Goal: Information Seeking & Learning: Check status

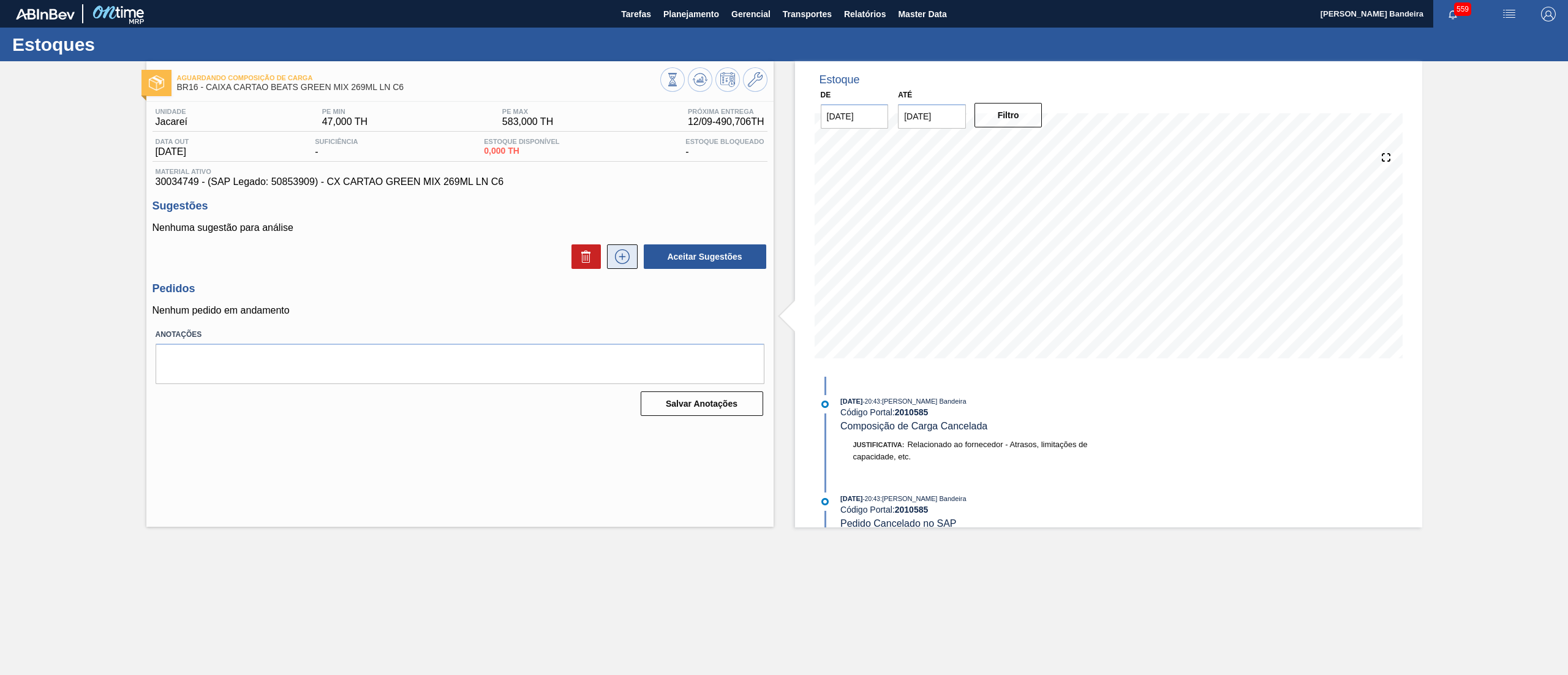
click at [628, 259] on icon at bounding box center [622, 256] width 20 height 15
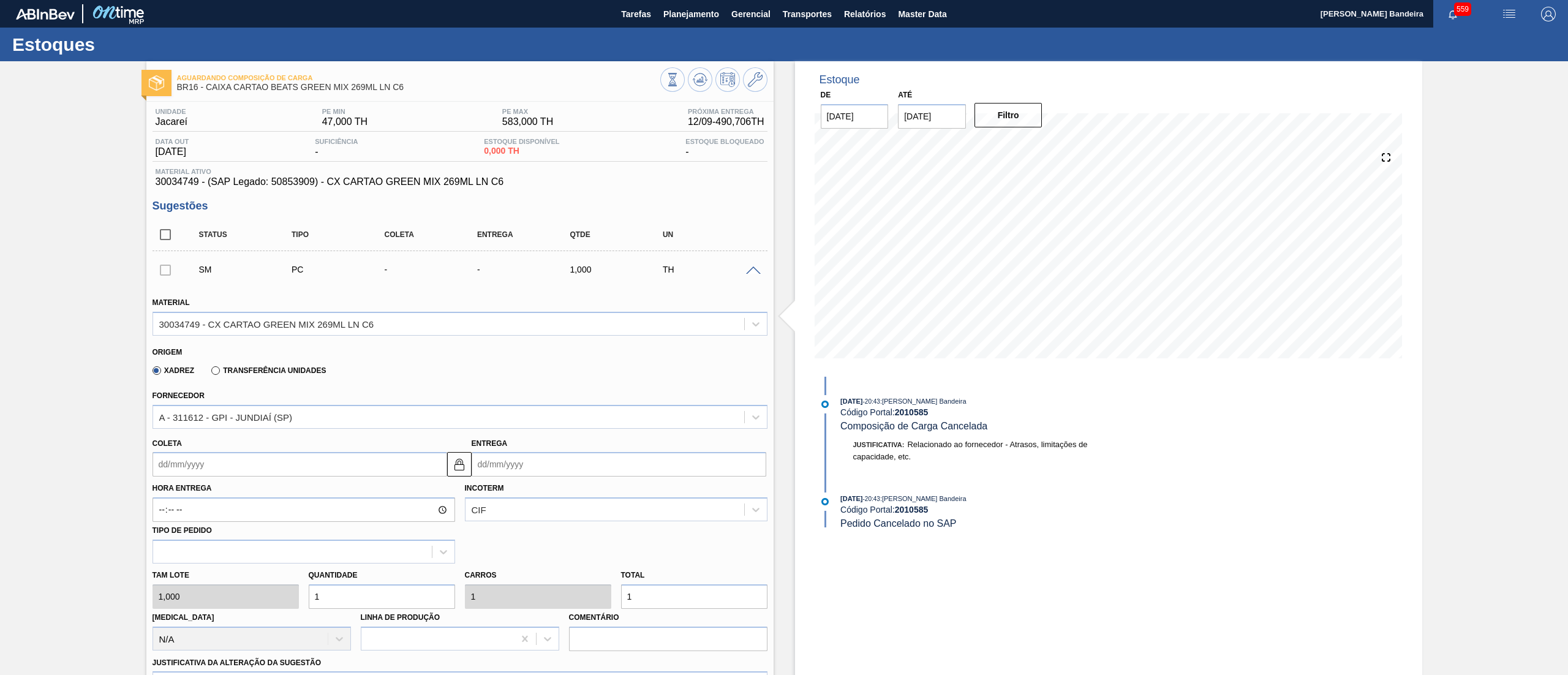
click at [278, 474] on input "Coleta" at bounding box center [299, 464] width 294 height 24
click at [285, 492] on button "Next Month" at bounding box center [290, 494] width 9 height 9
click at [192, 553] on div "8" at bounding box center [186, 552] width 16 height 16
type input "[DATE]"
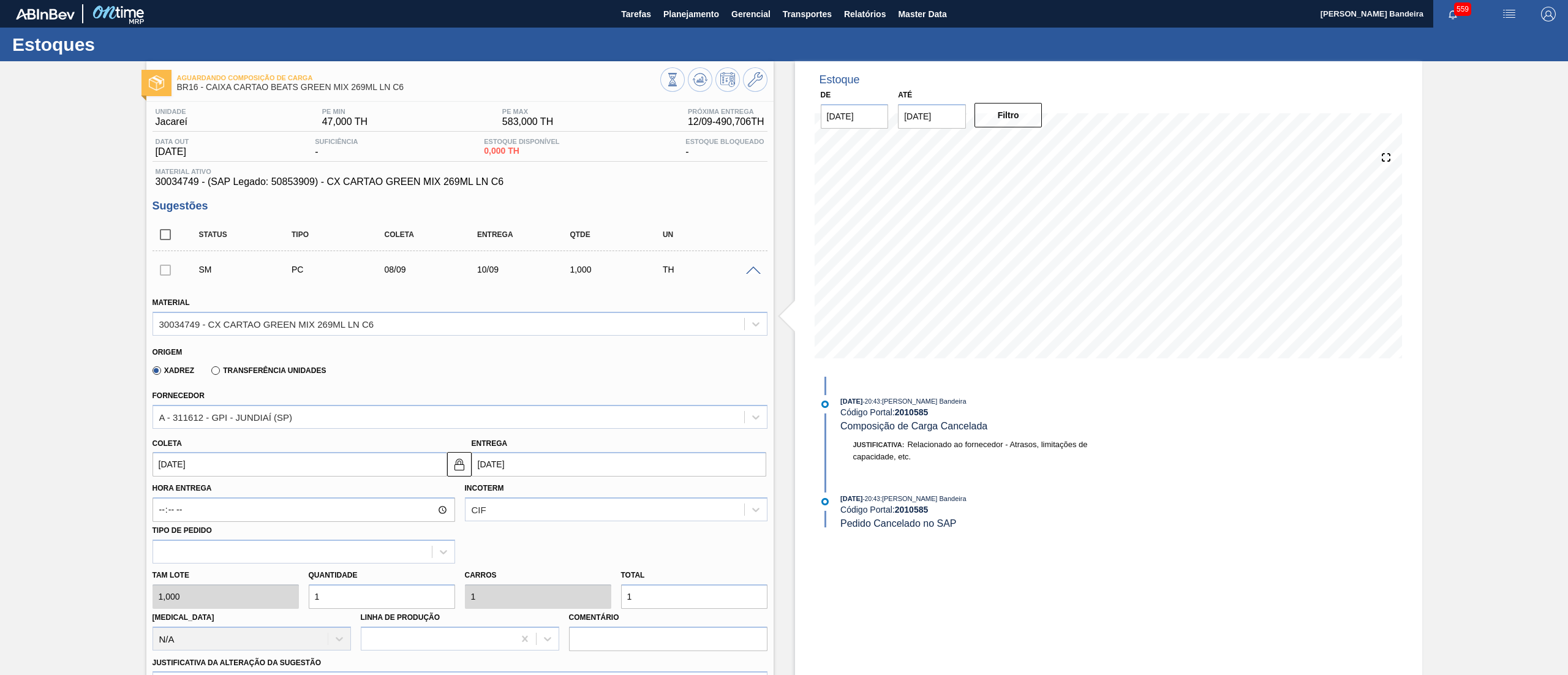
click at [257, 606] on div "Tam lote 1,000 Quantidade 1 Carros 1 Total 1 [MEDICAL_DATA] N/A Linha de Produç…" at bounding box center [460, 608] width 625 height 88
type input "3"
type input "35"
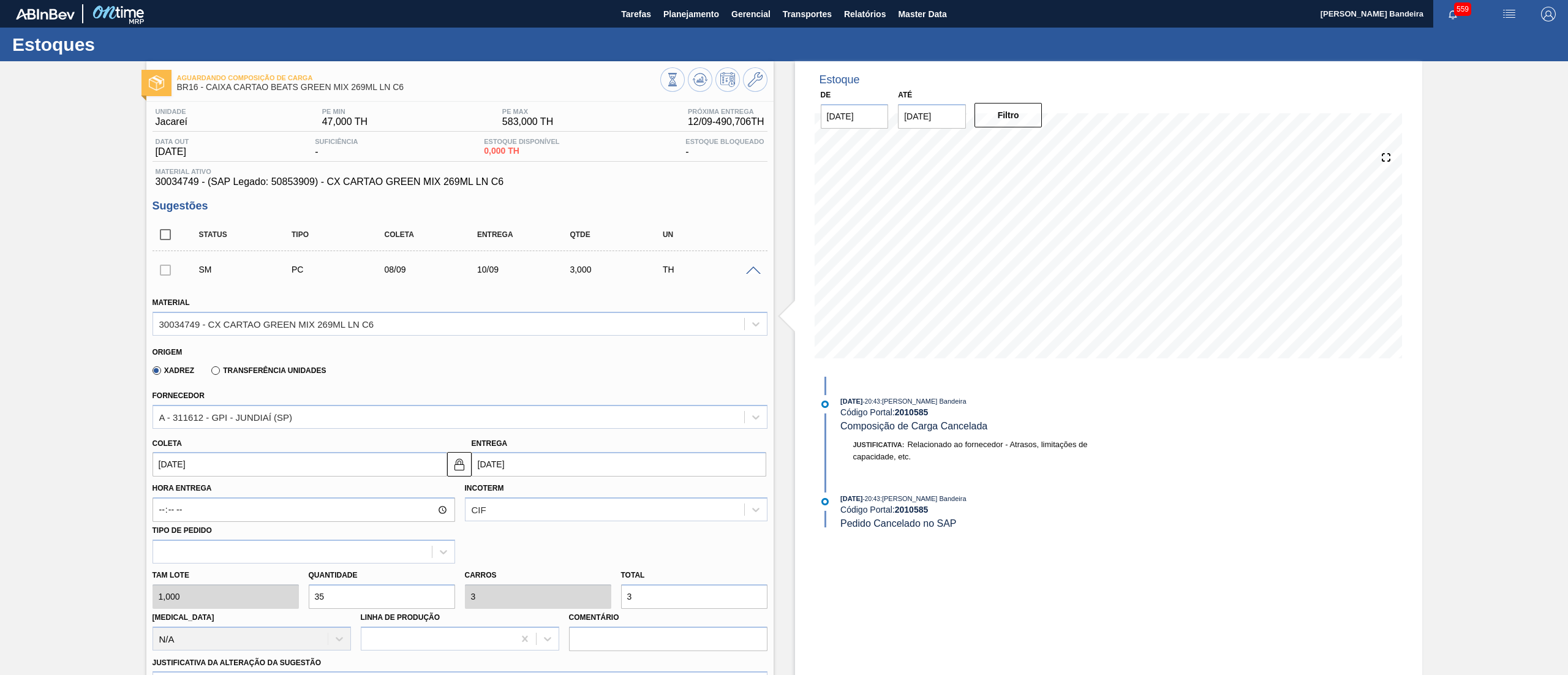
type input "35"
type input "357"
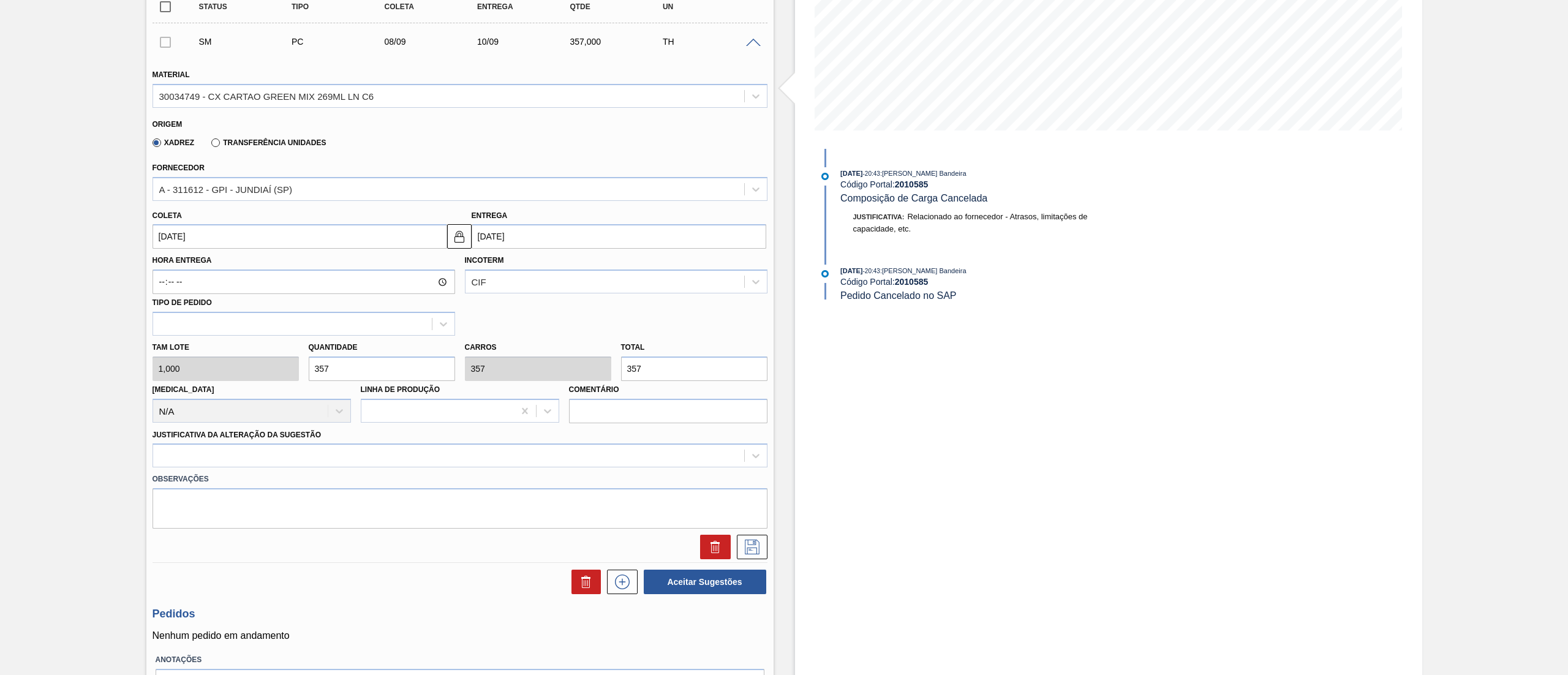
scroll to position [244, 0]
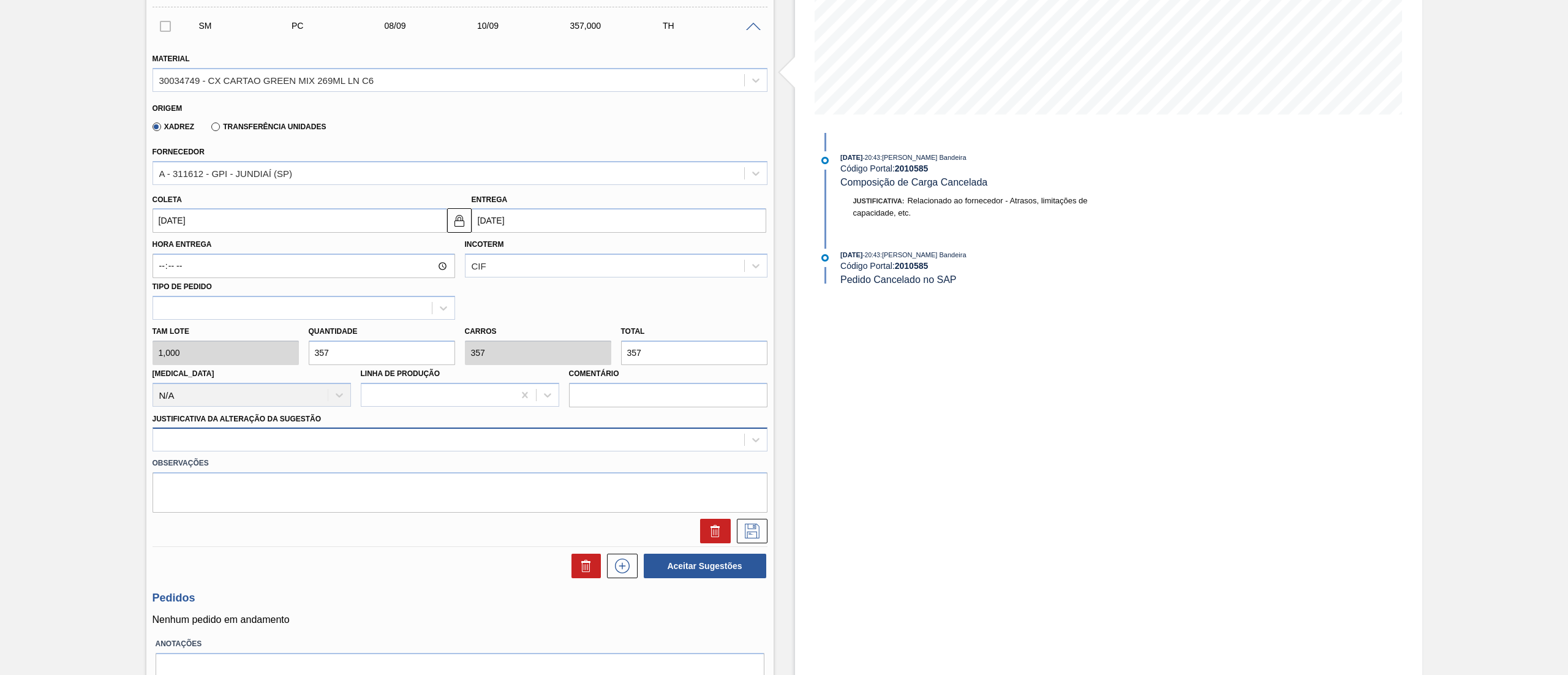
type input "357"
click at [229, 438] on div at bounding box center [448, 440] width 591 height 18
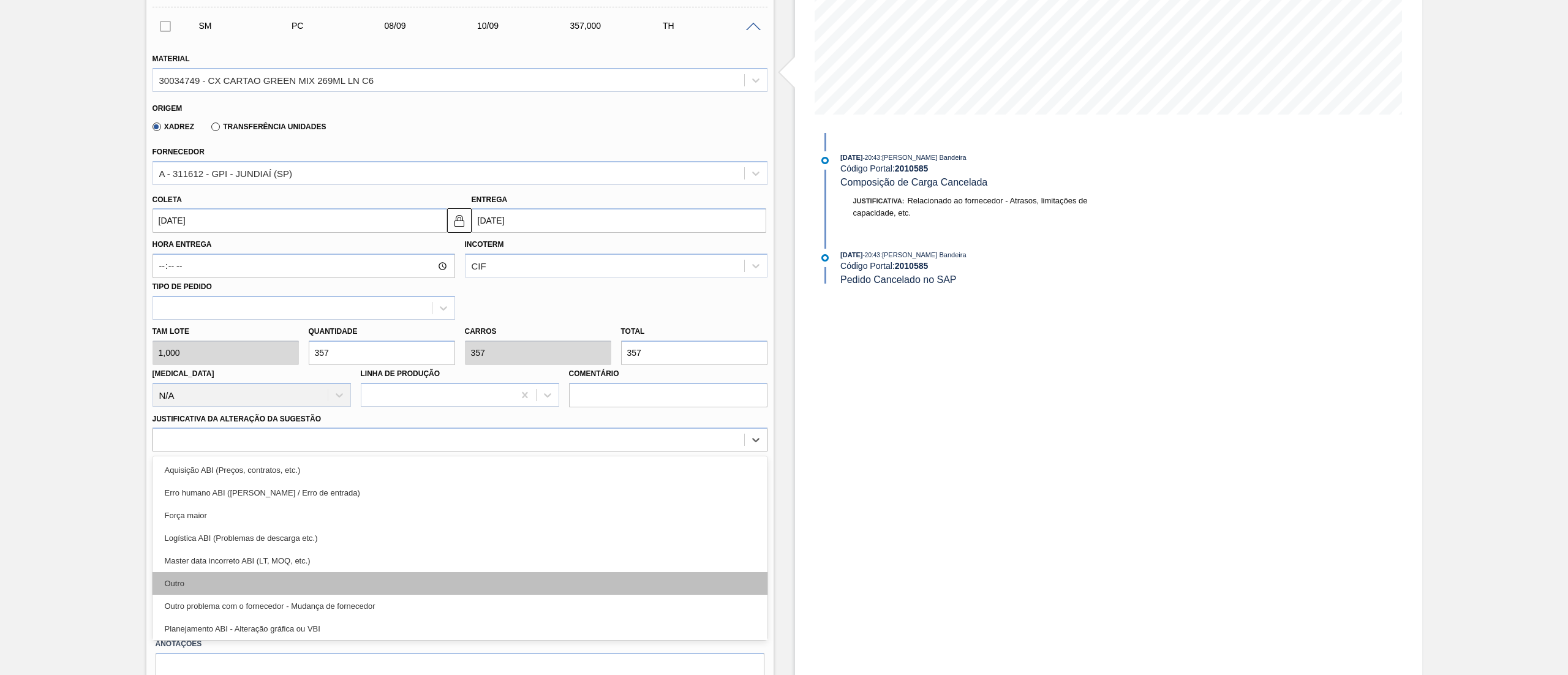
click at [230, 574] on div "Outro" at bounding box center [460, 583] width 615 height 23
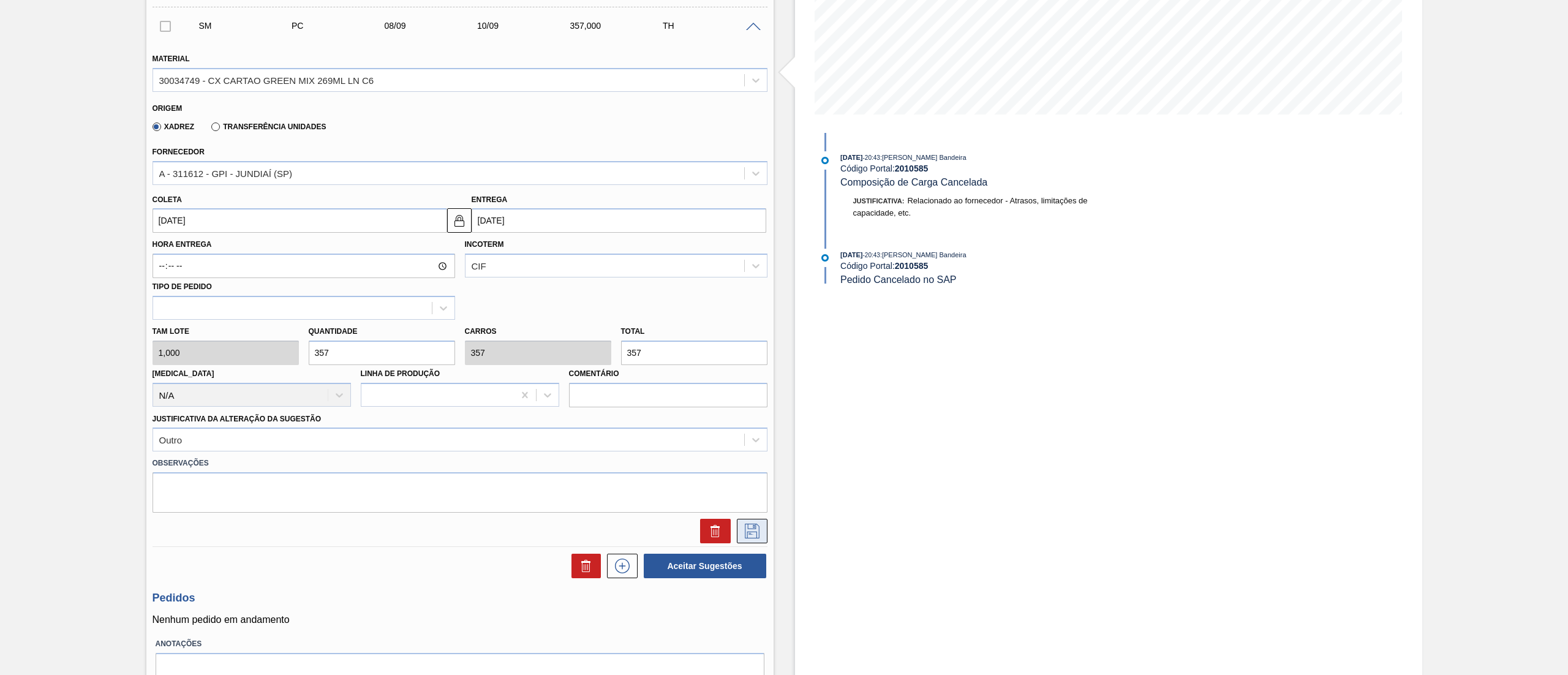
click at [752, 541] on button at bounding box center [752, 531] width 31 height 24
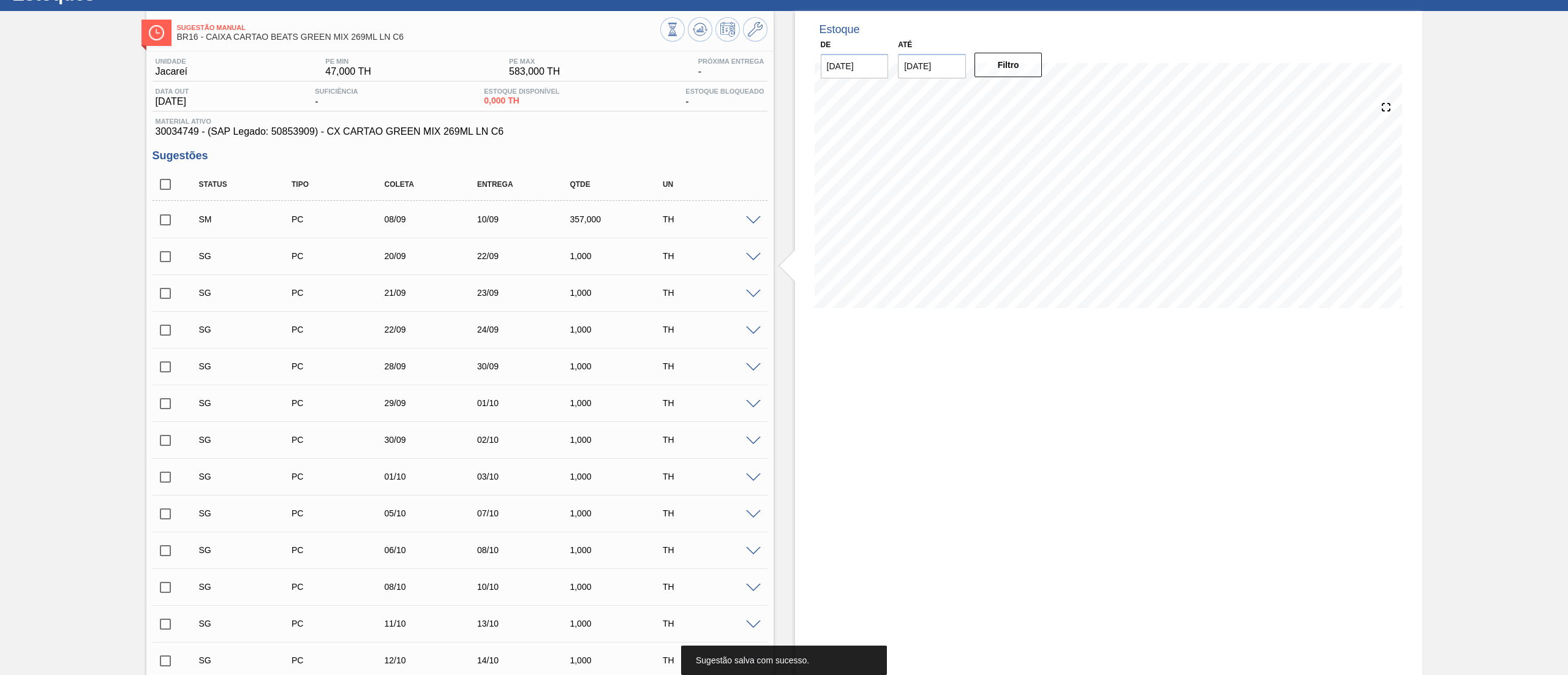
scroll to position [0, 0]
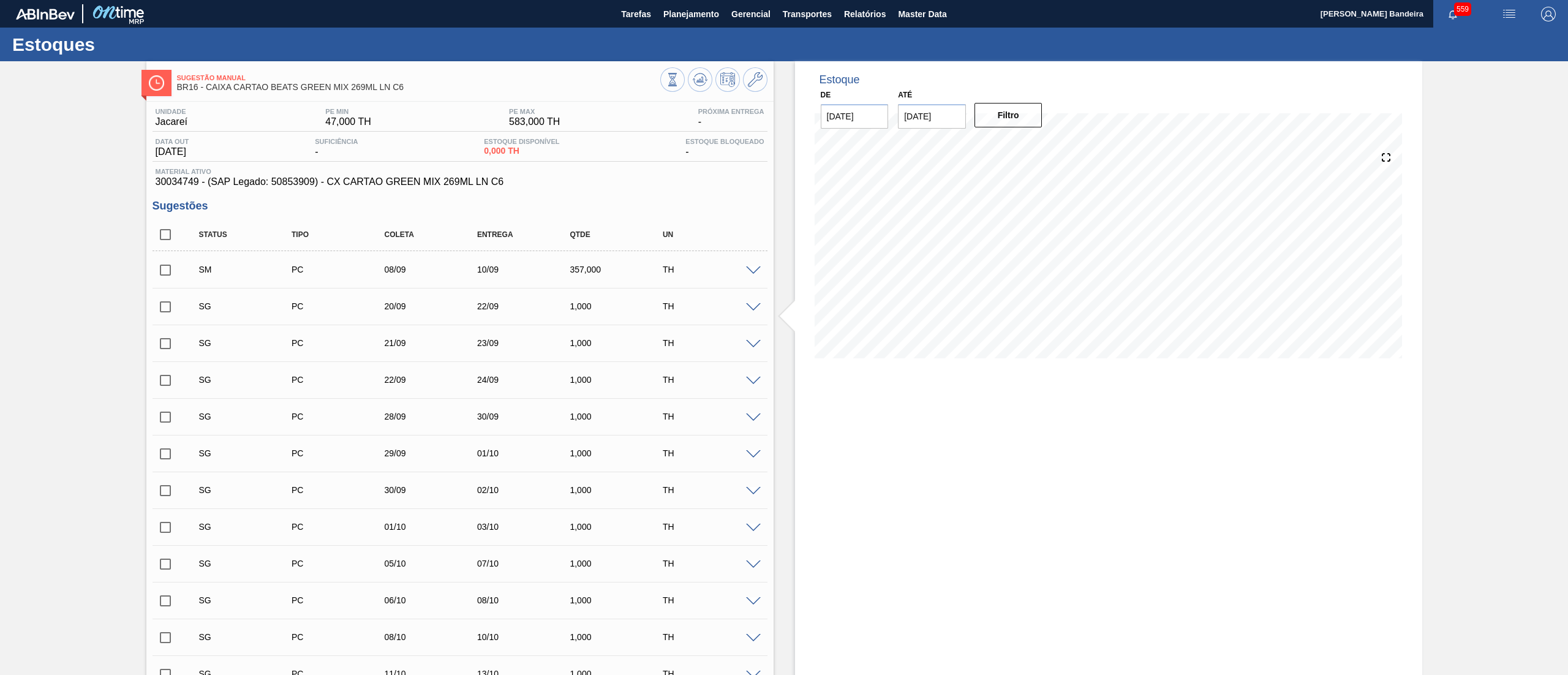
click at [164, 272] on input "checkbox" at bounding box center [165, 270] width 26 height 26
checkbox input "true"
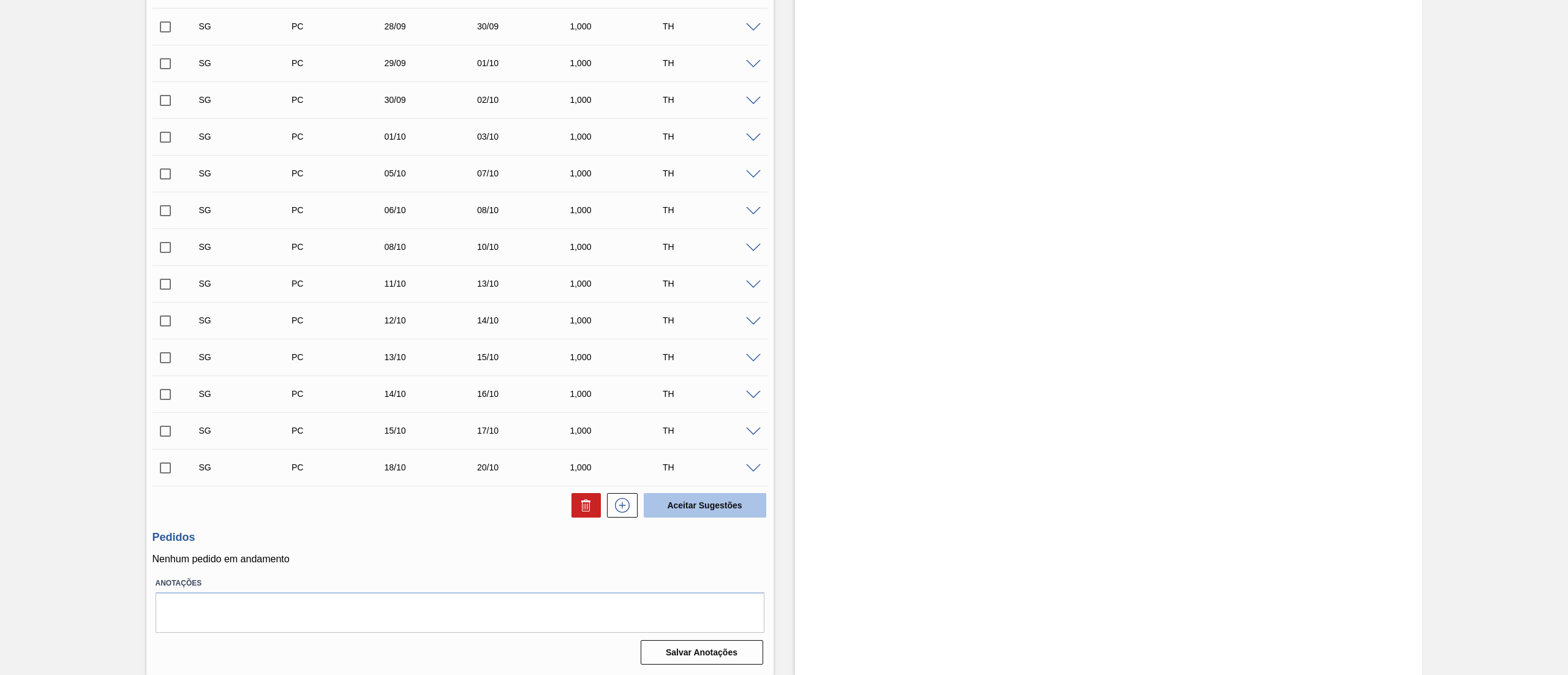
click at [699, 509] on button "Aceitar Sugestões" at bounding box center [704, 505] width 123 height 24
click at [714, 497] on button "Aceitar Sugestões" at bounding box center [704, 505] width 123 height 24
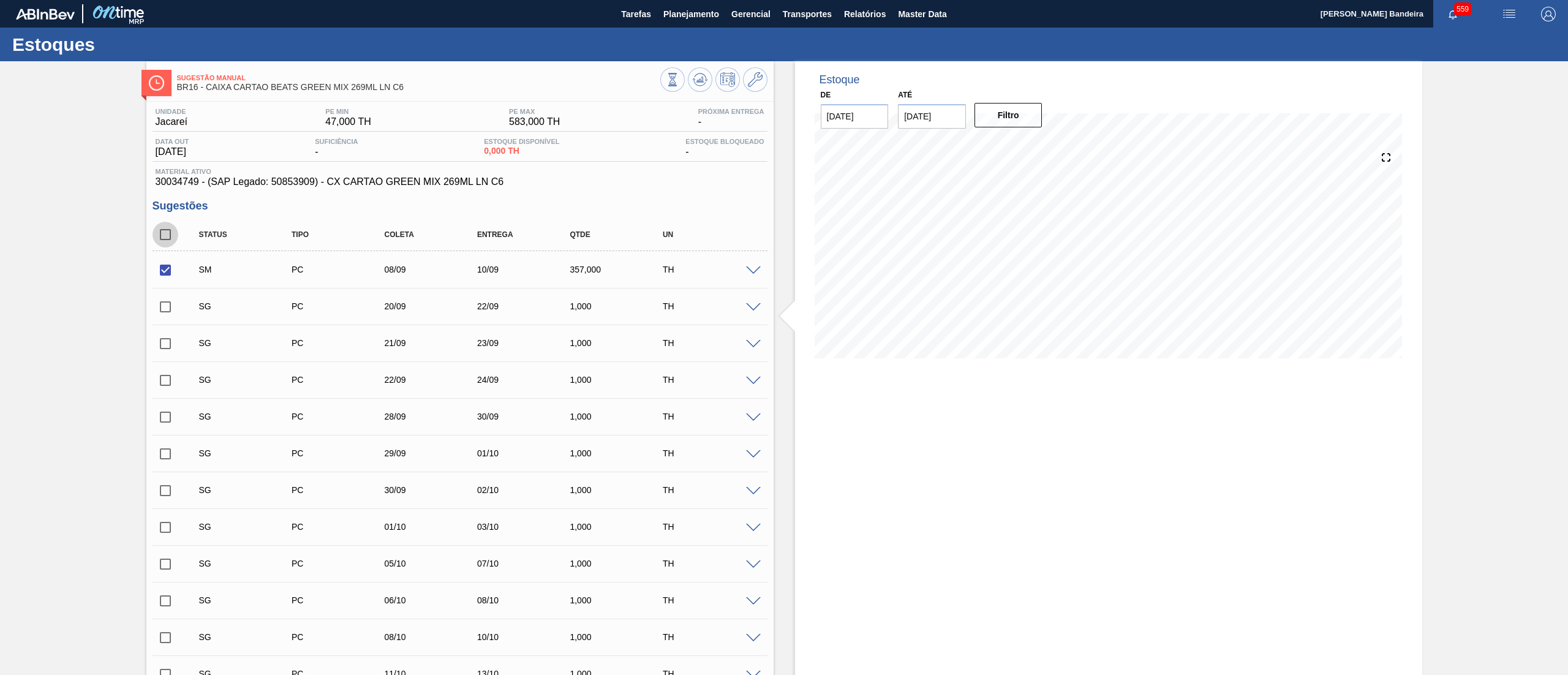
click at [168, 234] on input "checkbox" at bounding box center [165, 235] width 26 height 26
checkbox input "true"
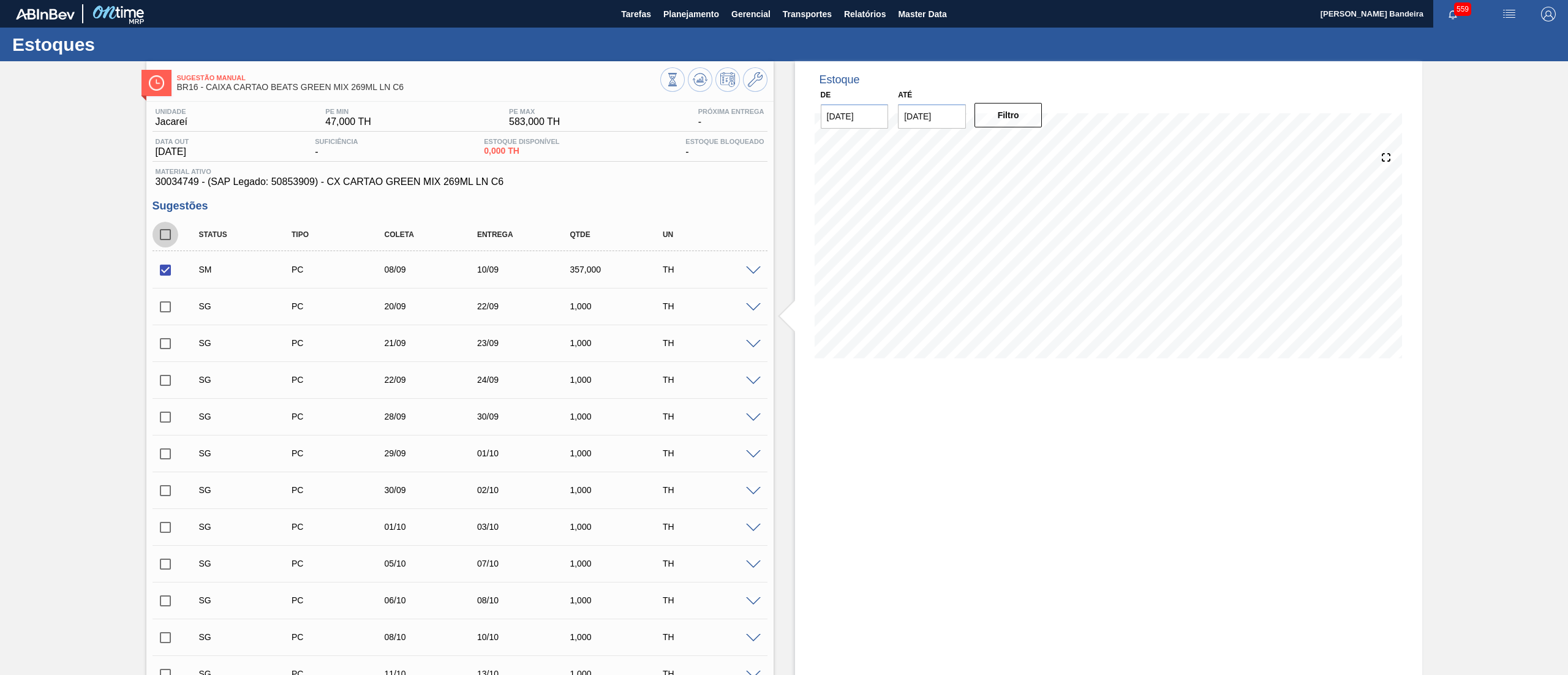
checkbox input "true"
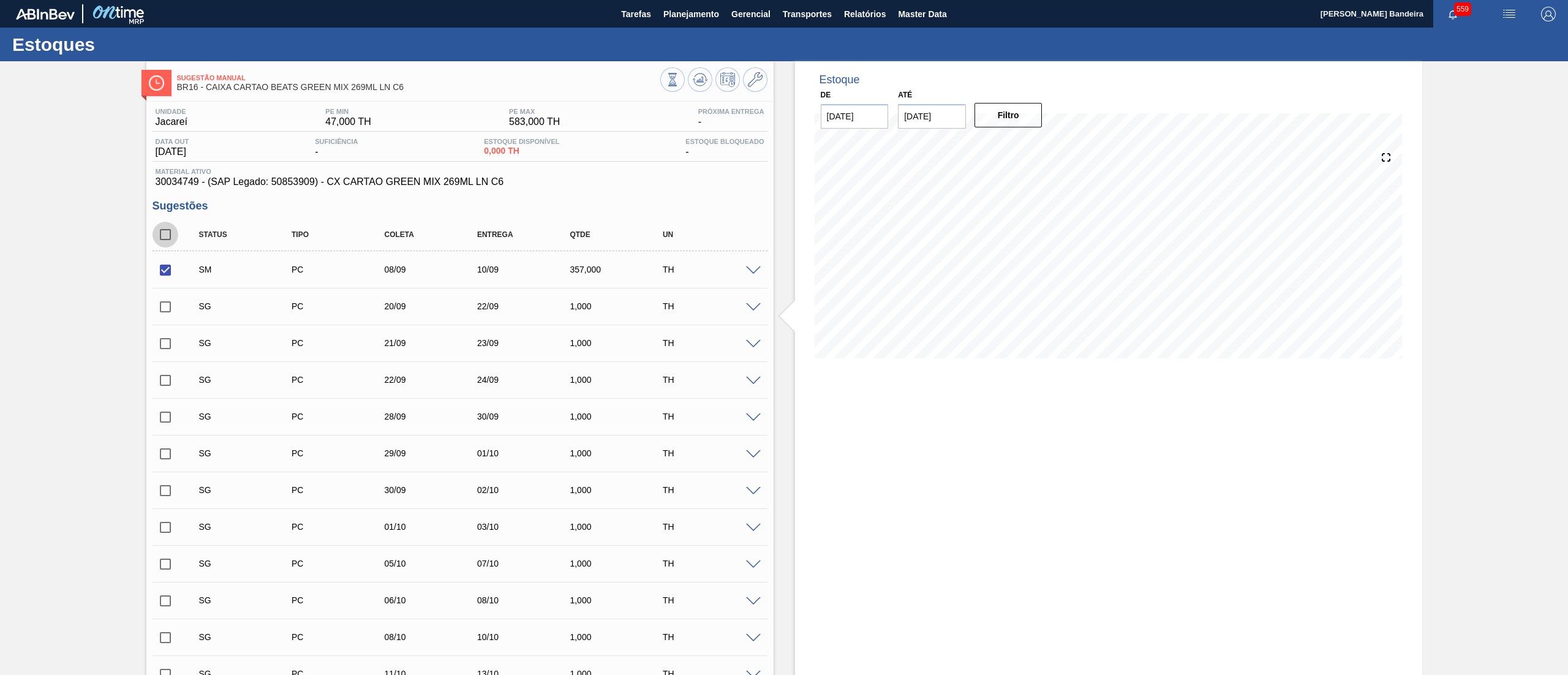
checkbox input "true"
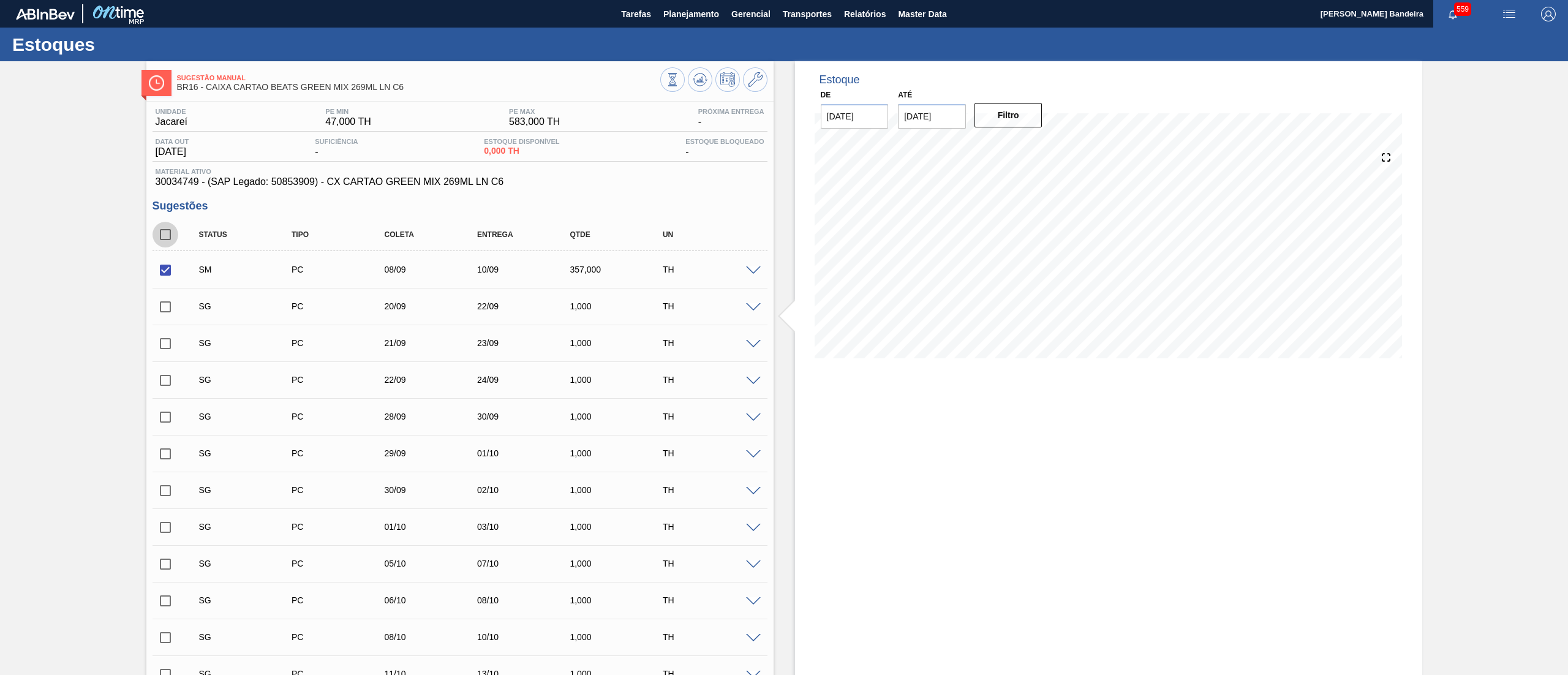
checkbox input "true"
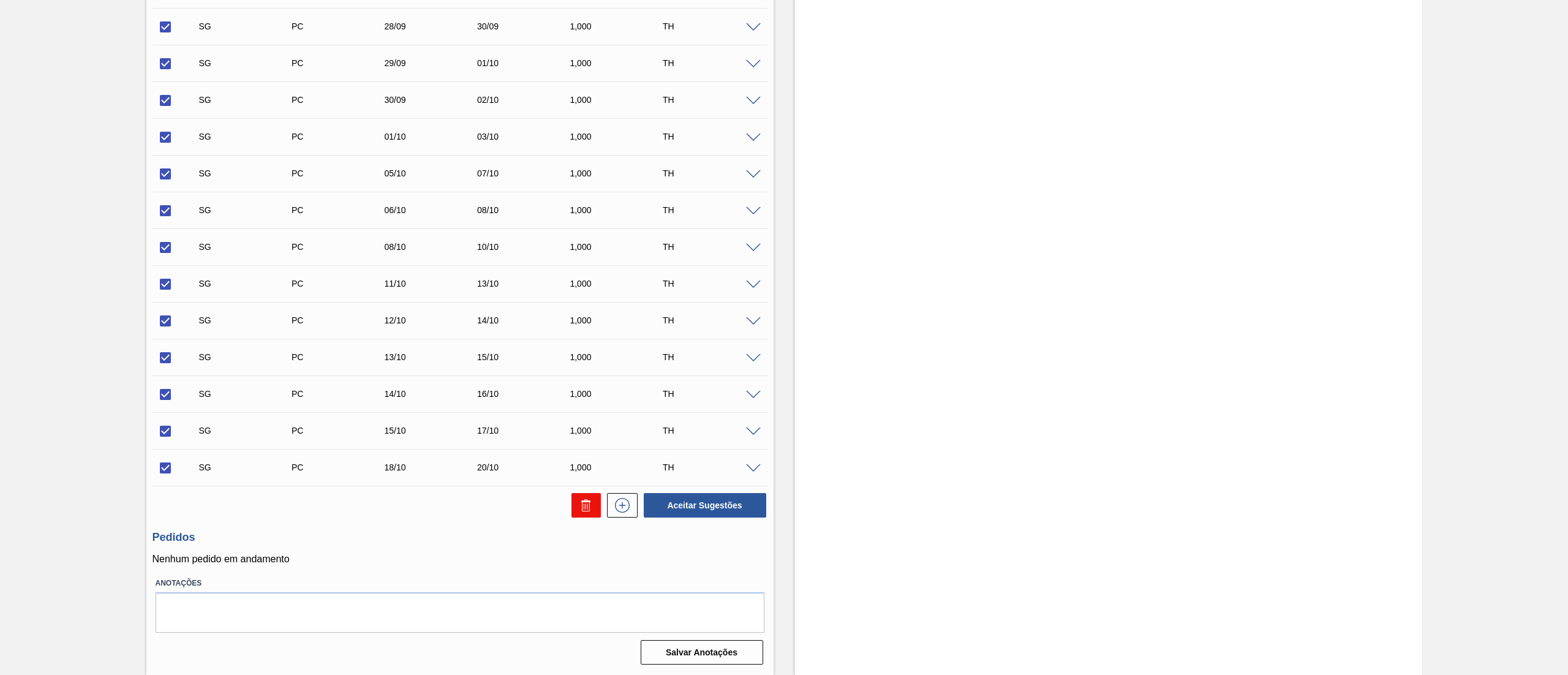
click at [581, 499] on icon at bounding box center [586, 505] width 15 height 15
checkbox input "false"
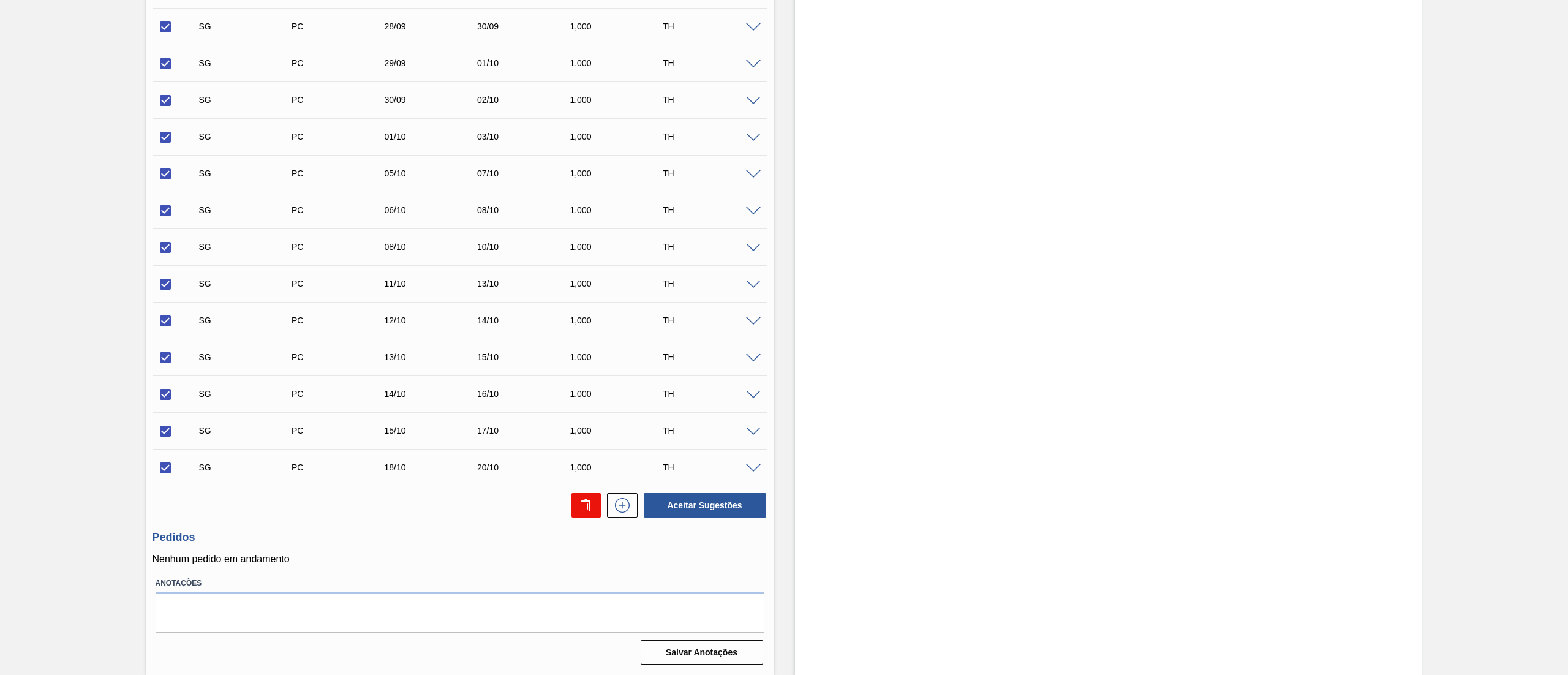
checkbox input "false"
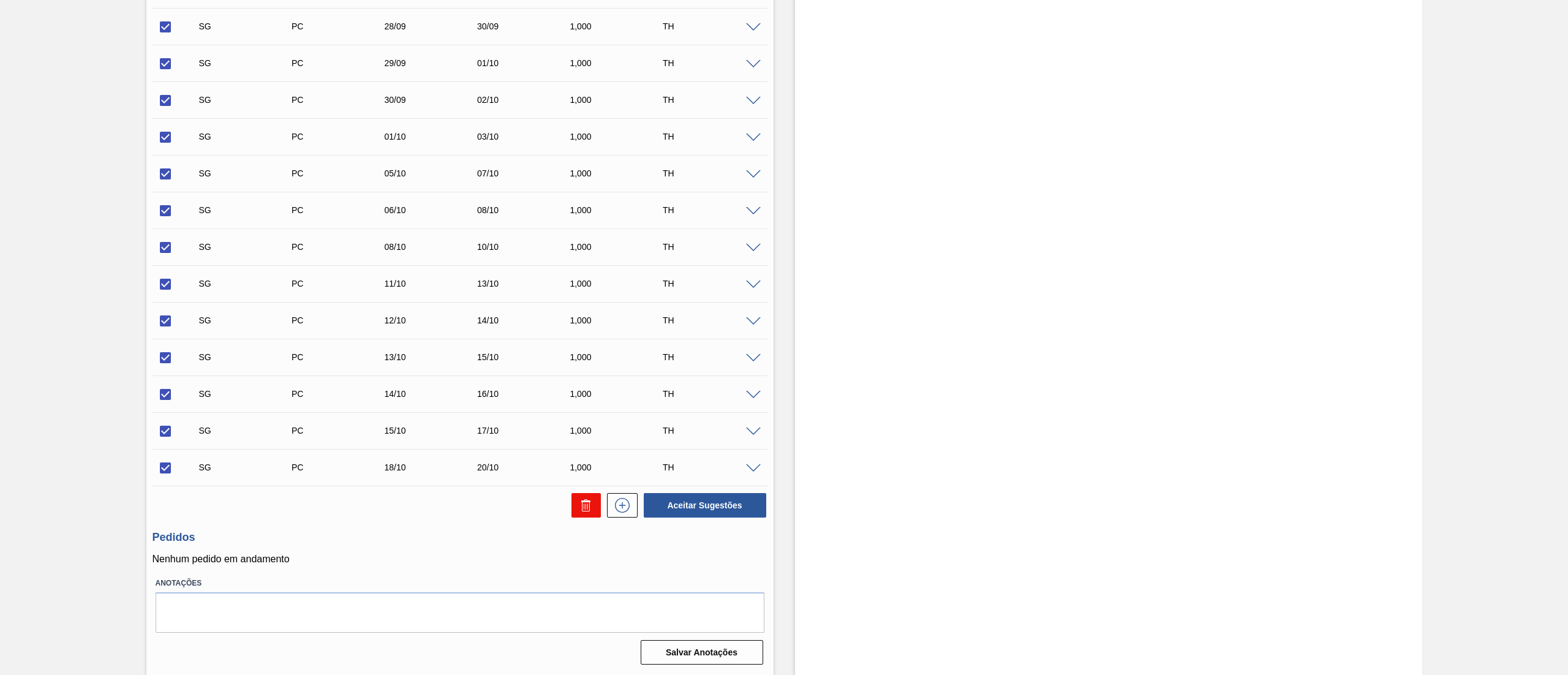
checkbox input "false"
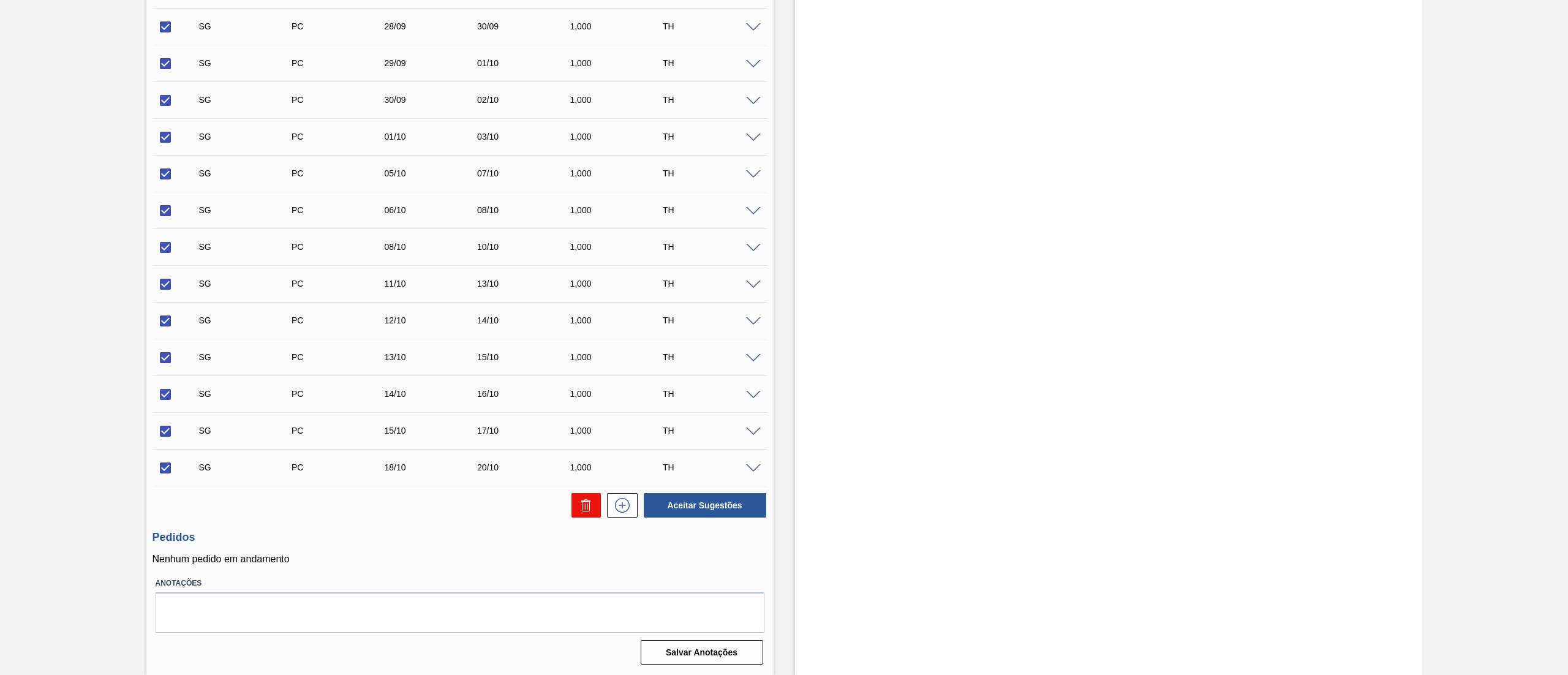
checkbox input "false"
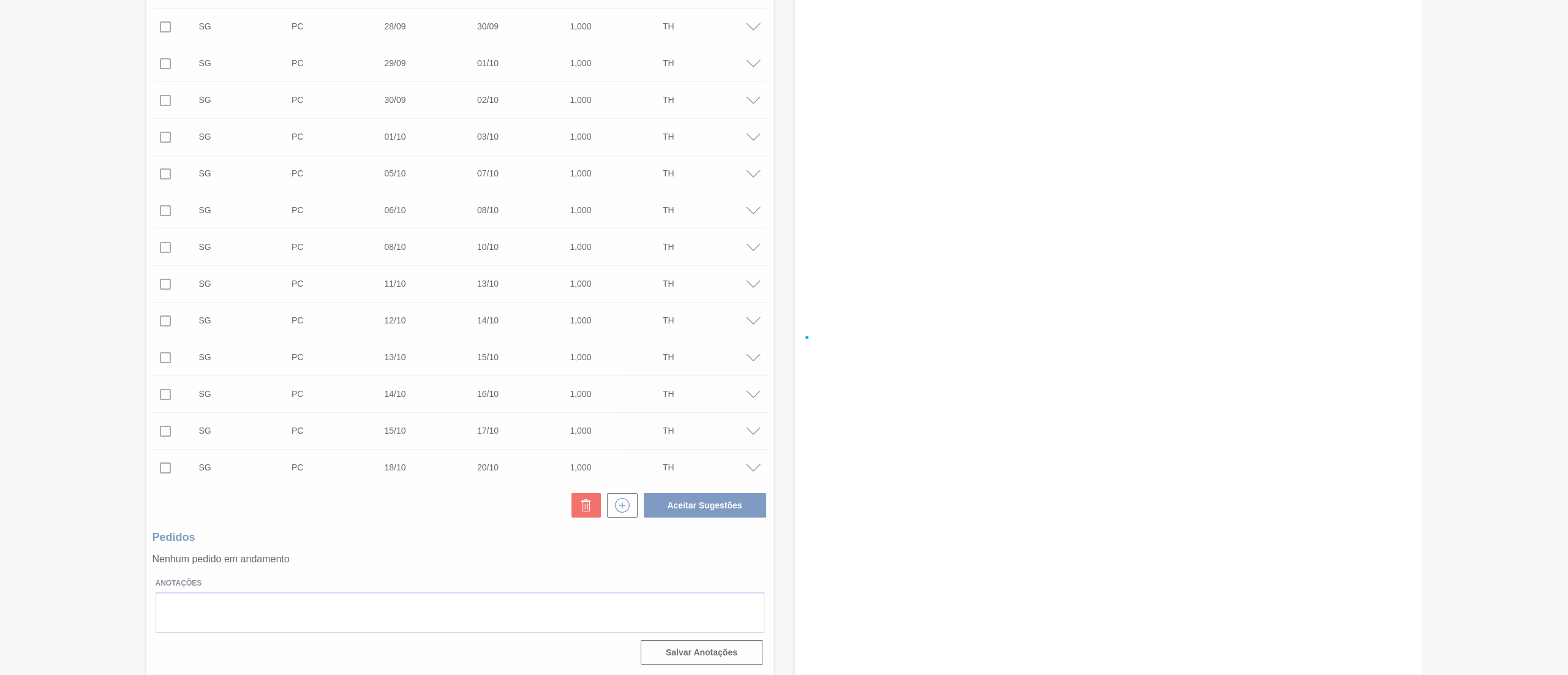
scroll to position [0, 0]
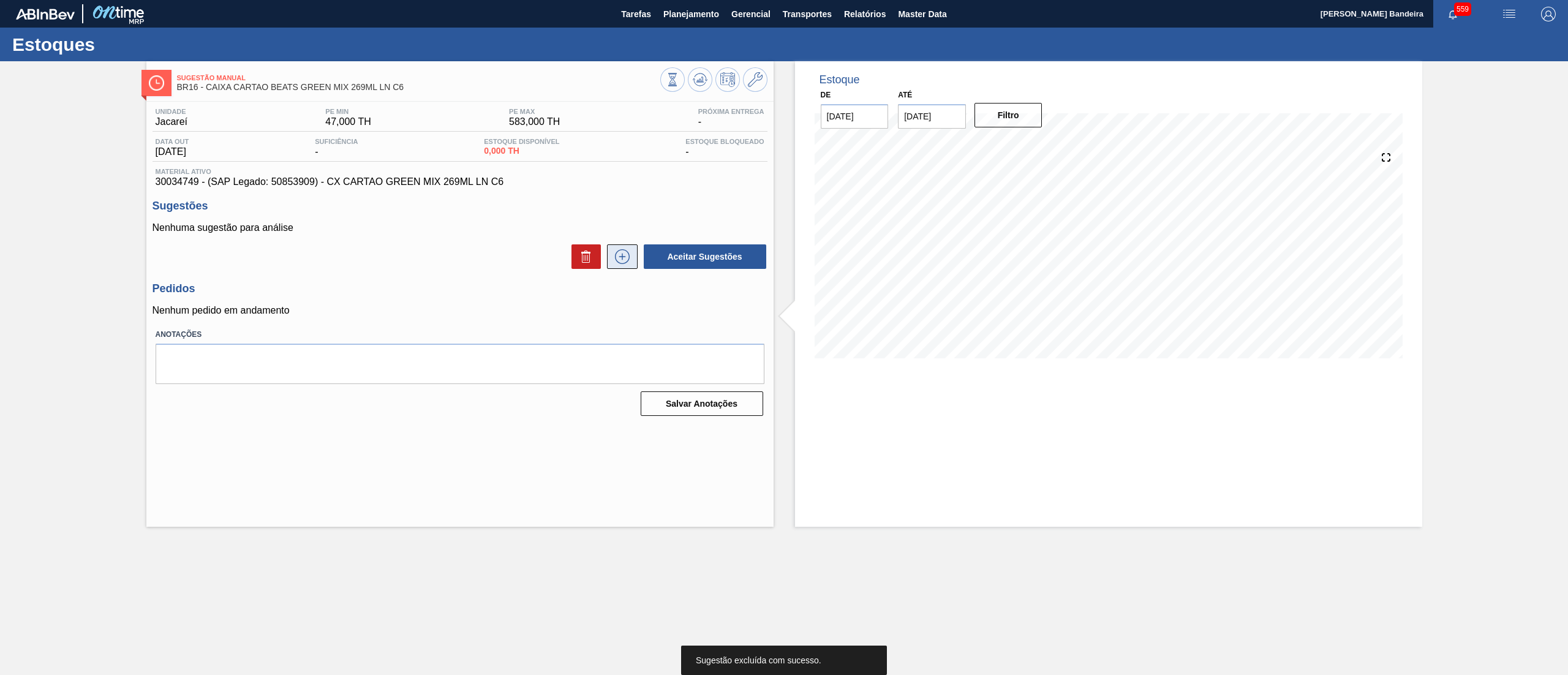
click at [622, 259] on icon at bounding box center [621, 257] width 1 height 7
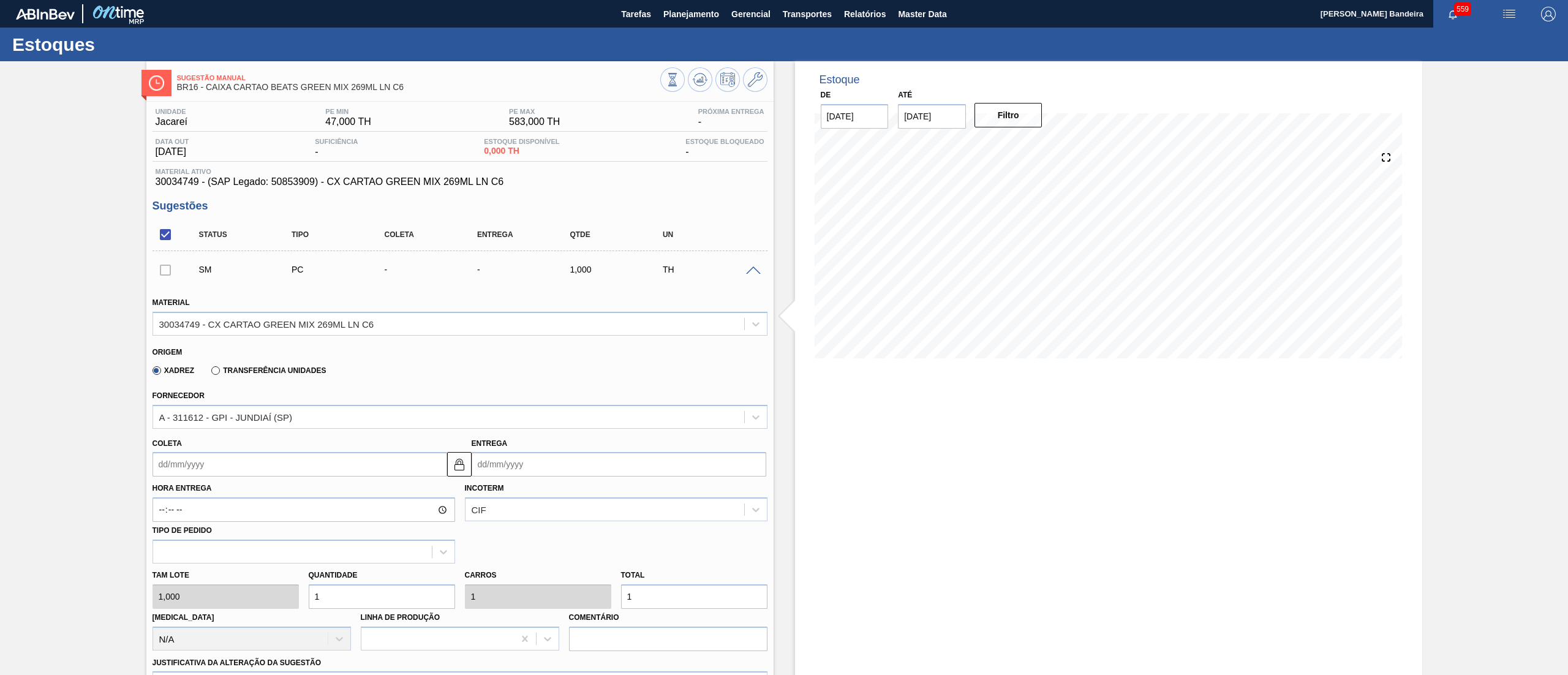
click at [225, 472] on input "Coleta" at bounding box center [299, 464] width 294 height 24
click at [189, 636] on div "1" at bounding box center [186, 632] width 16 height 16
type input "[DATE]"
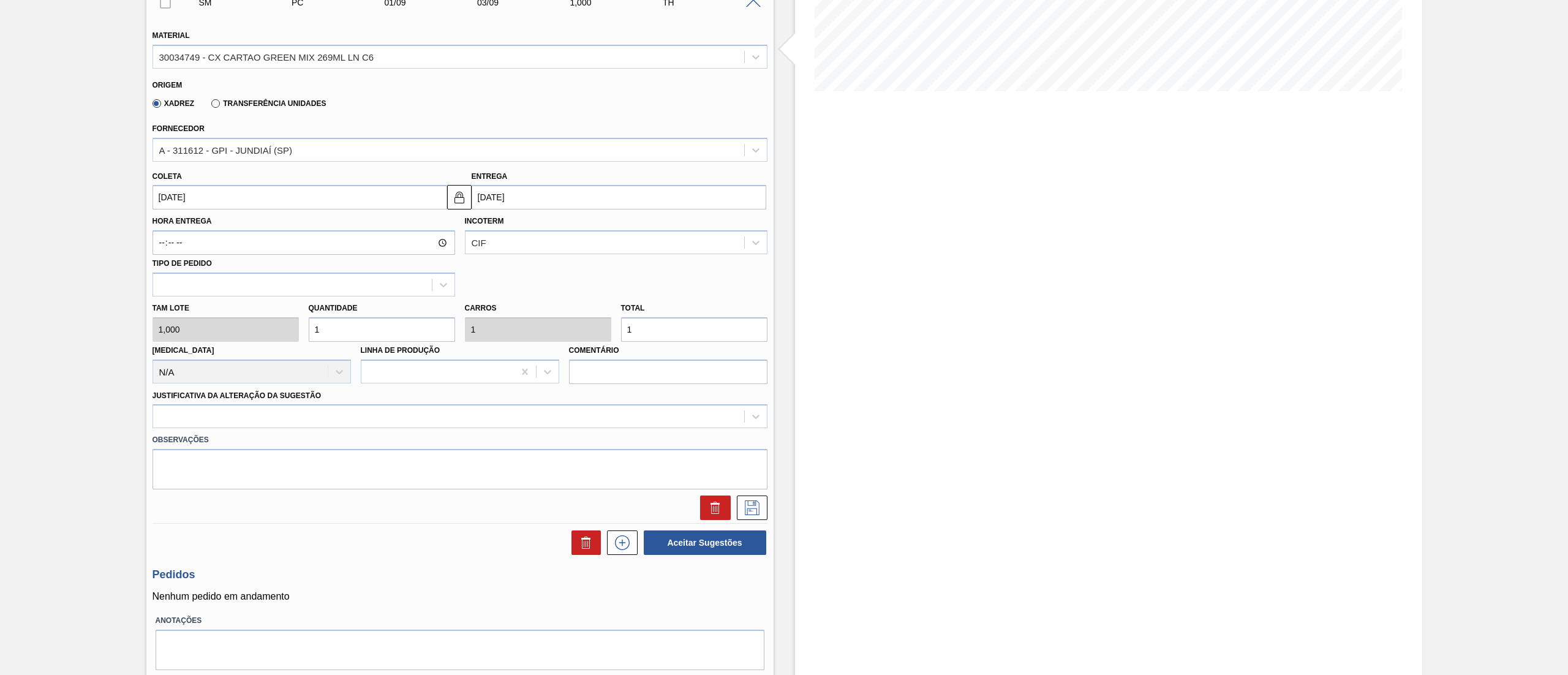
scroll to position [280, 0]
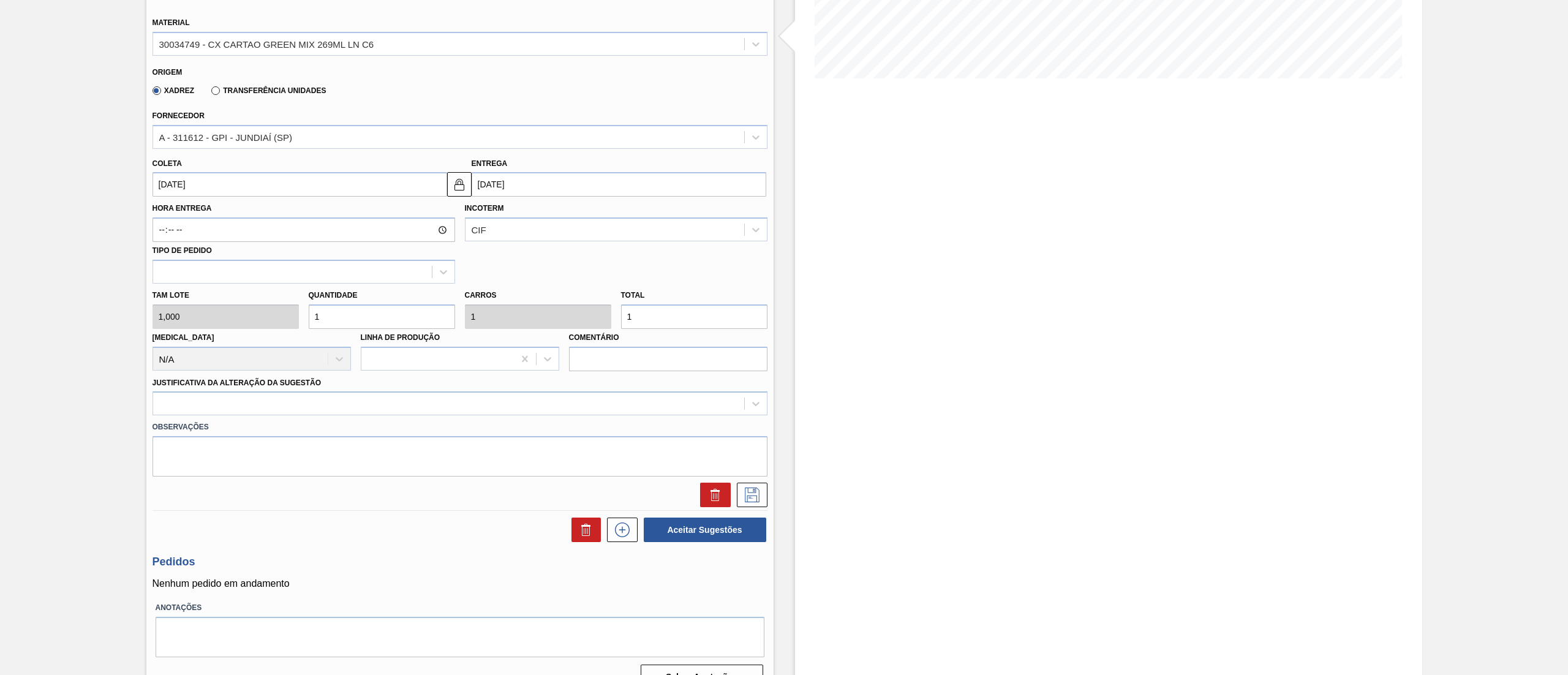
click at [268, 325] on div "Tam lote 1,000 Quantidade 1 Carros 1 Total 1 [MEDICAL_DATA] N/A Linha de Produç…" at bounding box center [460, 328] width 625 height 88
type input "3"
type input "36"
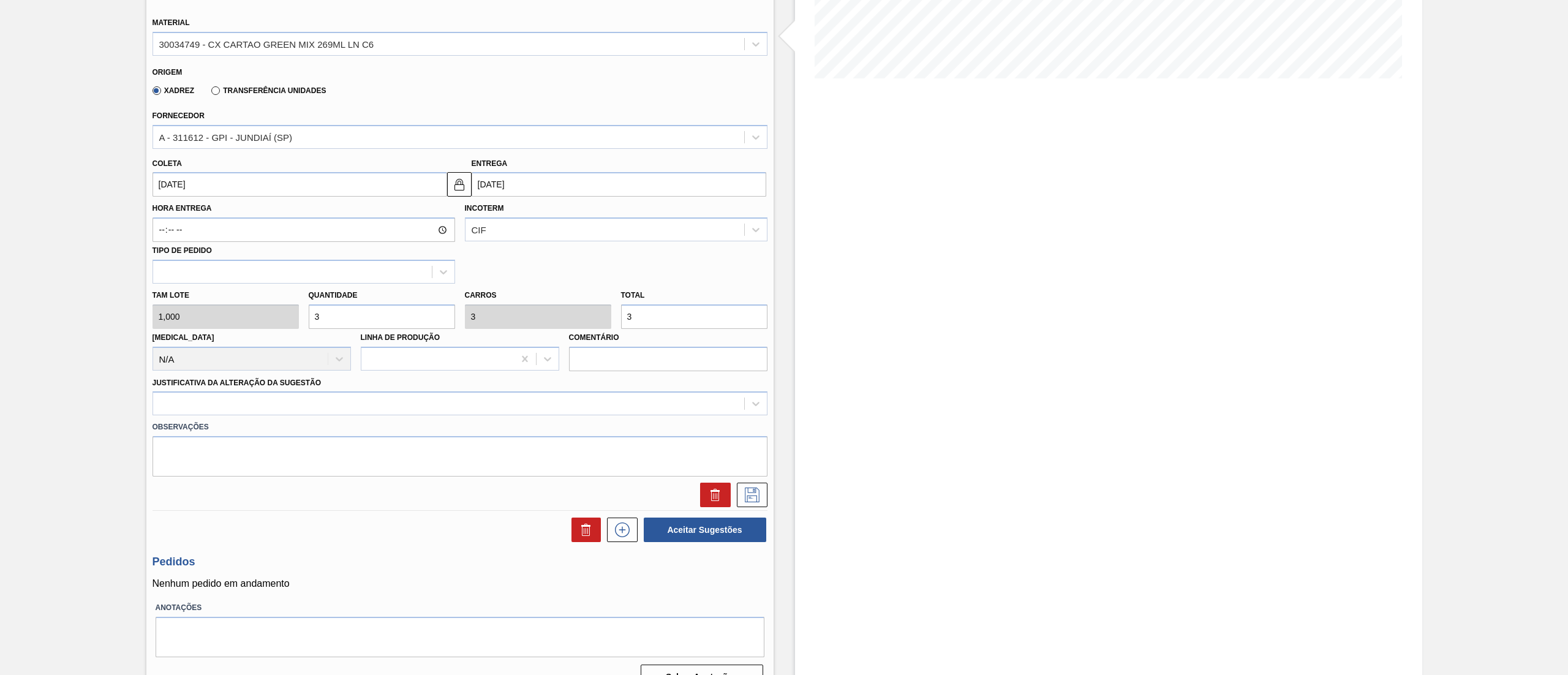
type input "36"
type input "360"
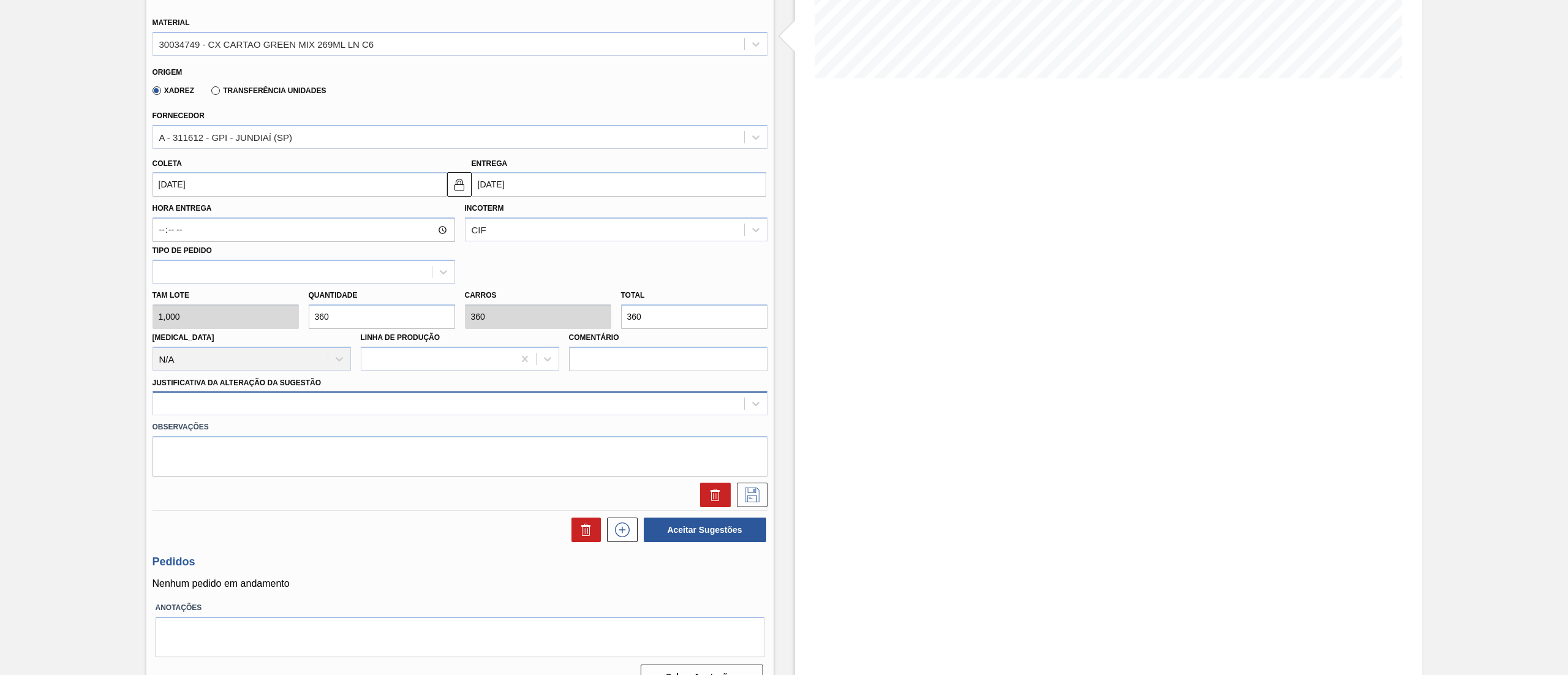
type input "360"
click at [246, 393] on div at bounding box center [460, 403] width 615 height 24
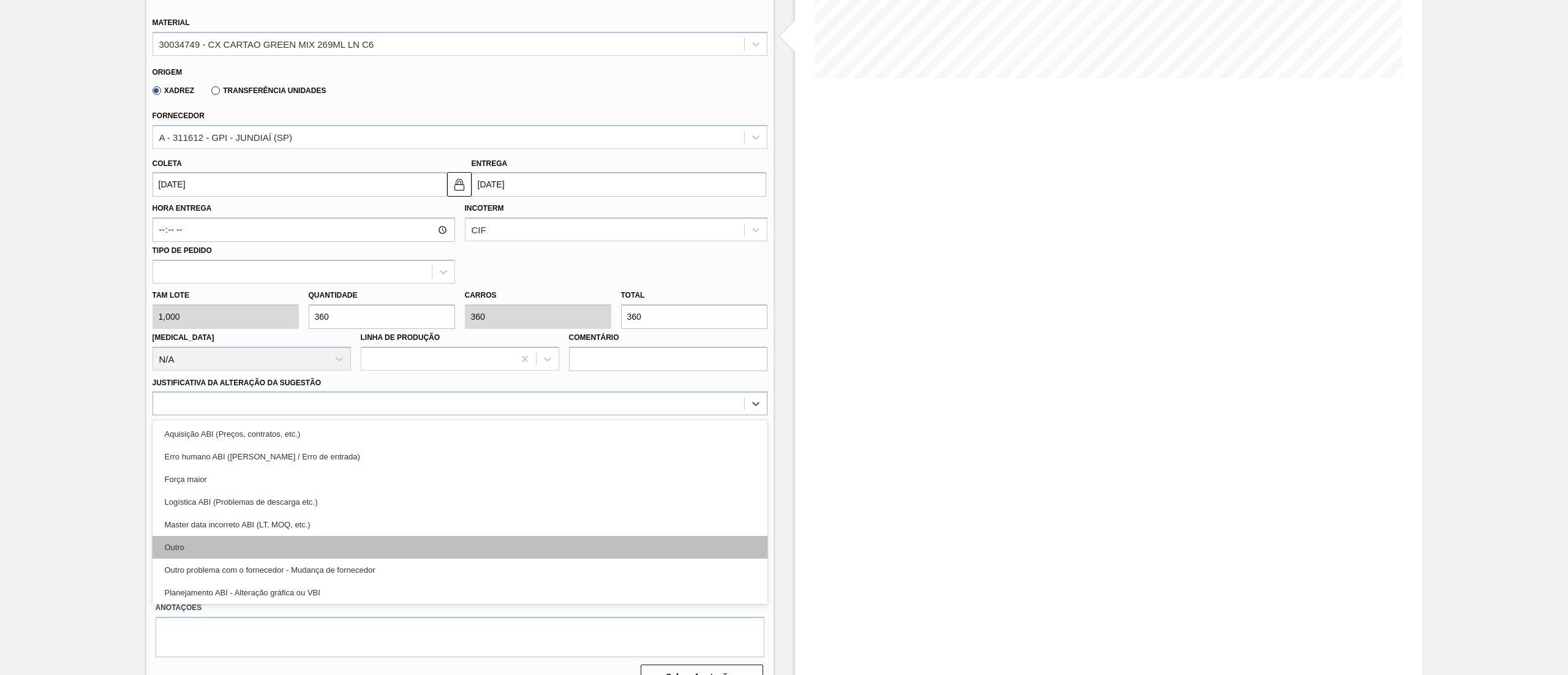
click at [266, 551] on div "Outro" at bounding box center [460, 547] width 615 height 23
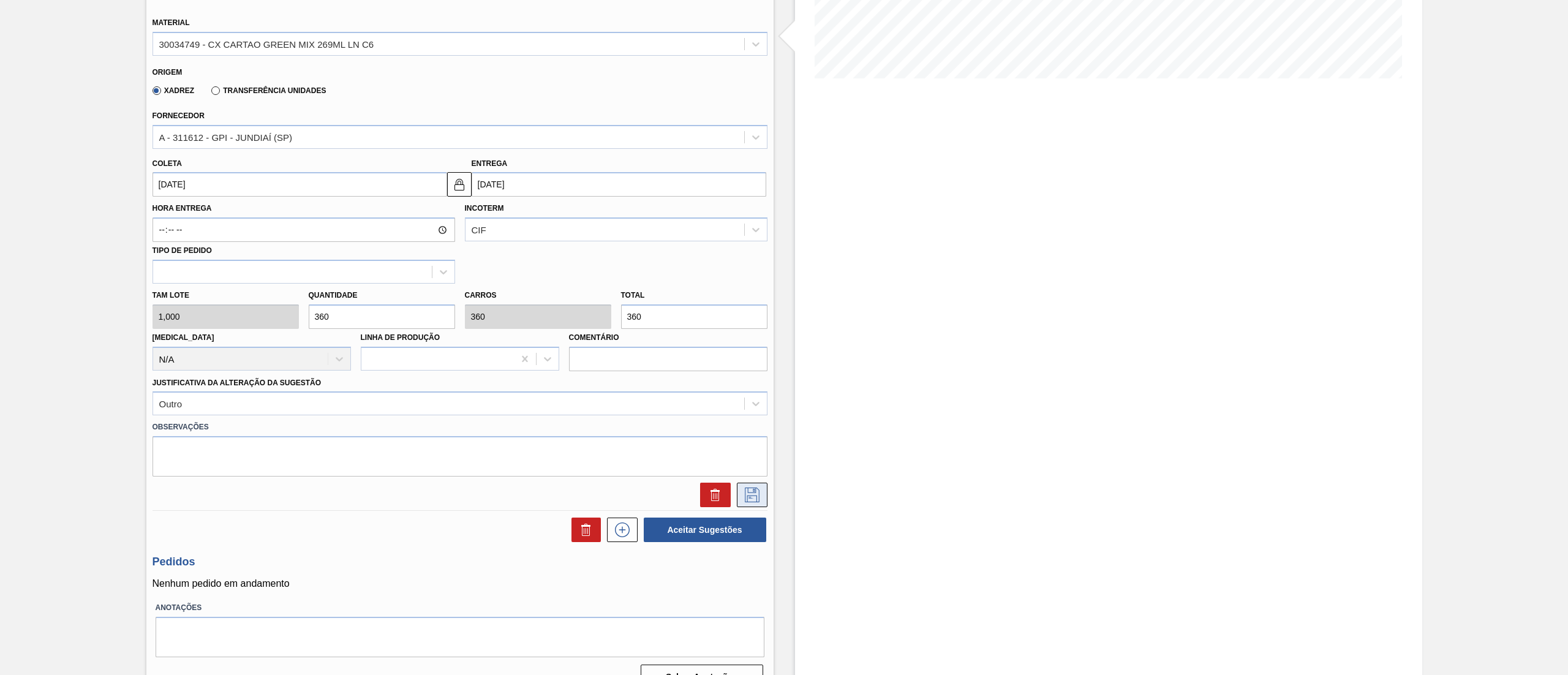
click at [738, 490] on button at bounding box center [752, 494] width 31 height 24
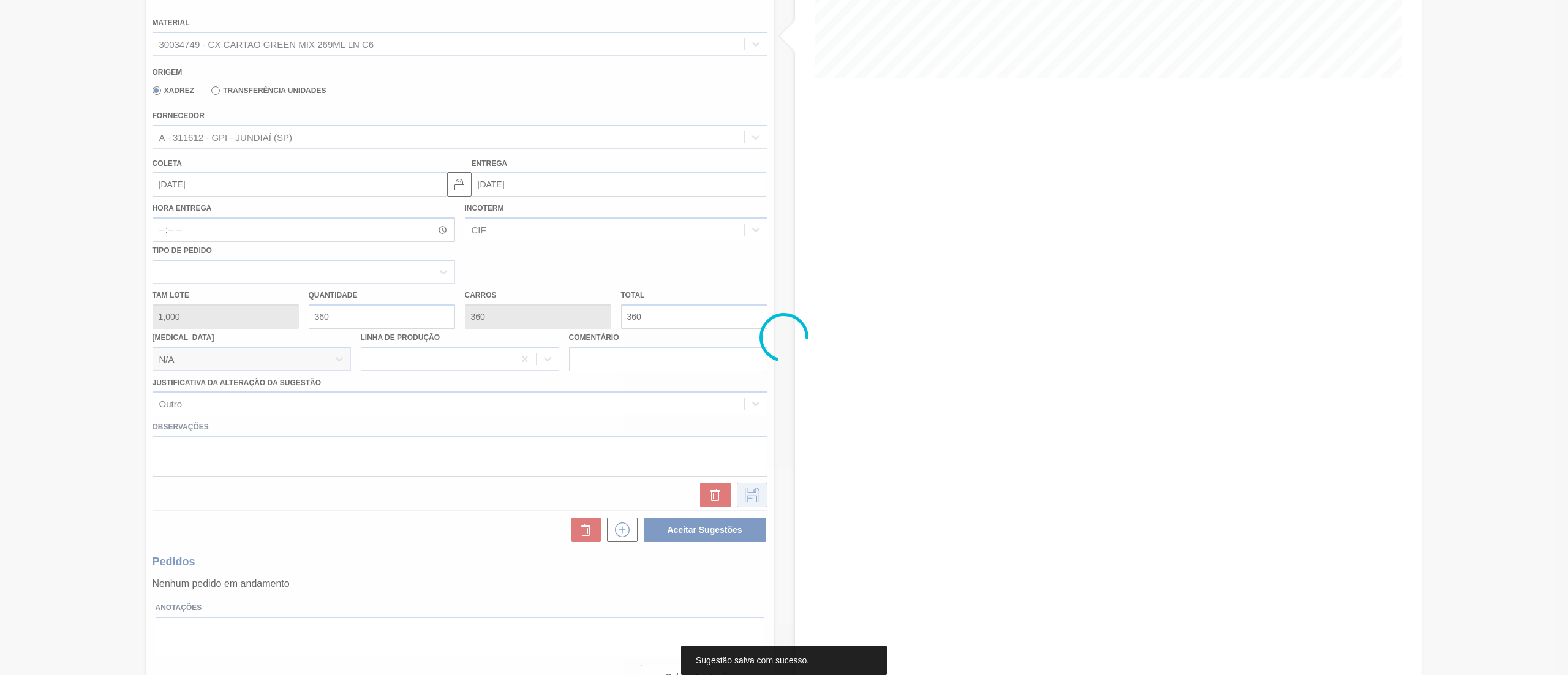
scroll to position [0, 0]
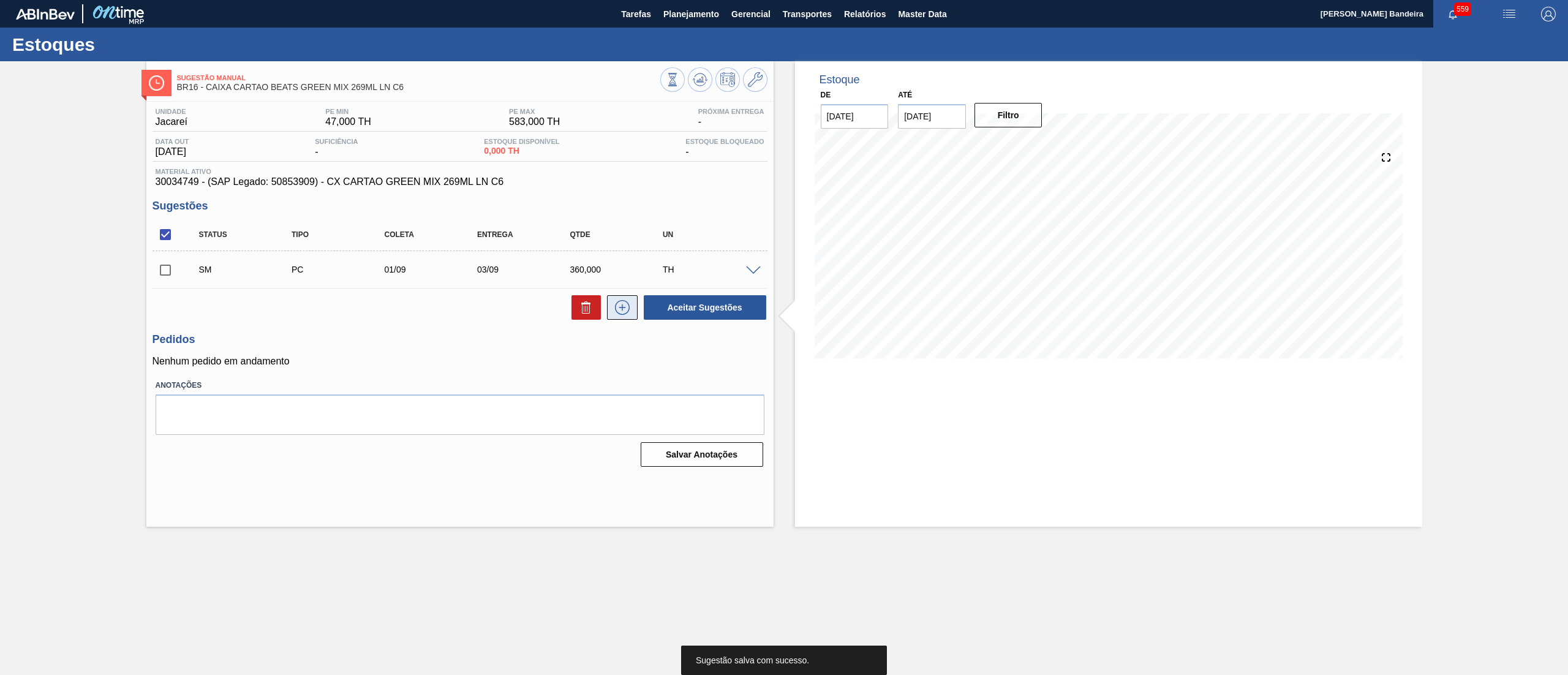
click at [631, 309] on icon at bounding box center [622, 307] width 20 height 15
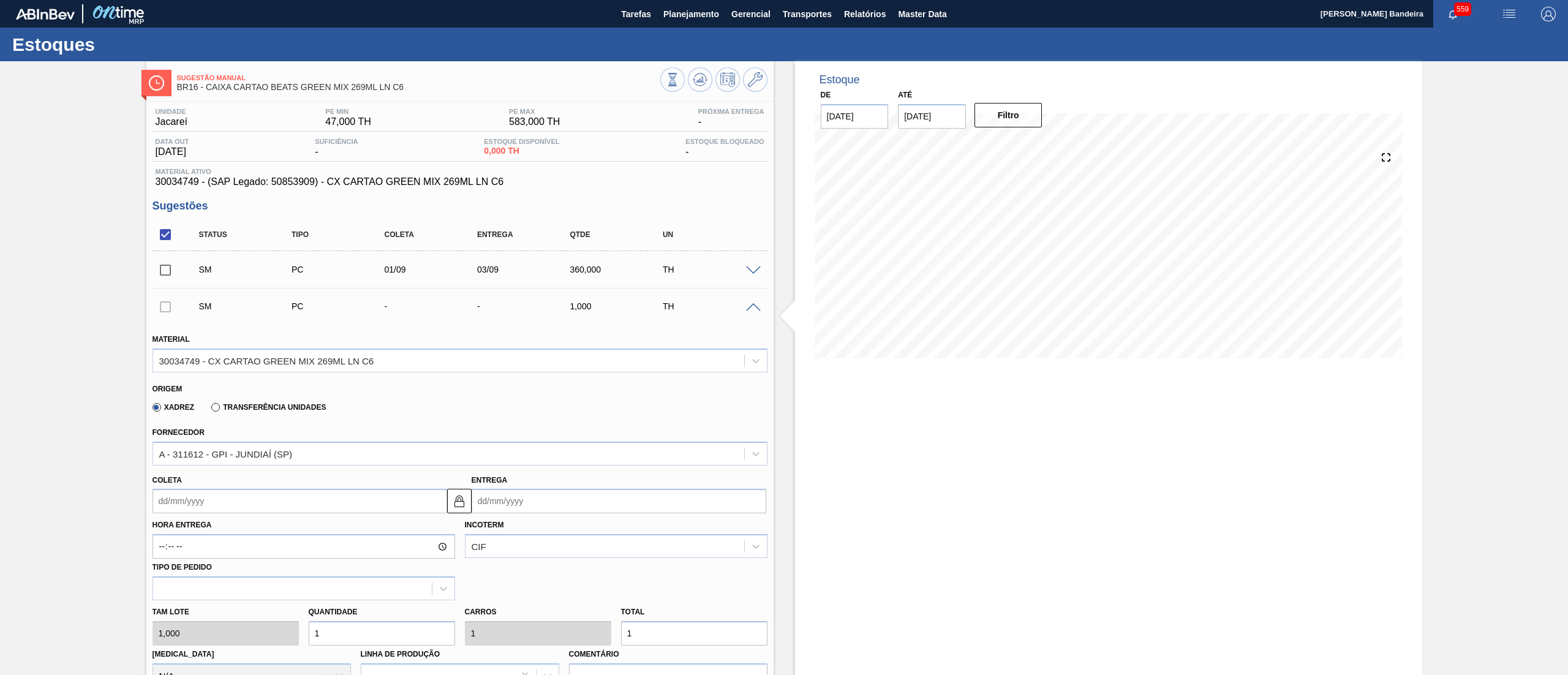
click at [247, 629] on div "Tam lote 1,000 Quantidade 1 Carros 1 Total 1 [MEDICAL_DATA] N/A Linha de Produç…" at bounding box center [460, 644] width 625 height 88
type input "2"
type input "29"
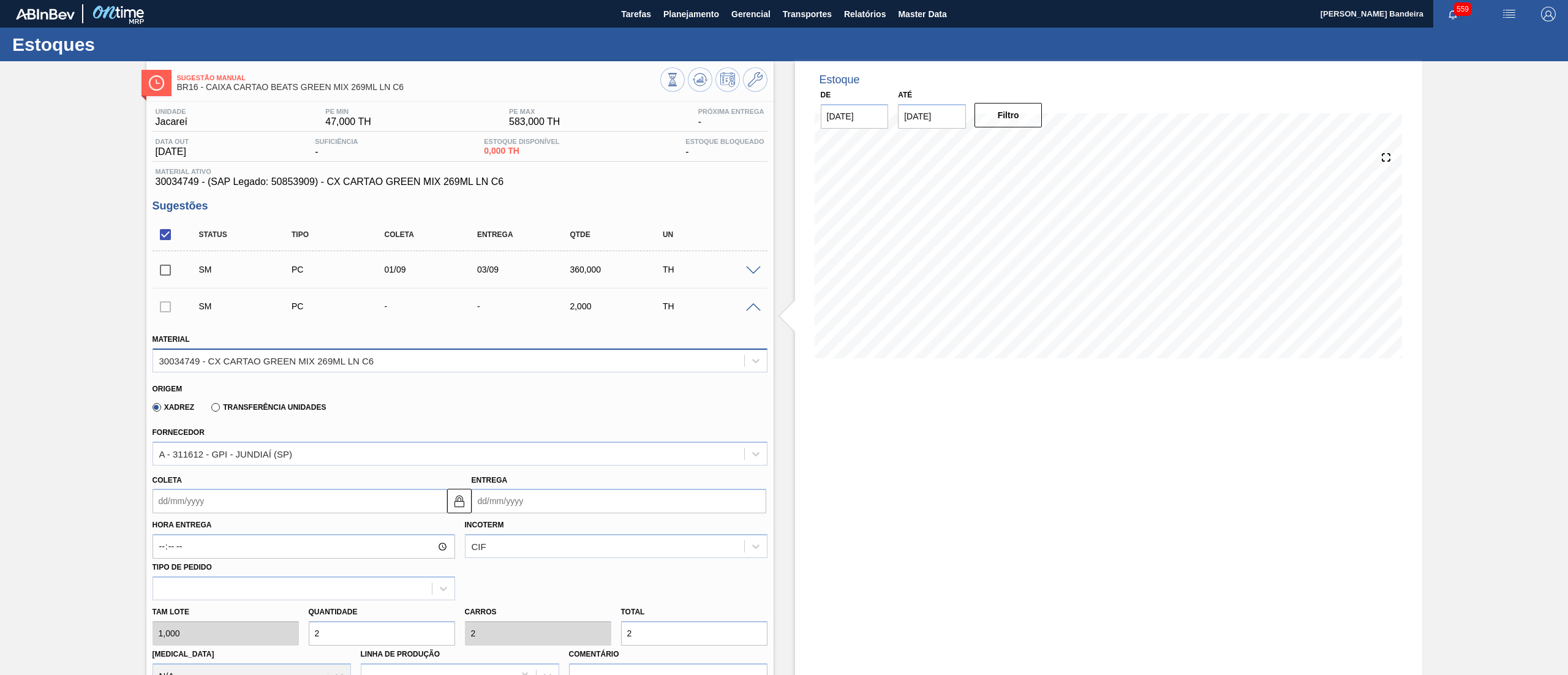
type input "29"
type input "290"
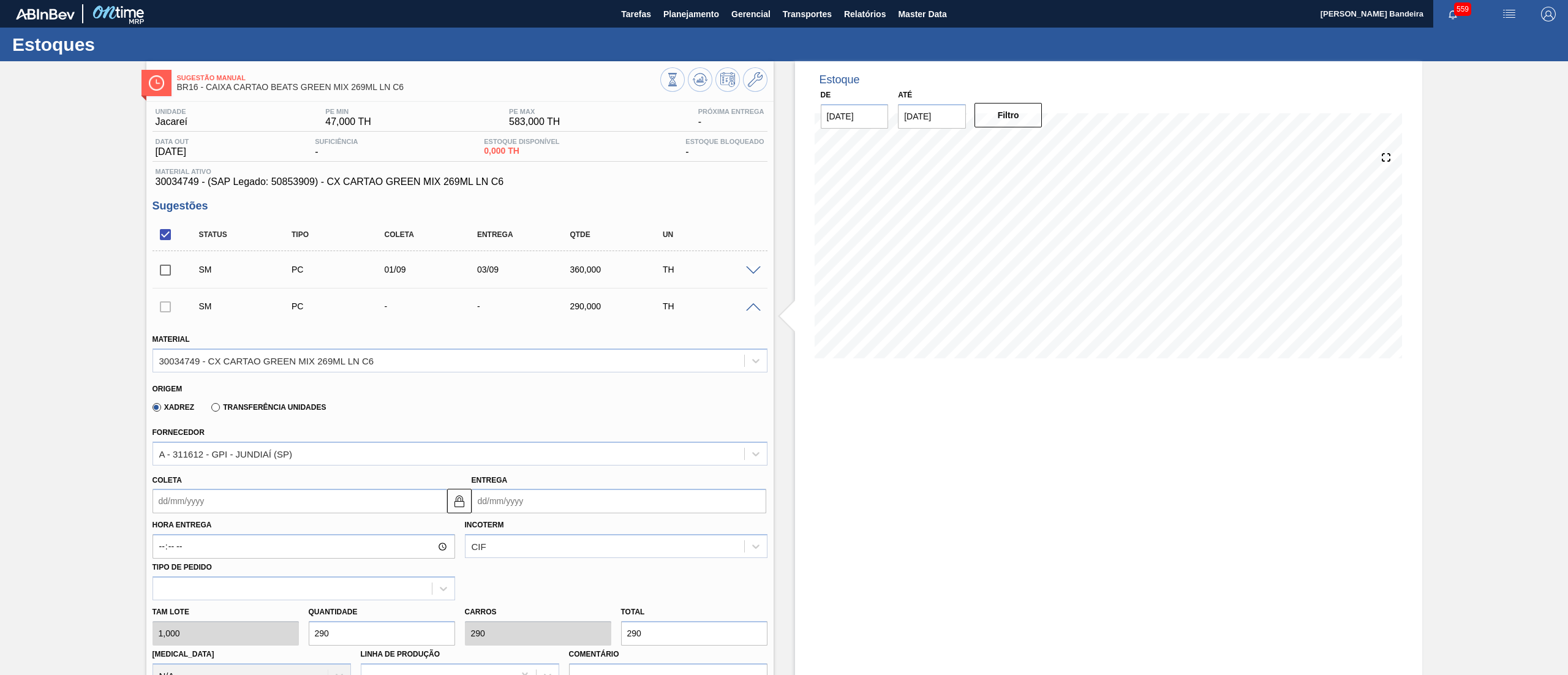
scroll to position [341, 0]
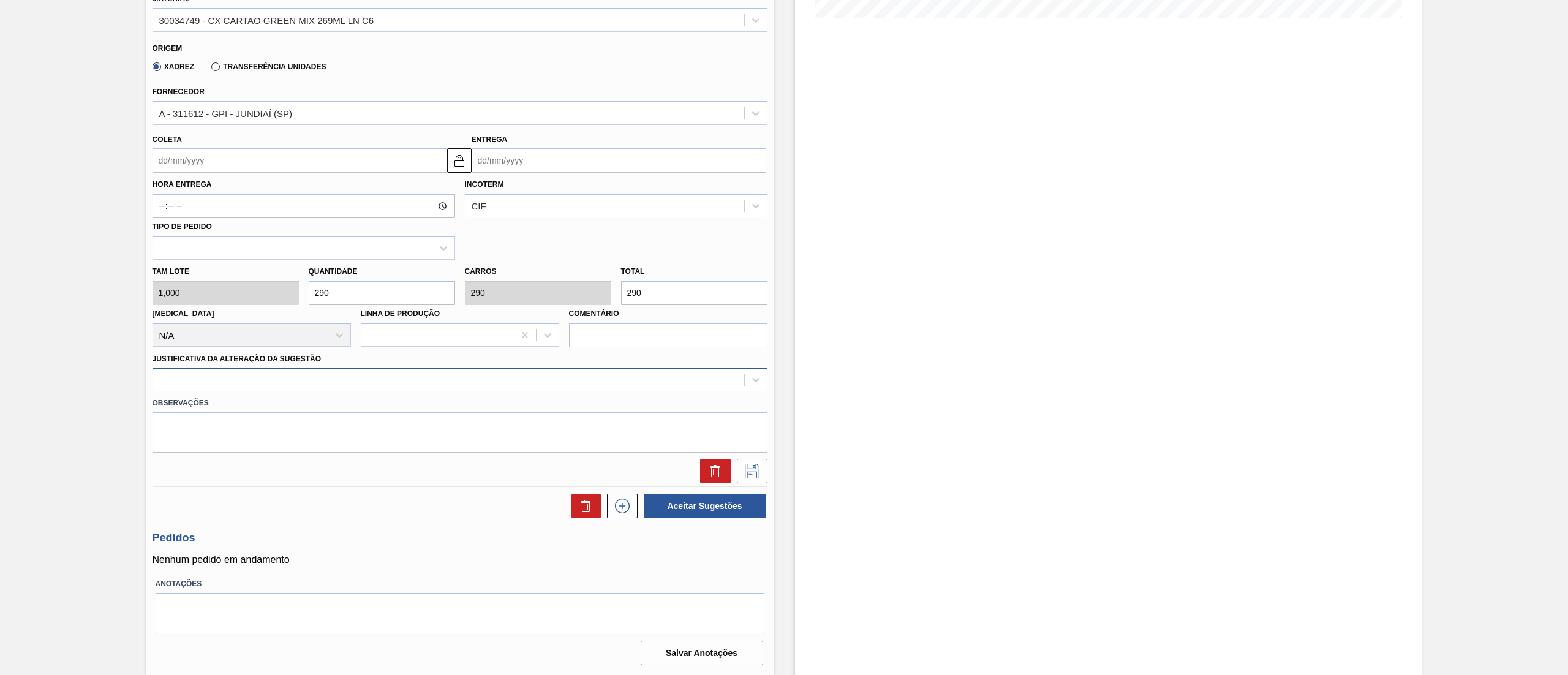
type input "290"
click at [346, 383] on div at bounding box center [448, 380] width 591 height 18
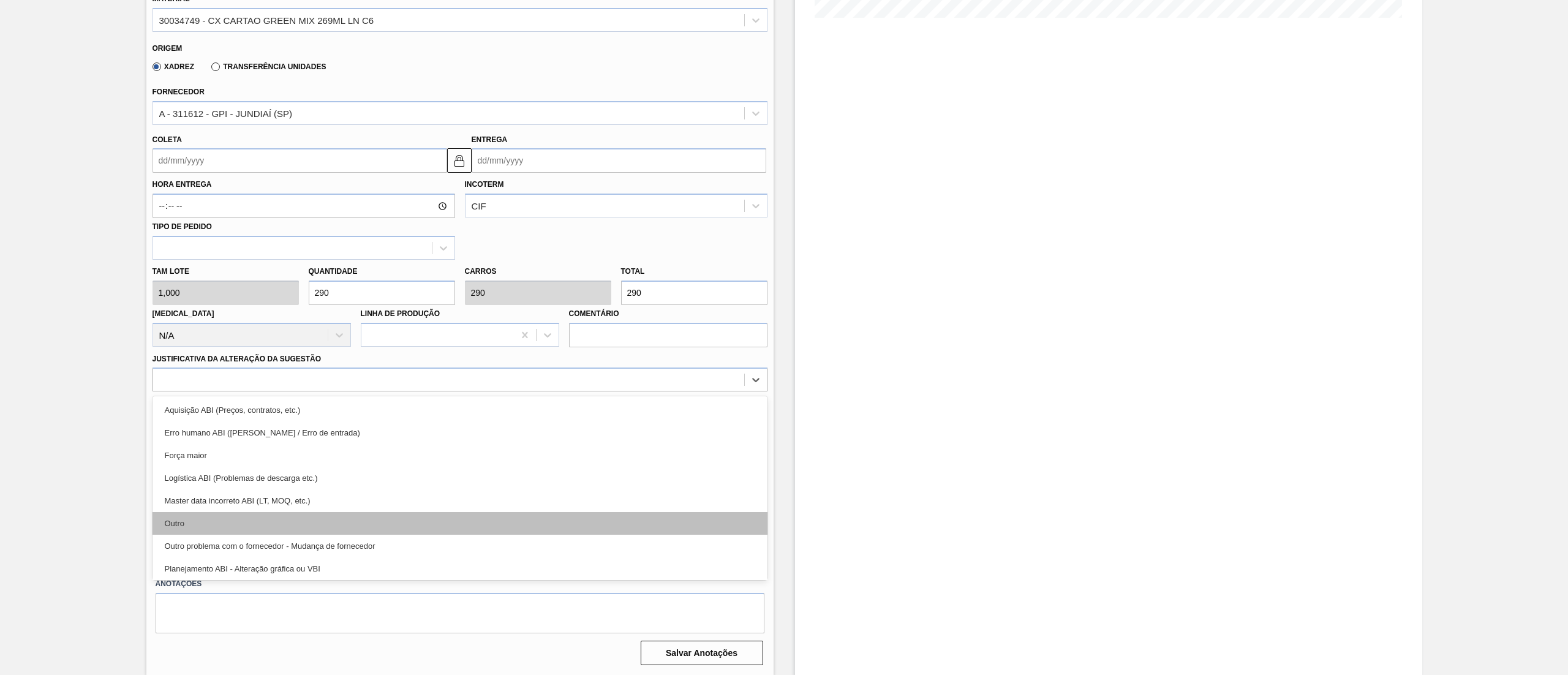
click at [279, 521] on div "Outro" at bounding box center [460, 524] width 615 height 23
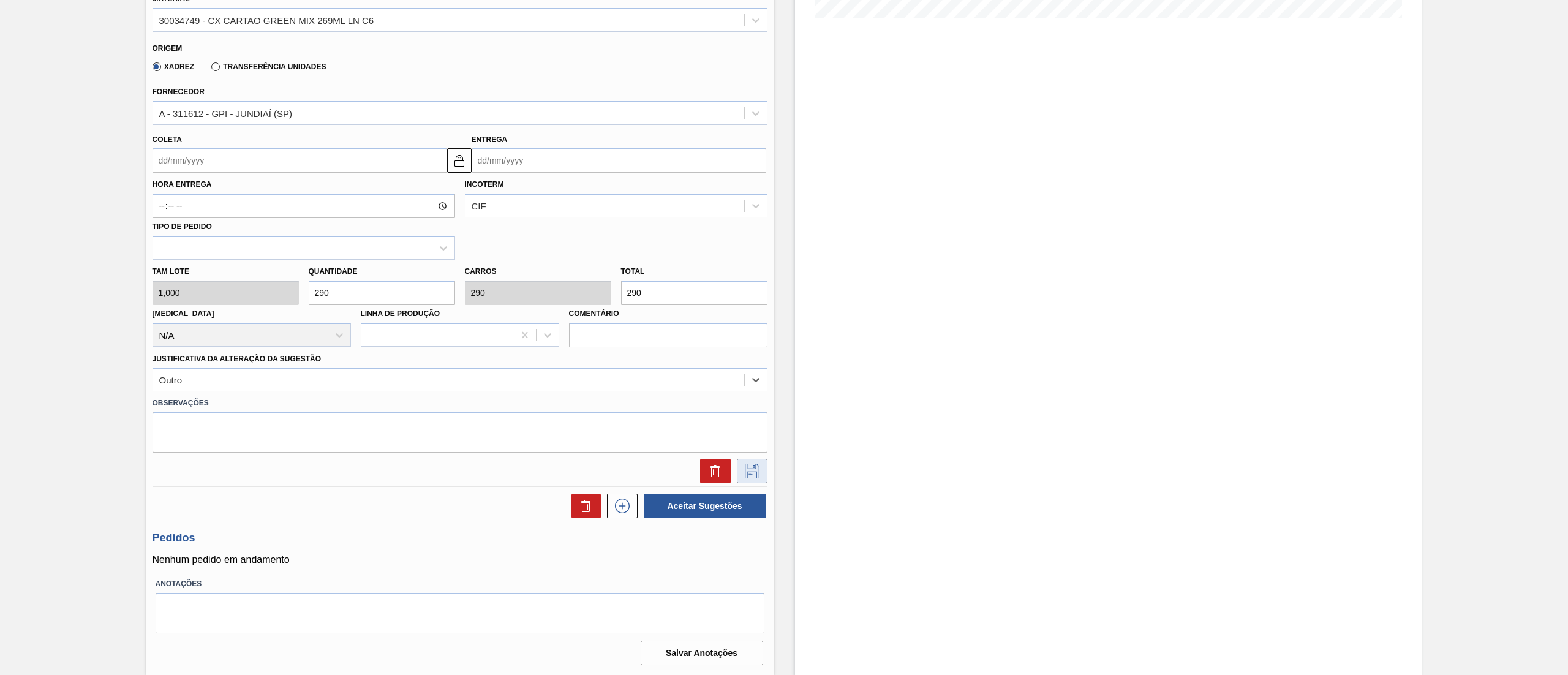
click at [760, 468] on icon at bounding box center [752, 471] width 20 height 15
click at [324, 165] on input "Coleta" at bounding box center [299, 160] width 294 height 24
click at [286, 192] on button "Next Month" at bounding box center [290, 189] width 9 height 9
click at [189, 286] on div "22" at bounding box center [186, 289] width 16 height 16
type input "[DATE]"
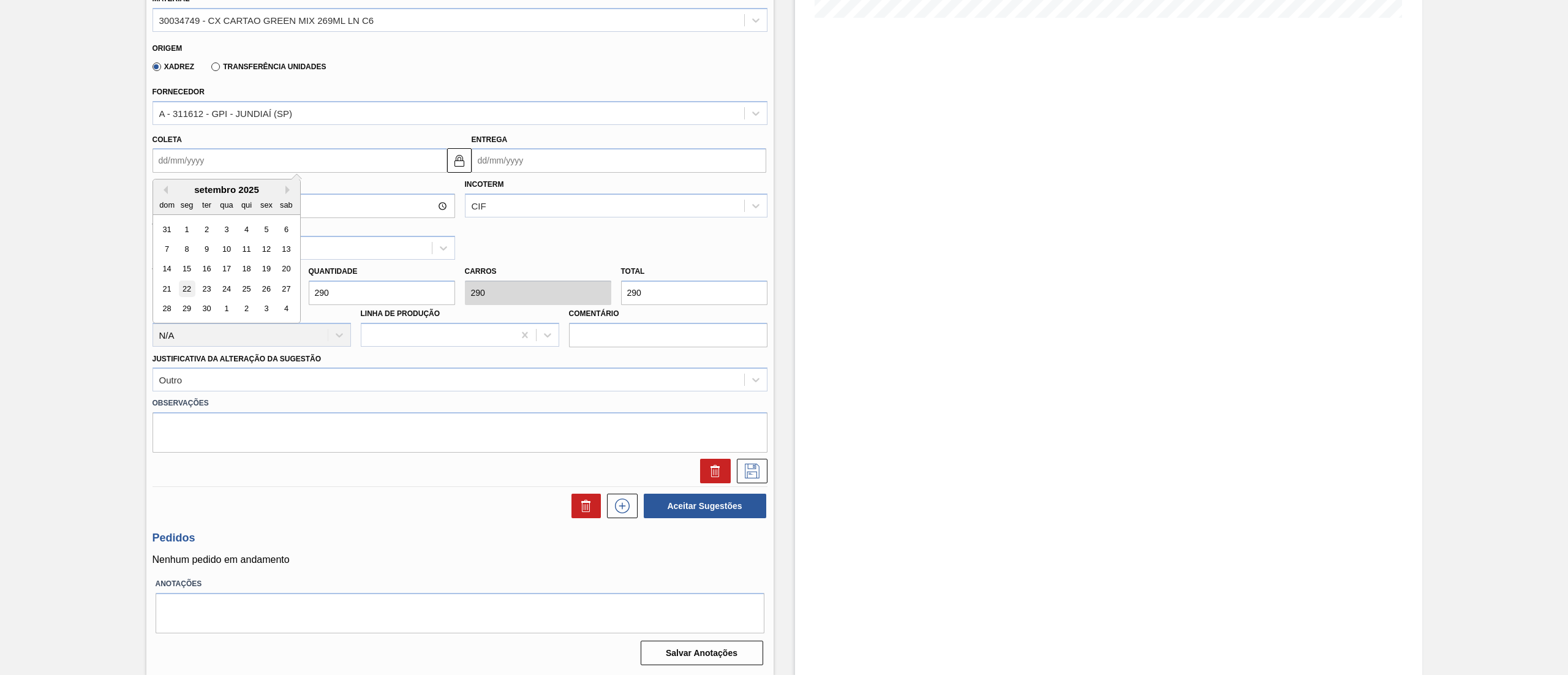
type input "[DATE]"
click at [758, 477] on icon at bounding box center [752, 471] width 20 height 15
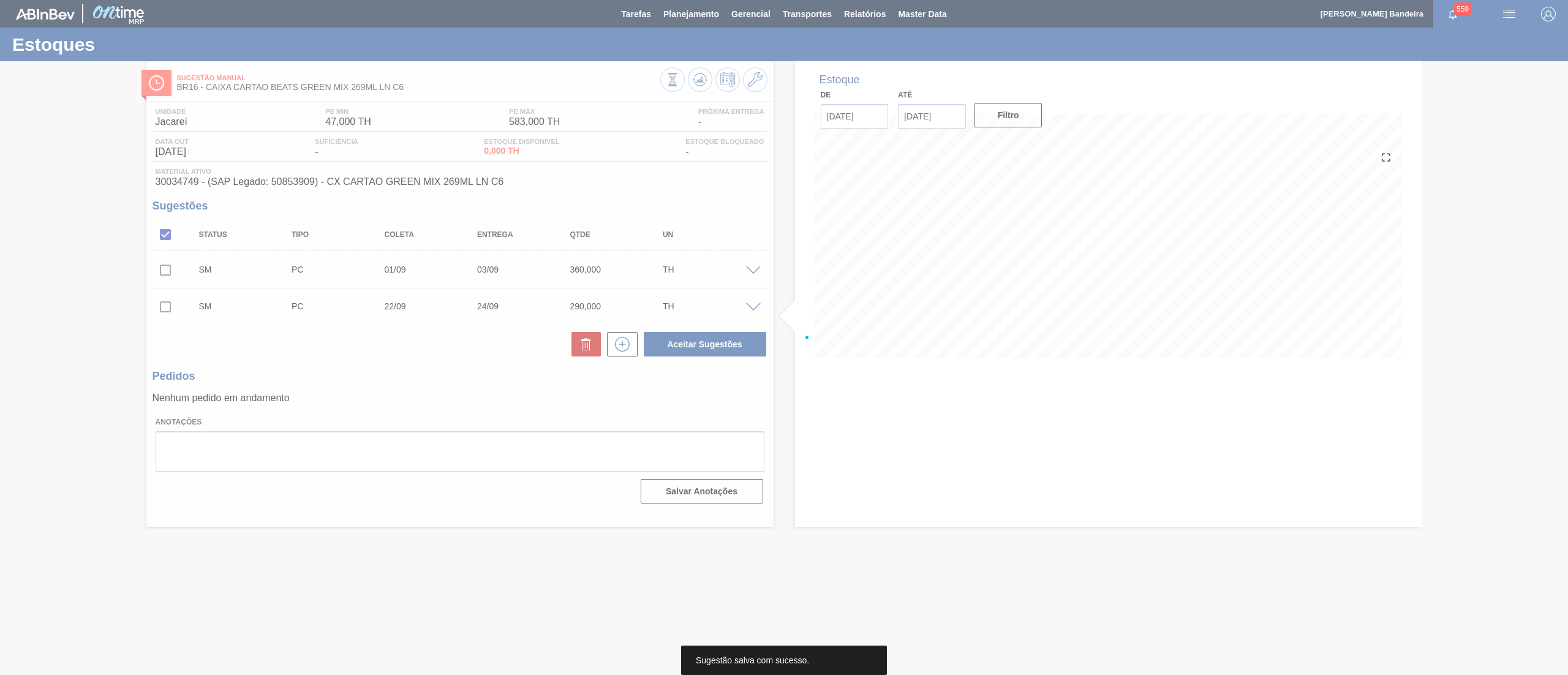
scroll to position [0, 0]
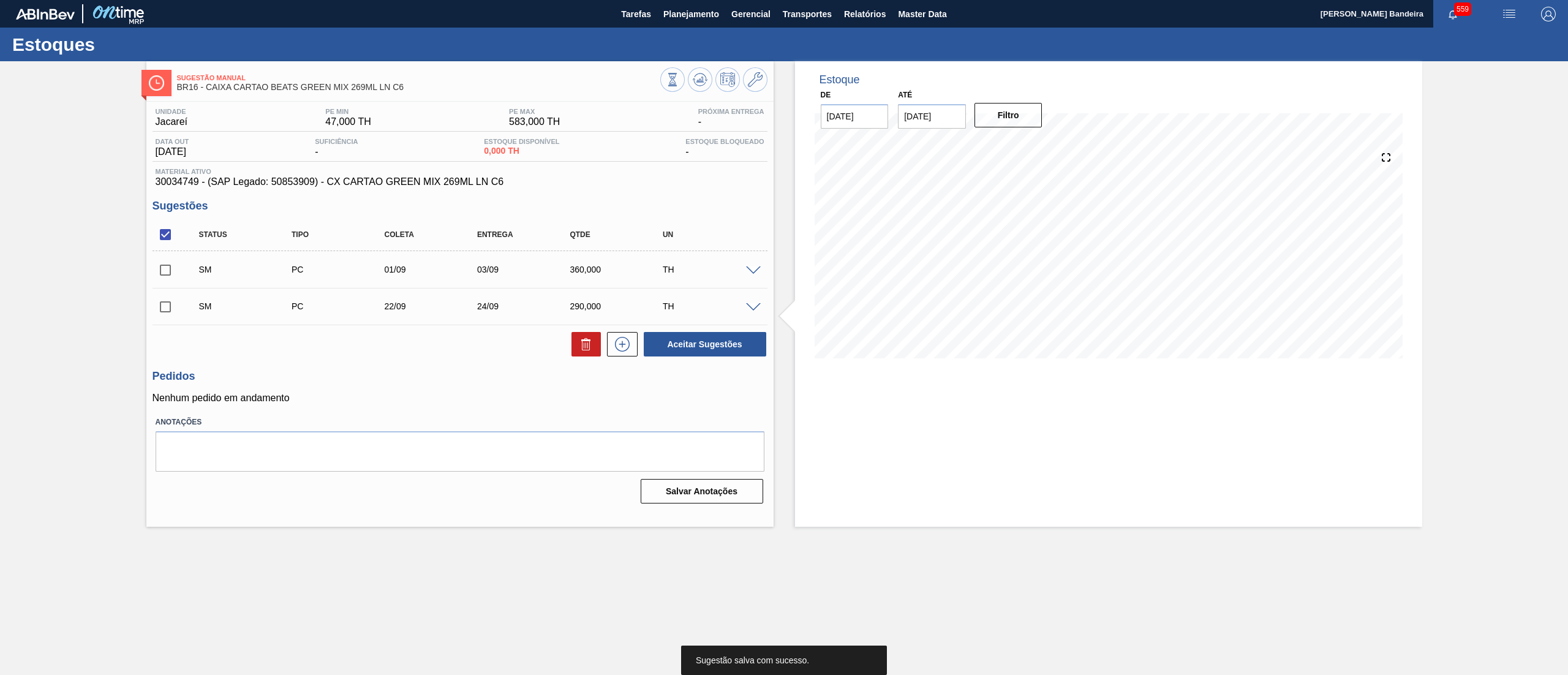
click at [753, 272] on span at bounding box center [753, 271] width 15 height 9
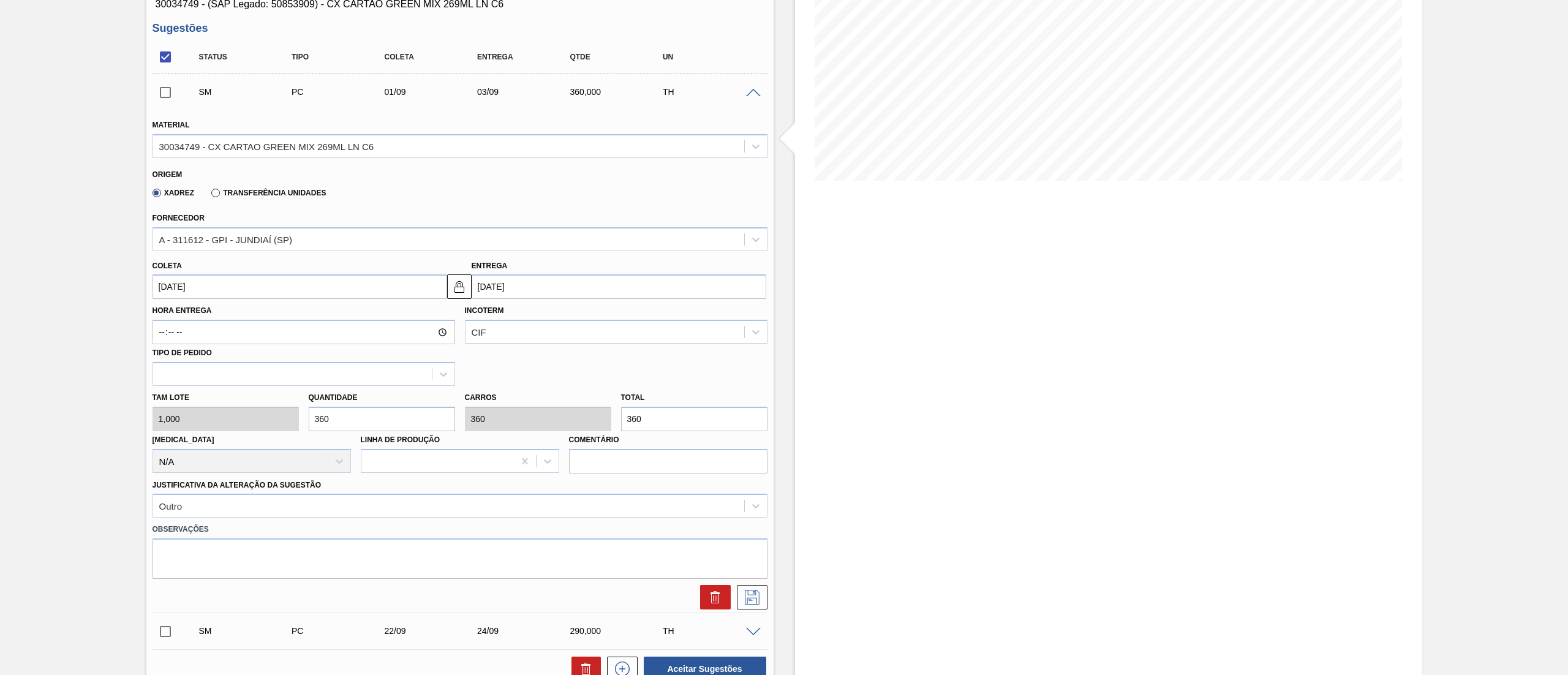
scroll to position [221, 0]
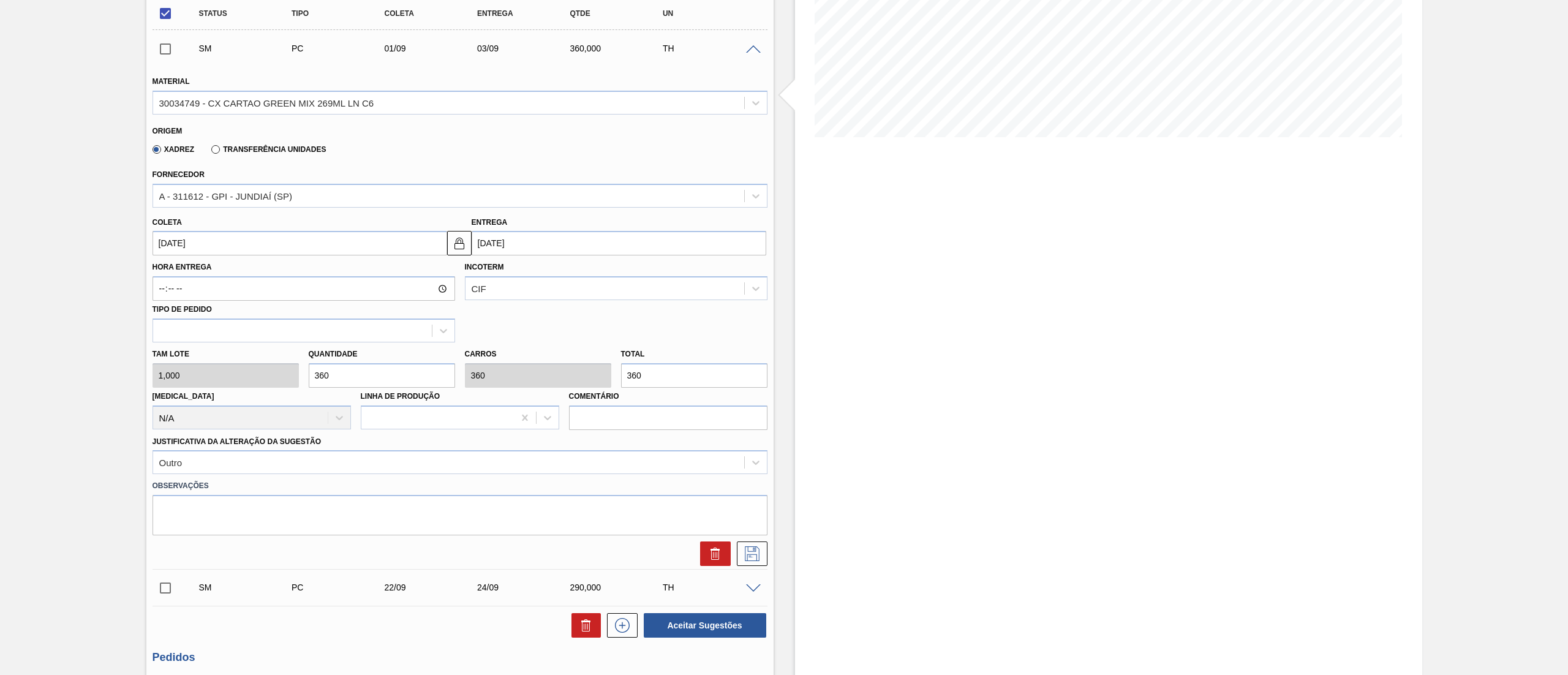
drag, startPoint x: 344, startPoint y: 381, endPoint x: 321, endPoint y: 386, distance: 23.5
click at [321, 386] on input "360" at bounding box center [382, 376] width 146 height 24
type input "38"
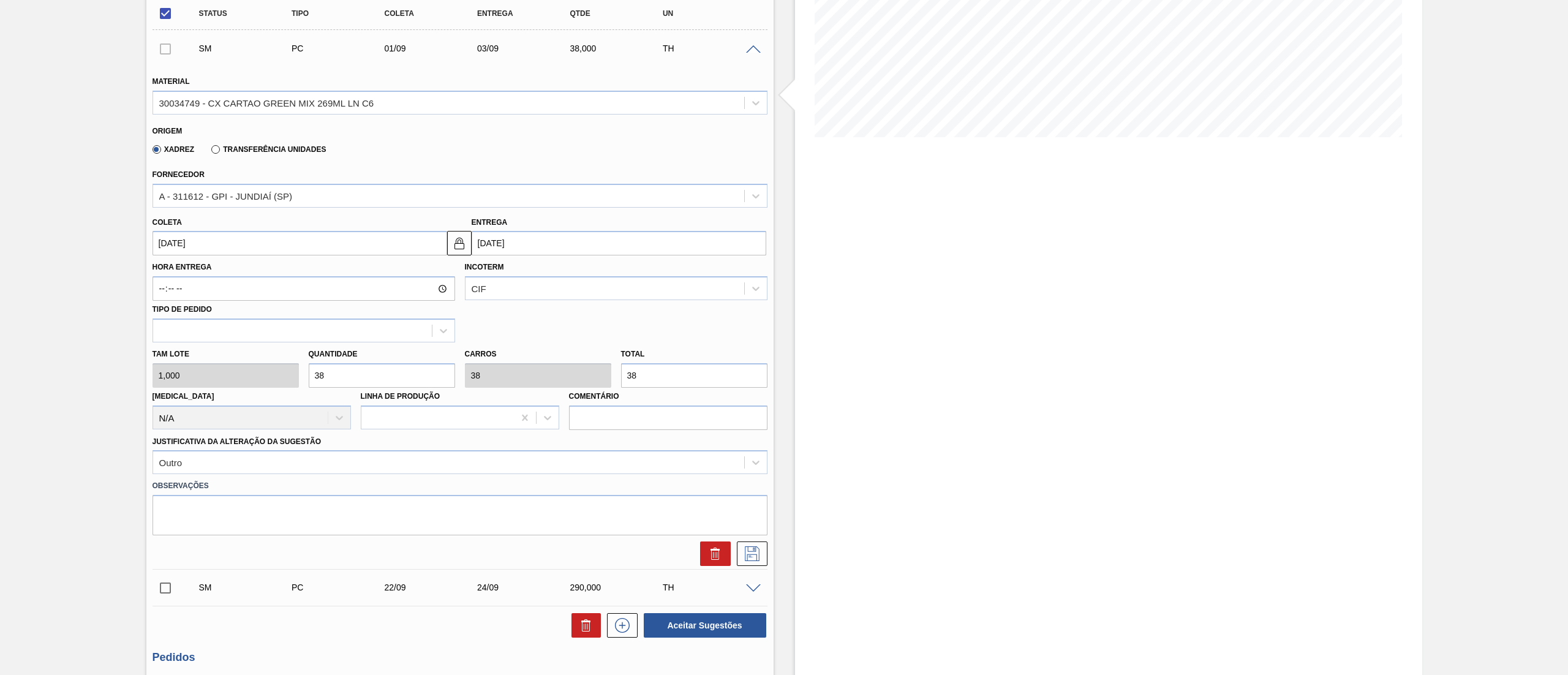
type input "380"
click at [760, 553] on icon at bounding box center [752, 554] width 20 height 15
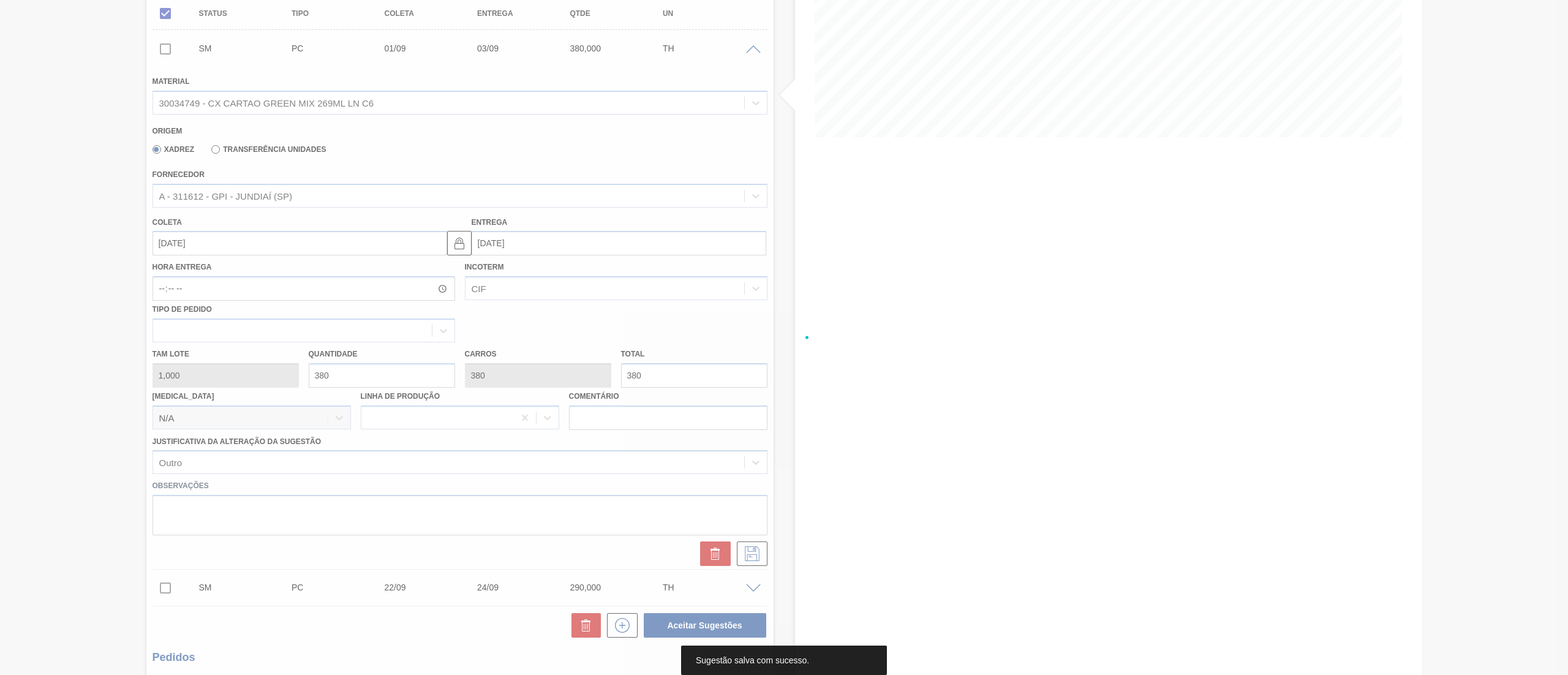
scroll to position [0, 0]
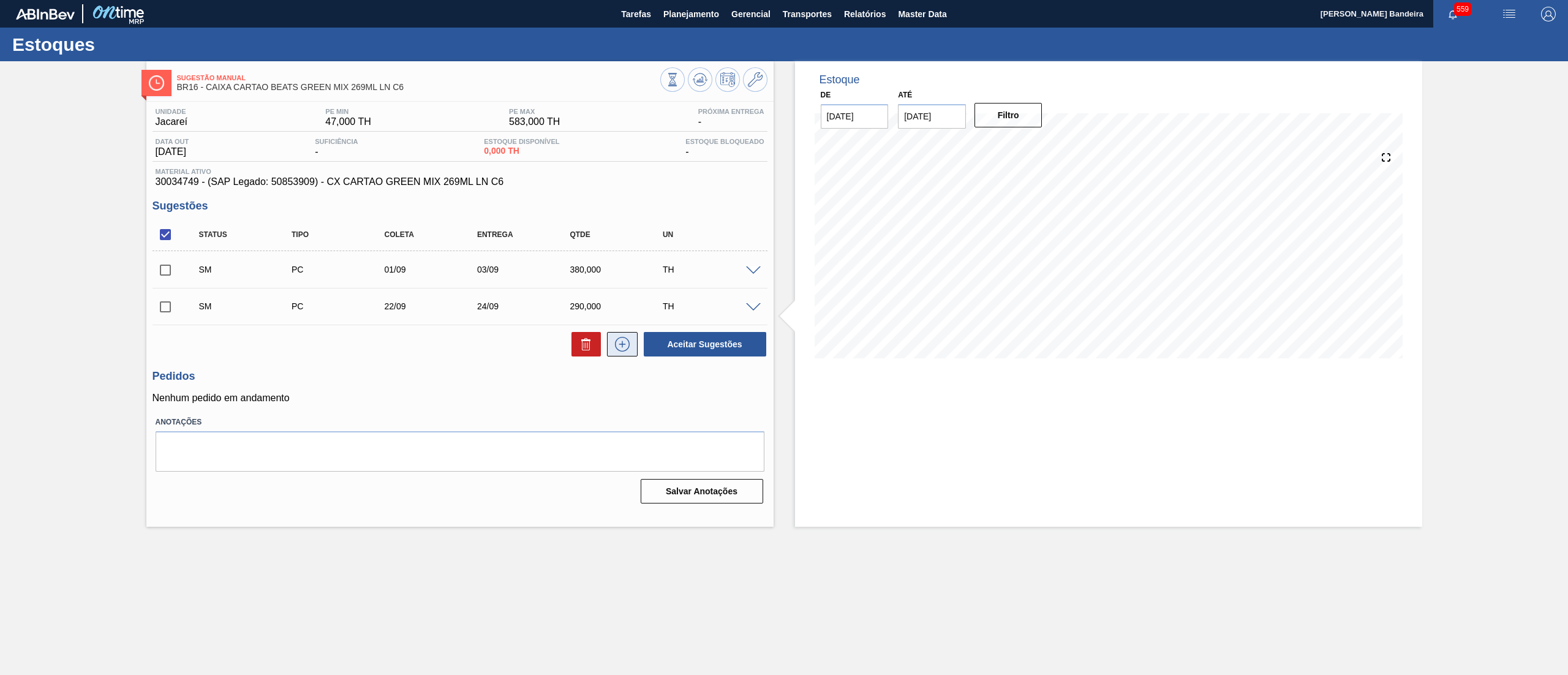
click at [625, 342] on icon at bounding box center [622, 344] width 20 height 15
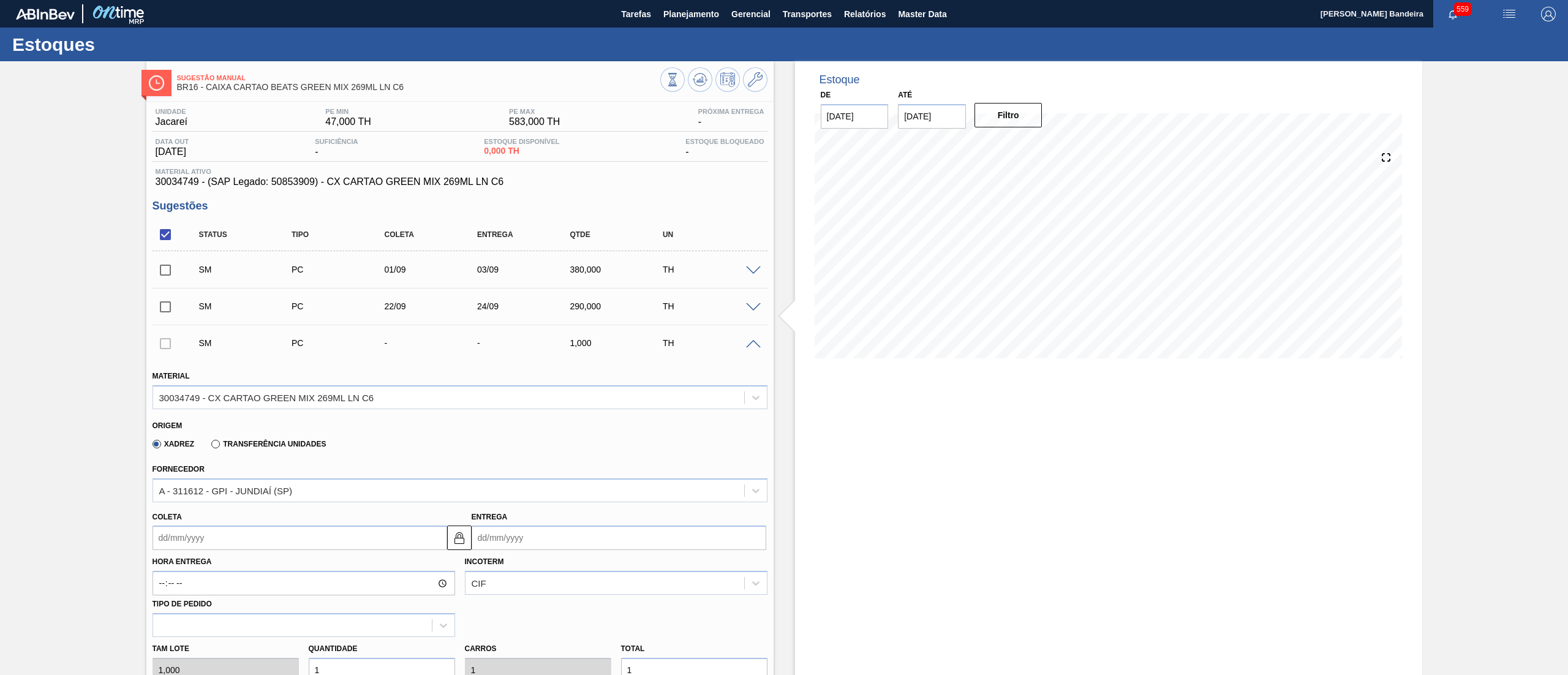
scroll to position [377, 0]
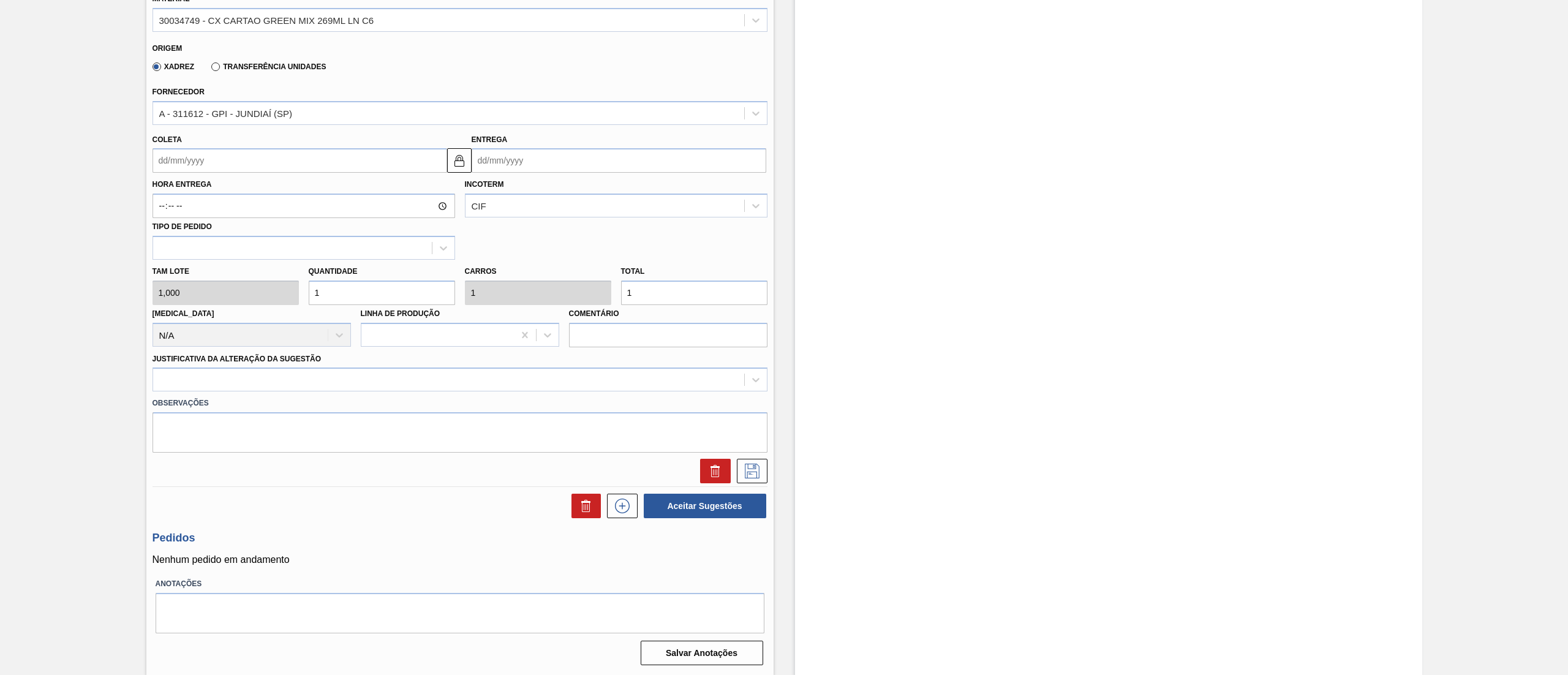
click at [246, 168] on input "Coleta" at bounding box center [299, 160] width 294 height 24
click at [286, 189] on button "Next Month" at bounding box center [290, 189] width 9 height 9
click at [189, 244] on div "6" at bounding box center [186, 249] width 16 height 16
type input "[DATE]"
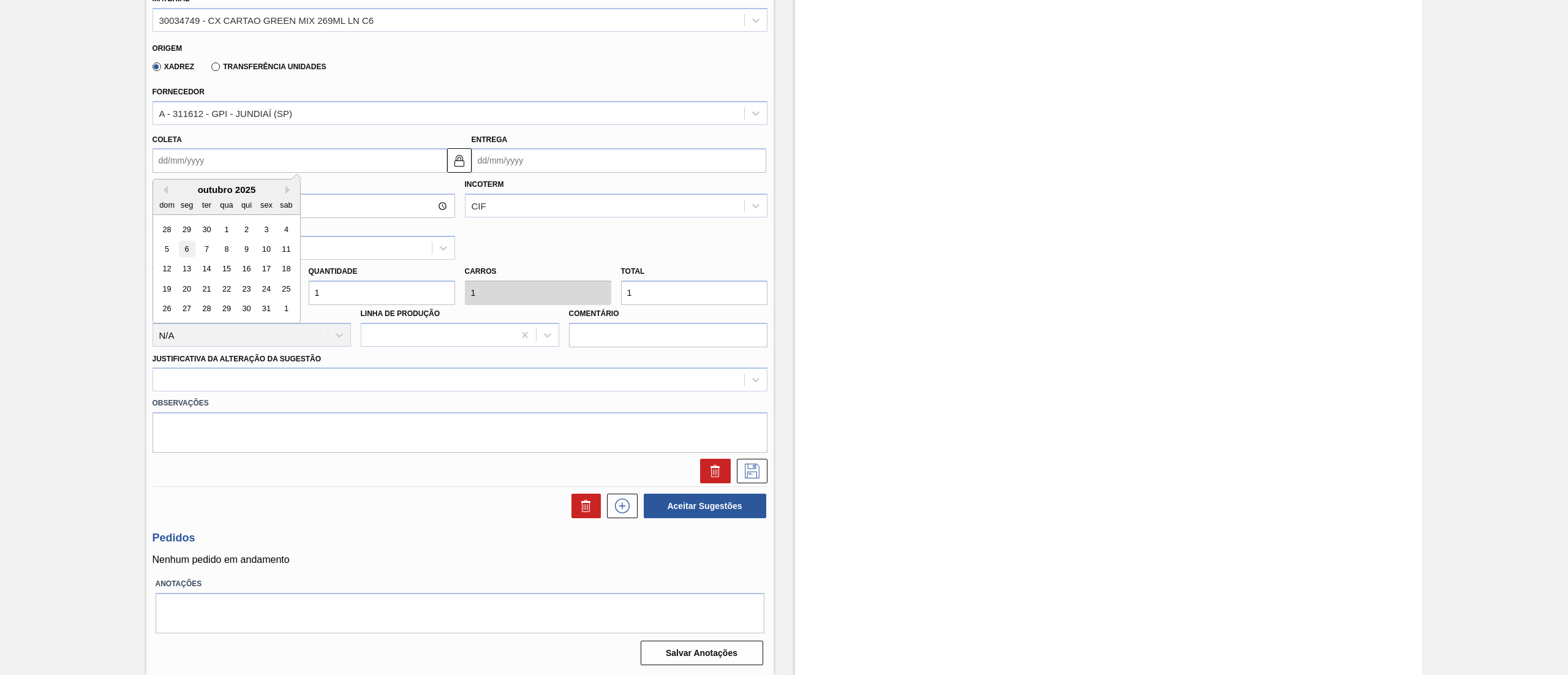
type input "[DATE]"
click at [290, 294] on div "Tam lote 1,000 Quantidade 1 Carros 1 Total 1 [MEDICAL_DATA] N/A Linha de Produç…" at bounding box center [460, 303] width 625 height 88
type input "3"
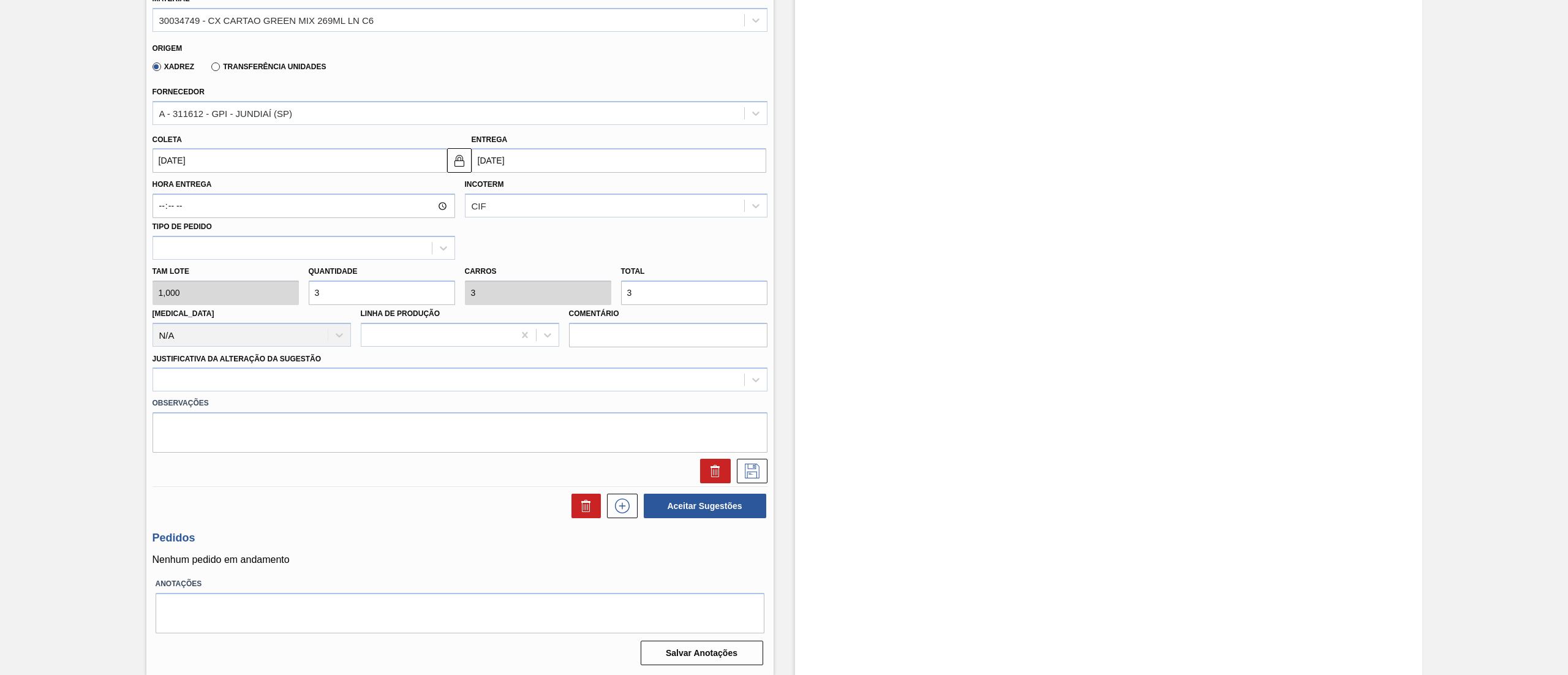
type input "38"
type input "380"
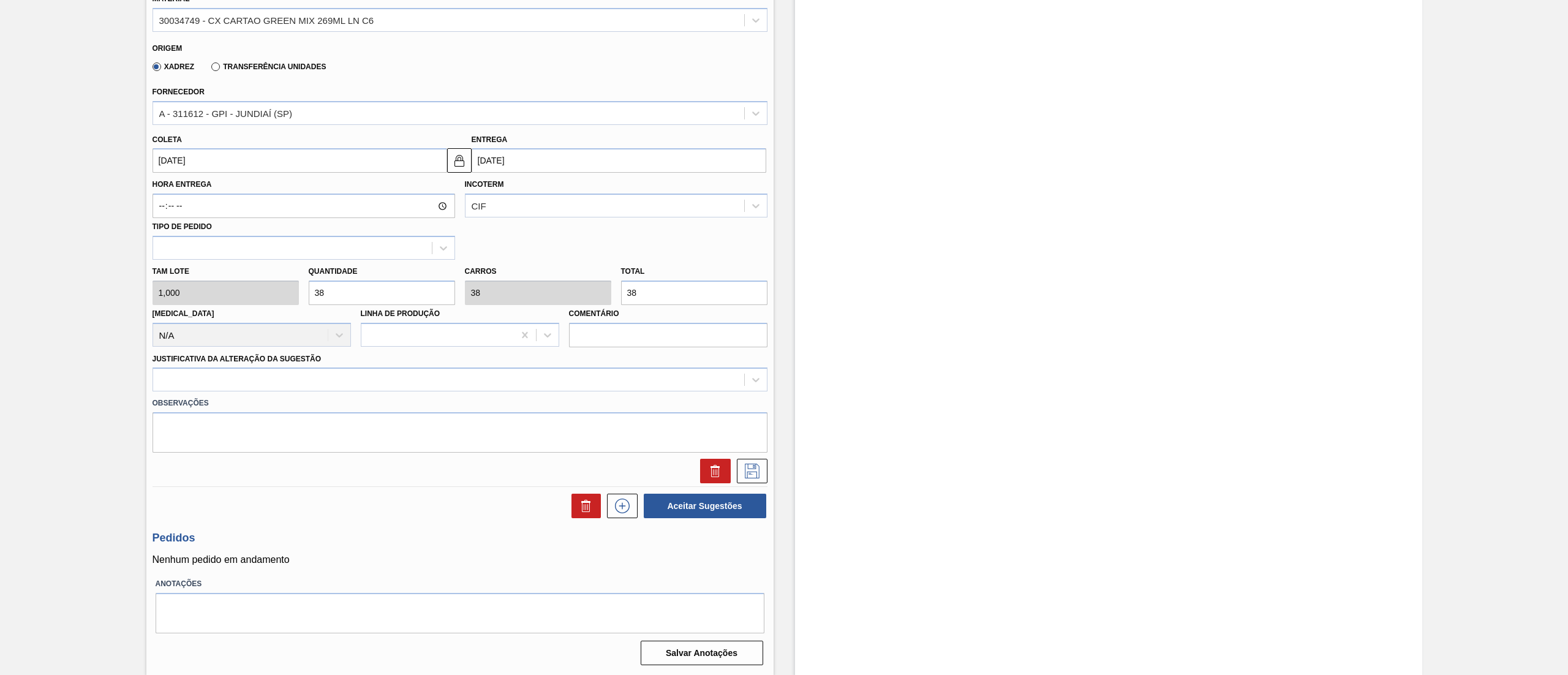
type input "380"
click at [288, 382] on div at bounding box center [448, 380] width 591 height 18
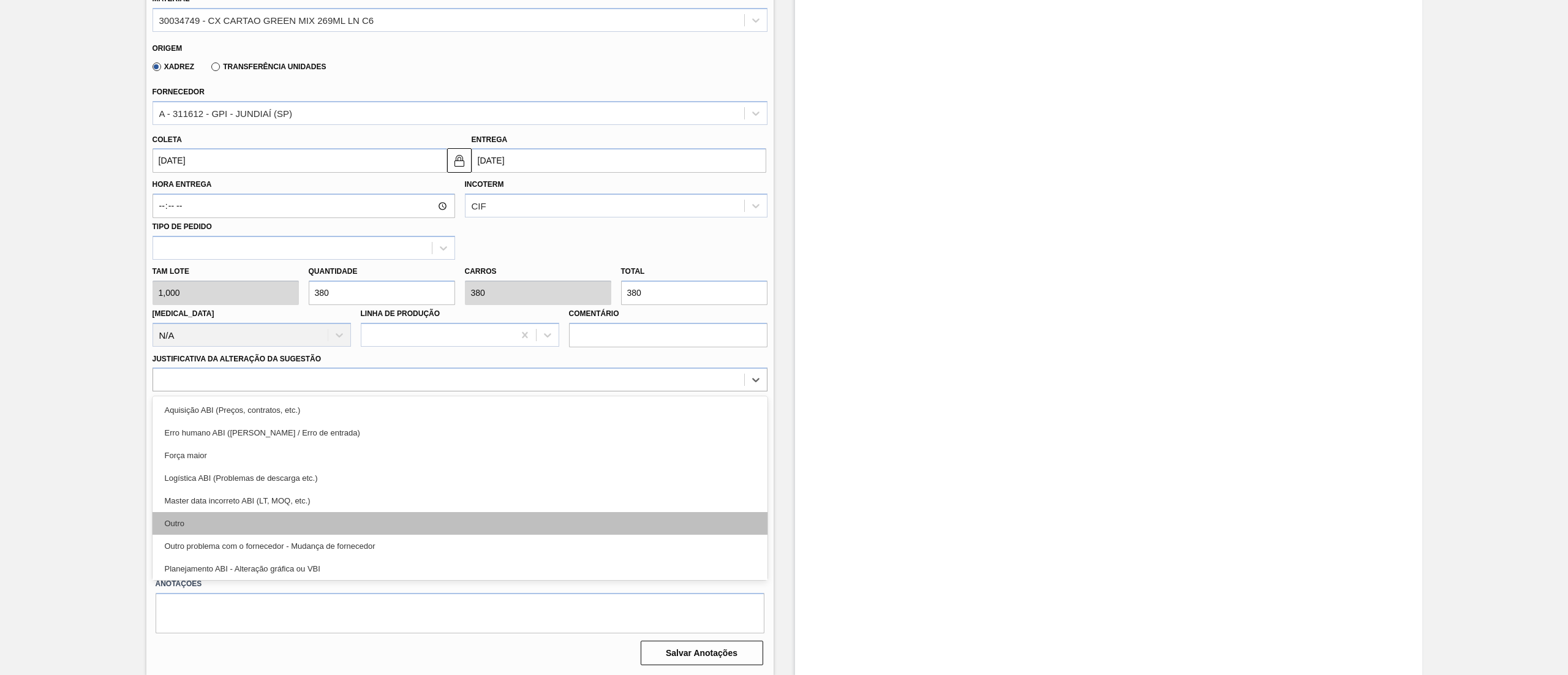
click at [246, 520] on div "Outro" at bounding box center [460, 524] width 615 height 23
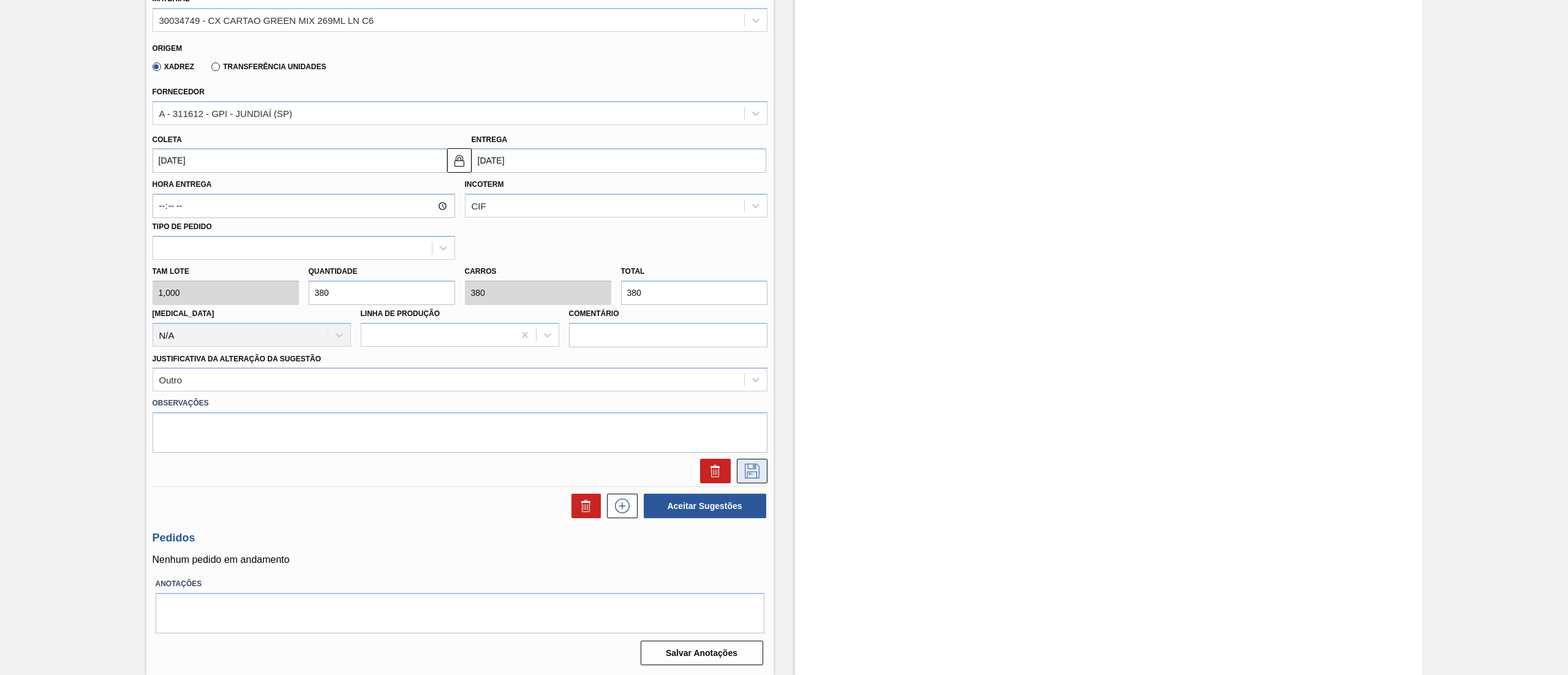
click at [747, 477] on icon at bounding box center [752, 471] width 20 height 15
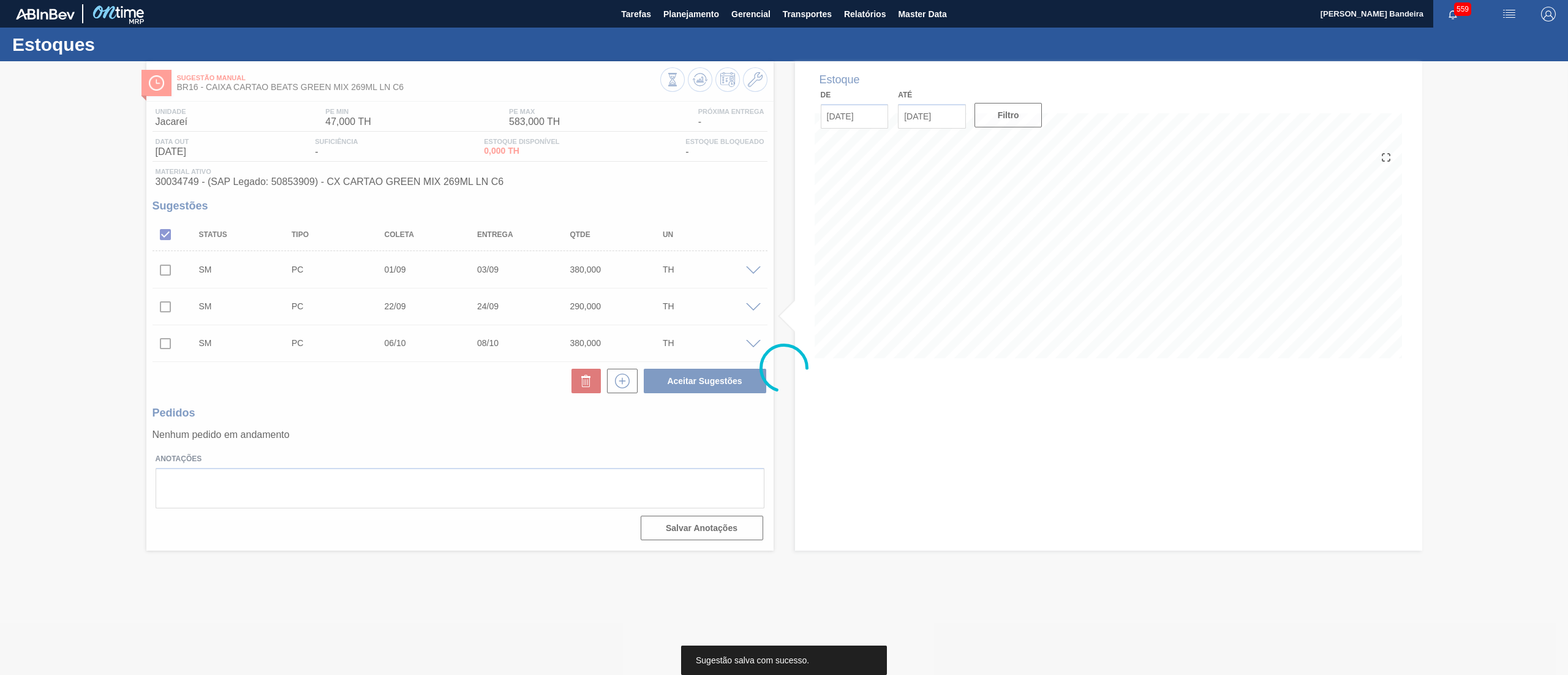
scroll to position [0, 0]
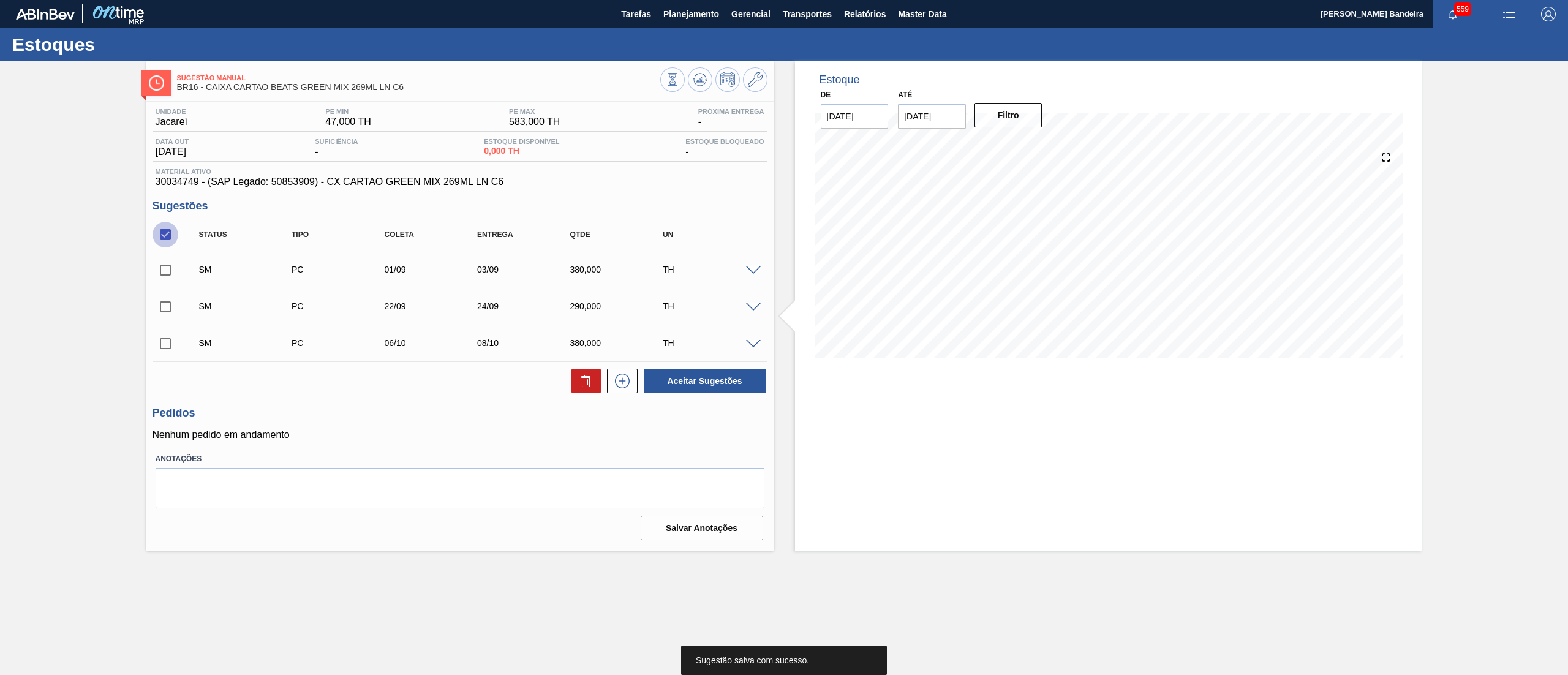
click at [163, 227] on input "checkbox" at bounding box center [165, 235] width 26 height 26
click at [168, 234] on input "checkbox" at bounding box center [165, 235] width 26 height 26
checkbox input "true"
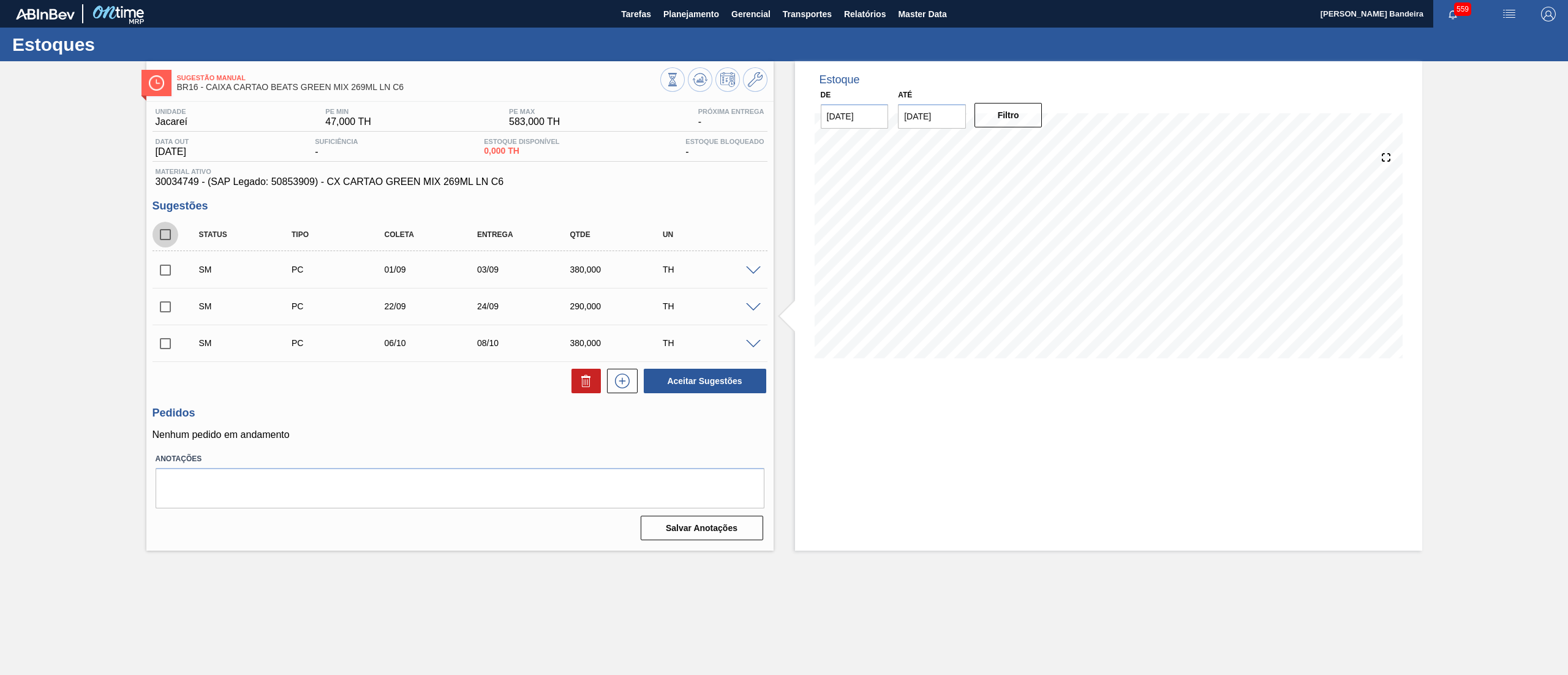
checkbox input "true"
click at [707, 390] on button "Aceitar Sugestões" at bounding box center [704, 381] width 123 height 24
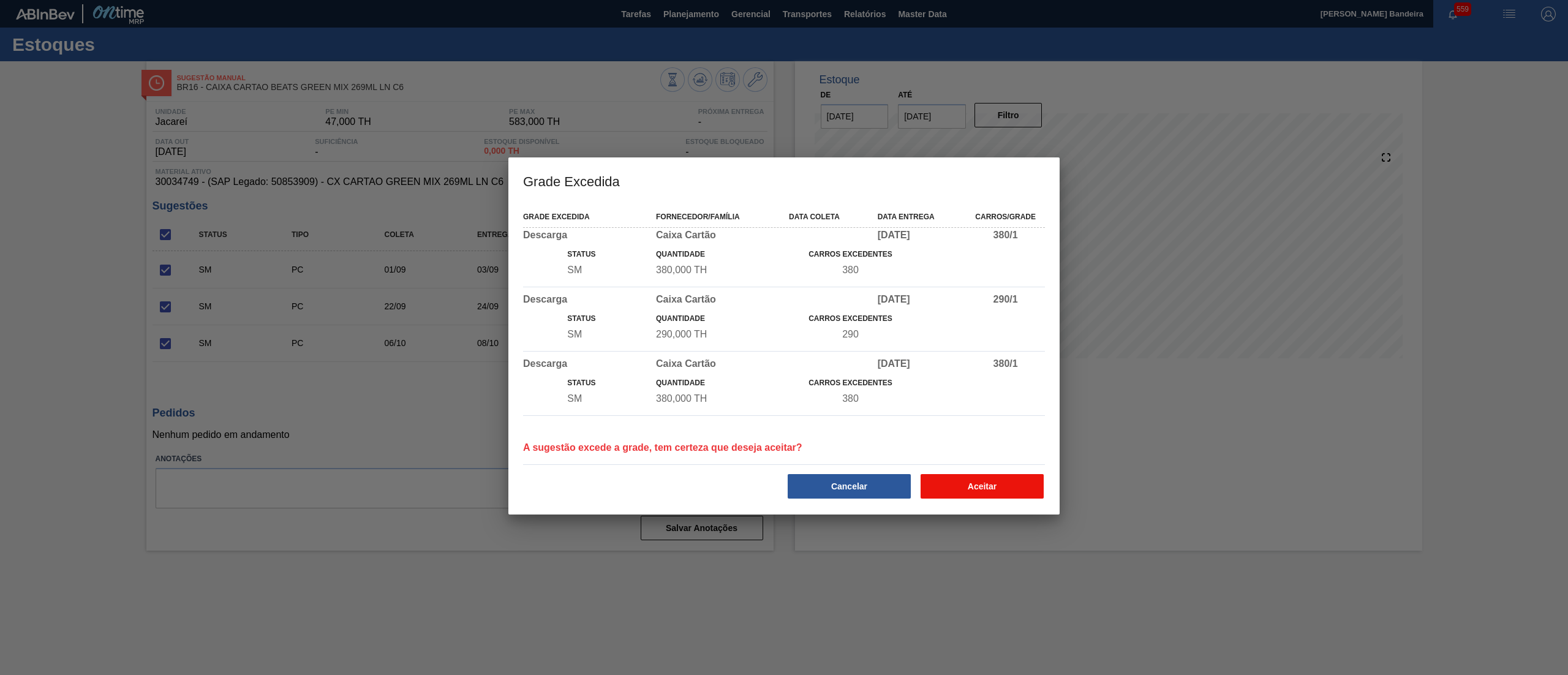
click at [958, 487] on button "Aceitar" at bounding box center [982, 486] width 123 height 24
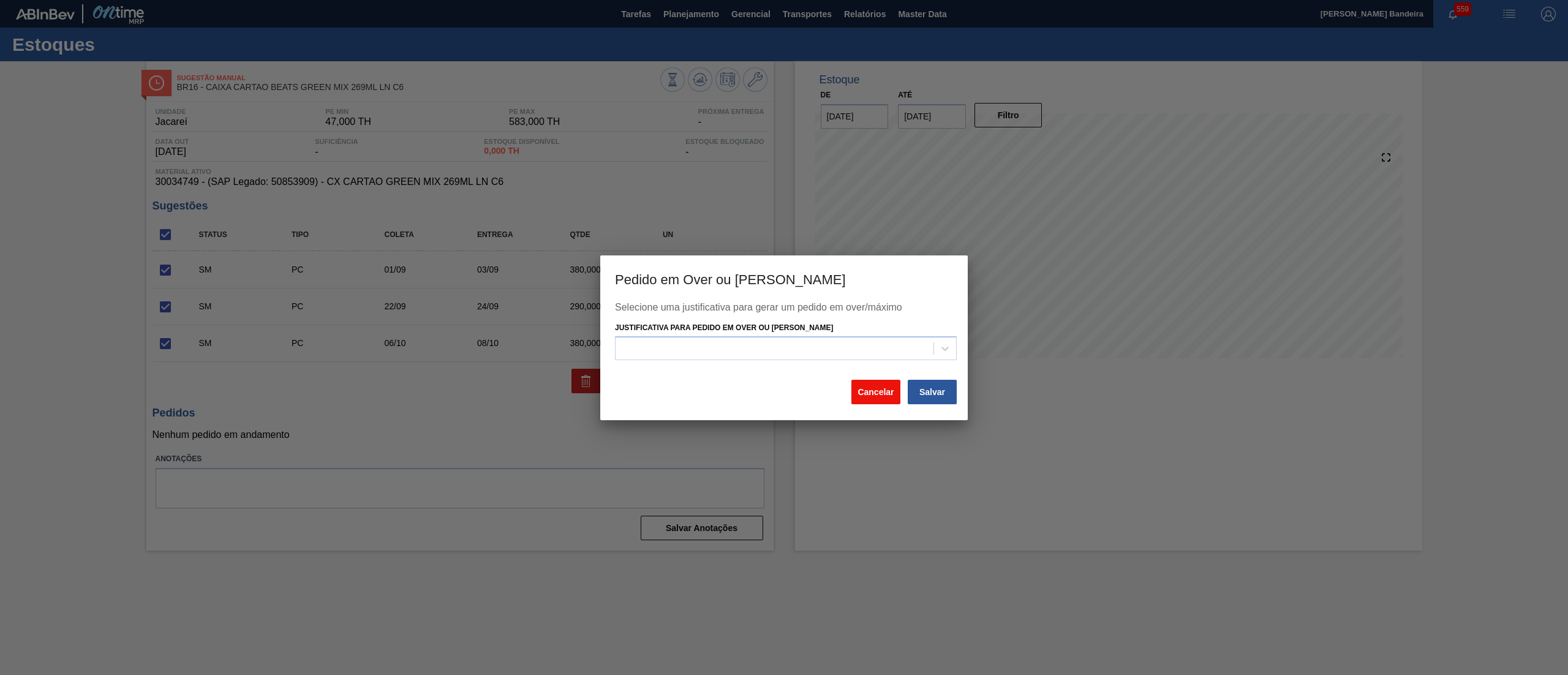
click at [869, 394] on button "Cancelar" at bounding box center [876, 392] width 49 height 24
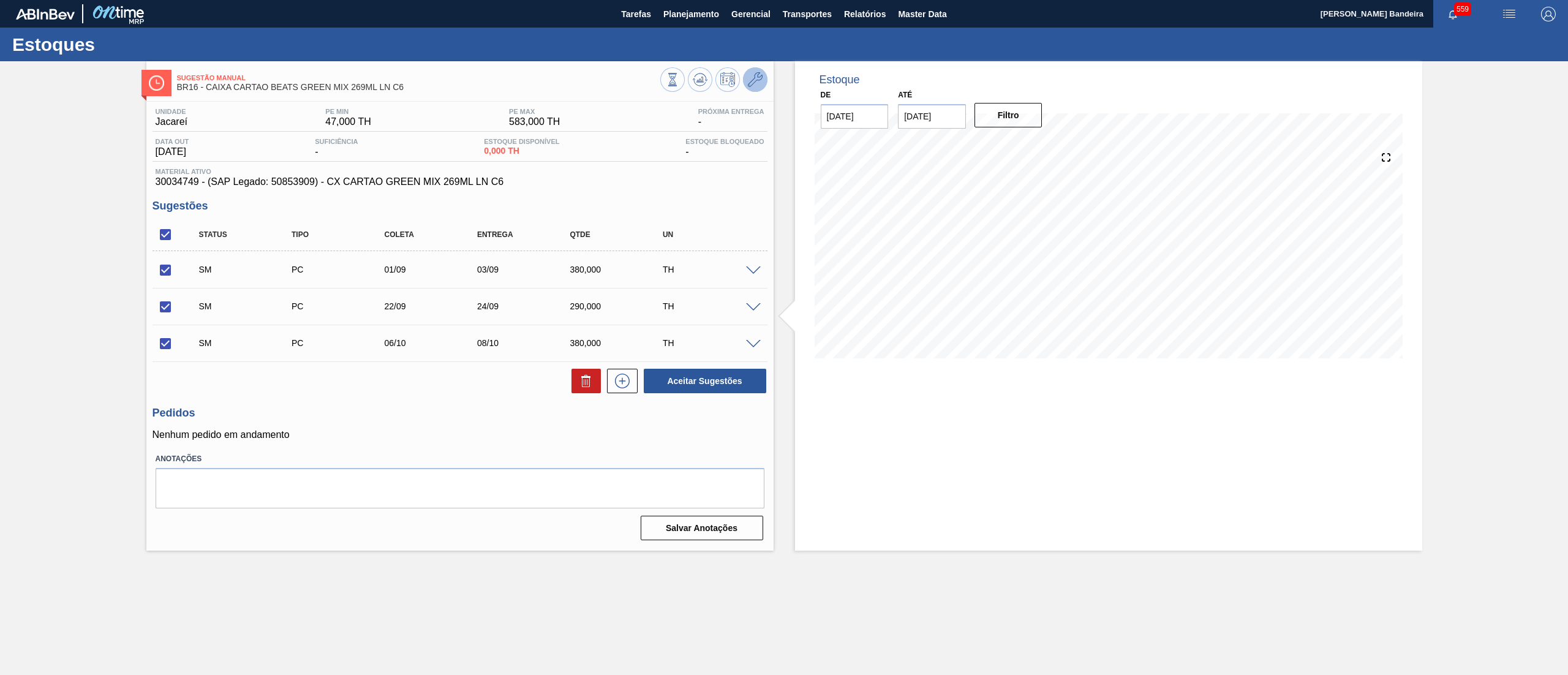
click at [753, 76] on icon at bounding box center [755, 80] width 15 height 15
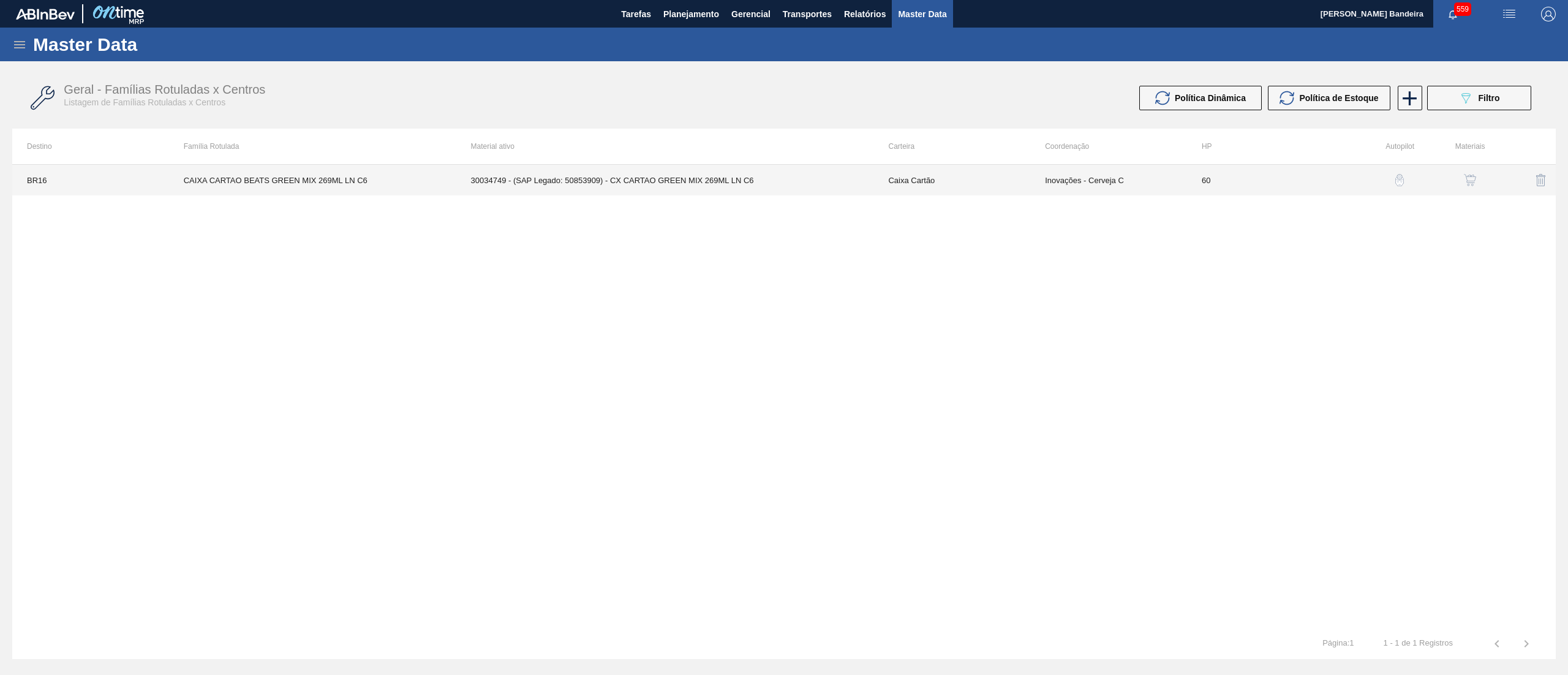
click at [848, 179] on td "30034749 - (SAP Legado: 50853909) - CX CARTAO GREEN MIX 269ML LN C6" at bounding box center [665, 181] width 418 height 31
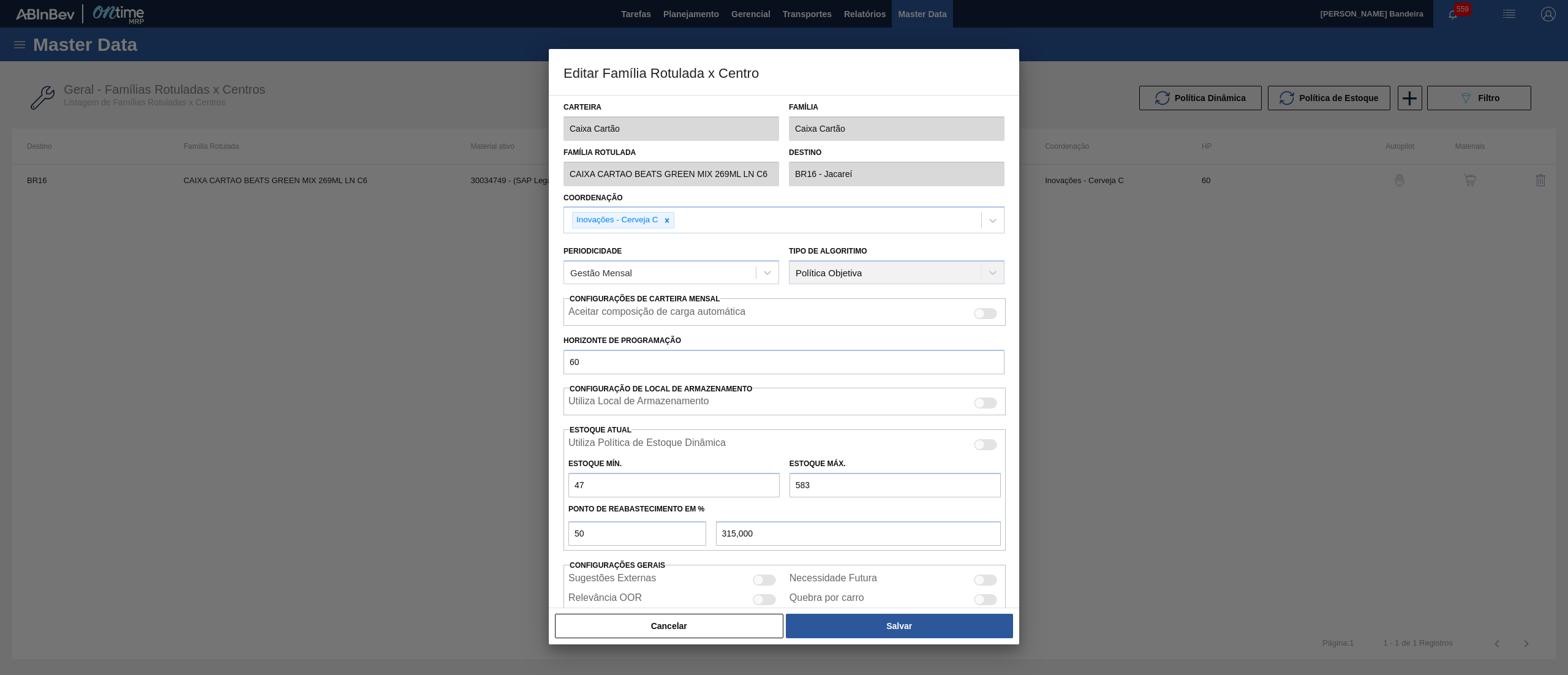
scroll to position [50, 0]
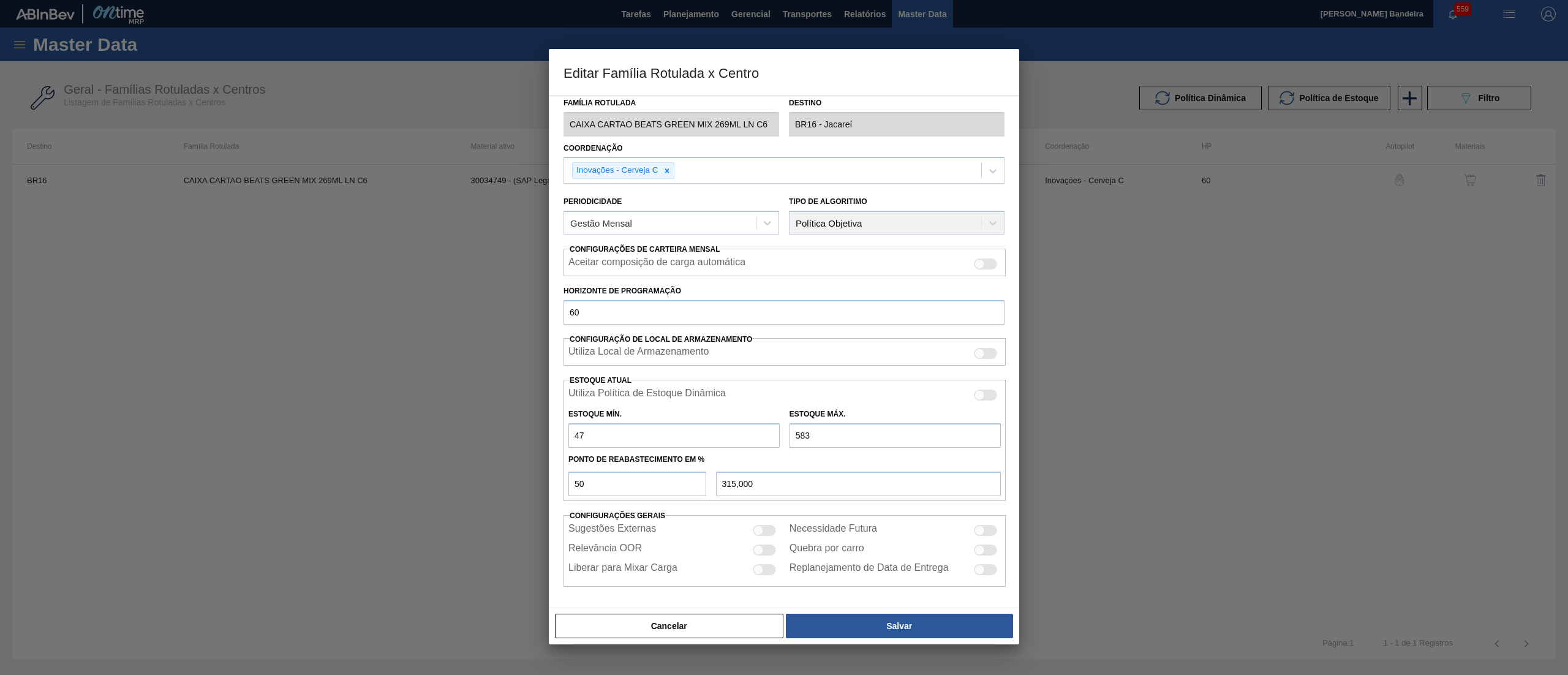
drag, startPoint x: 824, startPoint y: 433, endPoint x: 738, endPoint y: 438, distance: 86.1
click at [738, 438] on div "Estoque Mín. 47 Estoque Máx. 583" at bounding box center [785, 425] width 442 height 46
type input "8"
type input "27,500"
type input "89"
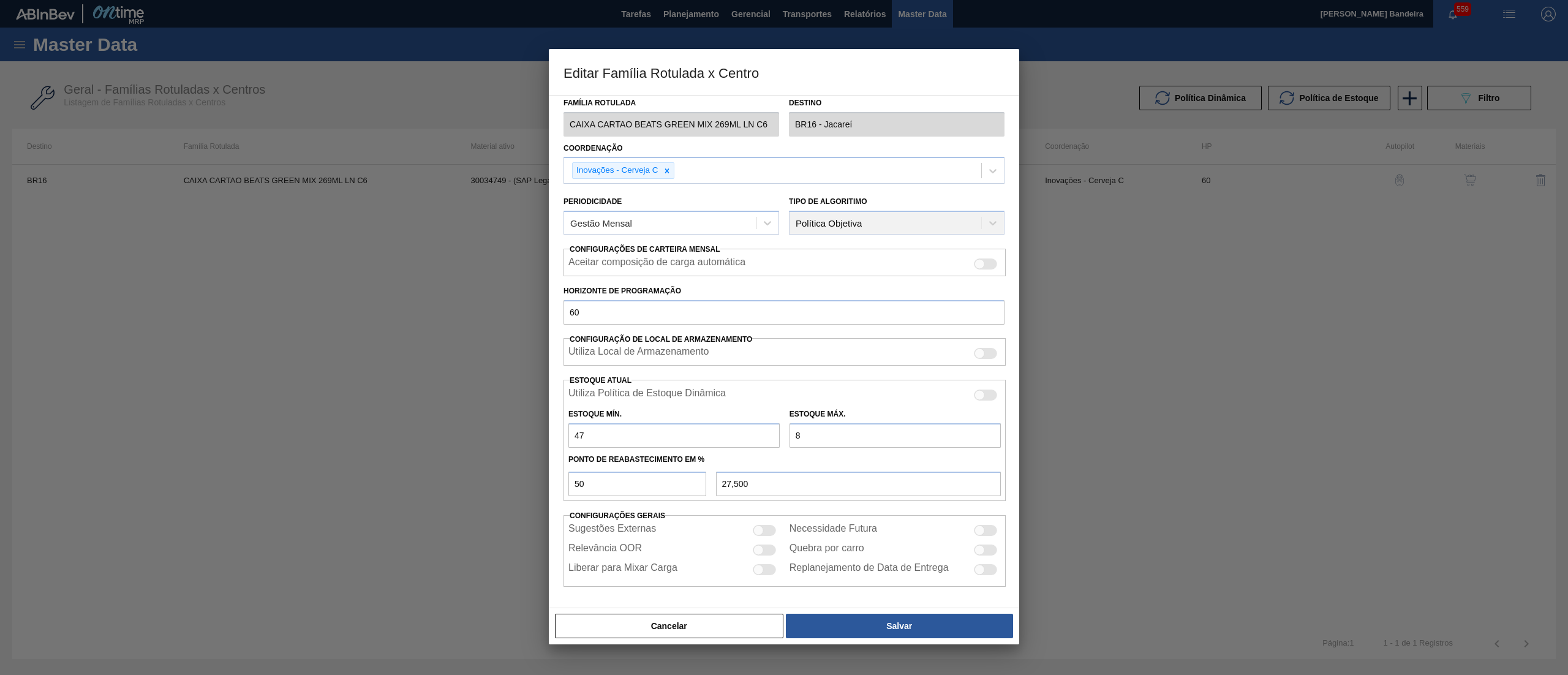
type input "68,000"
type input "890"
type input "468,500"
drag, startPoint x: 830, startPoint y: 440, endPoint x: 723, endPoint y: 455, distance: 108.0
click at [723, 455] on div "Utiliza Política de Estoque Dinâmica Estoque Mín. 47 Estoque Máx. 890 Ponto de …" at bounding box center [785, 440] width 442 height 121
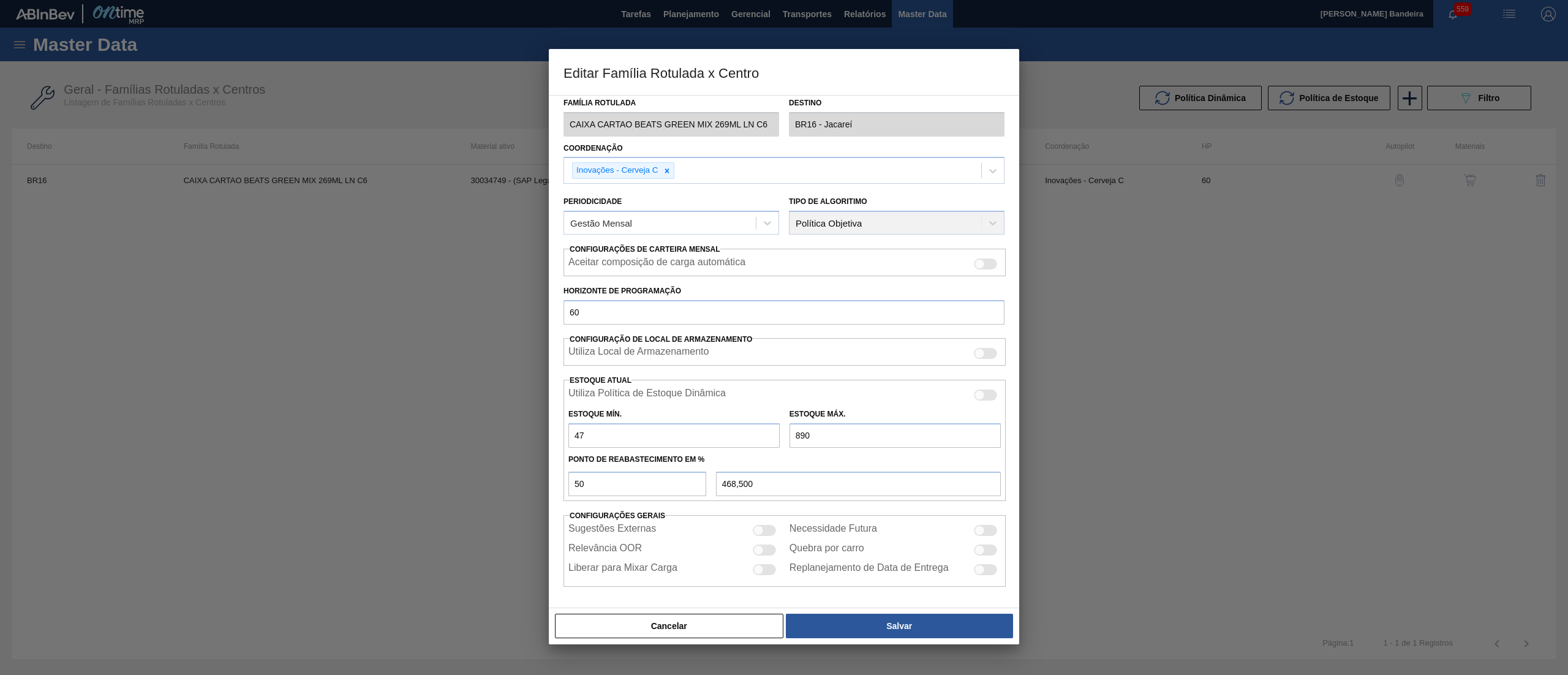
type input "1"
type input "24,000"
type input "12"
type input "29,500"
type input "125"
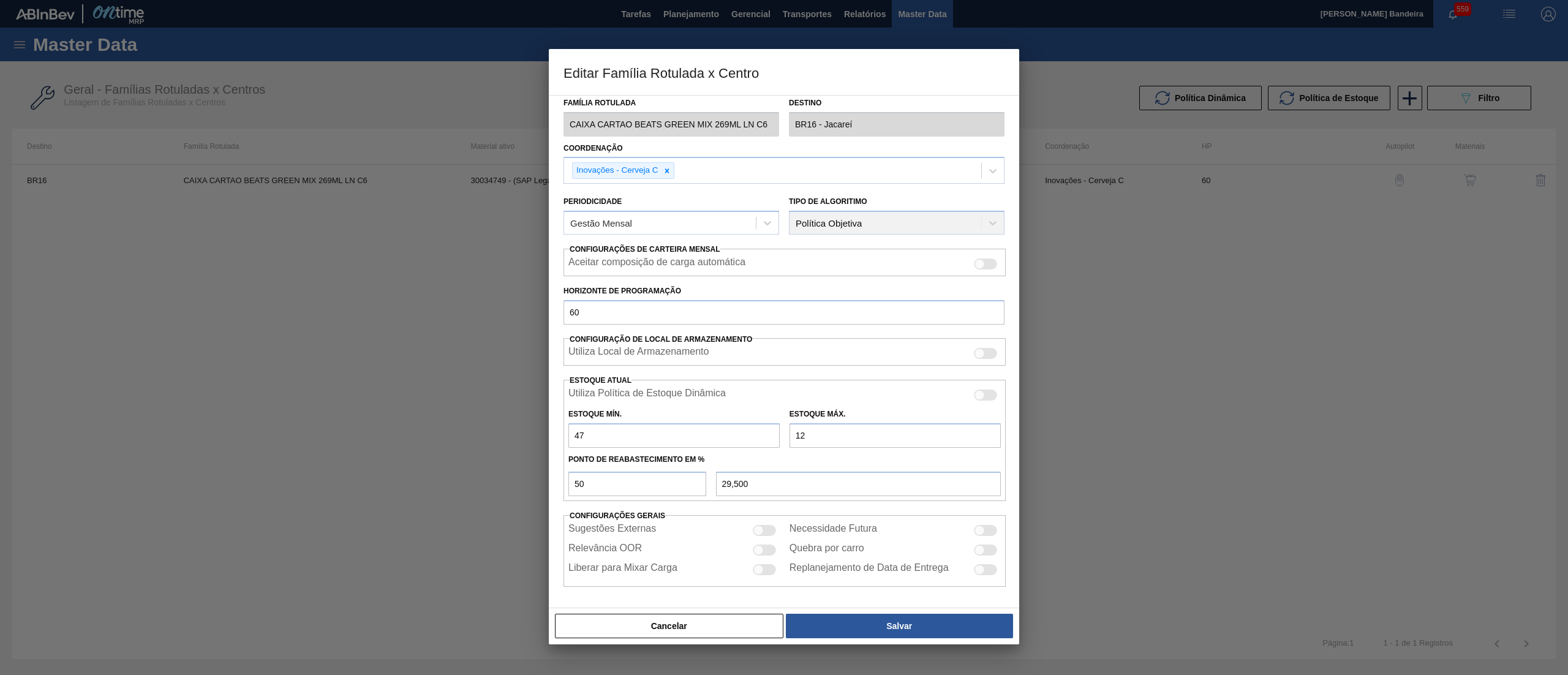
type input "86,000"
type input "1.257"
type input "652,000"
type input "1.257"
click at [867, 629] on button "Salvar" at bounding box center [899, 626] width 227 height 24
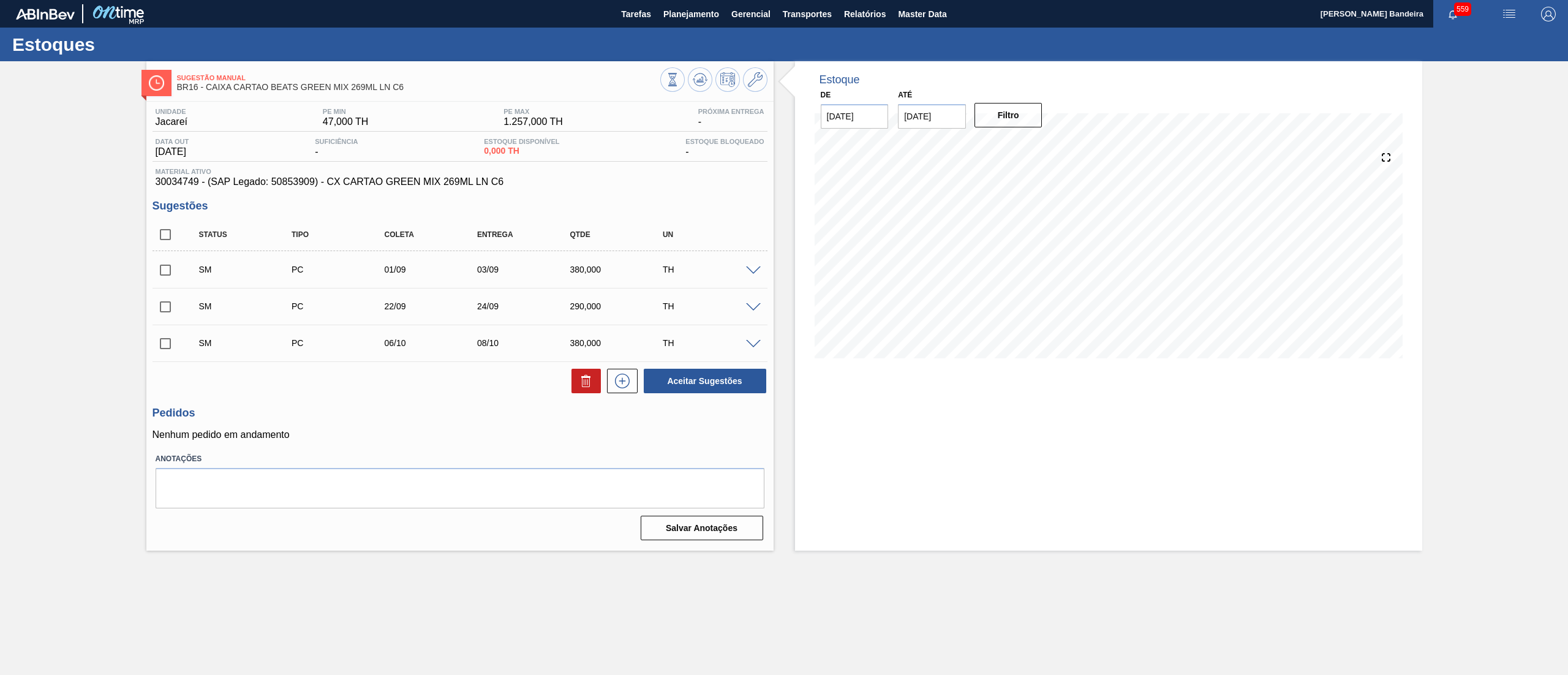
click at [164, 242] on input "checkbox" at bounding box center [165, 235] width 26 height 26
checkbox input "true"
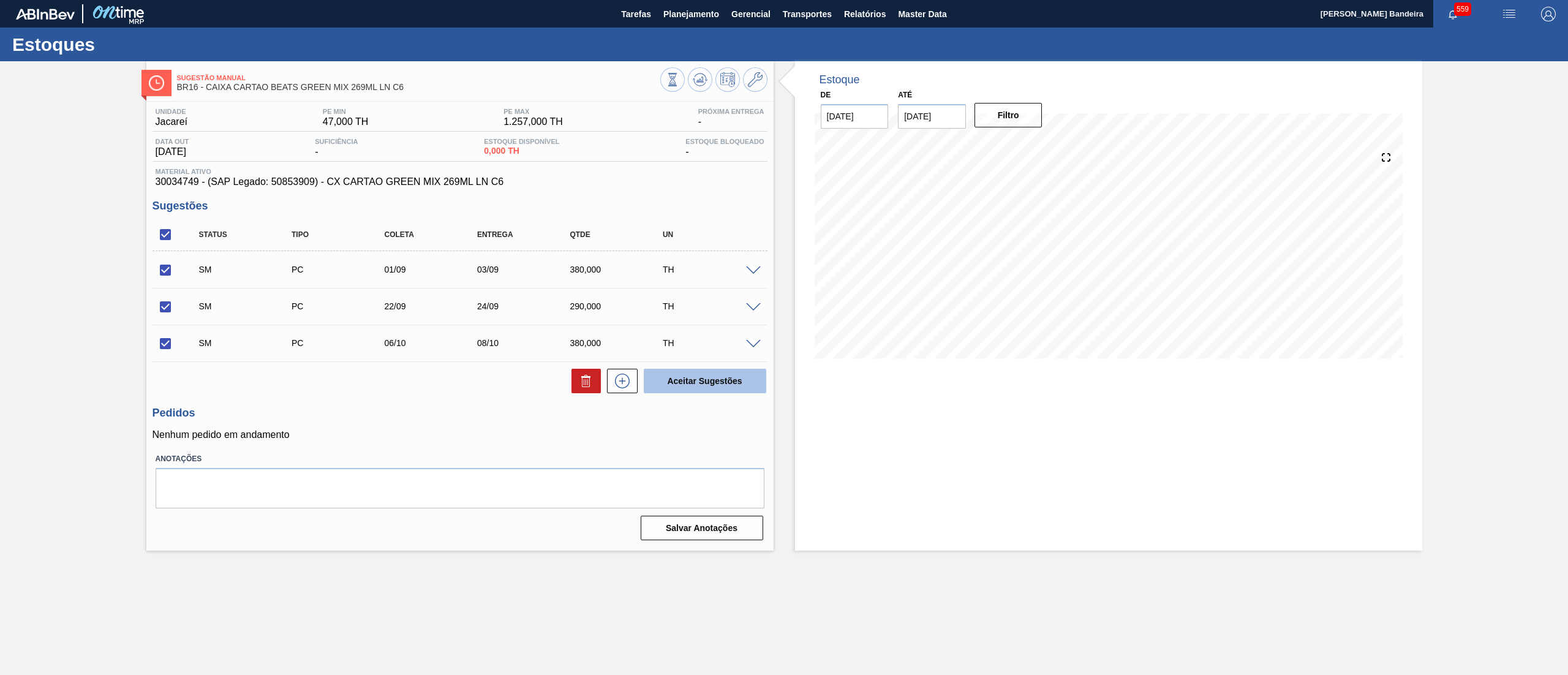
click at [708, 386] on button "Aceitar Sugestões" at bounding box center [704, 381] width 123 height 24
checkbox input "false"
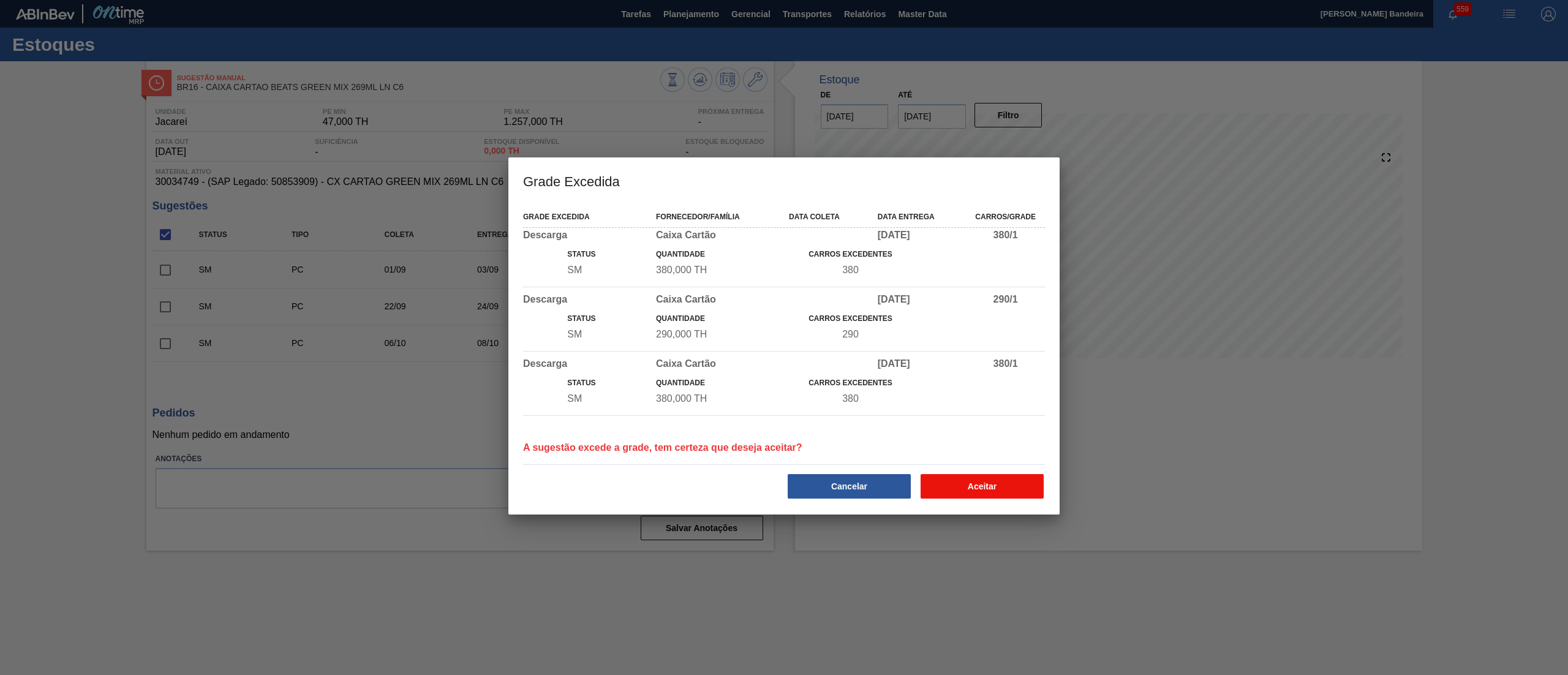
click at [931, 491] on button "Aceitar" at bounding box center [982, 486] width 123 height 24
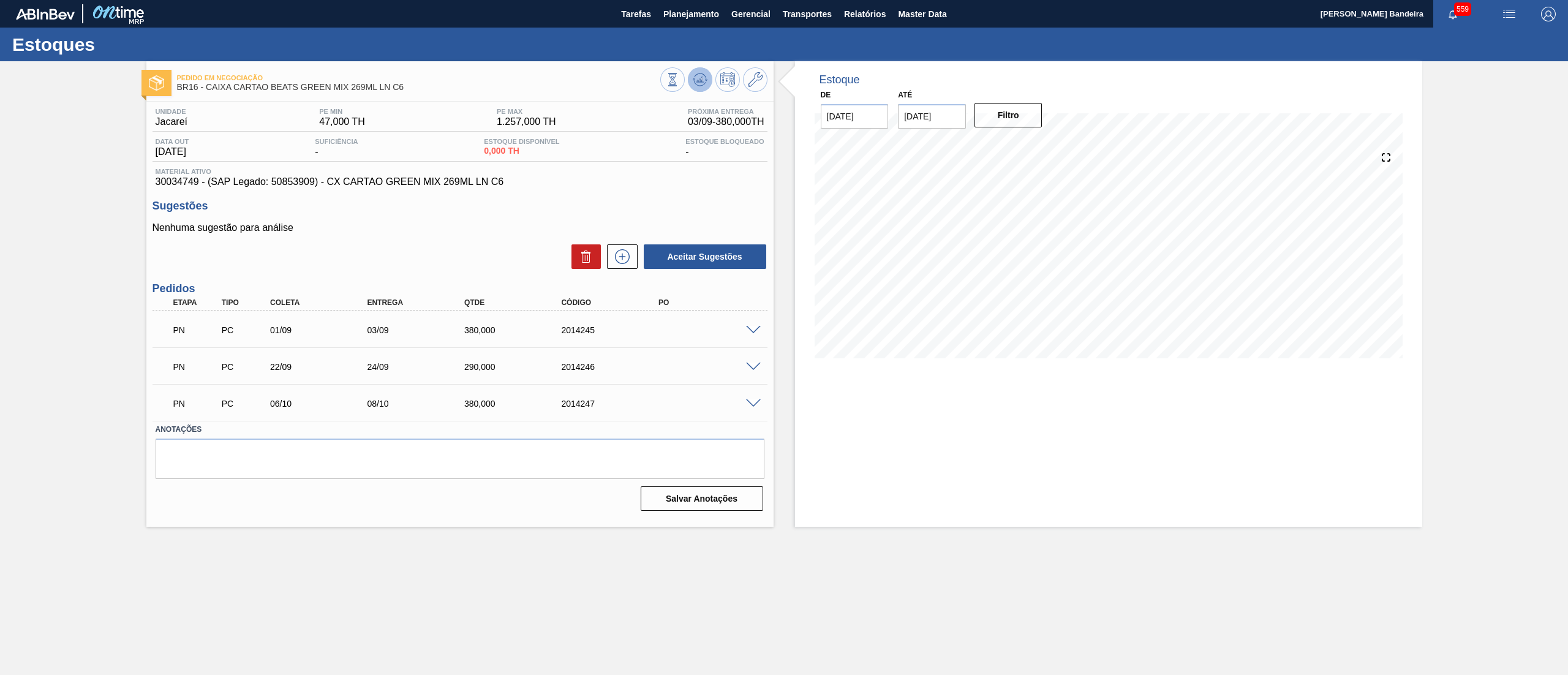
click at [679, 76] on icon at bounding box center [673, 80] width 14 height 14
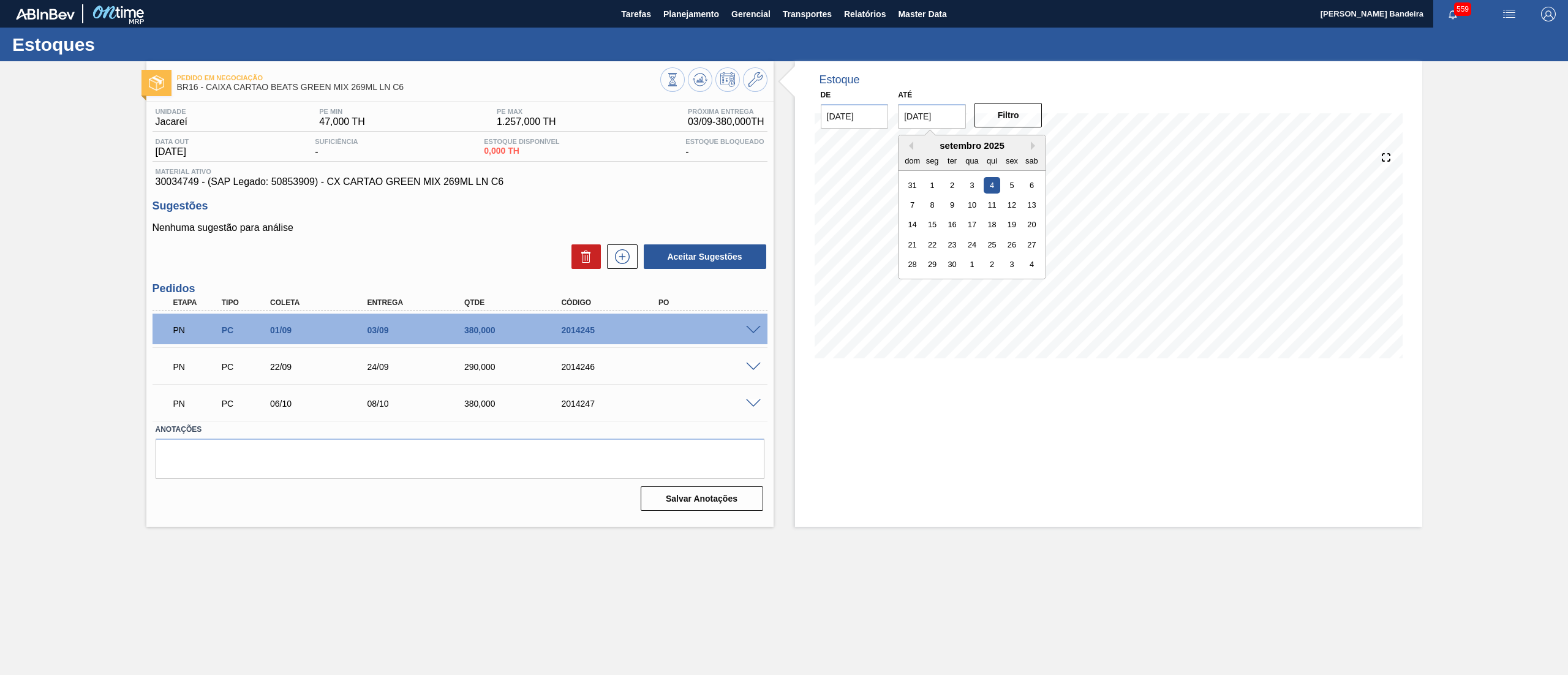
click at [946, 120] on input "[DATE]" at bounding box center [932, 116] width 68 height 24
click at [1030, 140] on div "setembro 2025" at bounding box center [972, 145] width 147 height 11
click at [1036, 142] on button "Next Month" at bounding box center [1034, 146] width 9 height 9
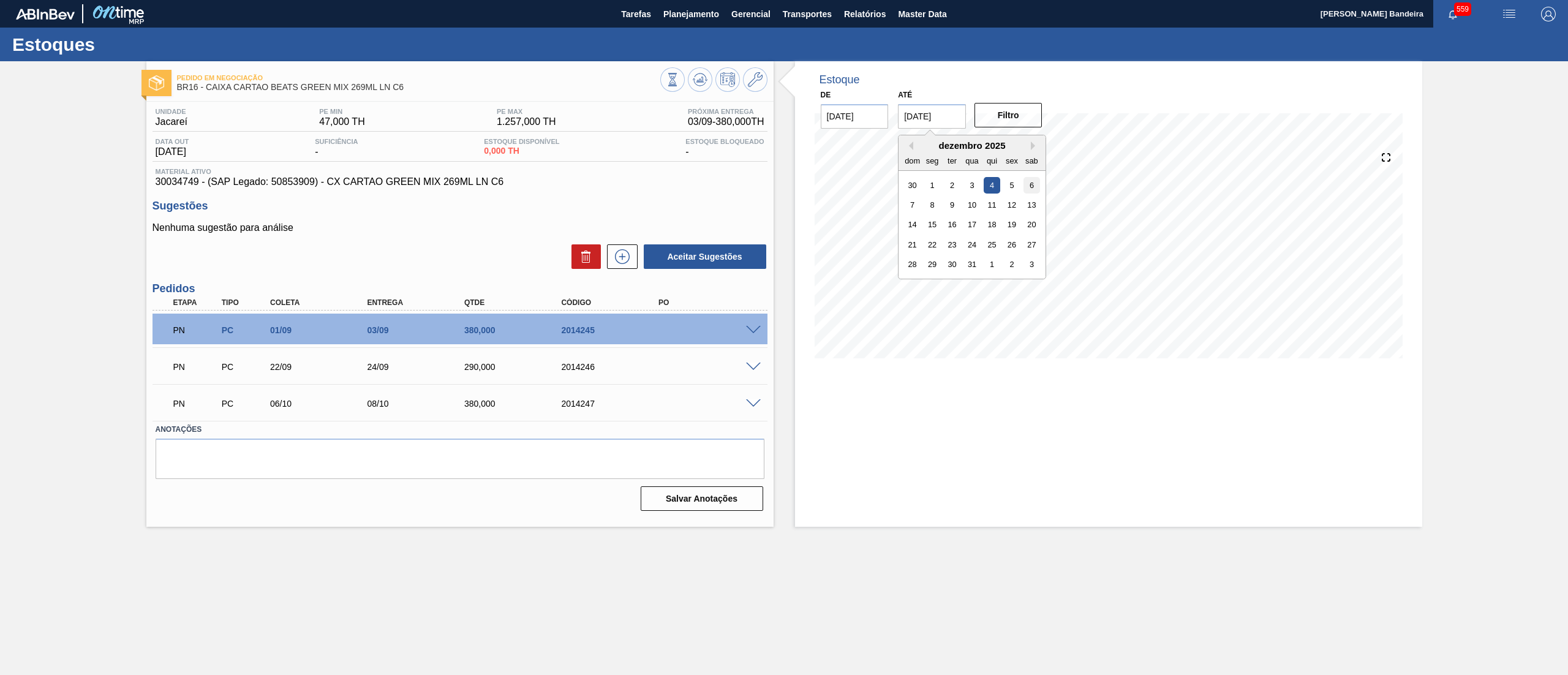
click at [1030, 176] on div "6" at bounding box center [1031, 185] width 16 height 16
type input "[DATE]"
click at [1023, 119] on button "Filtro" at bounding box center [1008, 115] width 68 height 24
click at [686, 24] on button "Planejamento" at bounding box center [691, 14] width 68 height 28
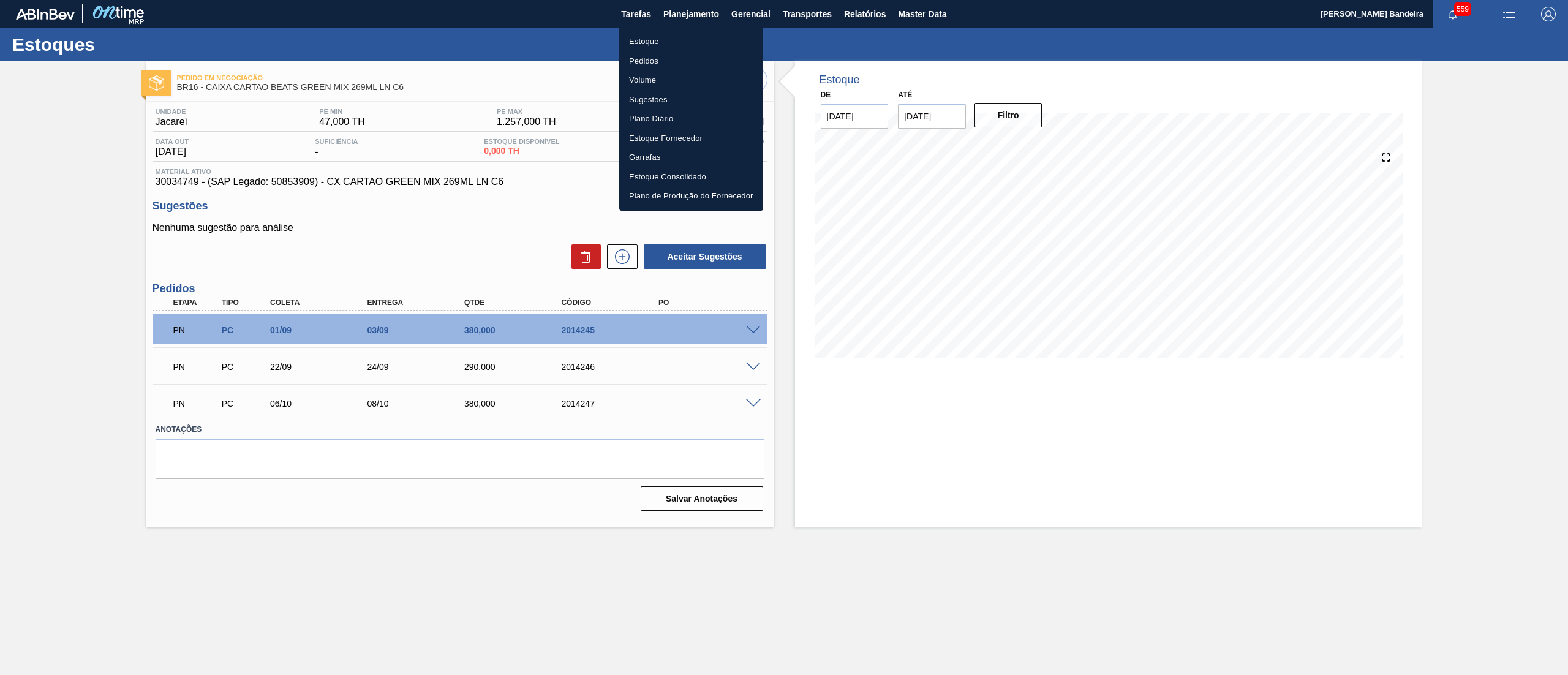
click at [669, 43] on li "Estoque" at bounding box center [690, 41] width 144 height 20
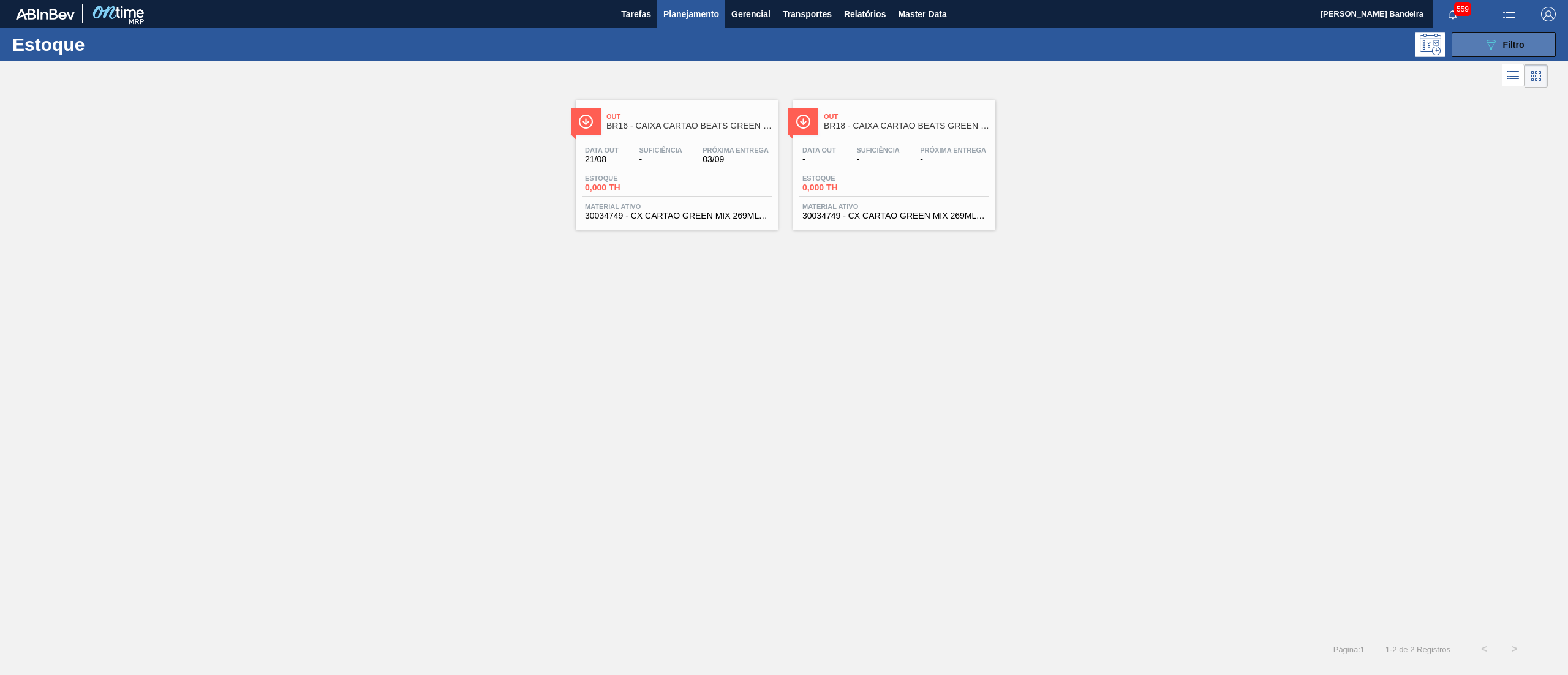
click at [1489, 43] on icon "089F7B8B-B2A5-4AFE-B5C0-19BA573D28AC" at bounding box center [1491, 45] width 15 height 15
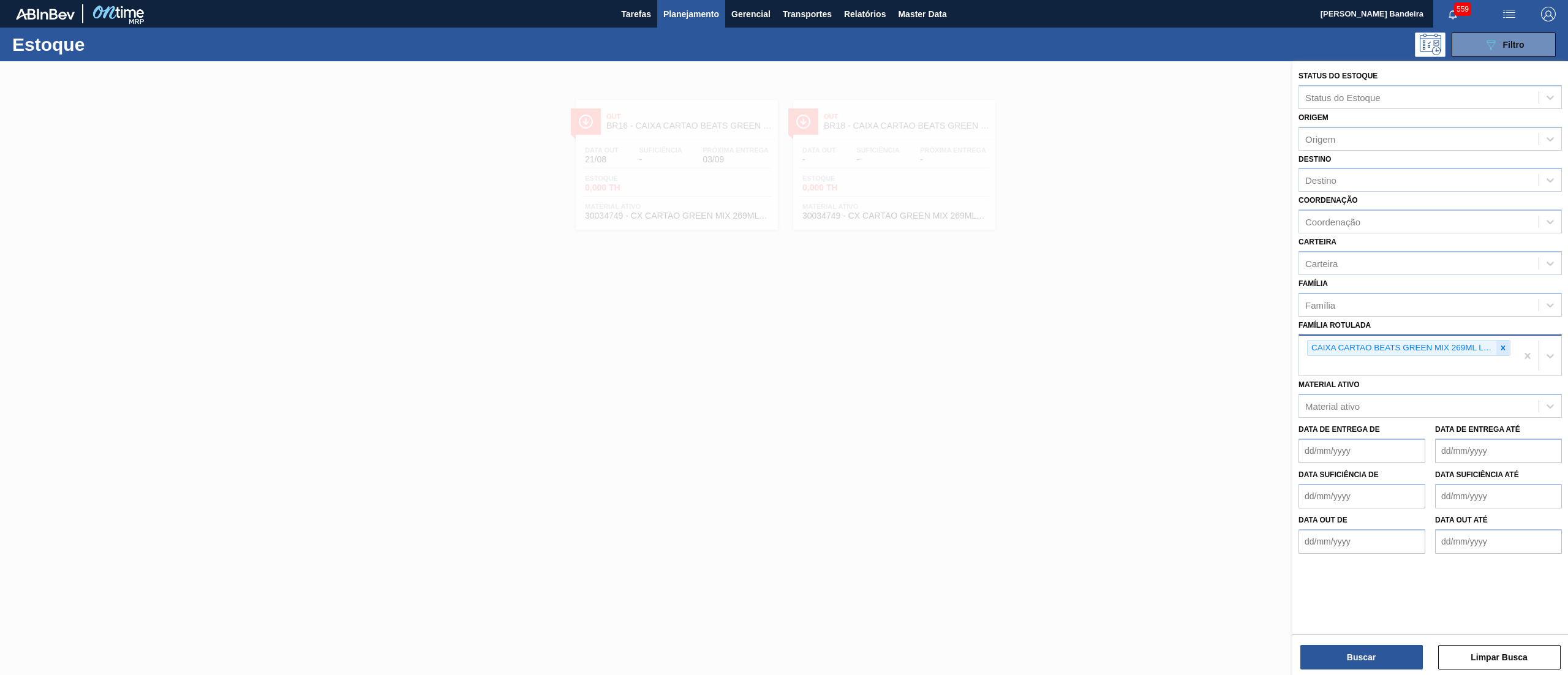
click at [1507, 342] on div at bounding box center [1503, 348] width 14 height 15
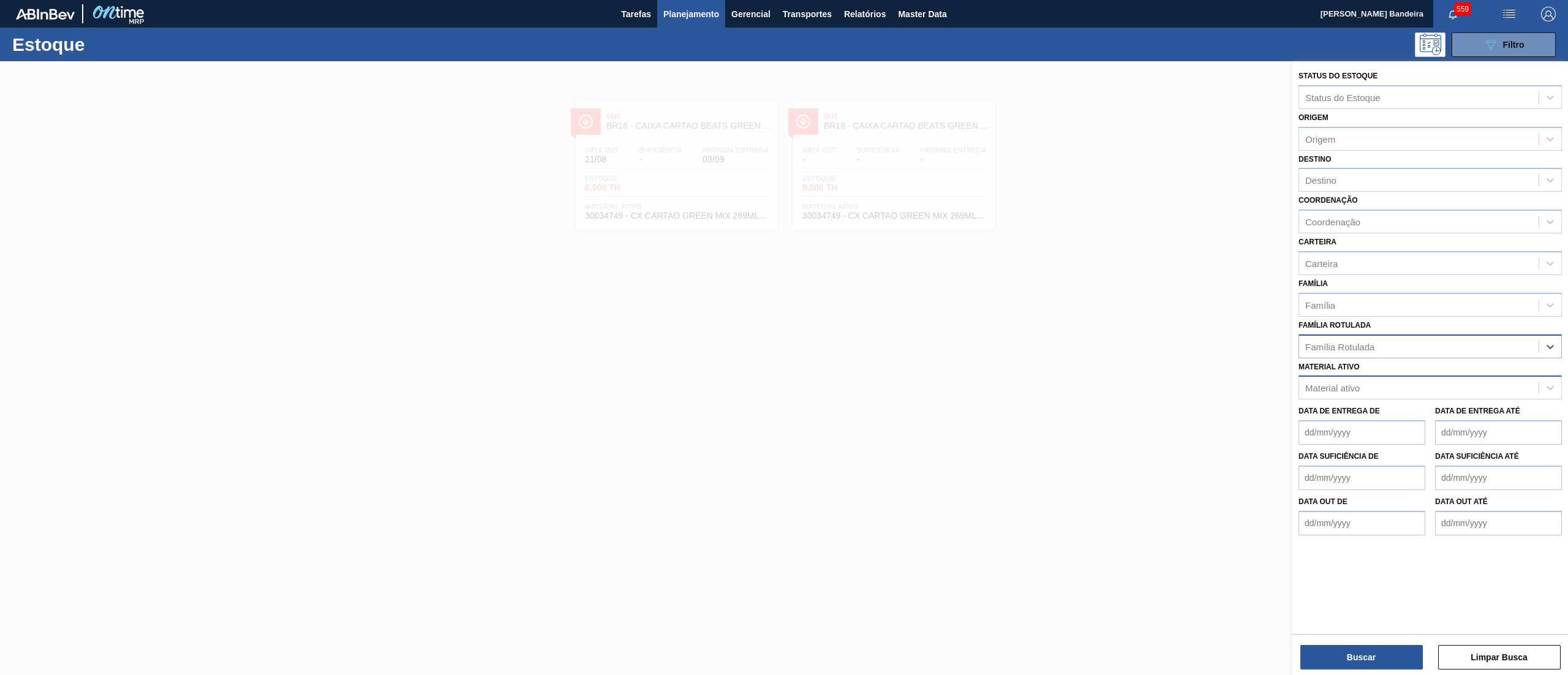
click at [1431, 389] on div "Material ativo" at bounding box center [1418, 388] width 239 height 18
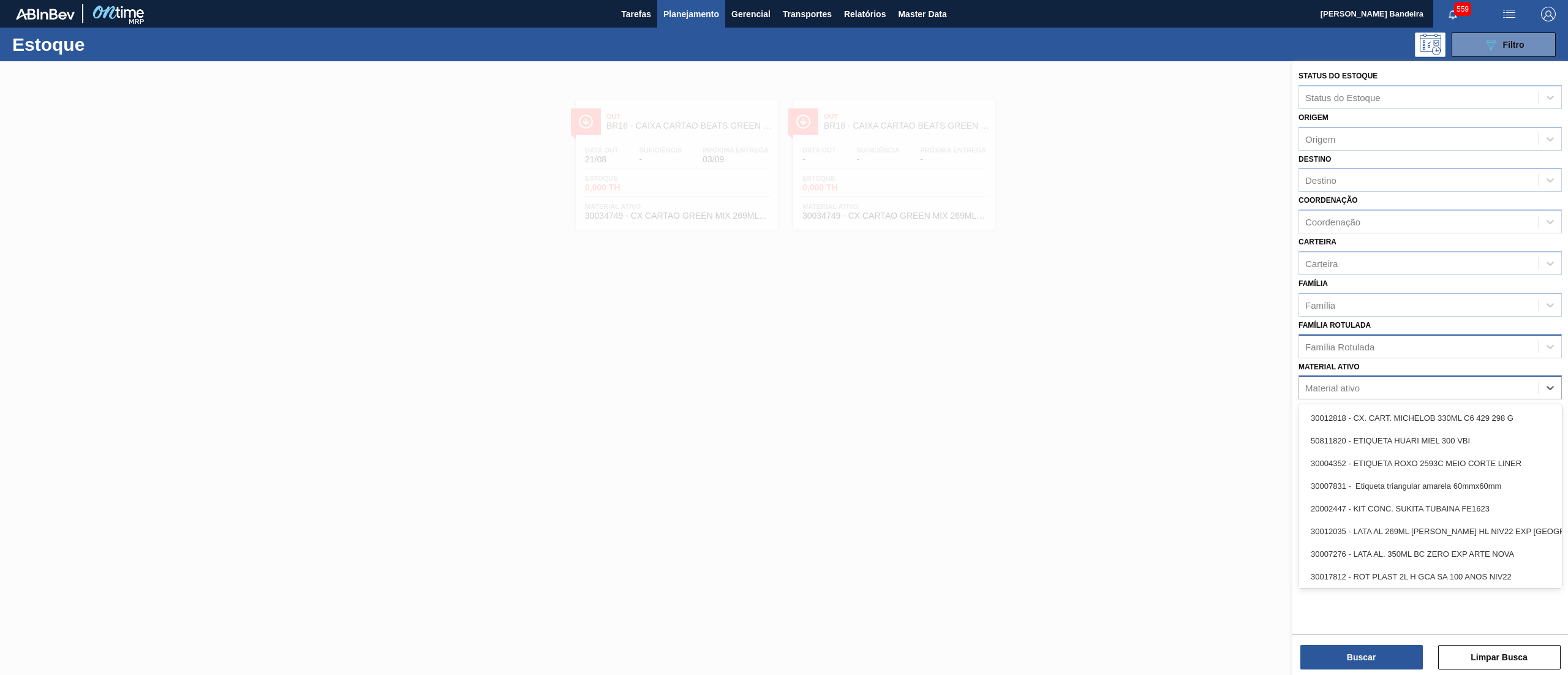
paste ativo "30034748"
type ativo "30034748"
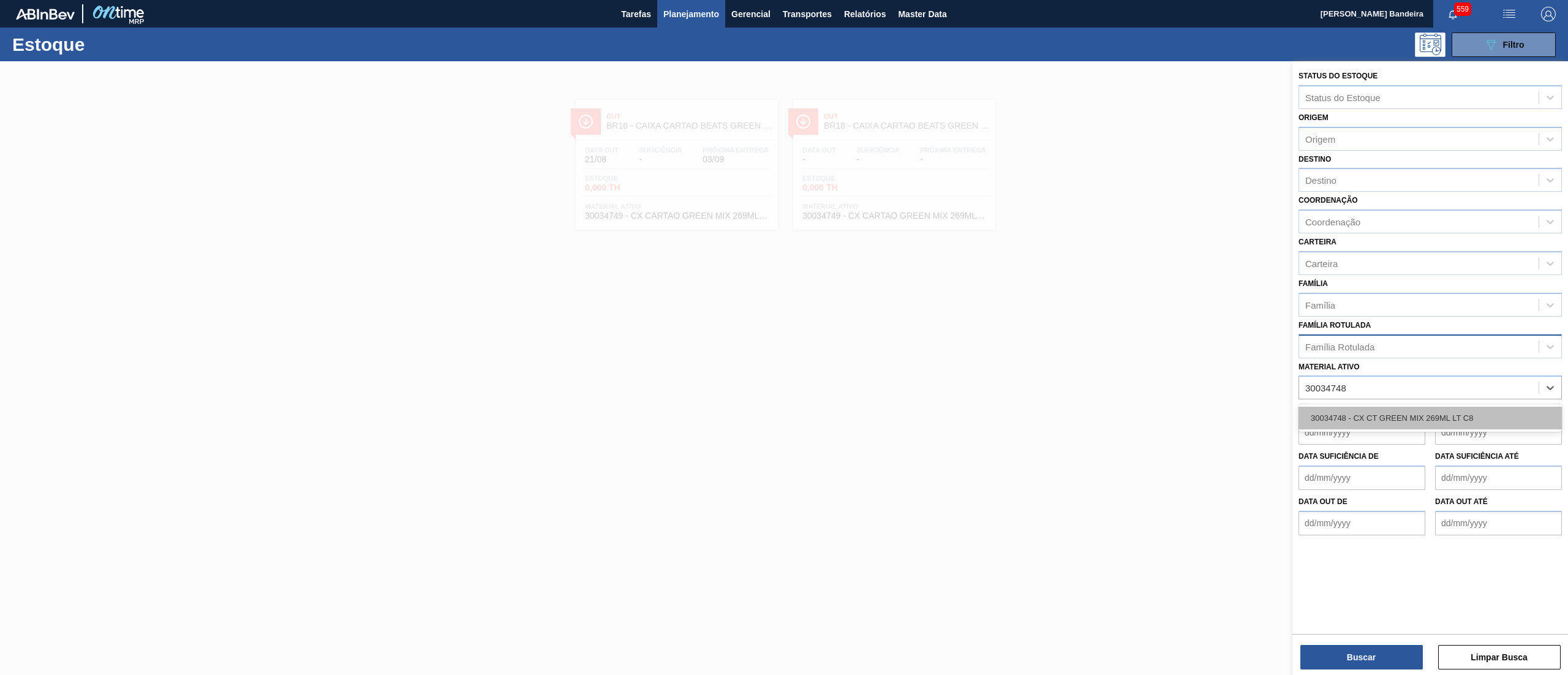
click at [1422, 423] on div "30034748 - CX CT GREEN MIX 269ML LT C8" at bounding box center [1430, 418] width 264 height 23
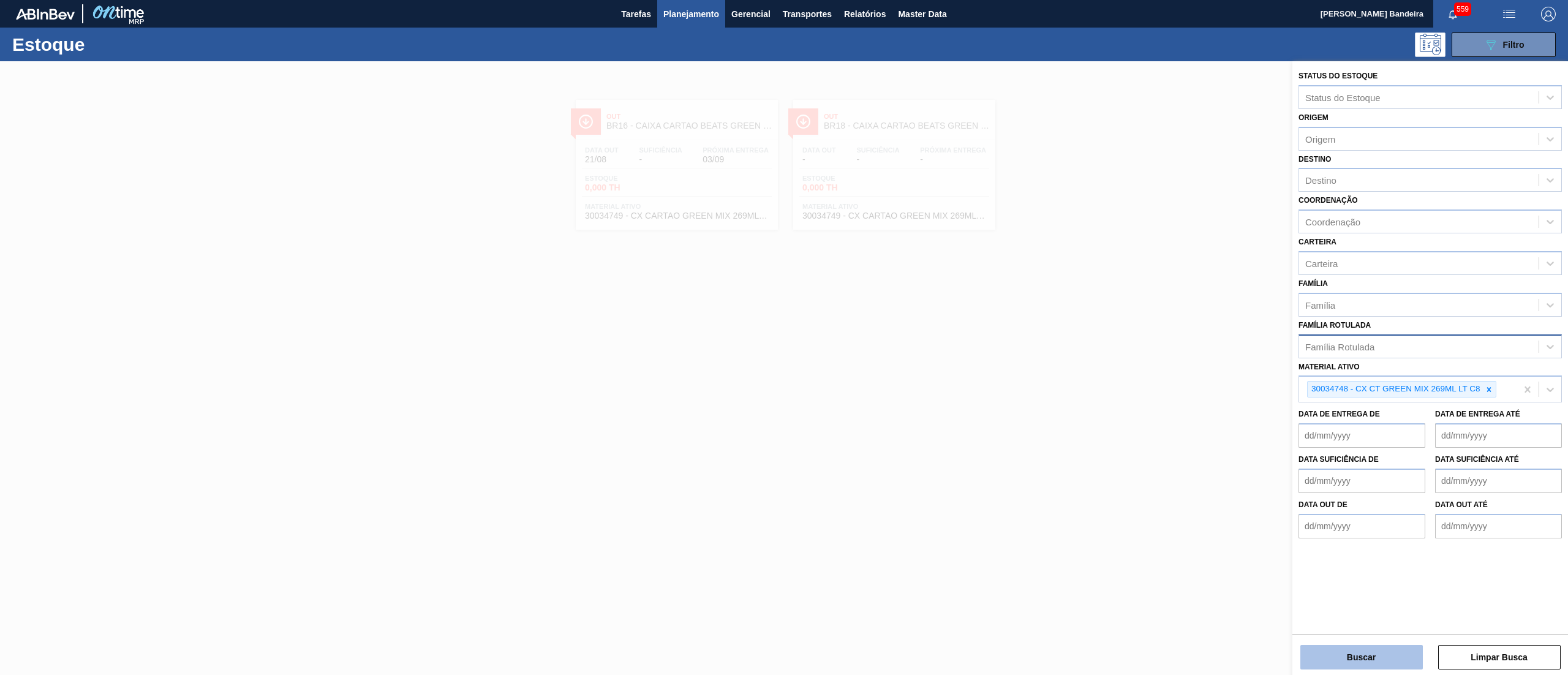
click at [1335, 659] on button "Buscar" at bounding box center [1361, 657] width 123 height 24
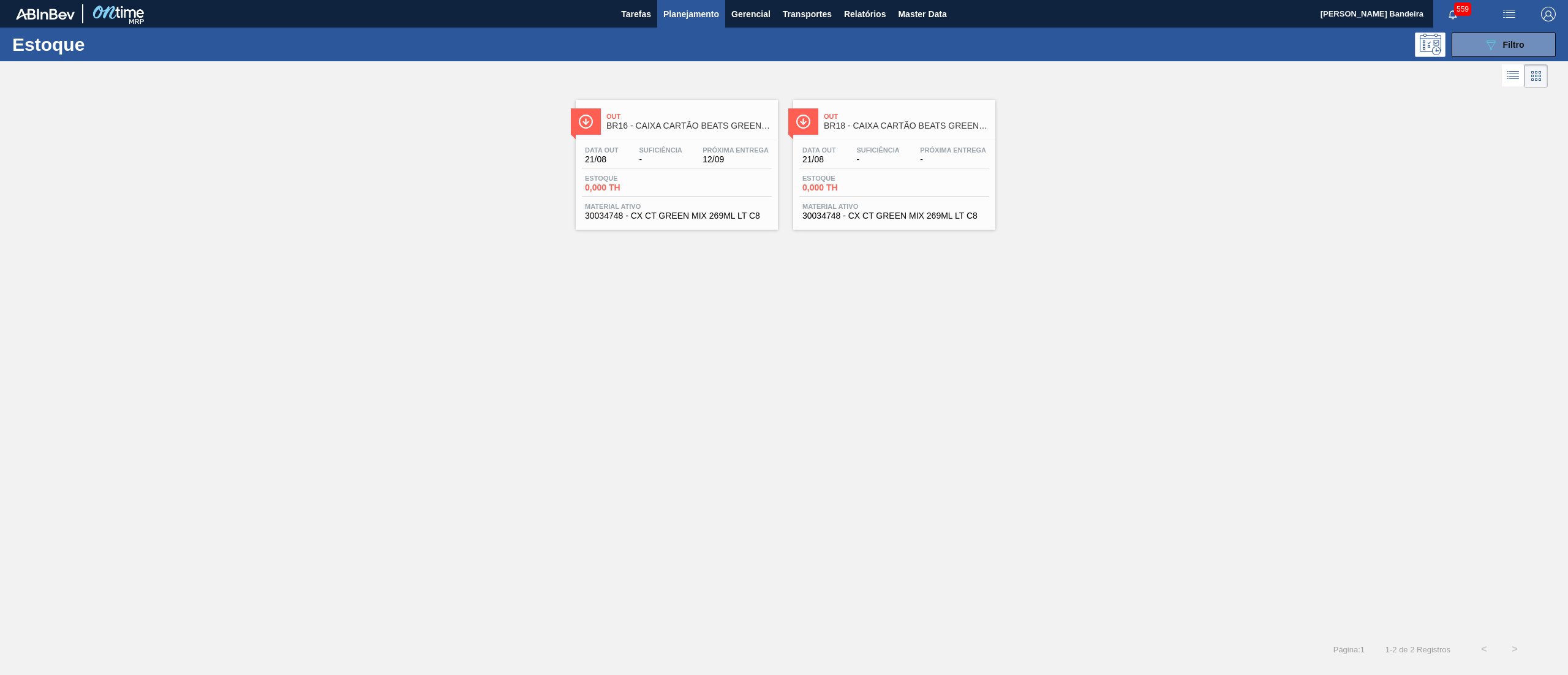
click at [681, 220] on span "30034748 - CX CT GREEN MIX 269ML LT C8" at bounding box center [677, 216] width 184 height 9
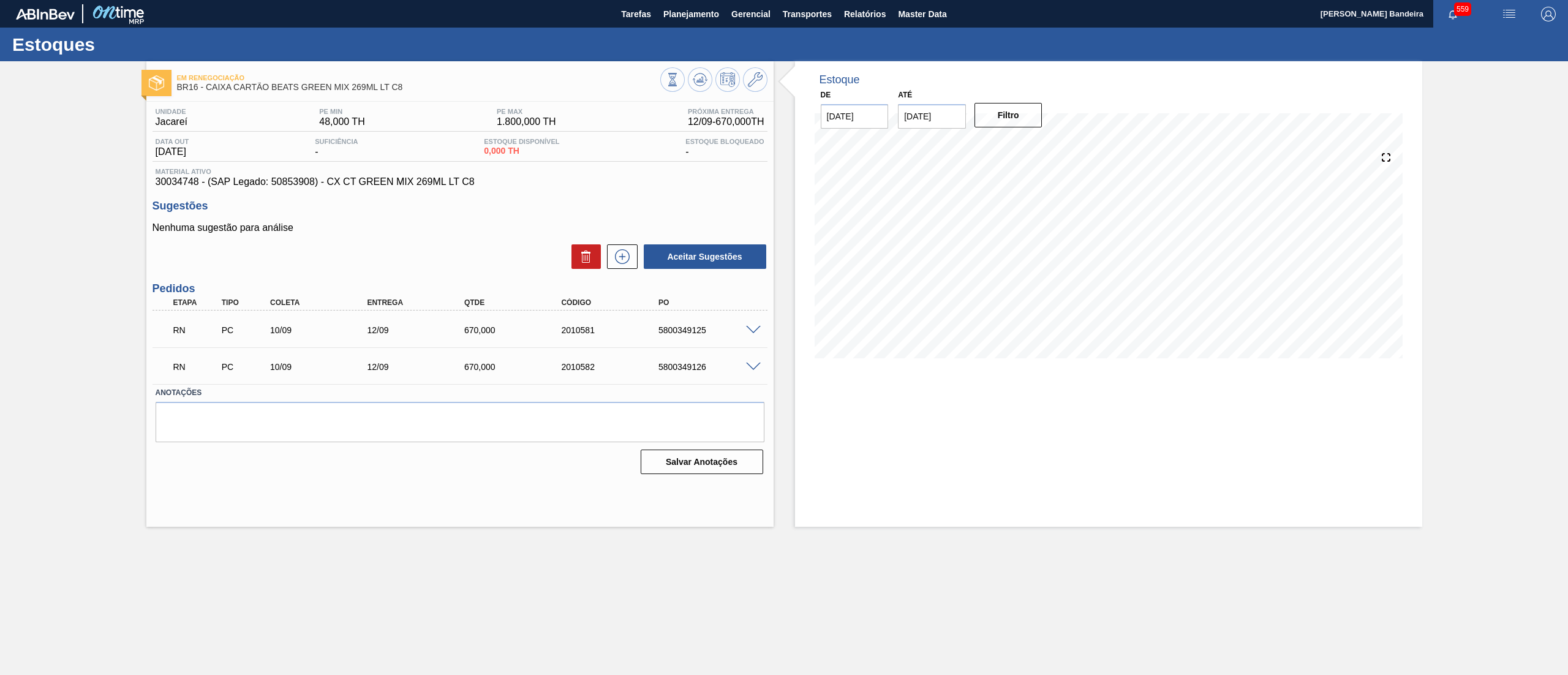
click at [755, 330] on span at bounding box center [753, 330] width 15 height 9
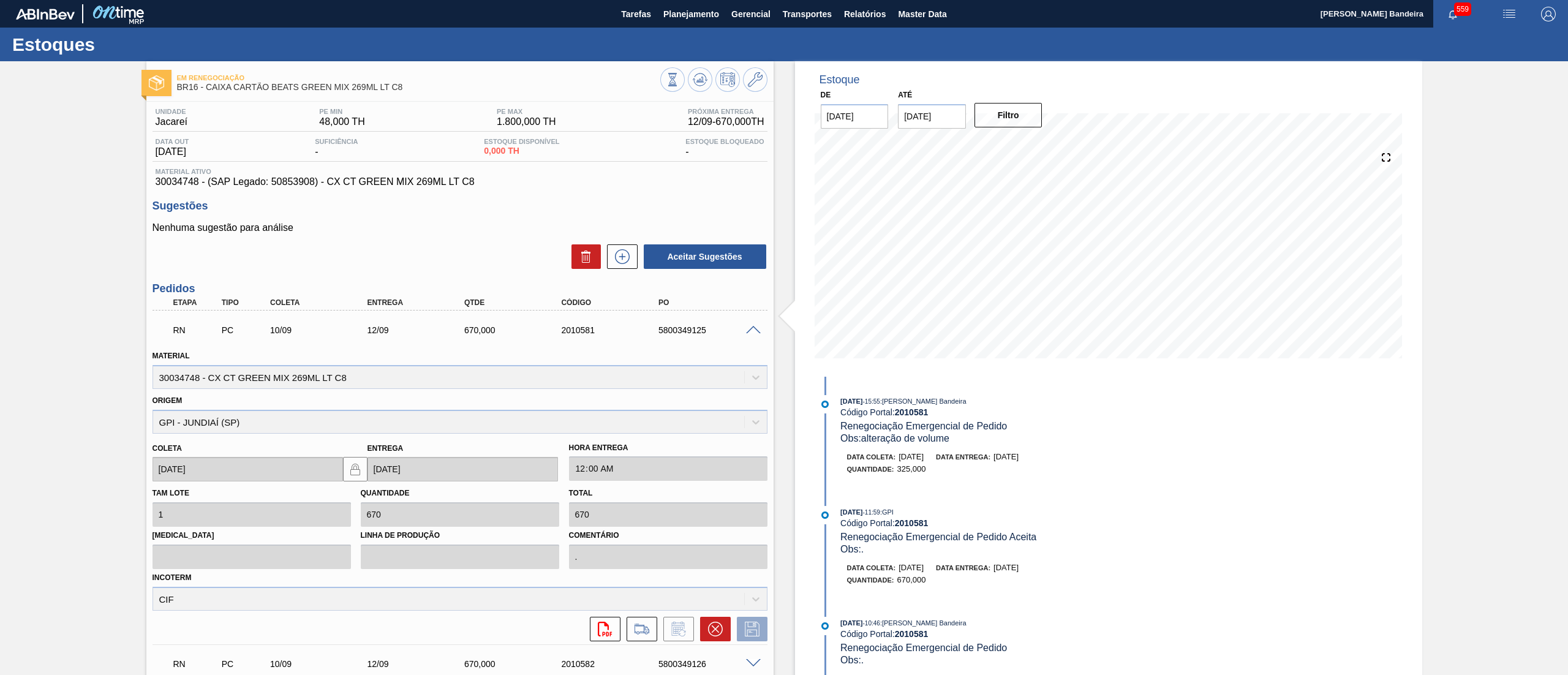
scroll to position [106, 0]
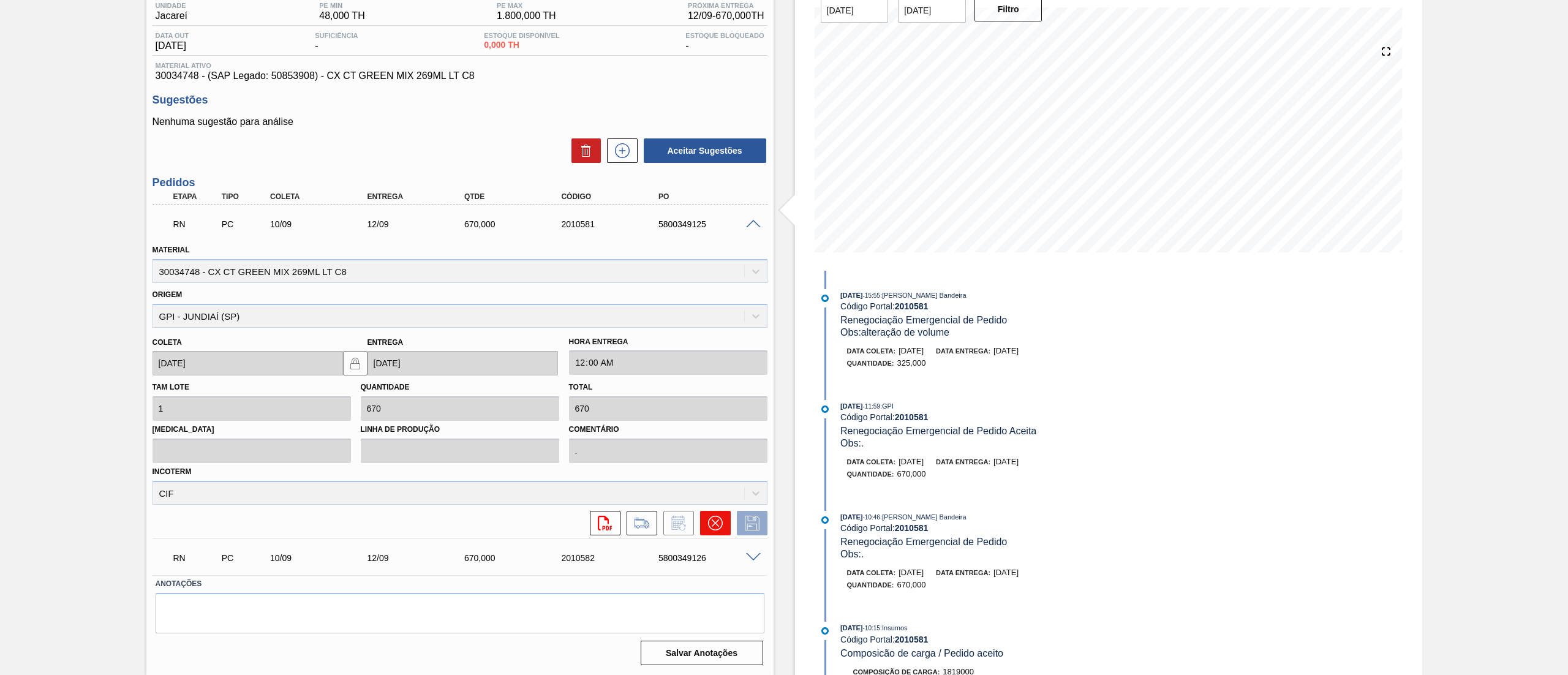
click at [712, 516] on icon at bounding box center [715, 523] width 15 height 15
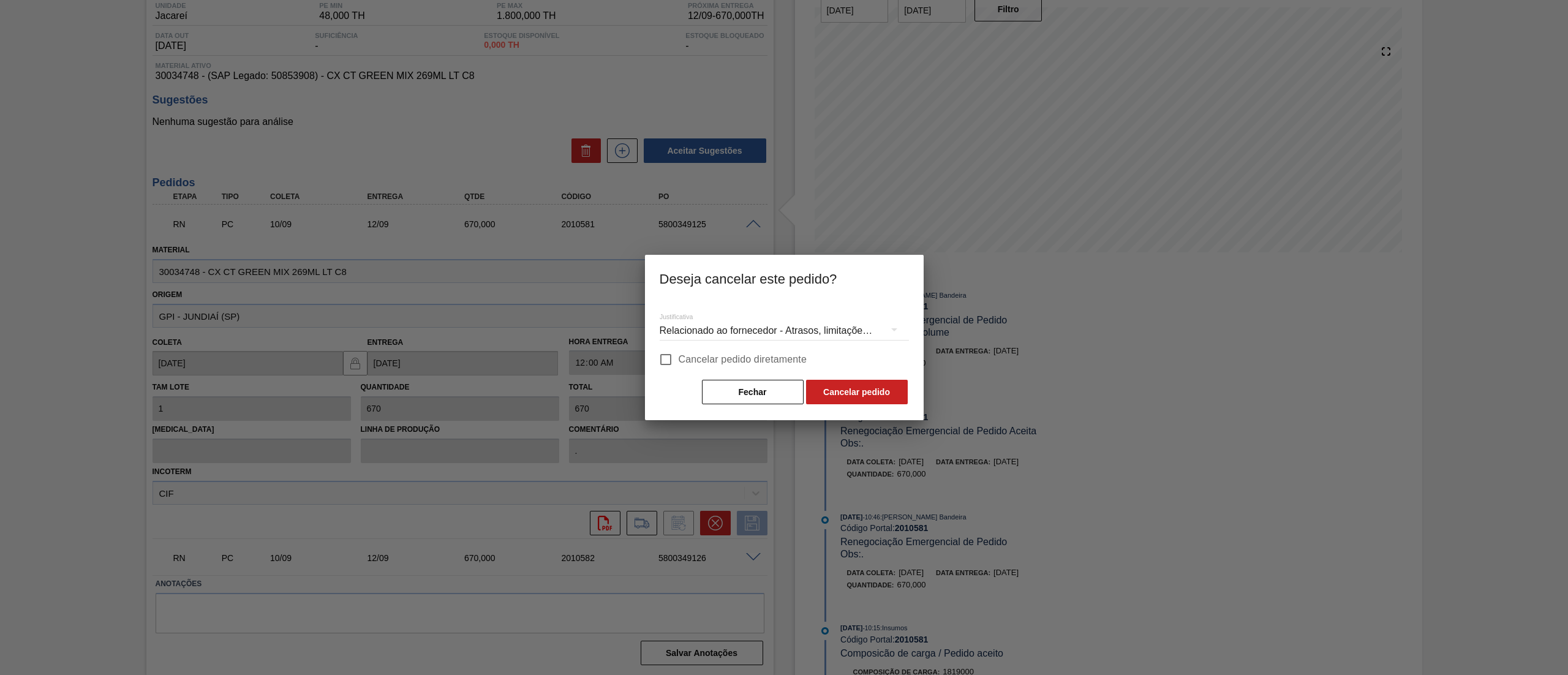
click at [729, 329] on div "Relacionado ao fornecedor - Atrasos, limitações de capacidade, etc." at bounding box center [784, 331] width 249 height 34
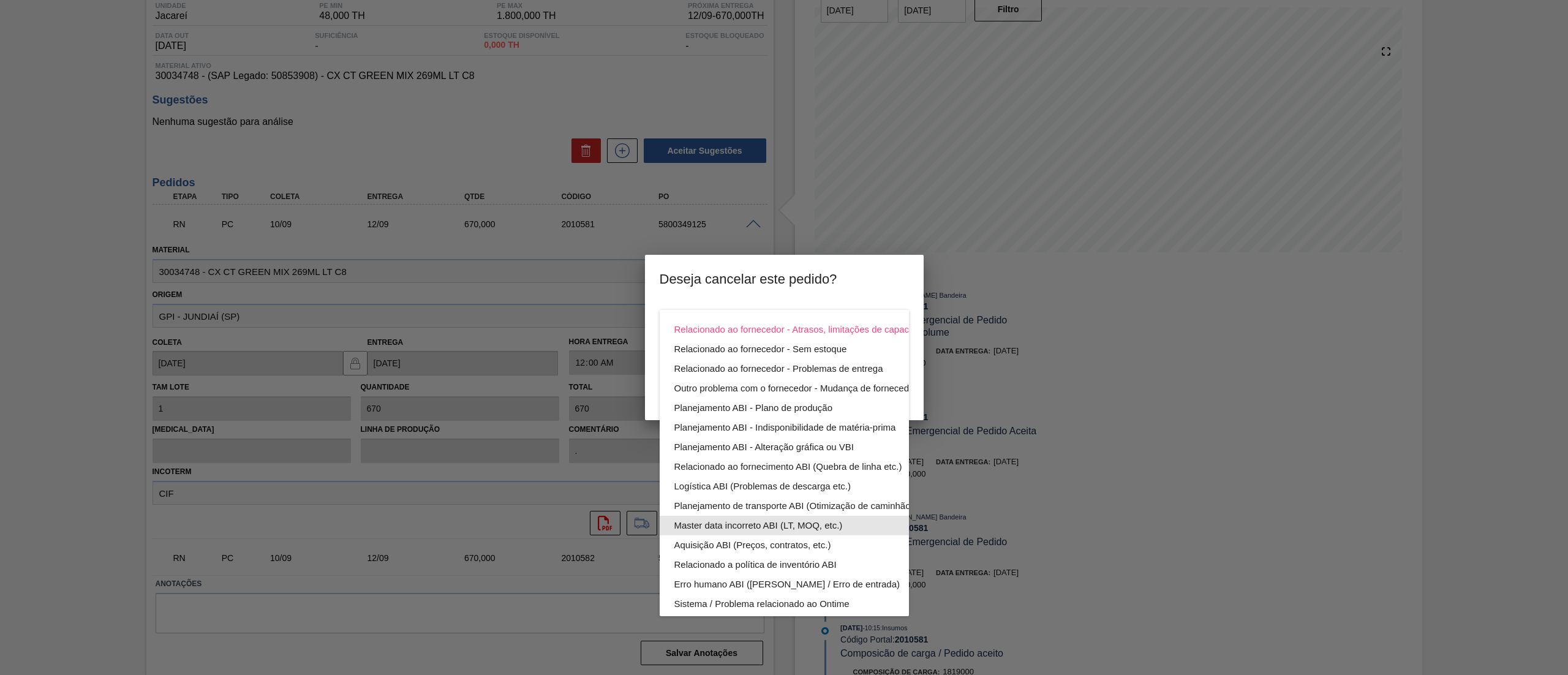
scroll to position [85, 0]
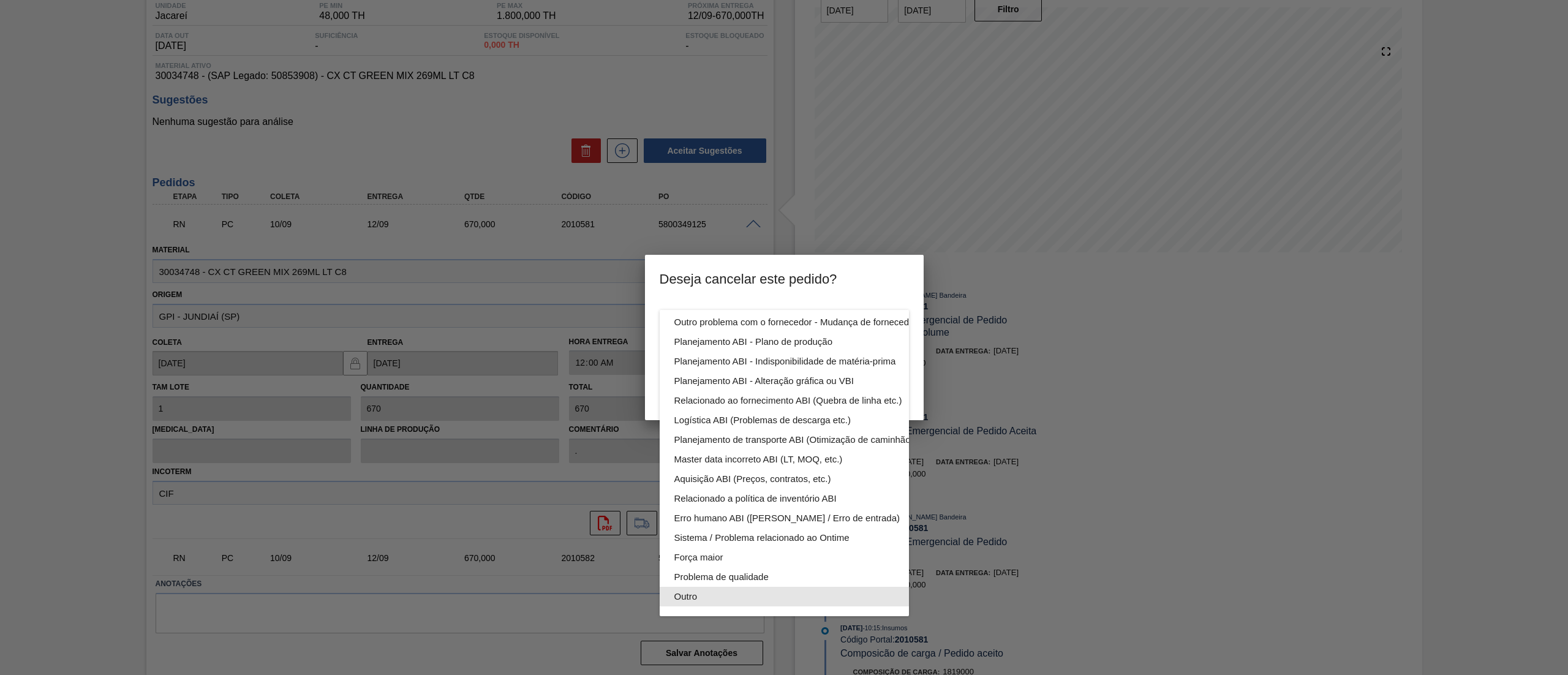
click at [734, 586] on div "Outro" at bounding box center [812, 596] width 277 height 20
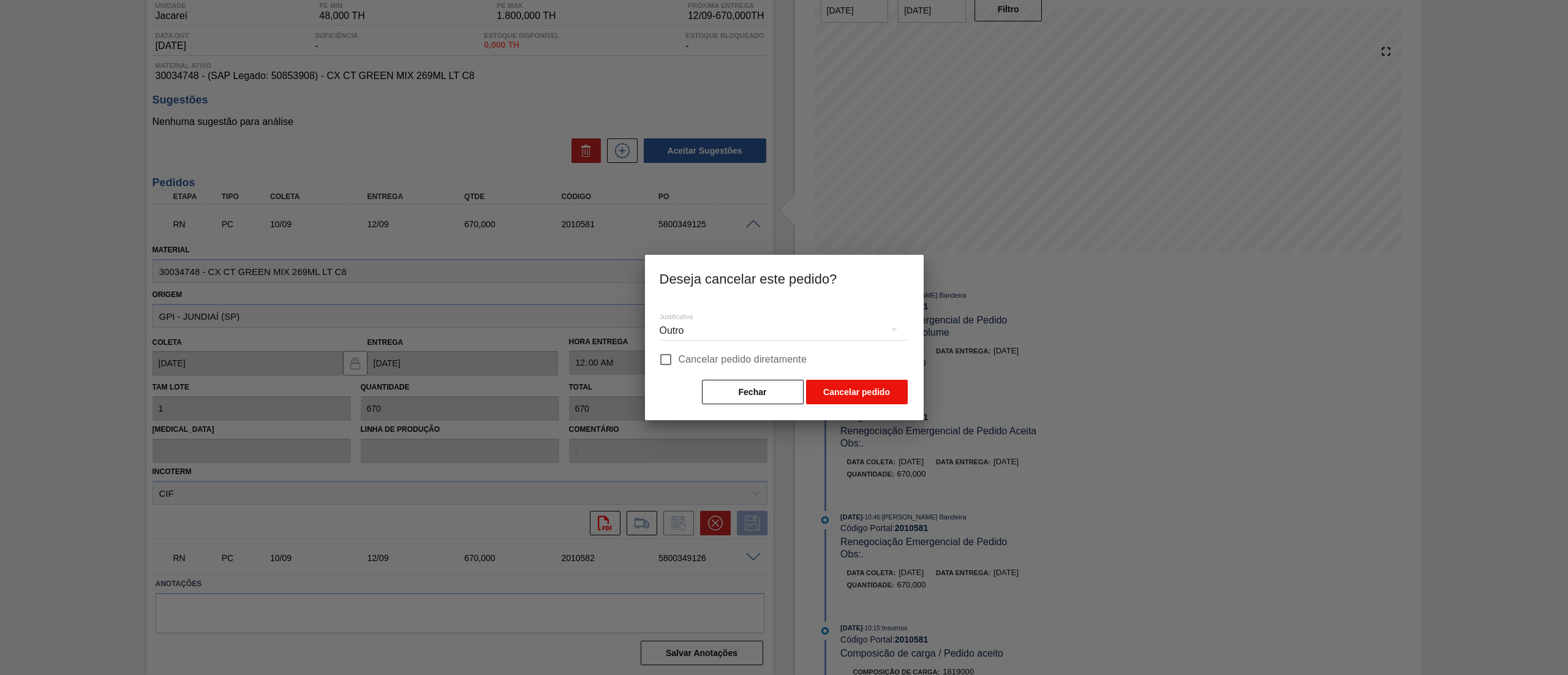
click at [868, 401] on button "Cancelar pedido" at bounding box center [856, 392] width 102 height 24
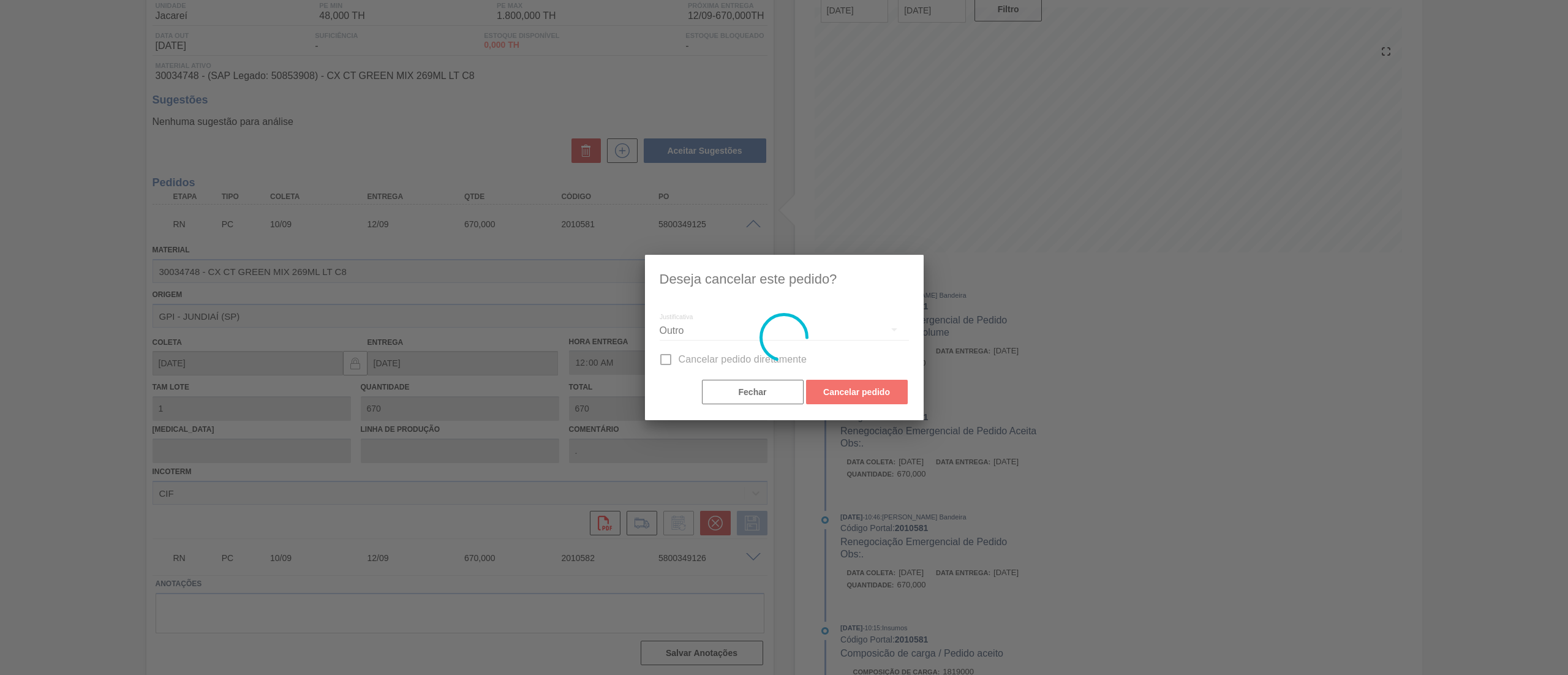
scroll to position [0, 0]
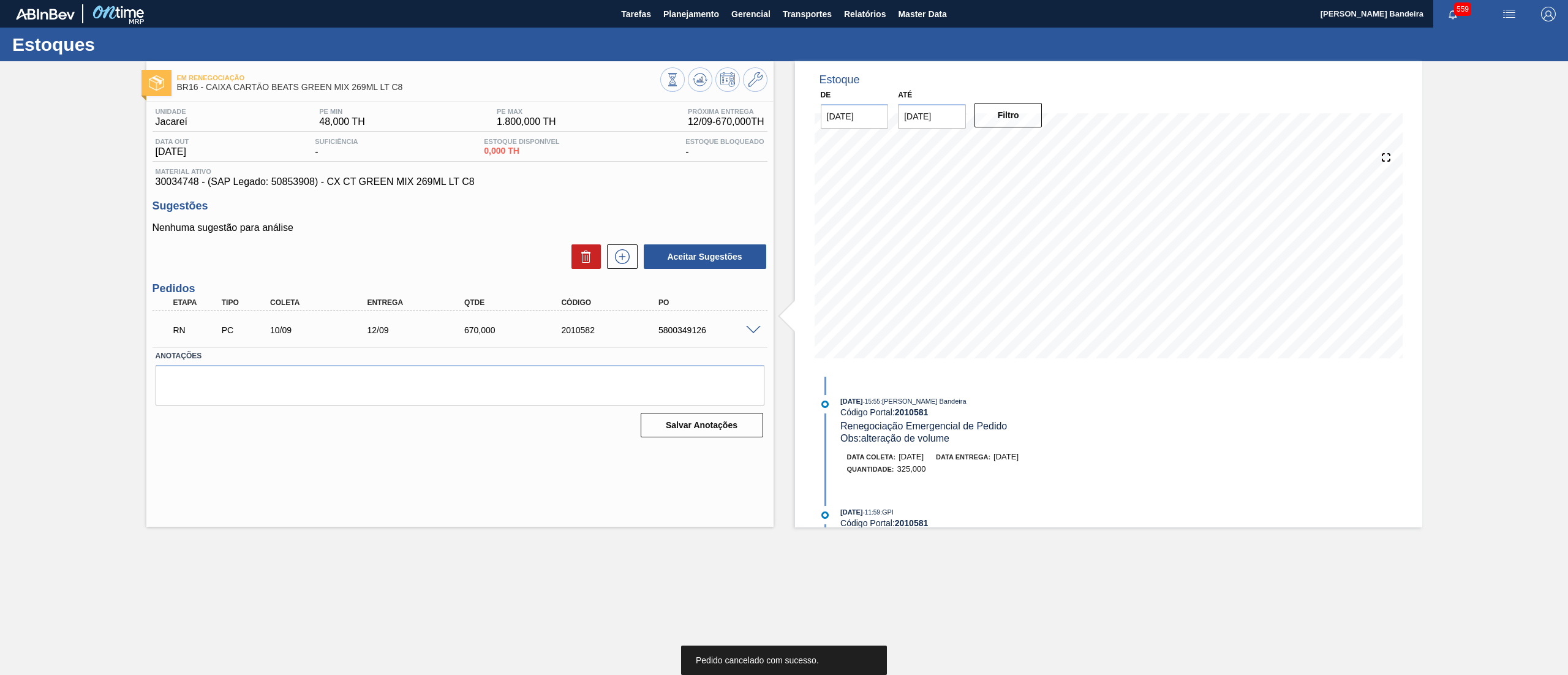
click at [757, 329] on span at bounding box center [753, 330] width 15 height 9
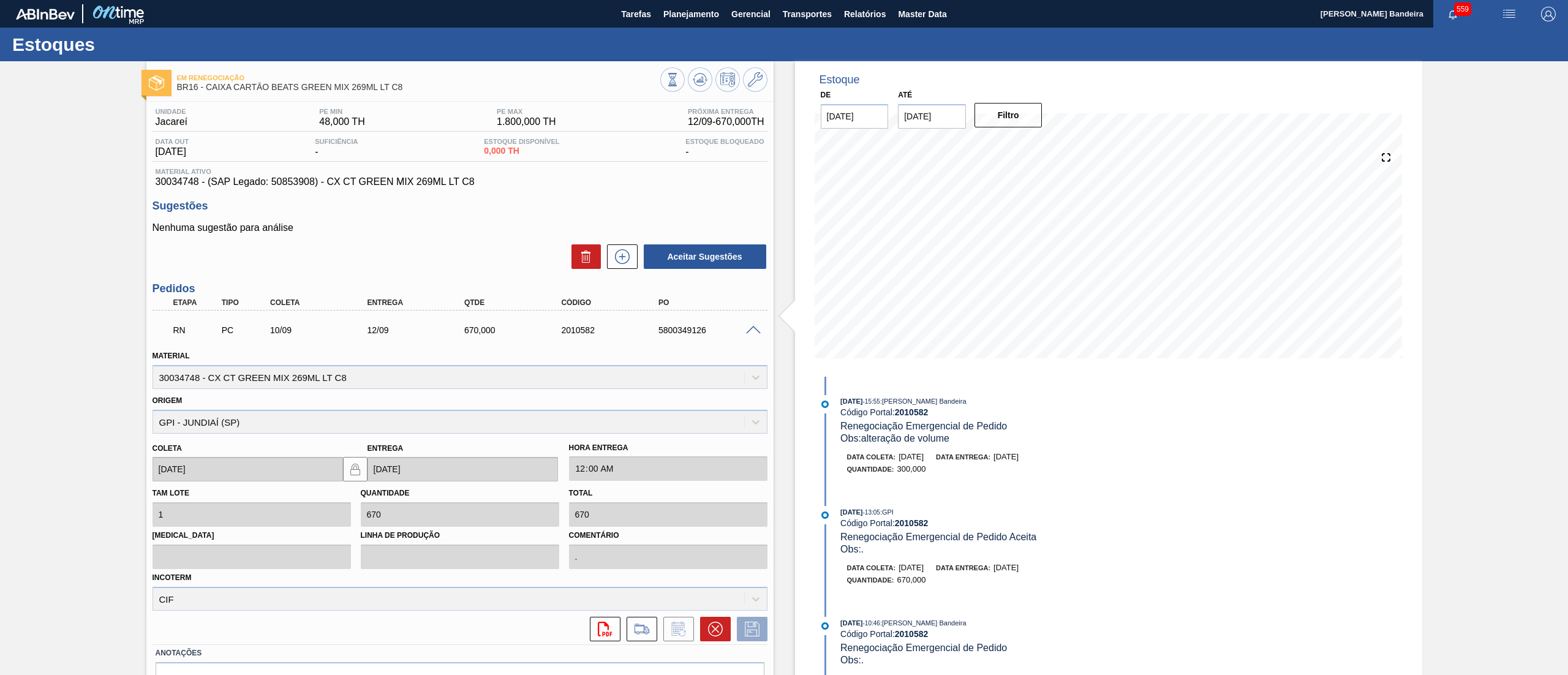
scroll to position [69, 0]
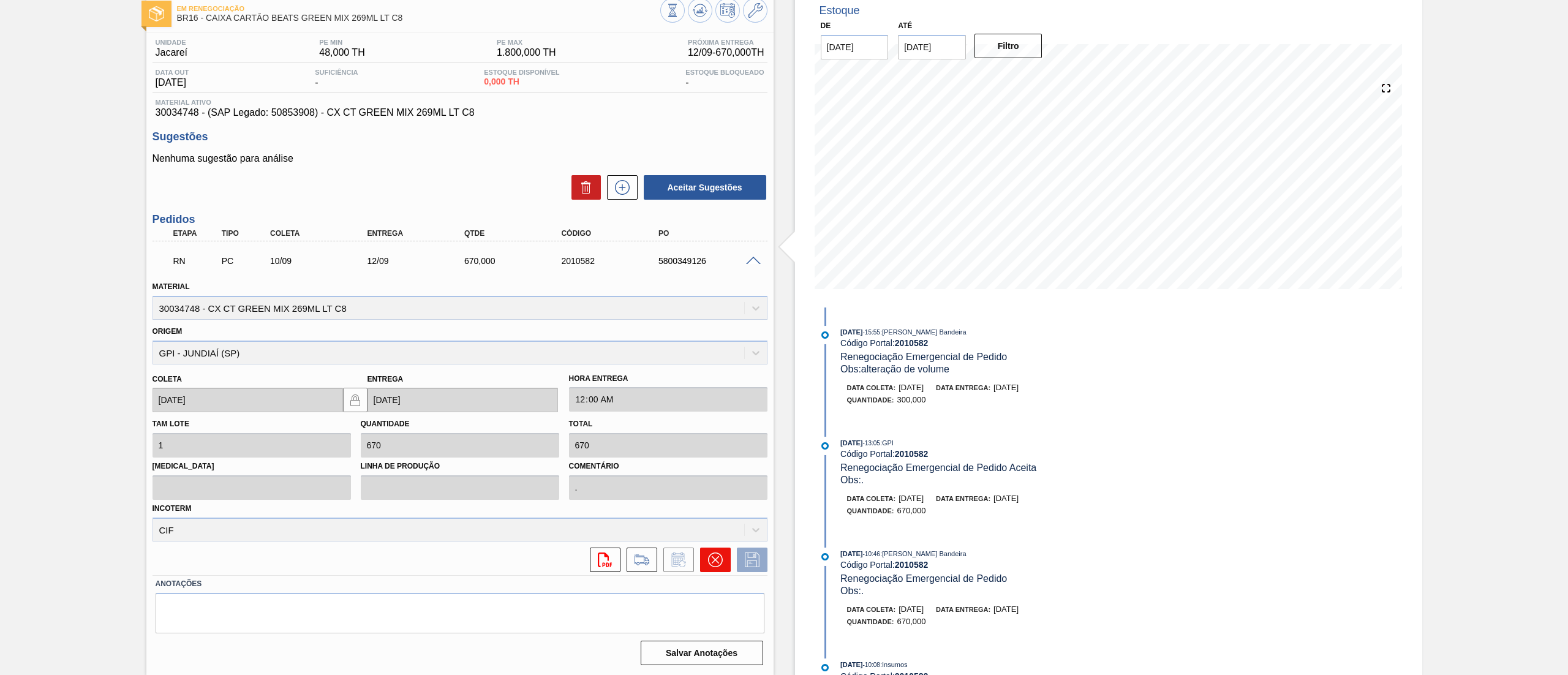
click at [716, 560] on icon at bounding box center [715, 560] width 15 height 15
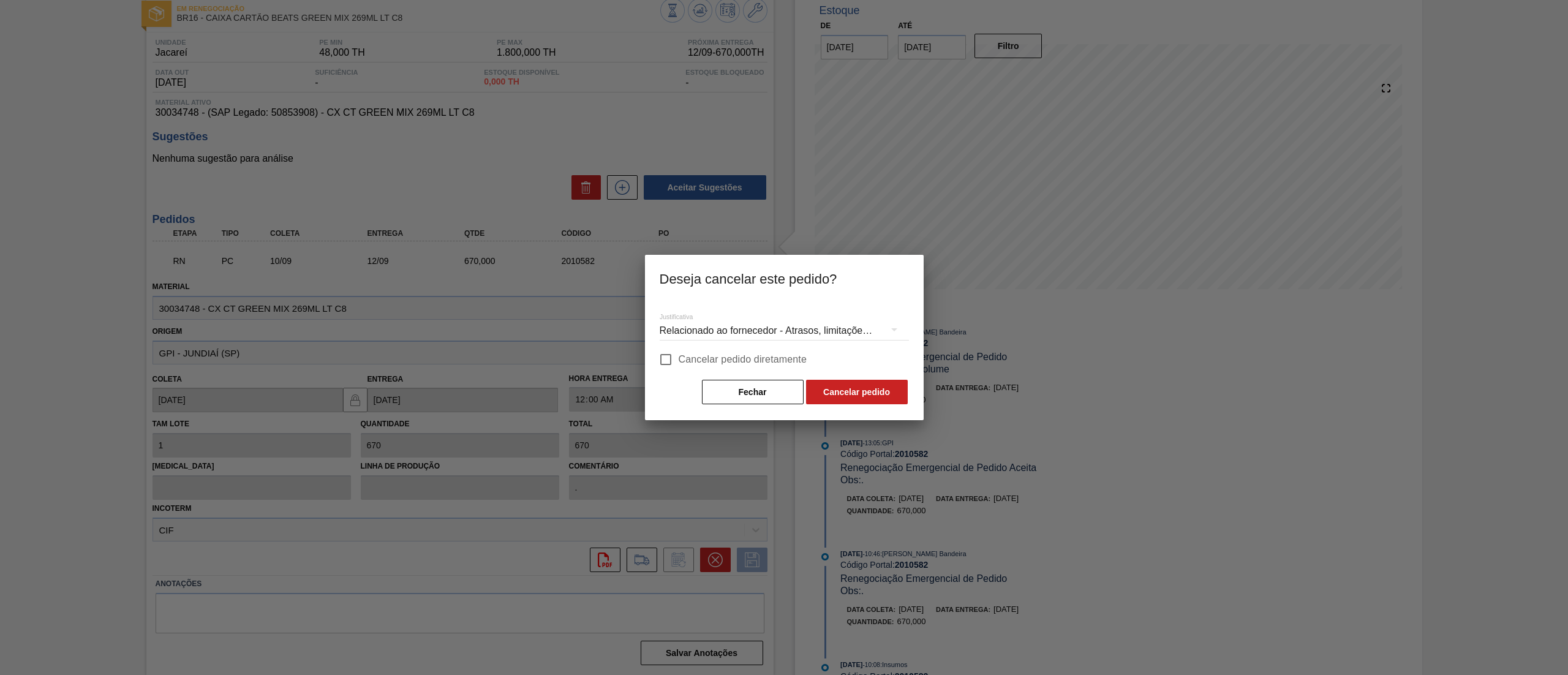
click at [713, 324] on div "Relacionado ao fornecedor - Atrasos, limitações de capacidade, etc." at bounding box center [784, 331] width 249 height 34
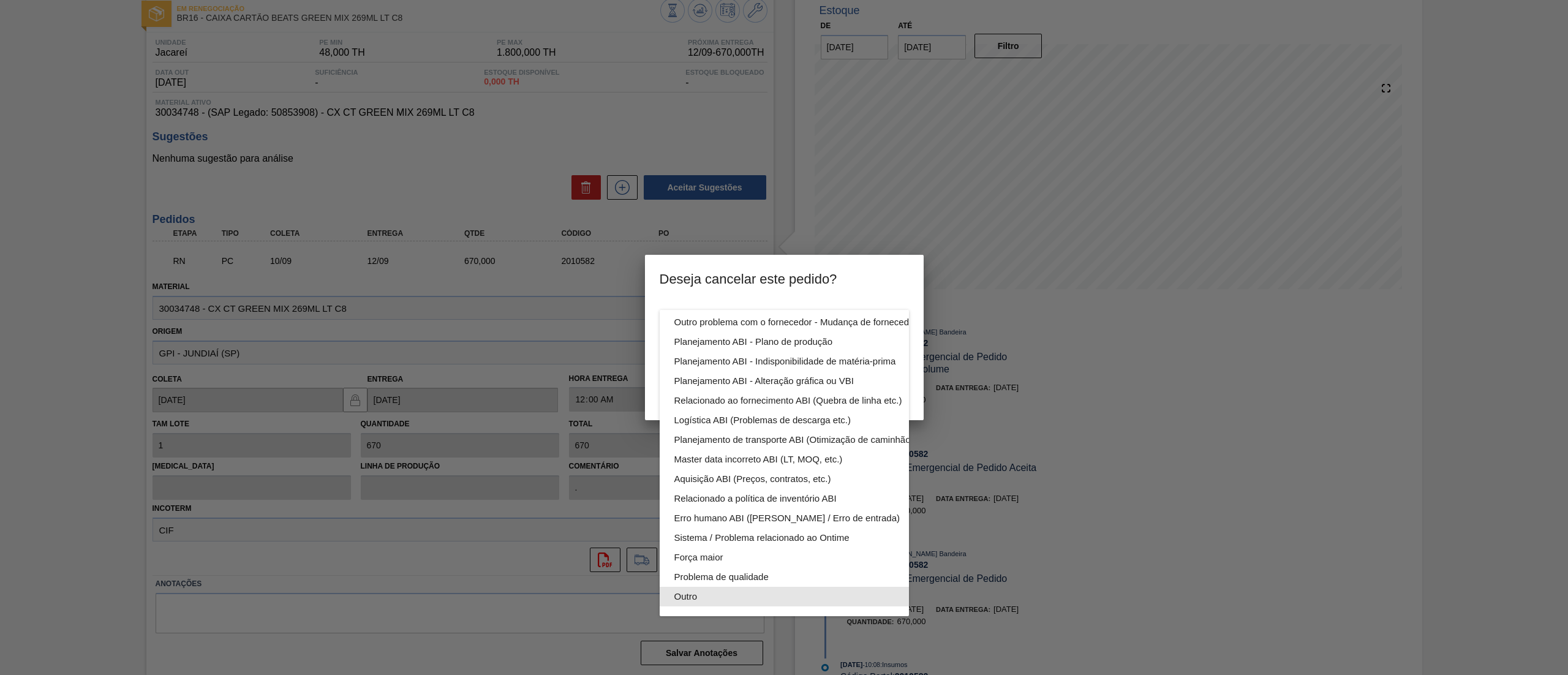
click at [728, 586] on div "Outro" at bounding box center [812, 596] width 277 height 20
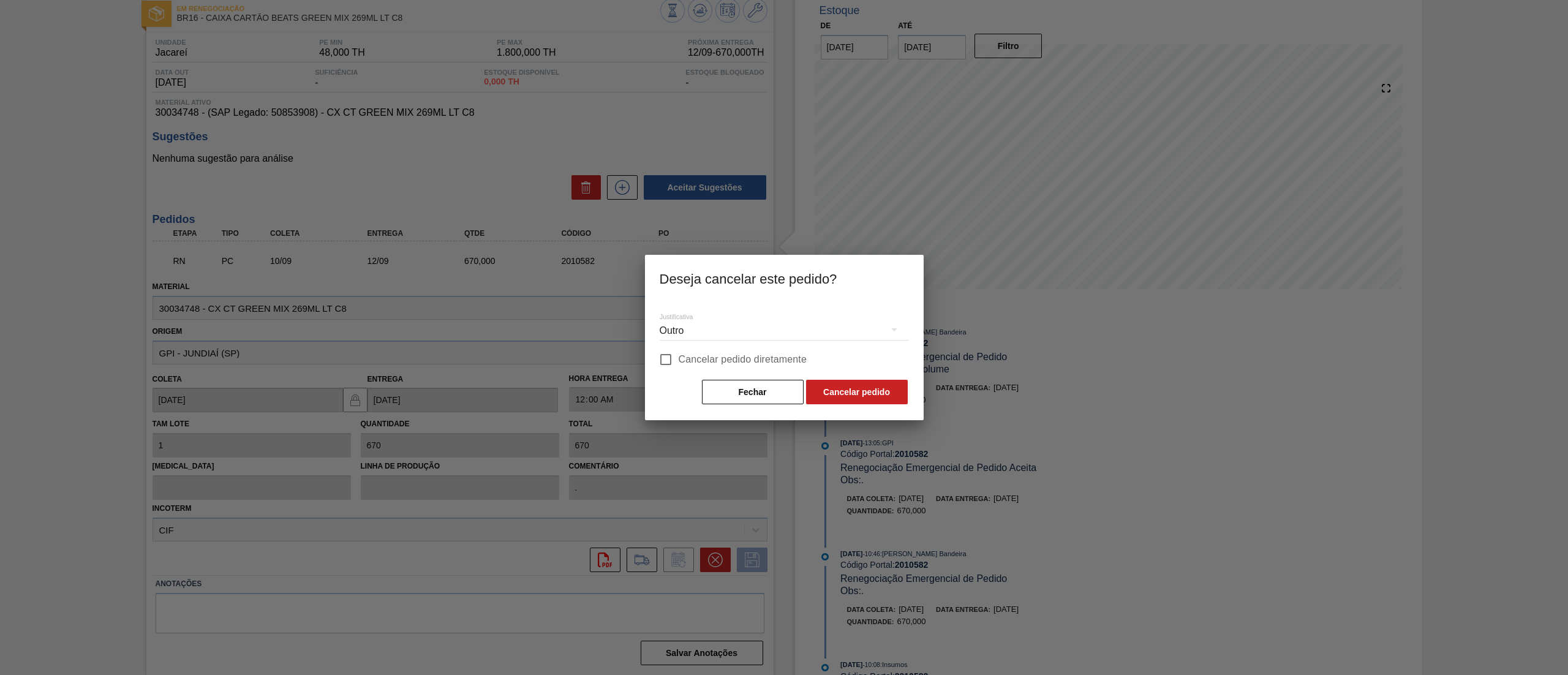
scroll to position [85, 0]
click at [855, 388] on button "Cancelar pedido" at bounding box center [856, 392] width 102 height 24
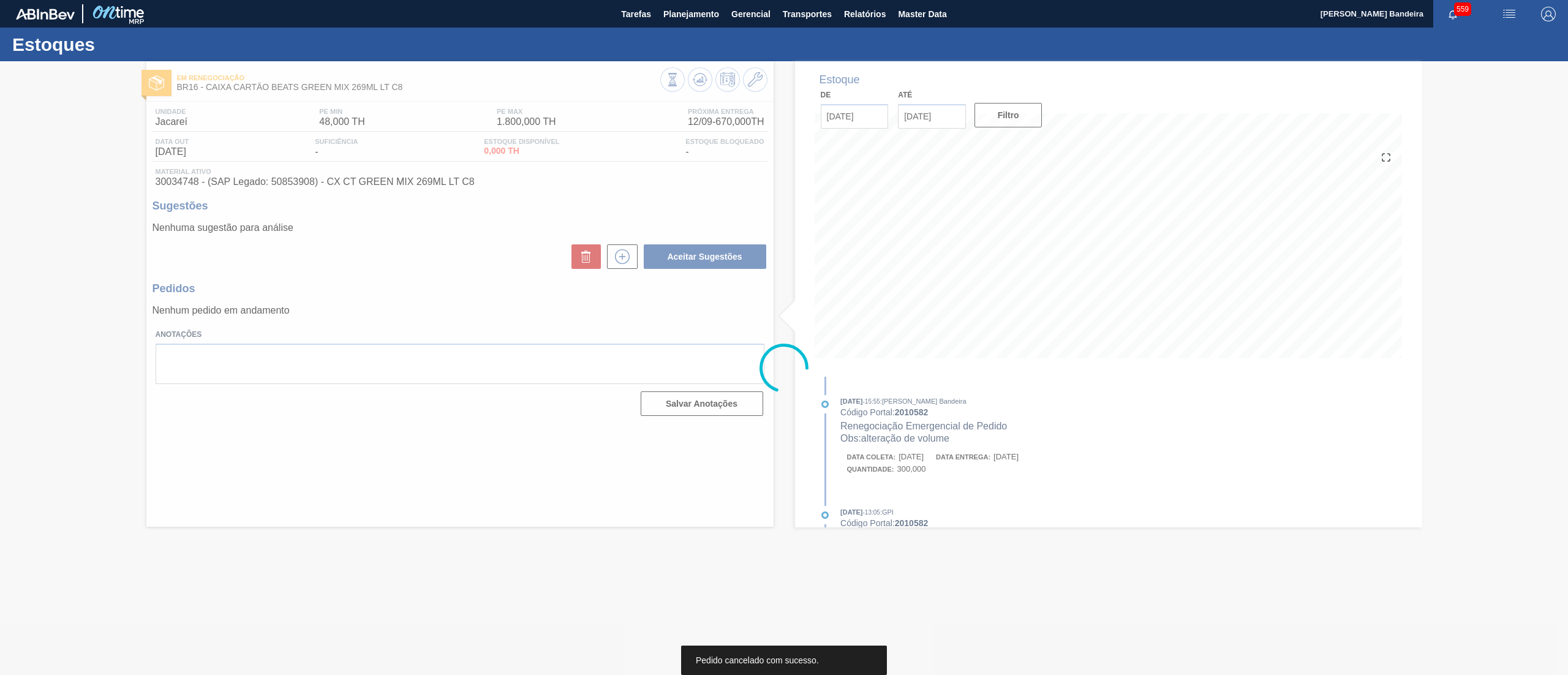
scroll to position [0, 0]
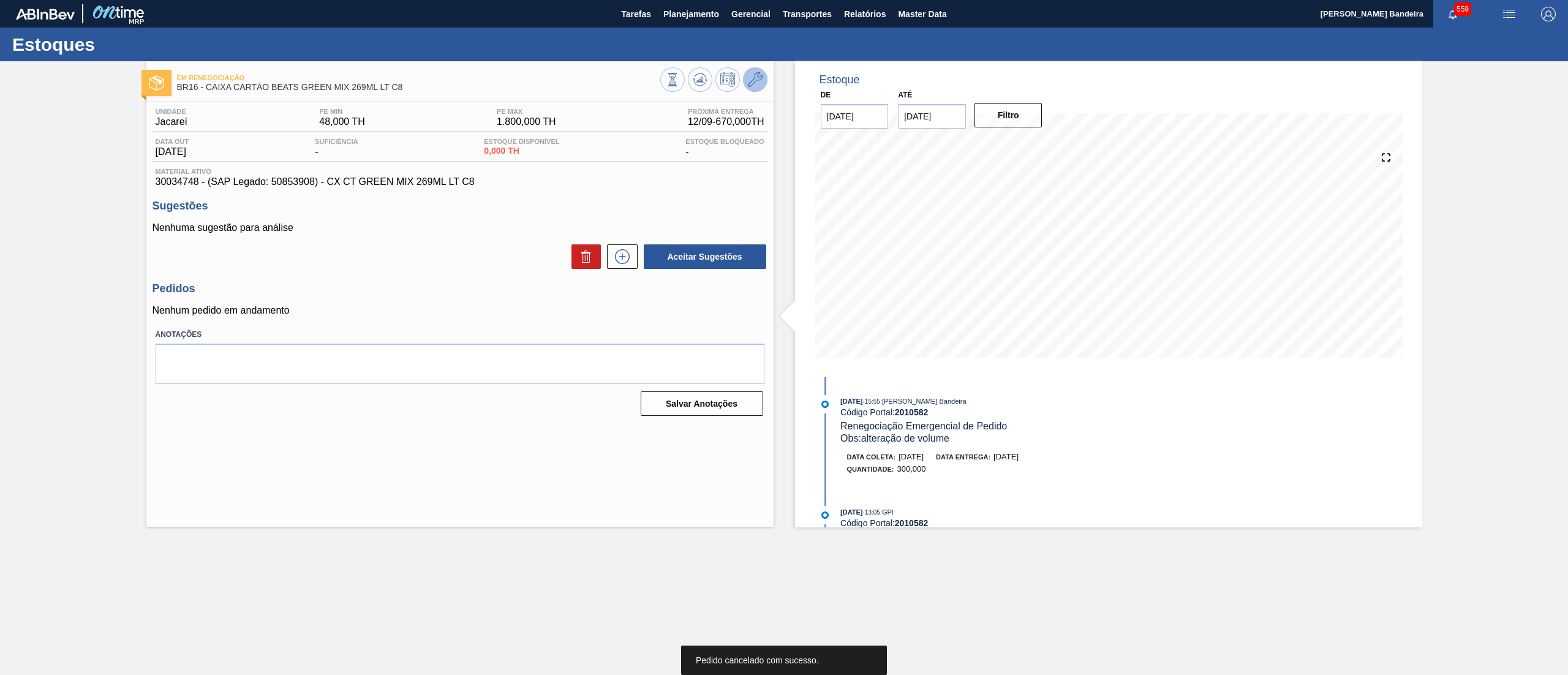
click at [752, 89] on button at bounding box center [755, 80] width 24 height 24
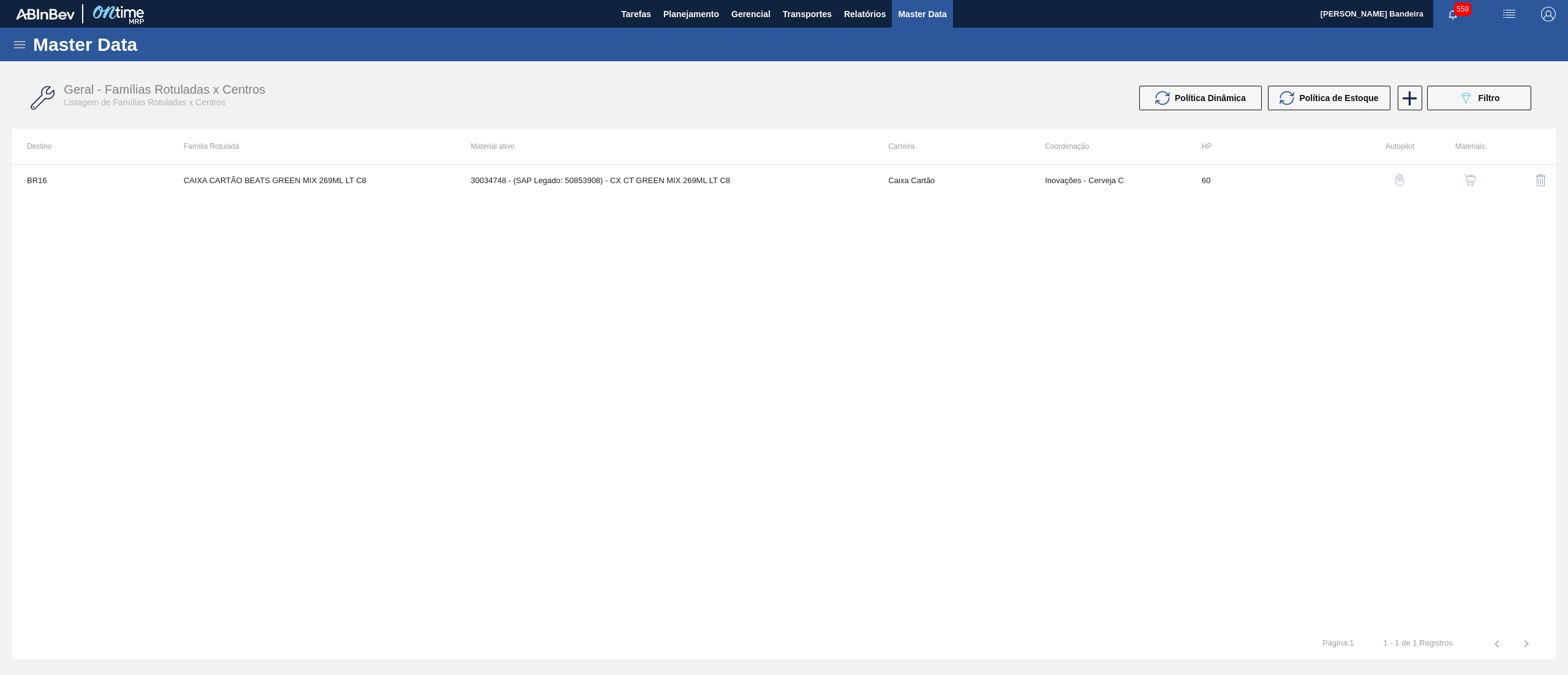
click at [1464, 176] on img "button" at bounding box center [1470, 180] width 12 height 12
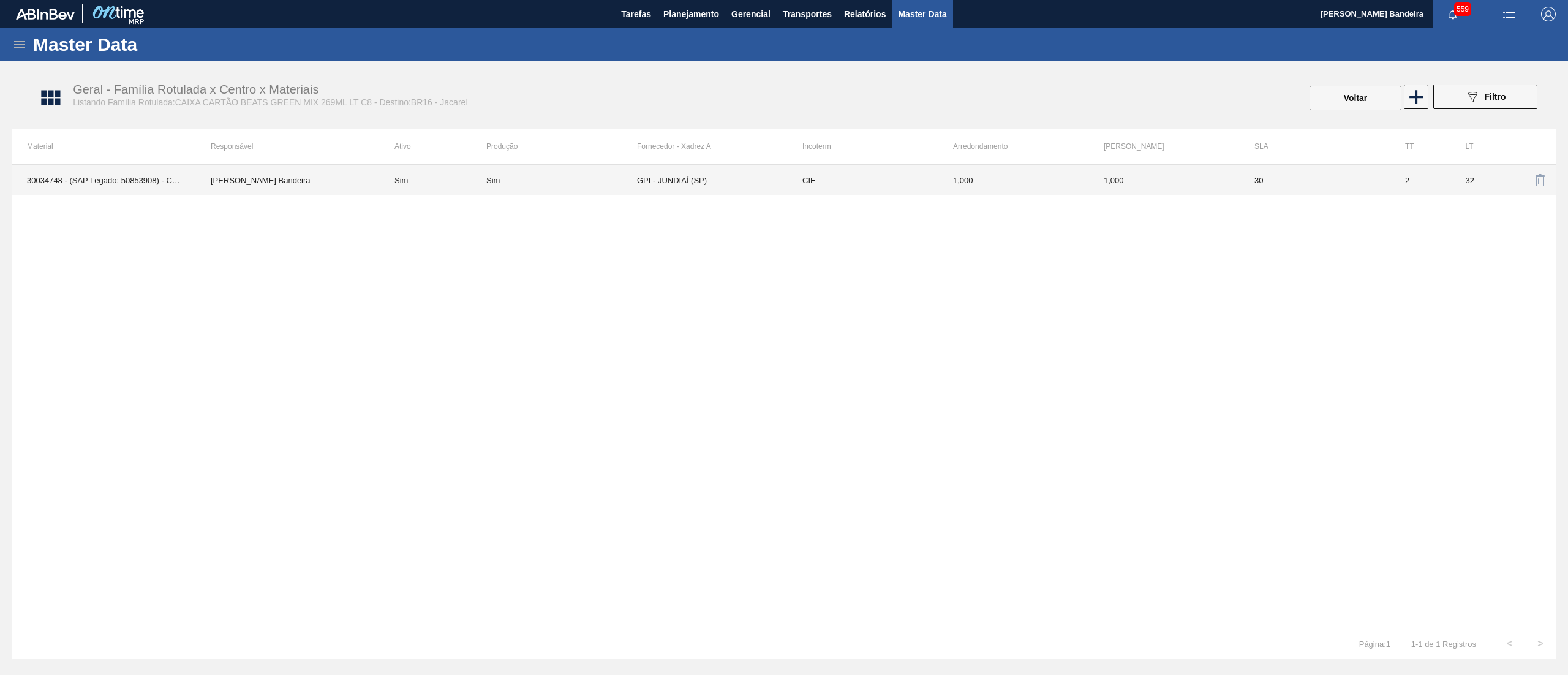
click at [770, 181] on td "GPI - JUNDIAÍ (SP)" at bounding box center [712, 181] width 150 height 31
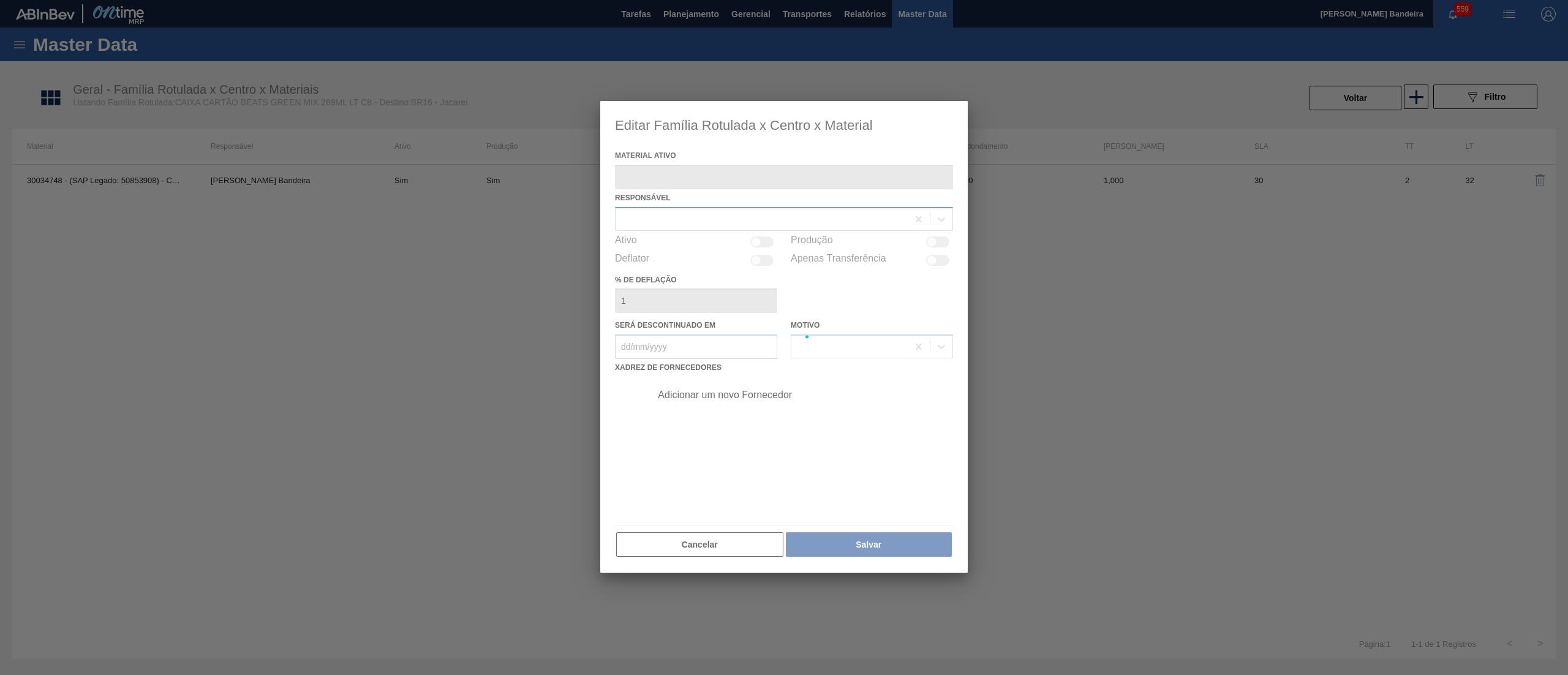
type ativo "30034748 - (SAP Legado: 50853908) - CX CT GREEN MIX 269ML LT C8"
checkbox input "true"
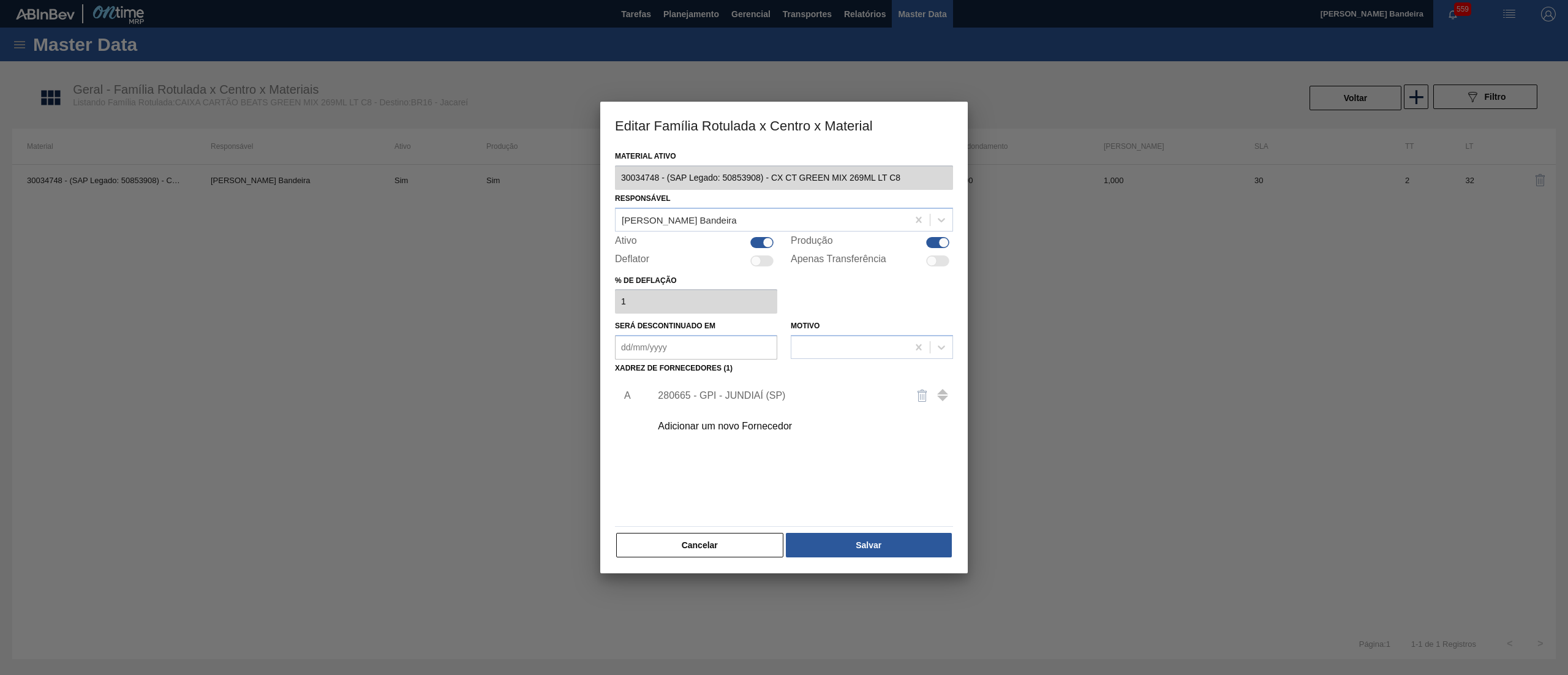
click at [755, 242] on div at bounding box center [761, 242] width 24 height 11
checkbox input "false"
click at [934, 237] on div at bounding box center [938, 242] width 24 height 11
checkbox input "false"
click at [893, 539] on button "Salvar" at bounding box center [869, 545] width 166 height 24
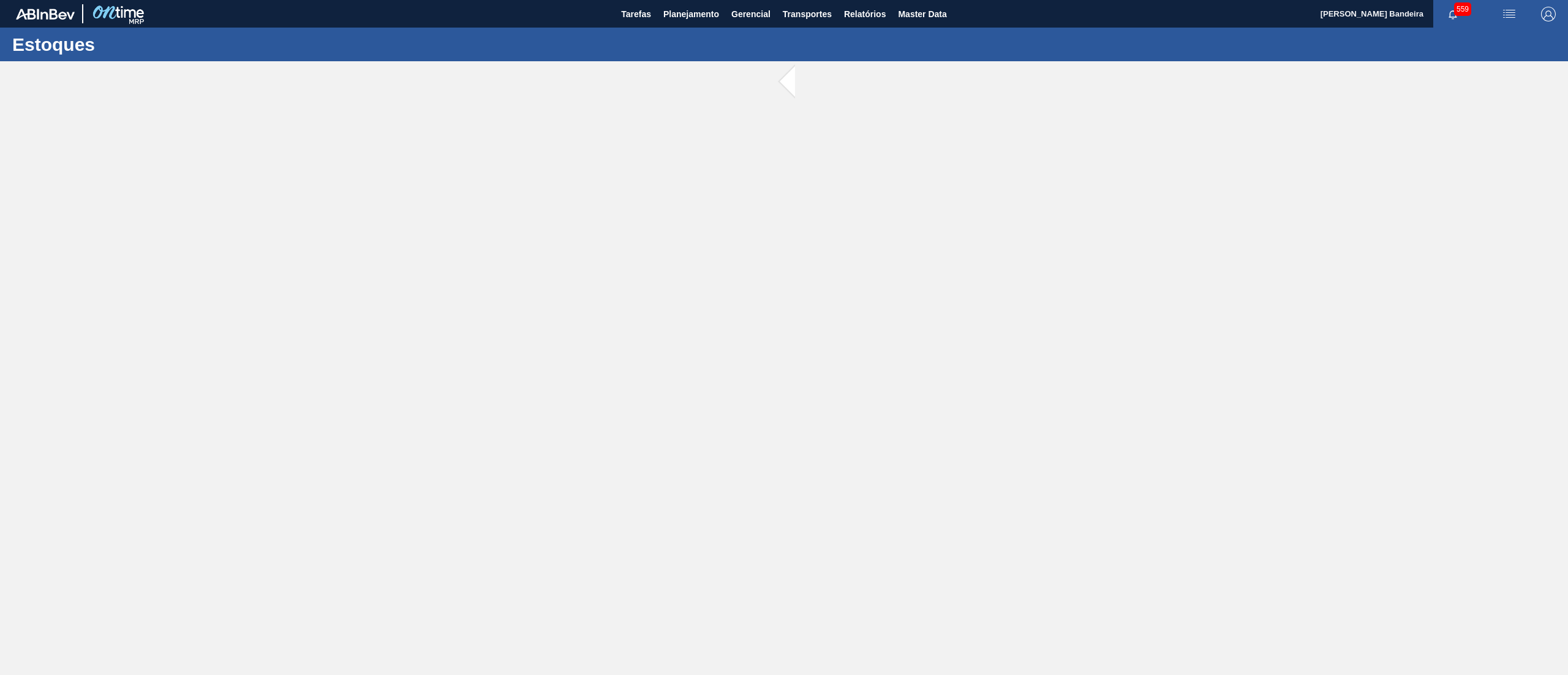
click at [1548, 14] on img "button" at bounding box center [1548, 14] width 15 height 15
click at [697, 15] on div at bounding box center [784, 338] width 1568 height 675
click at [694, 11] on span "Planejamento" at bounding box center [690, 14] width 56 height 15
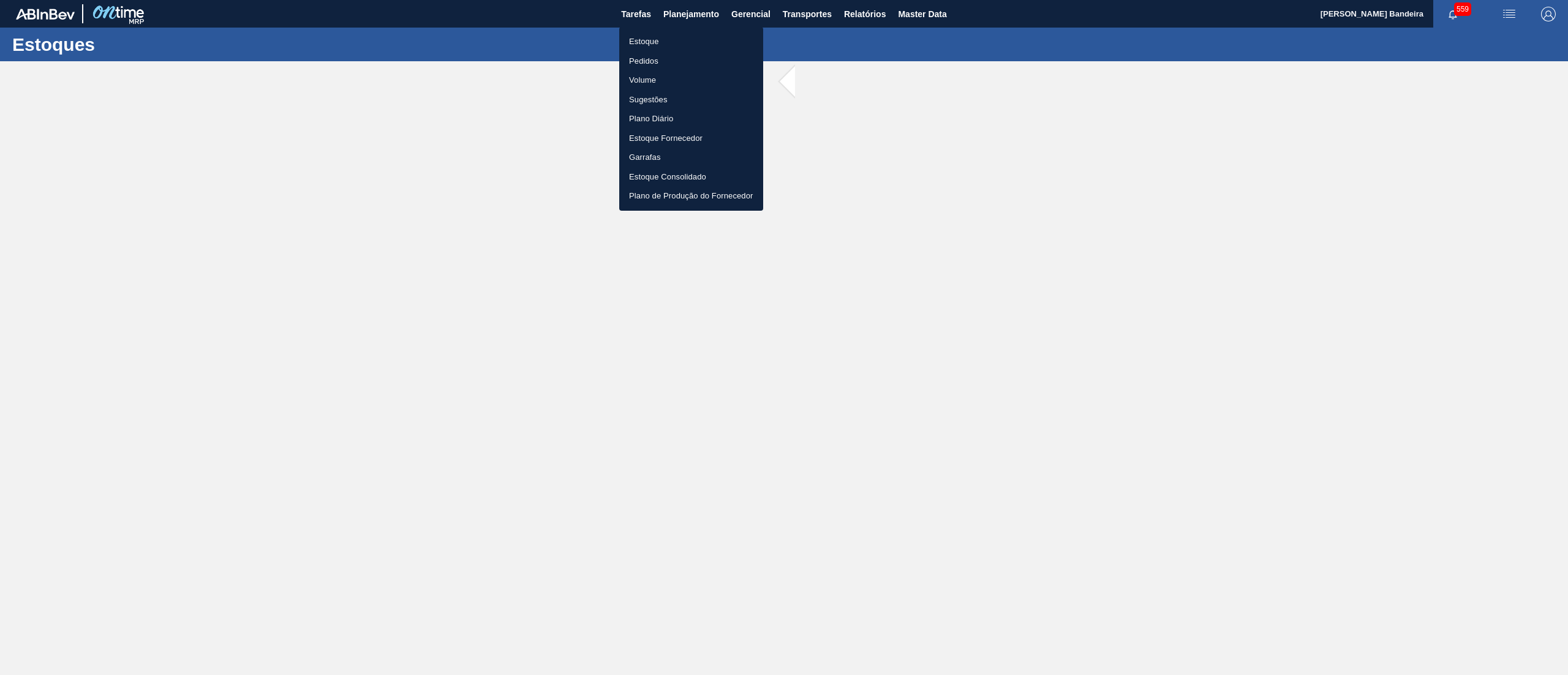
click at [684, 38] on li "Estoque" at bounding box center [690, 41] width 144 height 20
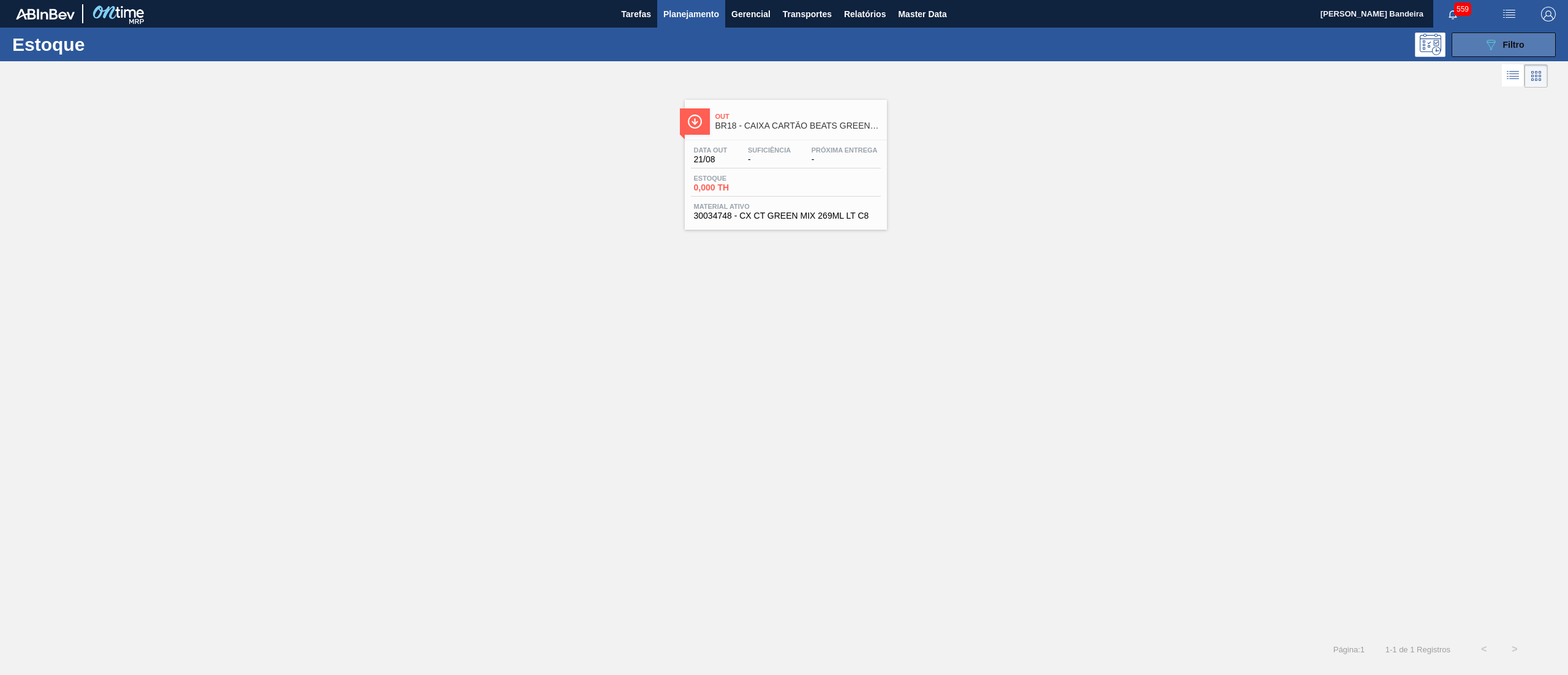
click at [1485, 43] on icon "089F7B8B-B2A5-4AFE-B5C0-19BA573D28AC" at bounding box center [1491, 45] width 15 height 15
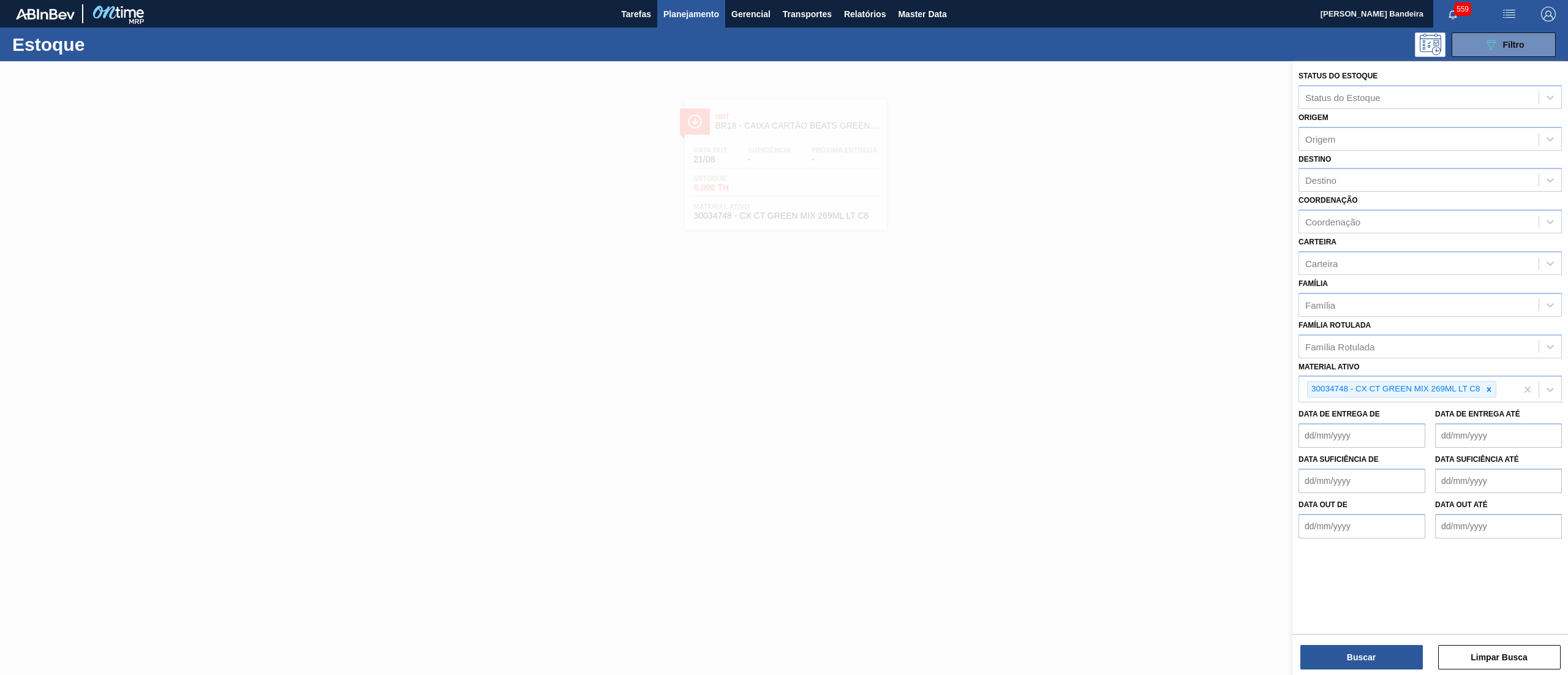
drag, startPoint x: 941, startPoint y: 324, endPoint x: 927, endPoint y: 301, distance: 26.9
click at [943, 324] on div at bounding box center [784, 398] width 1568 height 675
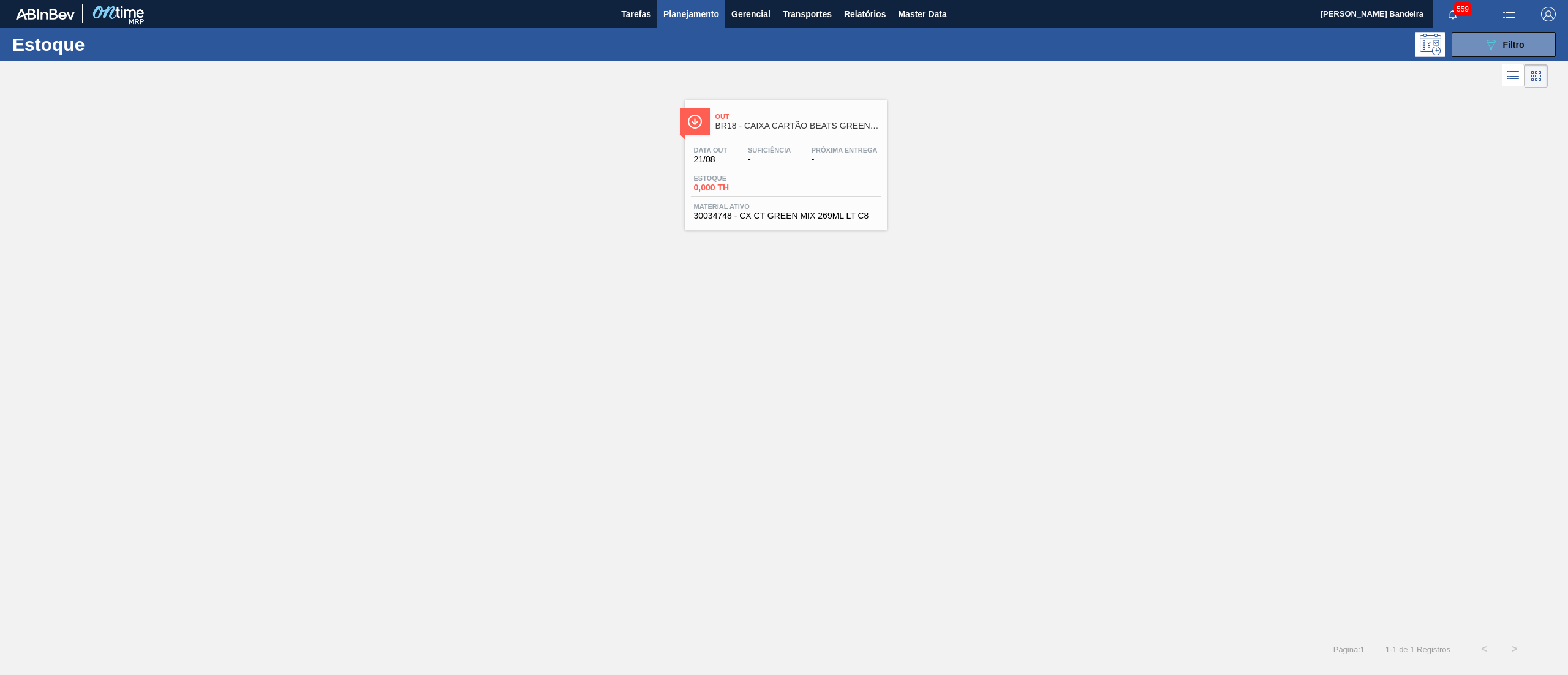
click at [787, 199] on div "Data out 21/08 Suficiência - Próxima Entrega - Estoque 0,000 TH Material ativo …" at bounding box center [786, 181] width 202 height 83
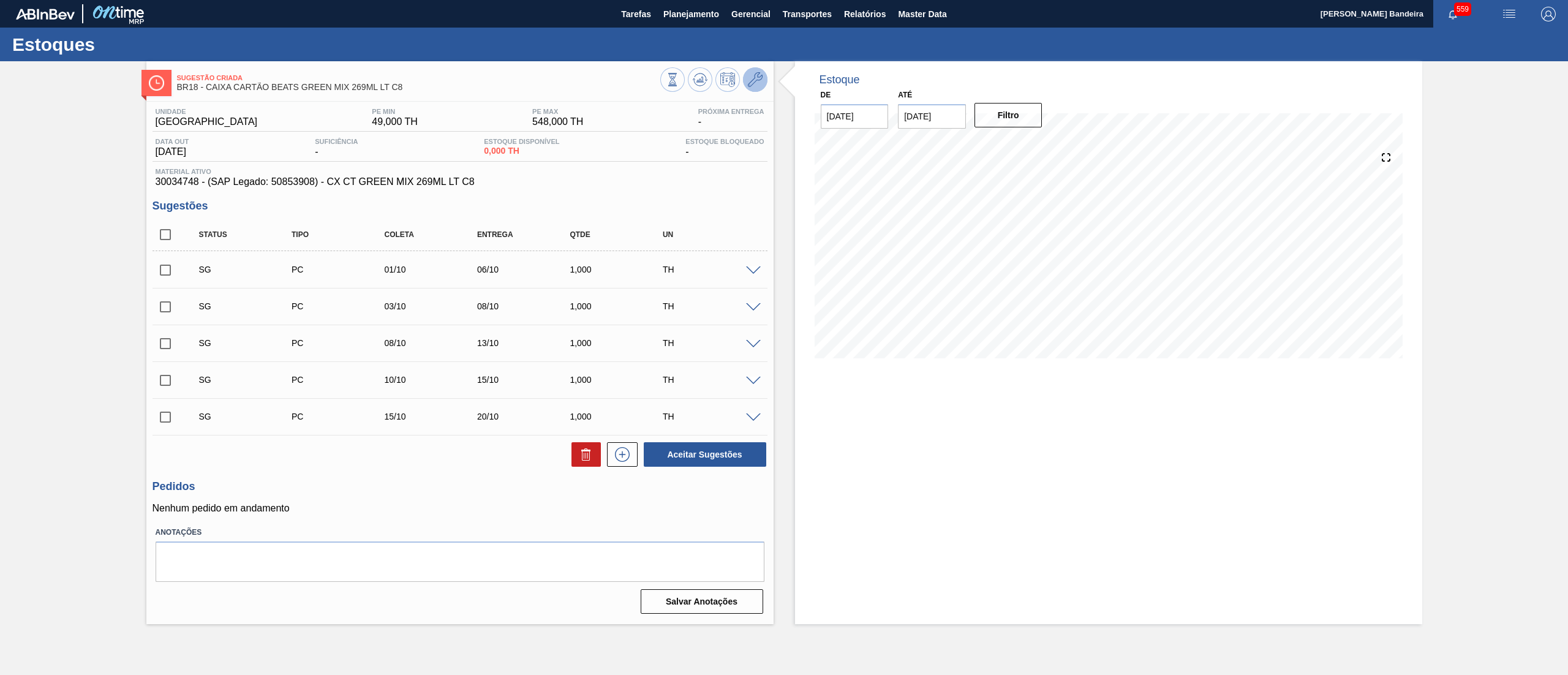
click at [752, 83] on icon at bounding box center [755, 80] width 15 height 15
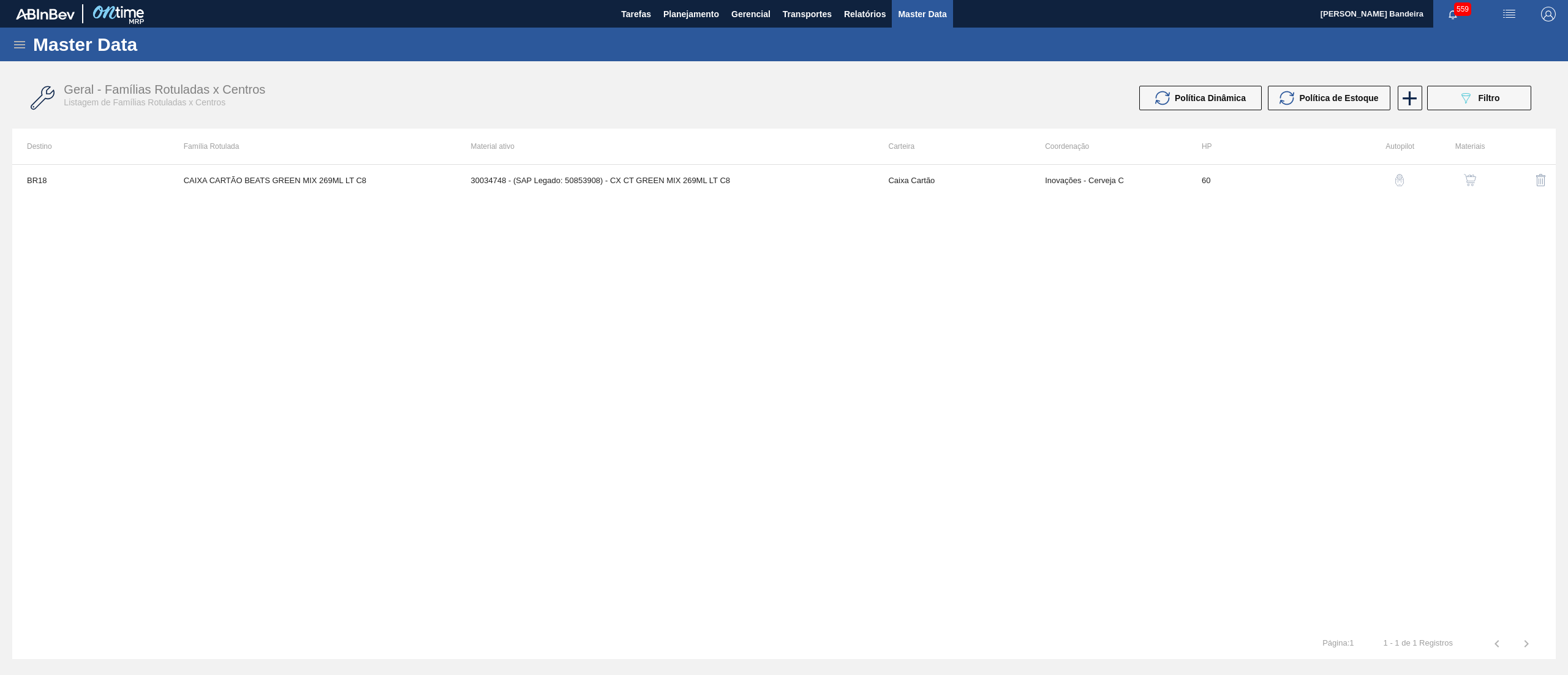
click at [1465, 178] on img "button" at bounding box center [1470, 180] width 12 height 12
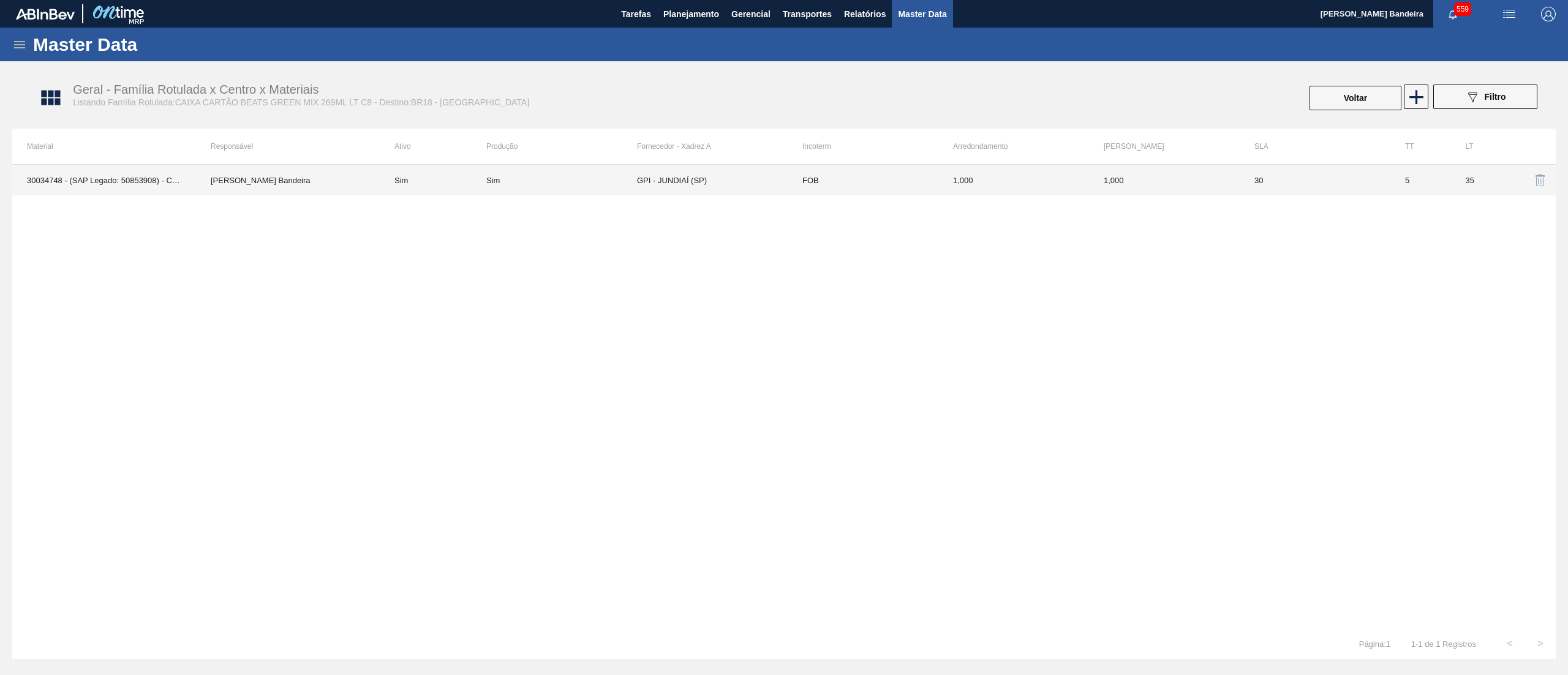
click at [757, 174] on td "GPI - JUNDIAÍ (SP)" at bounding box center [712, 181] width 150 height 31
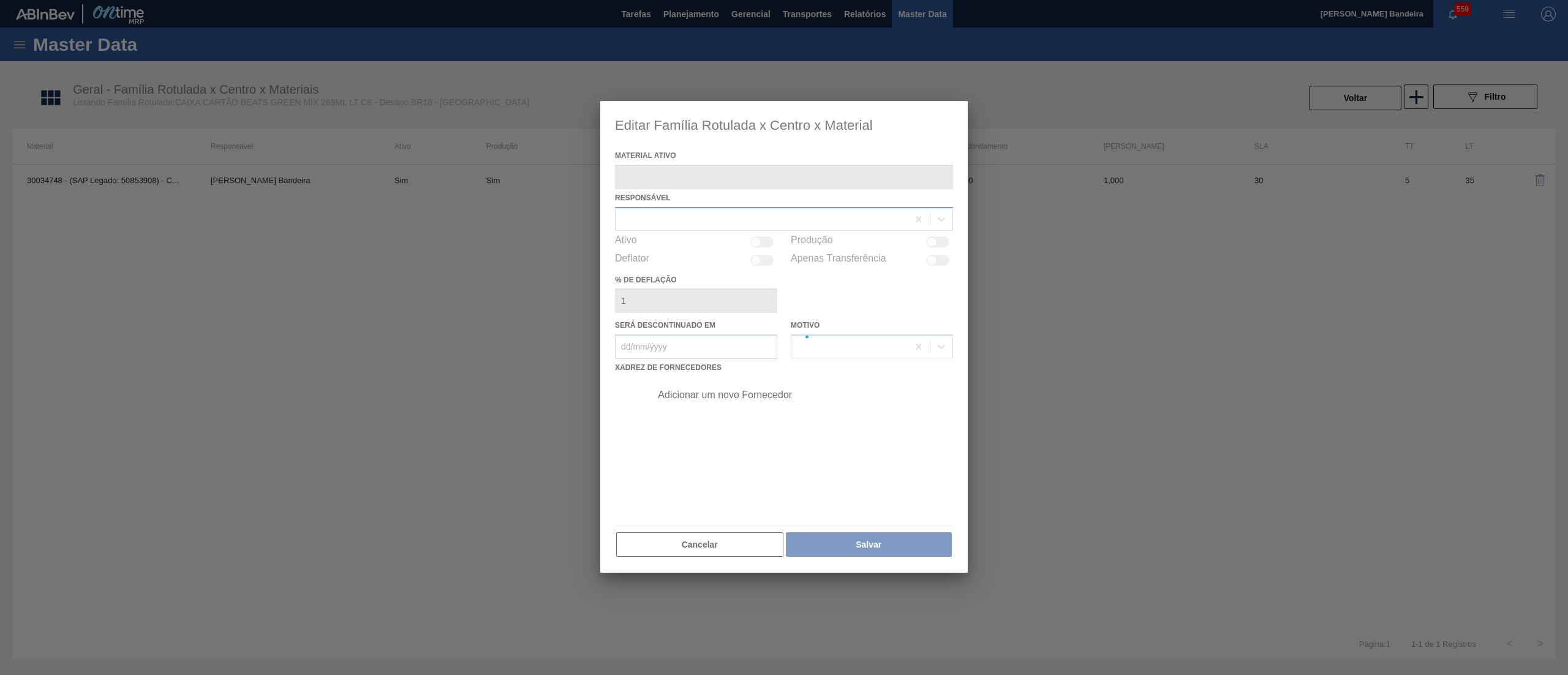
type ativo "30034748 - (SAP Legado: 50853908) - CX CT GREEN MIX 269ML LT C8"
checkbox input "true"
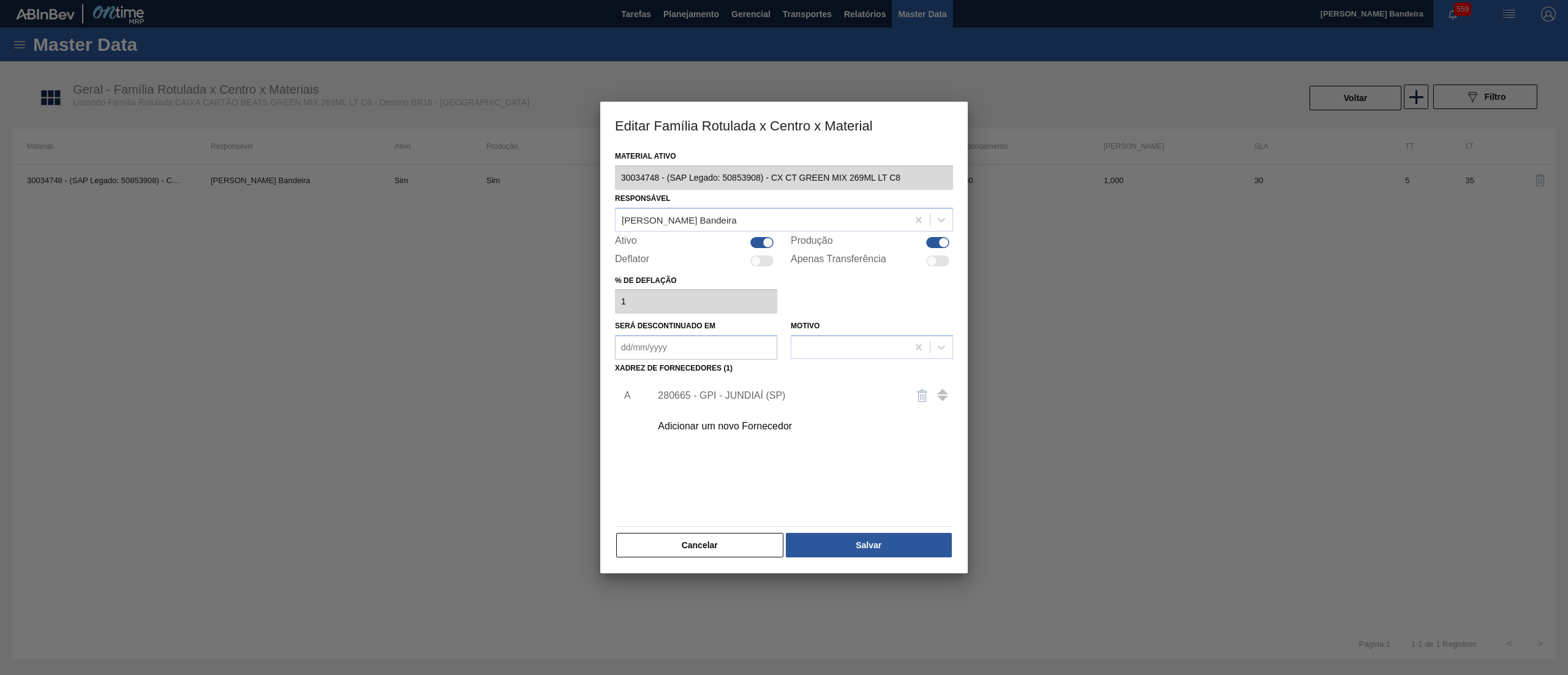
click at [756, 240] on div at bounding box center [761, 242] width 24 height 11
checkbox input "false"
click at [931, 242] on div at bounding box center [938, 242] width 24 height 11
checkbox input "false"
click at [903, 543] on button "Salvar" at bounding box center [869, 545] width 166 height 24
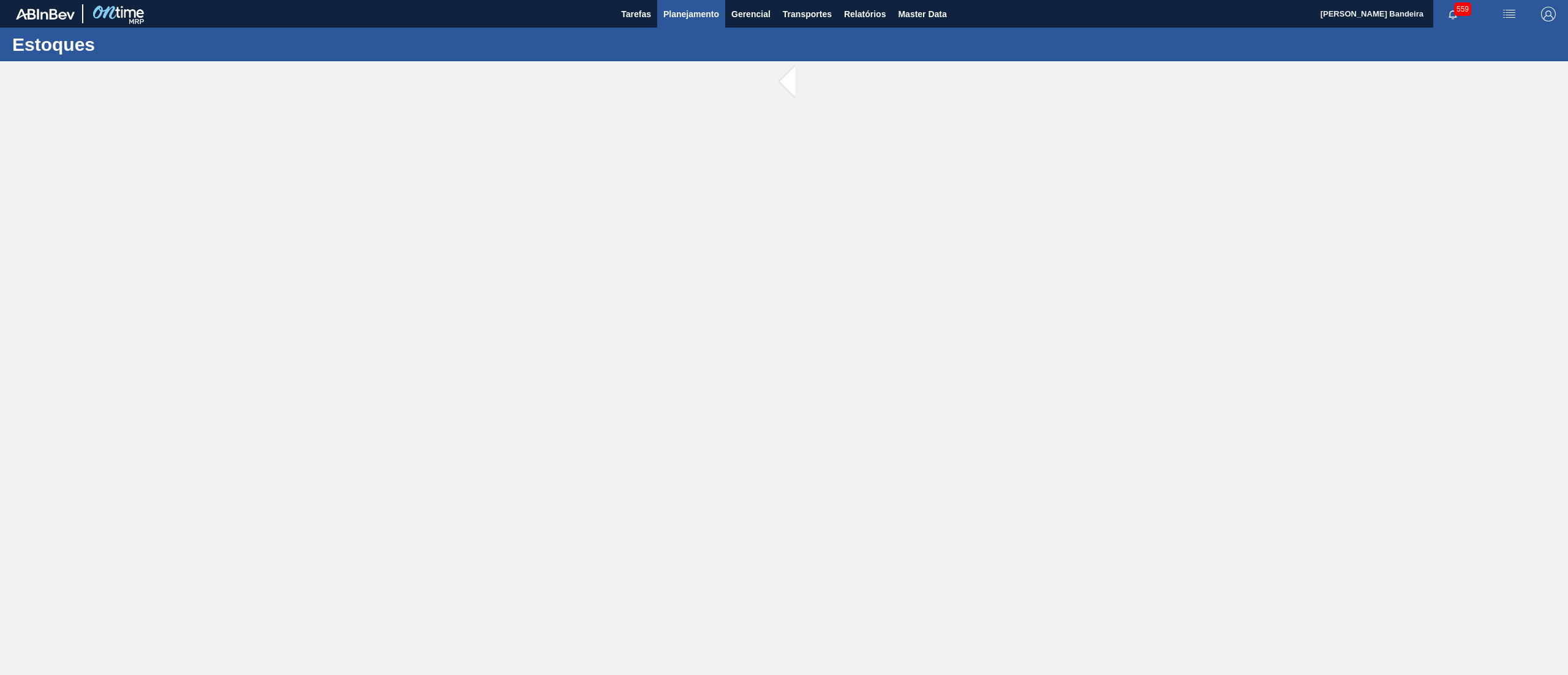
click at [708, 10] on span "Planejamento" at bounding box center [690, 14] width 56 height 15
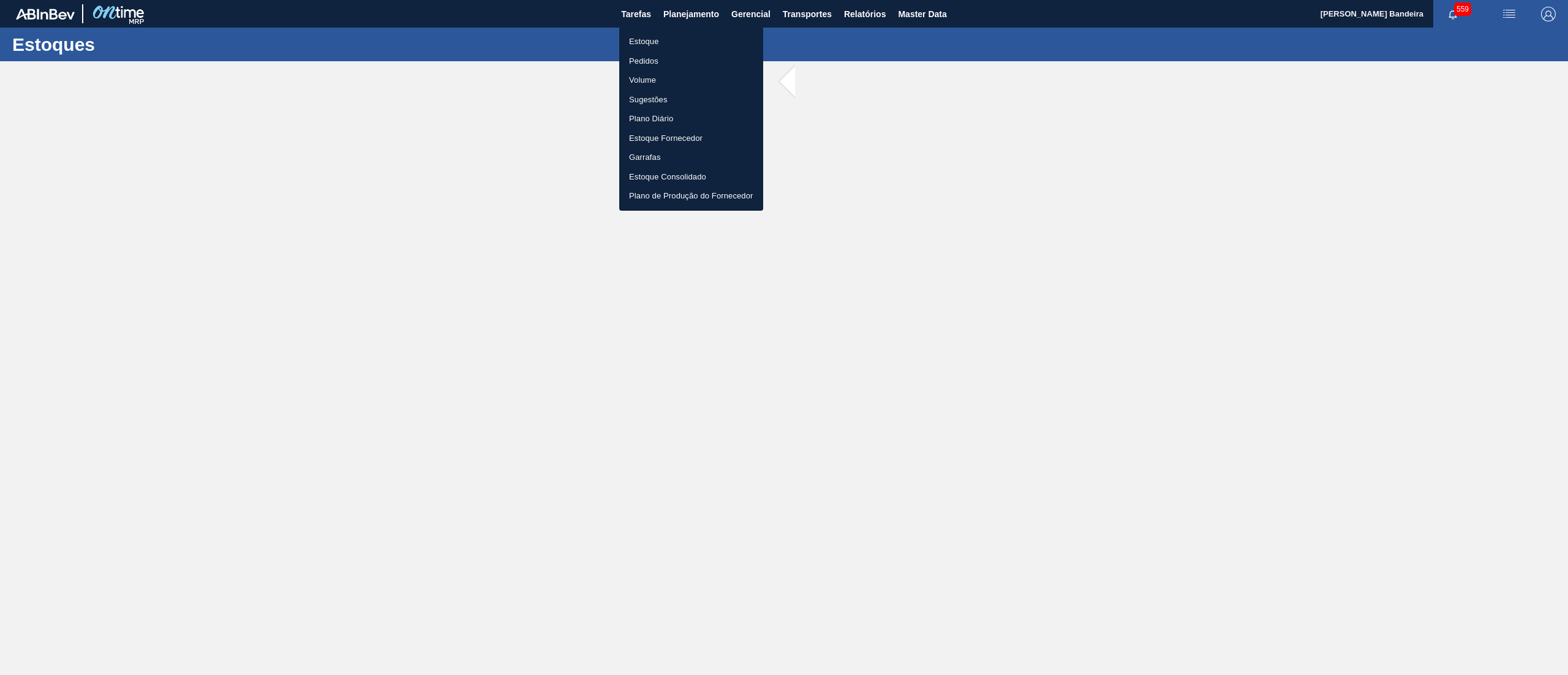
click at [694, 34] on li "Estoque" at bounding box center [690, 41] width 144 height 20
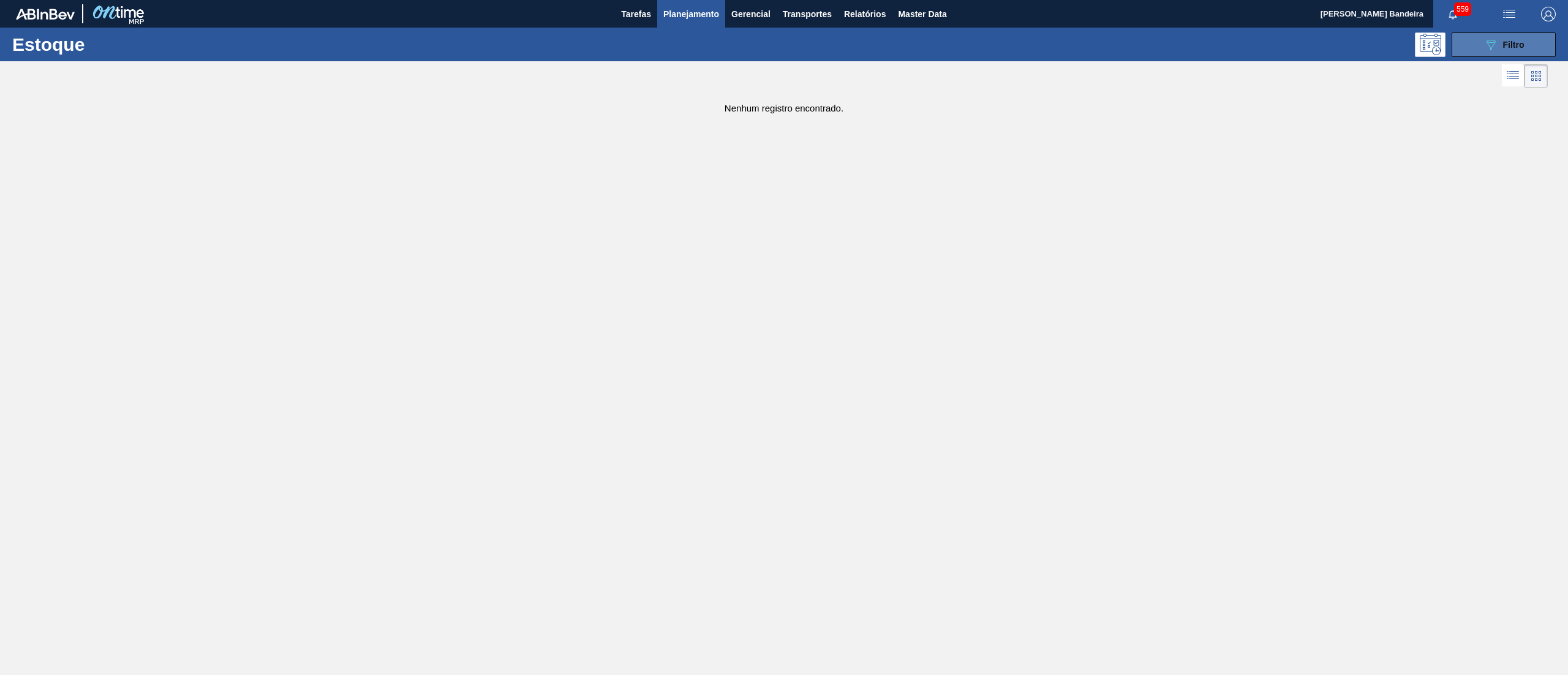
click at [1482, 43] on button "089F7B8B-B2A5-4AFE-B5C0-19BA573D28AC Filtro" at bounding box center [1504, 45] width 104 height 24
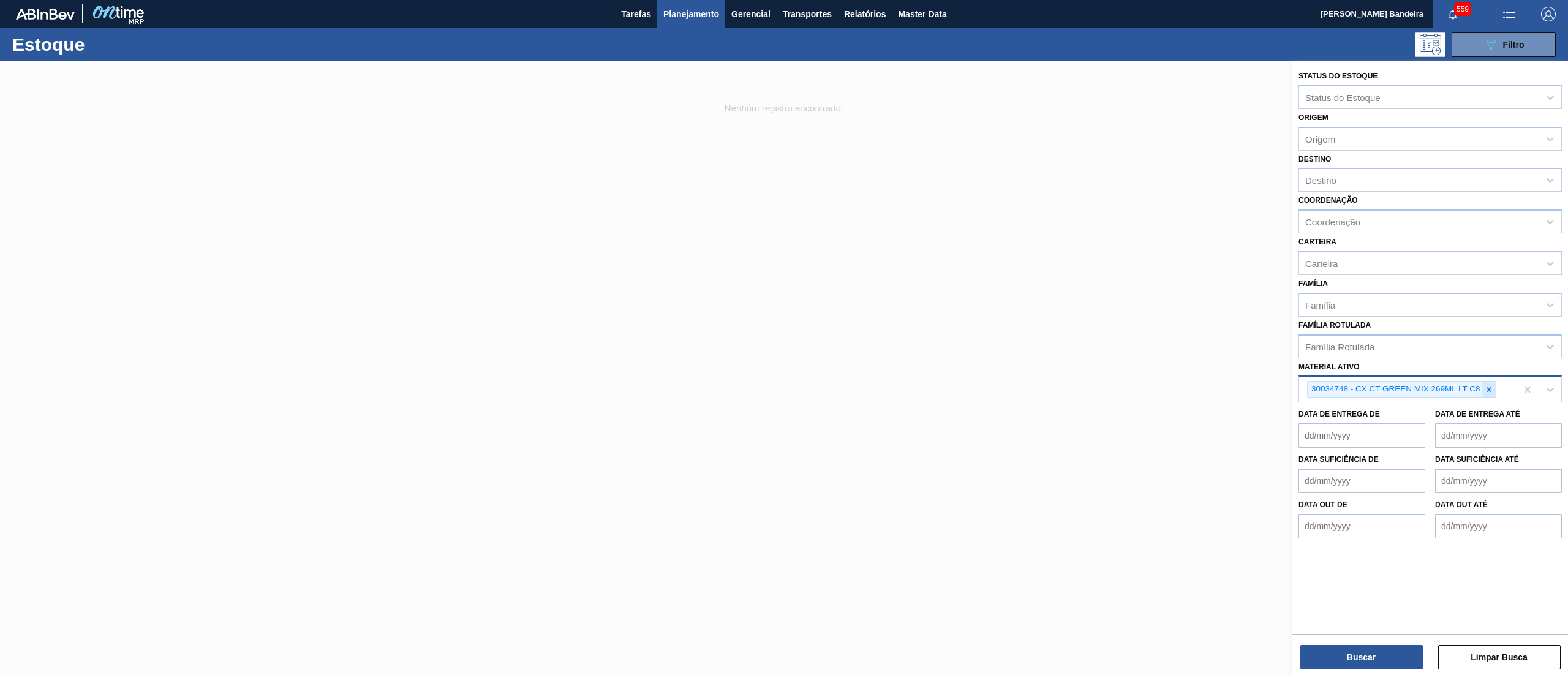
click at [1492, 387] on icon at bounding box center [1488, 390] width 9 height 9
paste ativo "30002948"
type ativo "30002948"
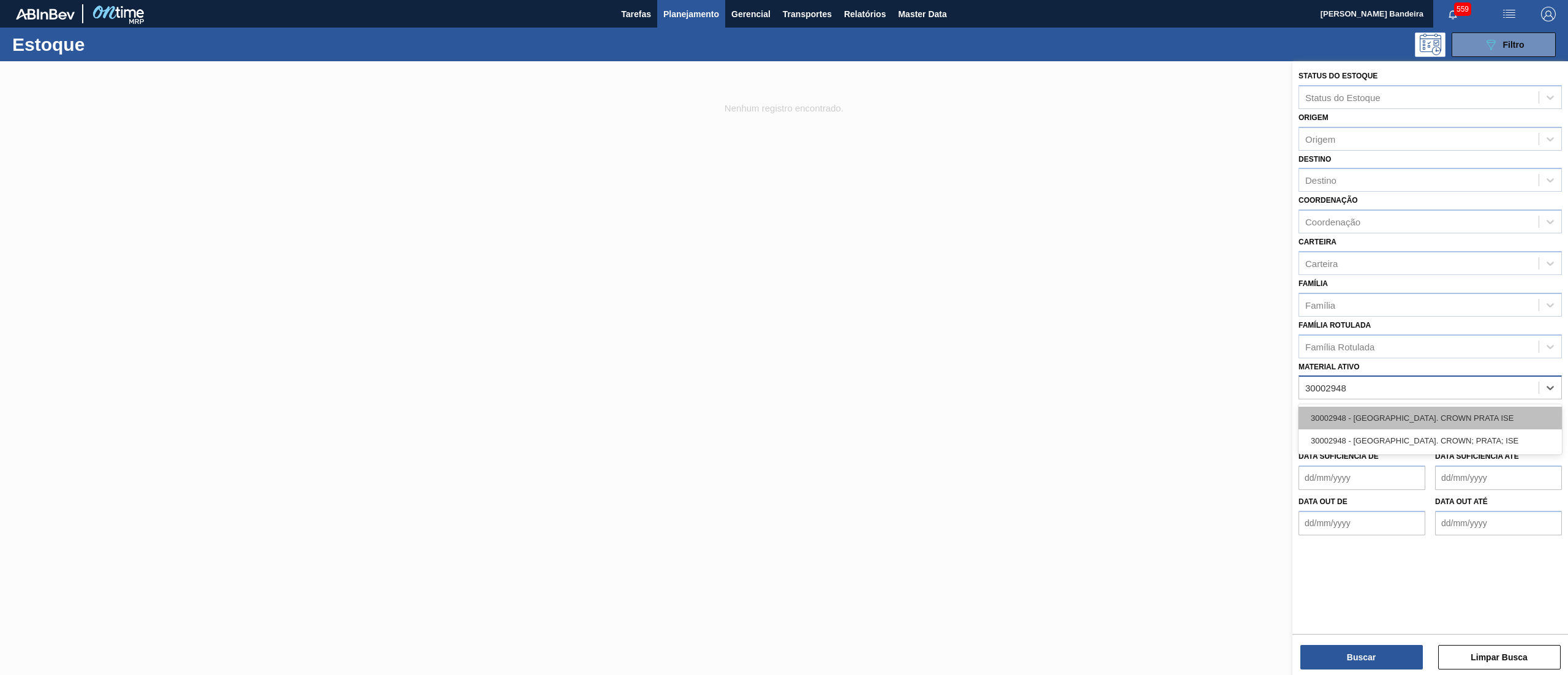
click at [1436, 416] on div "30002948 - TAMPA AL. CROWN PRATA ISE" at bounding box center [1430, 418] width 264 height 23
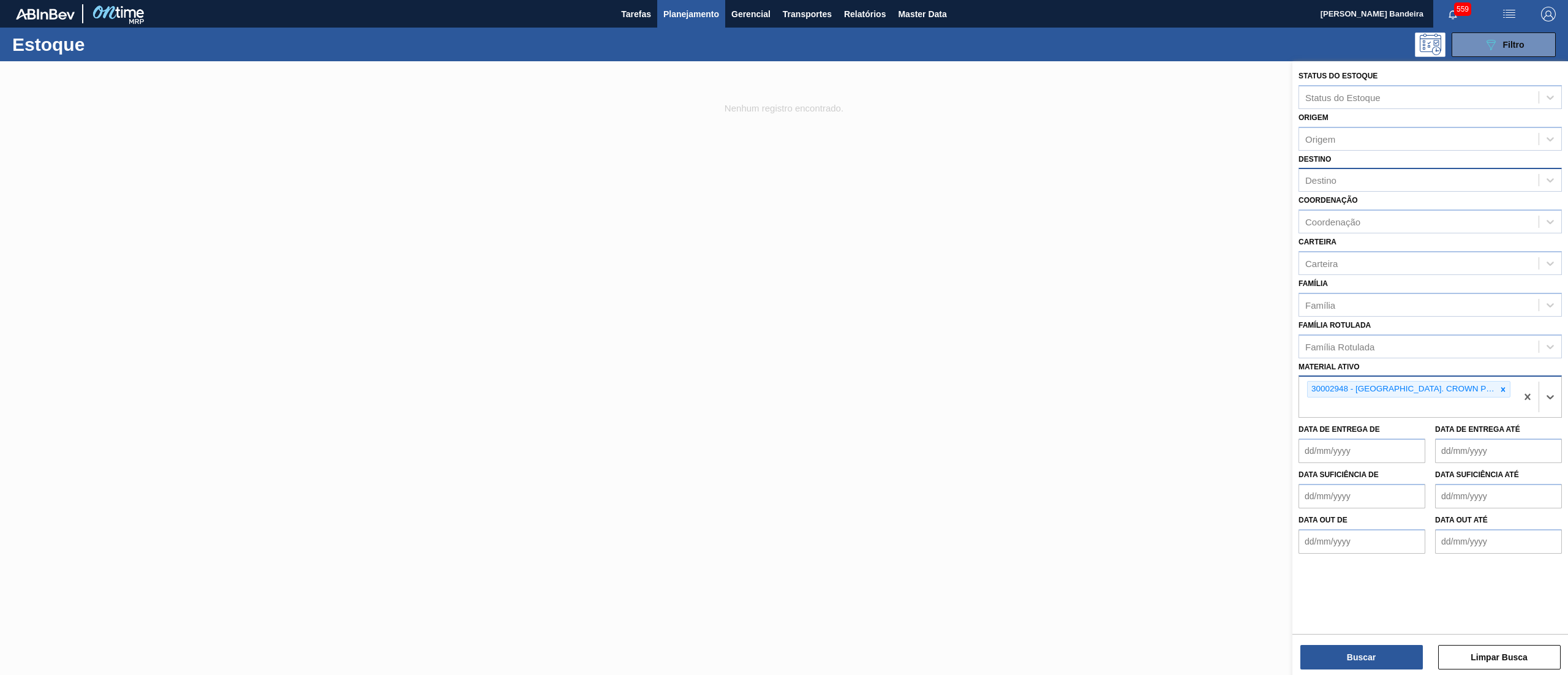
click at [1355, 182] on div "Destino" at bounding box center [1418, 181] width 239 height 18
type input "16"
click at [1375, 205] on div "BR16 - Jacareí" at bounding box center [1430, 211] width 264 height 23
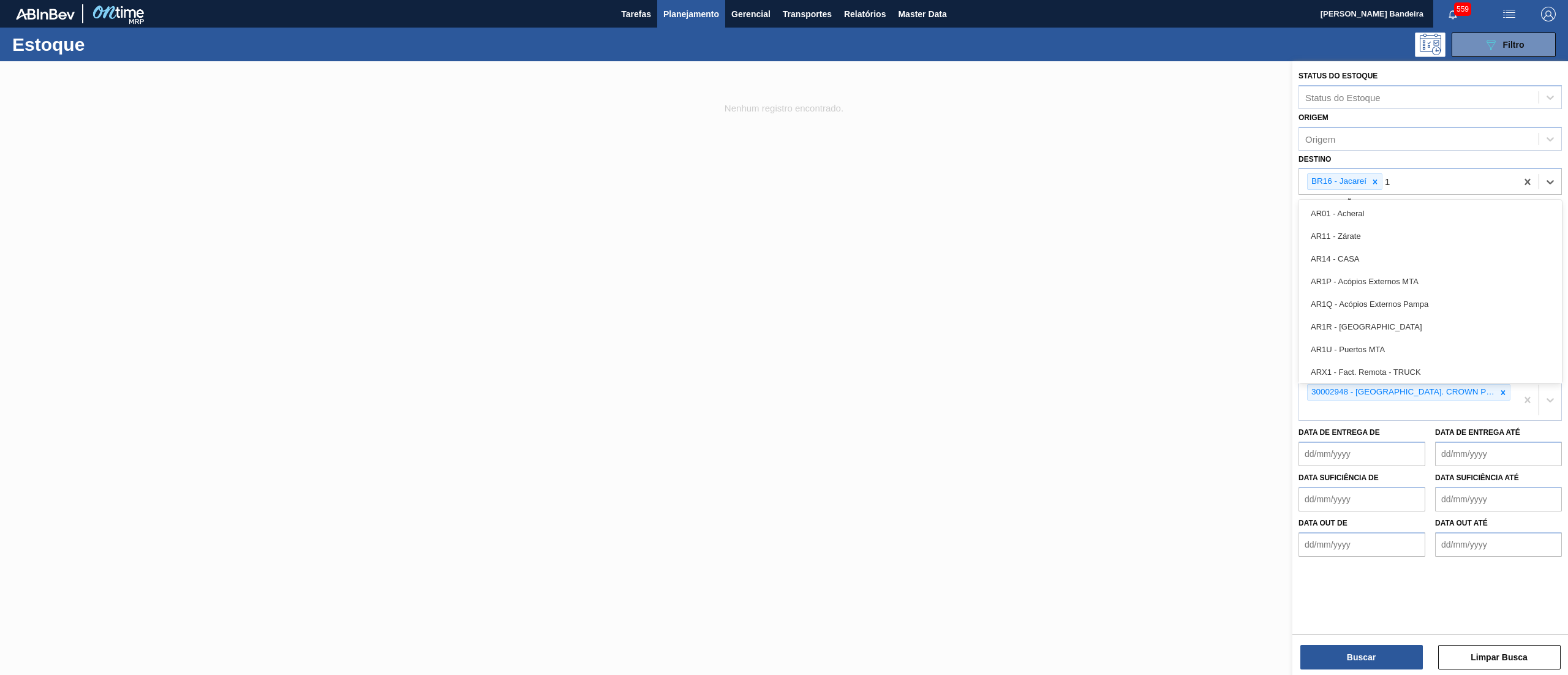
type input "18"
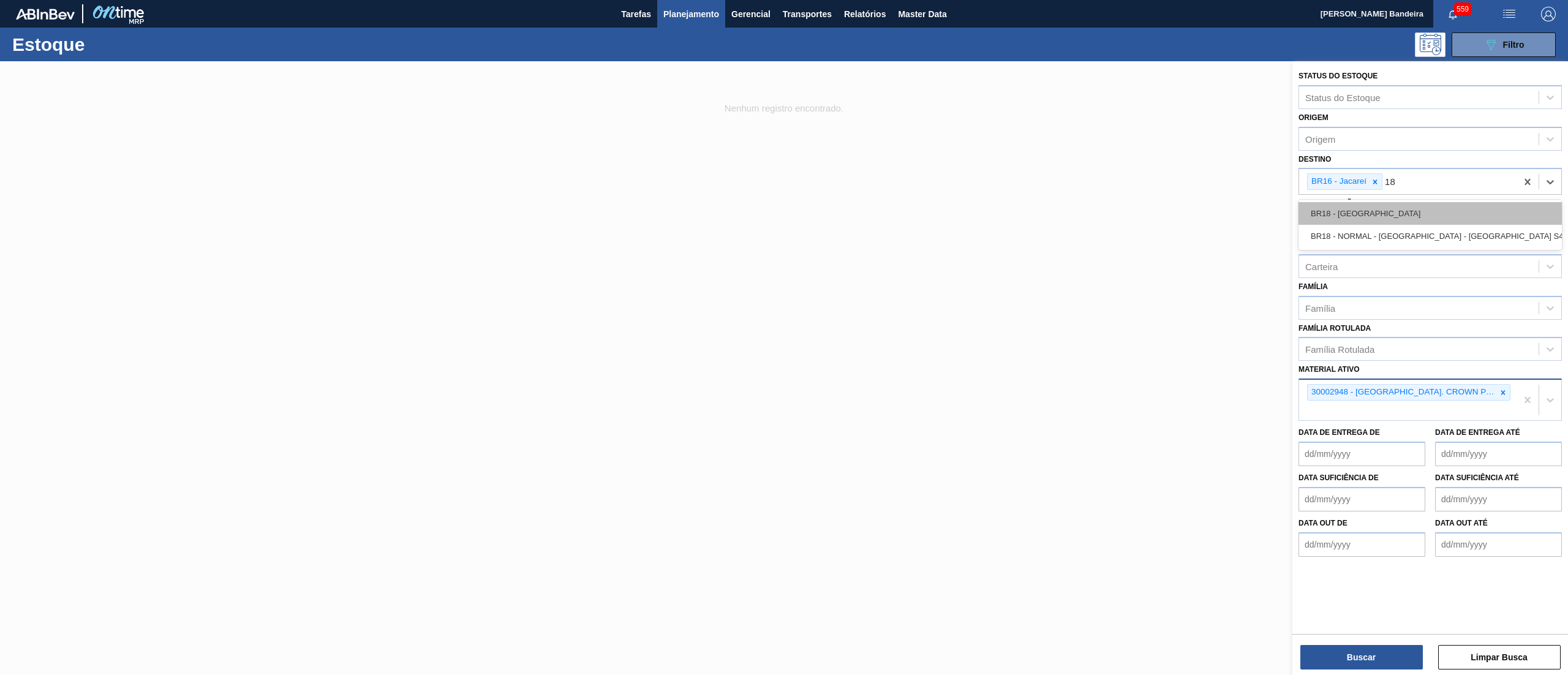
click at [1380, 218] on div "BR18 - Pernambuco" at bounding box center [1430, 213] width 264 height 23
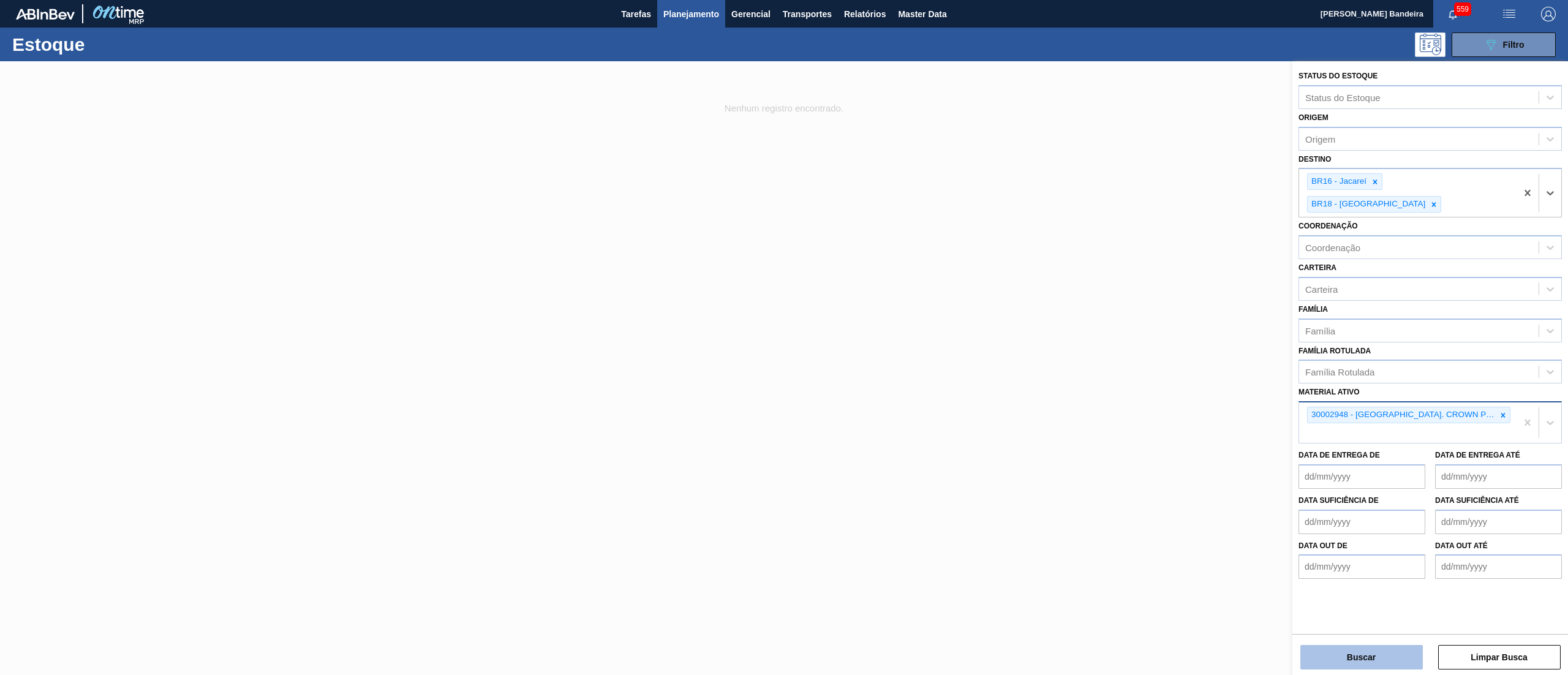
click at [1335, 660] on button "Buscar" at bounding box center [1361, 657] width 123 height 24
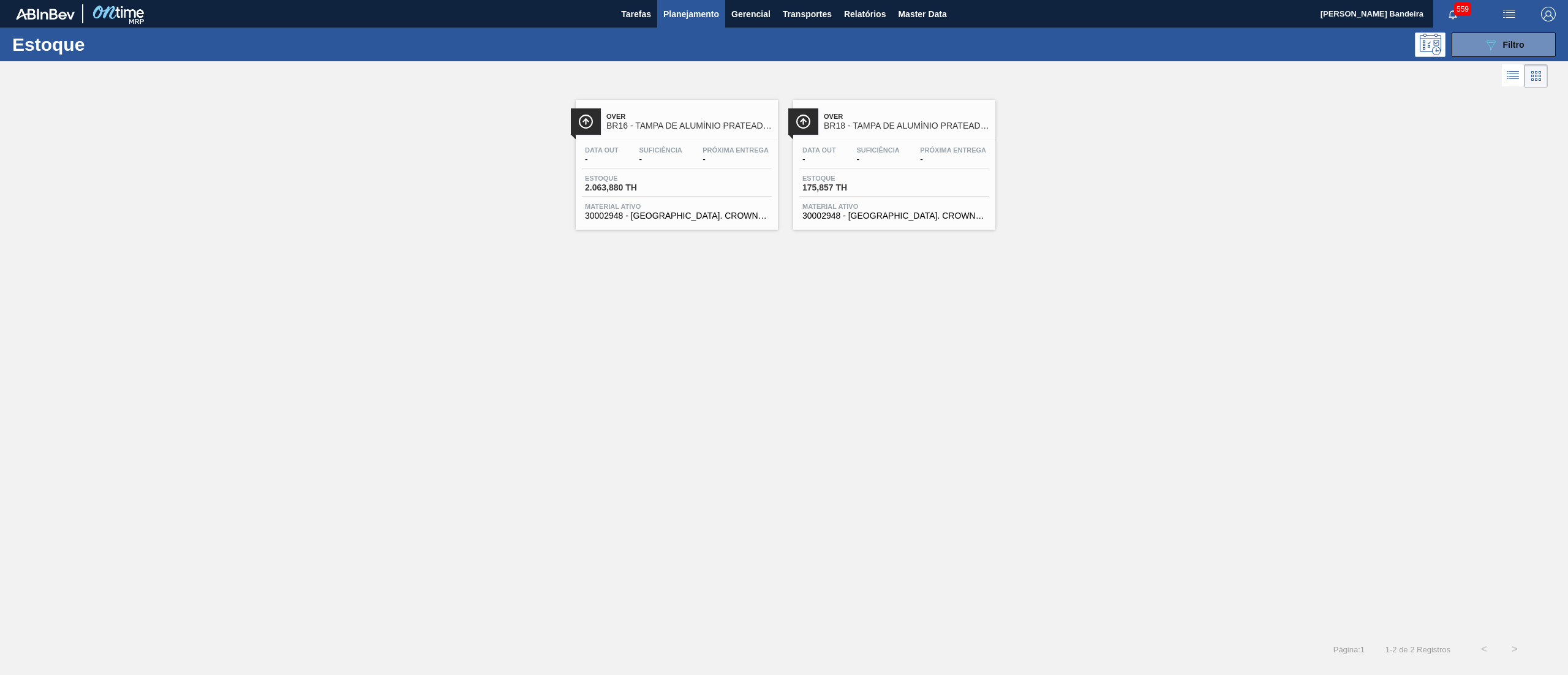
click at [735, 227] on div "Over BR16 - TAMPA DE ALUMÍNIO PRATEADA CROWN ISE Data out - Suficiência - Próxi…" at bounding box center [677, 165] width 202 height 130
click at [871, 227] on div "Over BR16 - TAMPA DE ALUMÍNIO PRATEADA CROWN ISE Data out - Suficiência - Próxi…" at bounding box center [894, 165] width 202 height 130
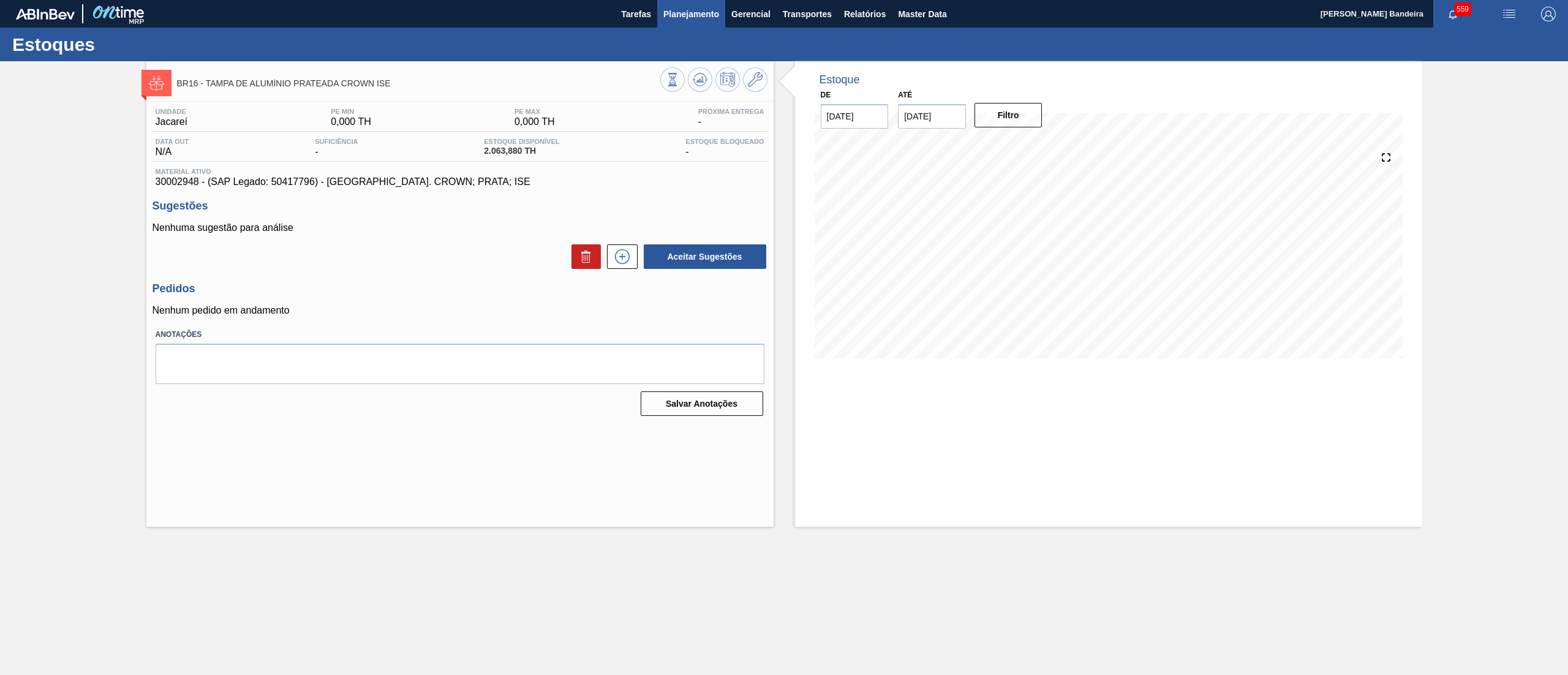
click at [695, 19] on span "Planejamento" at bounding box center [690, 14] width 56 height 15
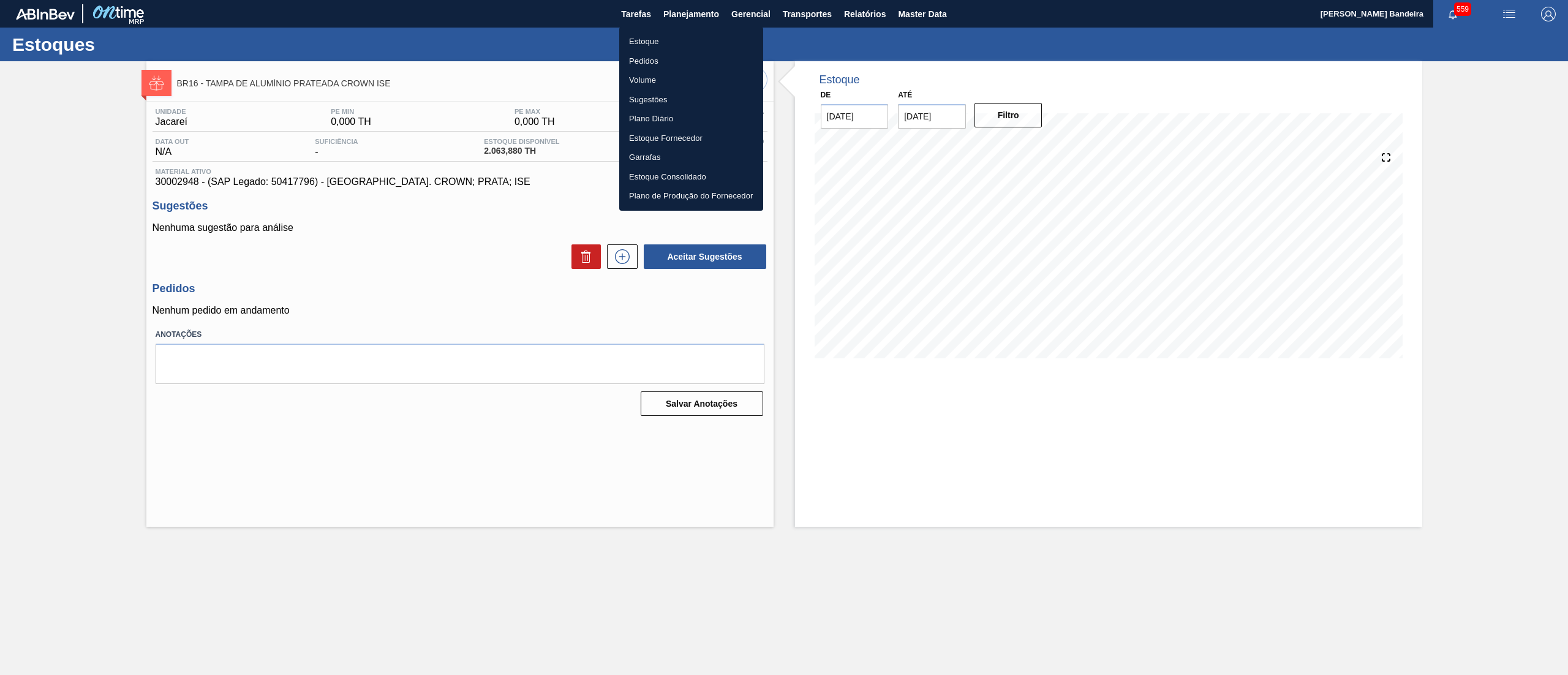
click at [683, 37] on li "Estoque" at bounding box center [690, 41] width 144 height 20
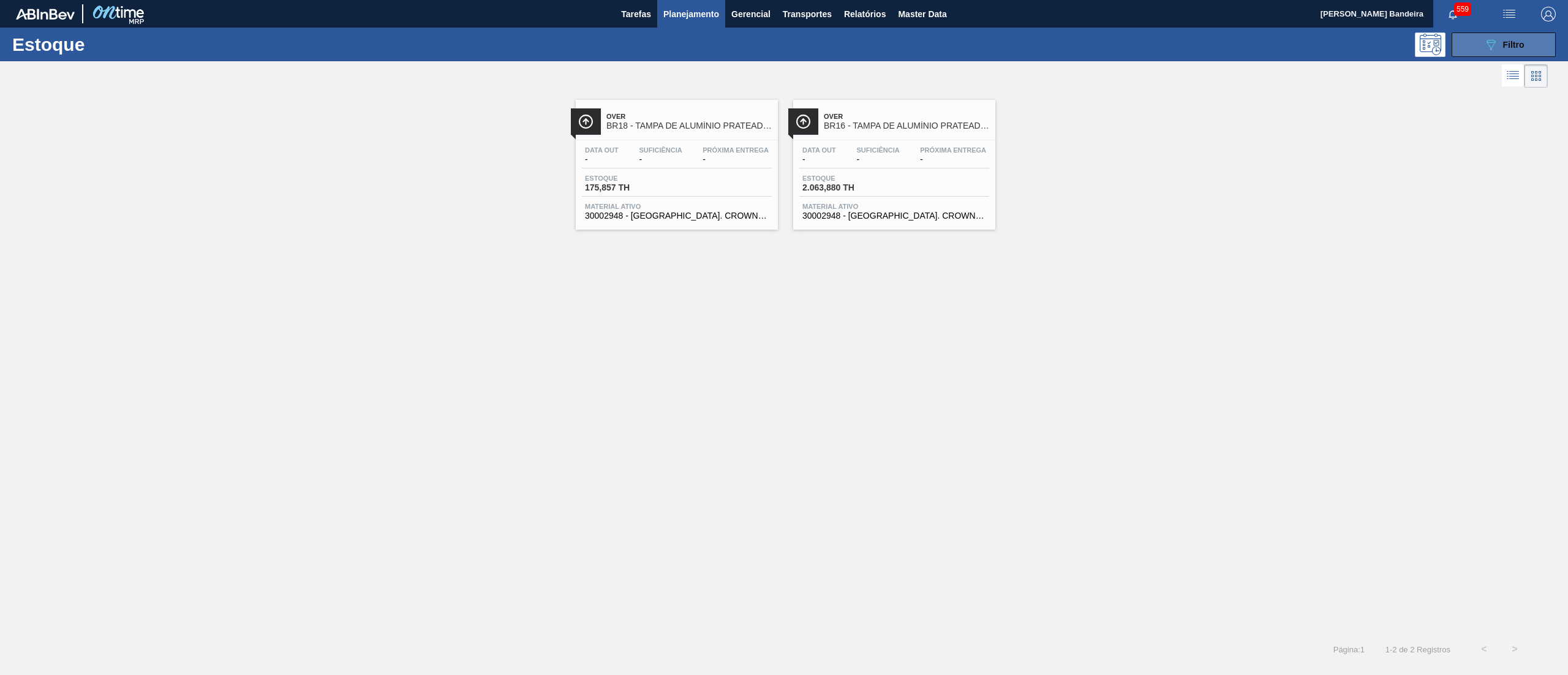
click at [1483, 34] on button "089F7B8B-B2A5-4AFE-B5C0-19BA573D28AC Filtro" at bounding box center [1504, 45] width 104 height 24
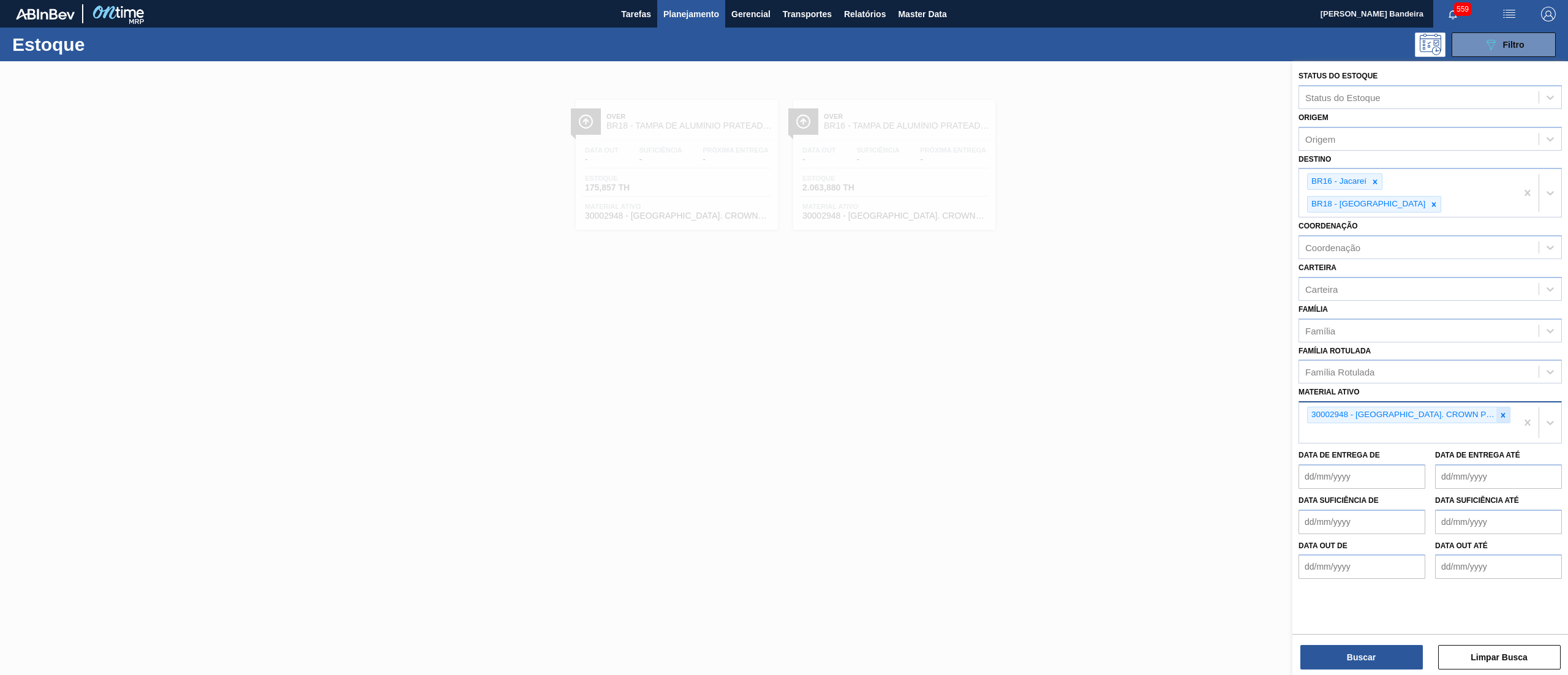
click at [1499, 411] on icon at bounding box center [1503, 415] width 9 height 9
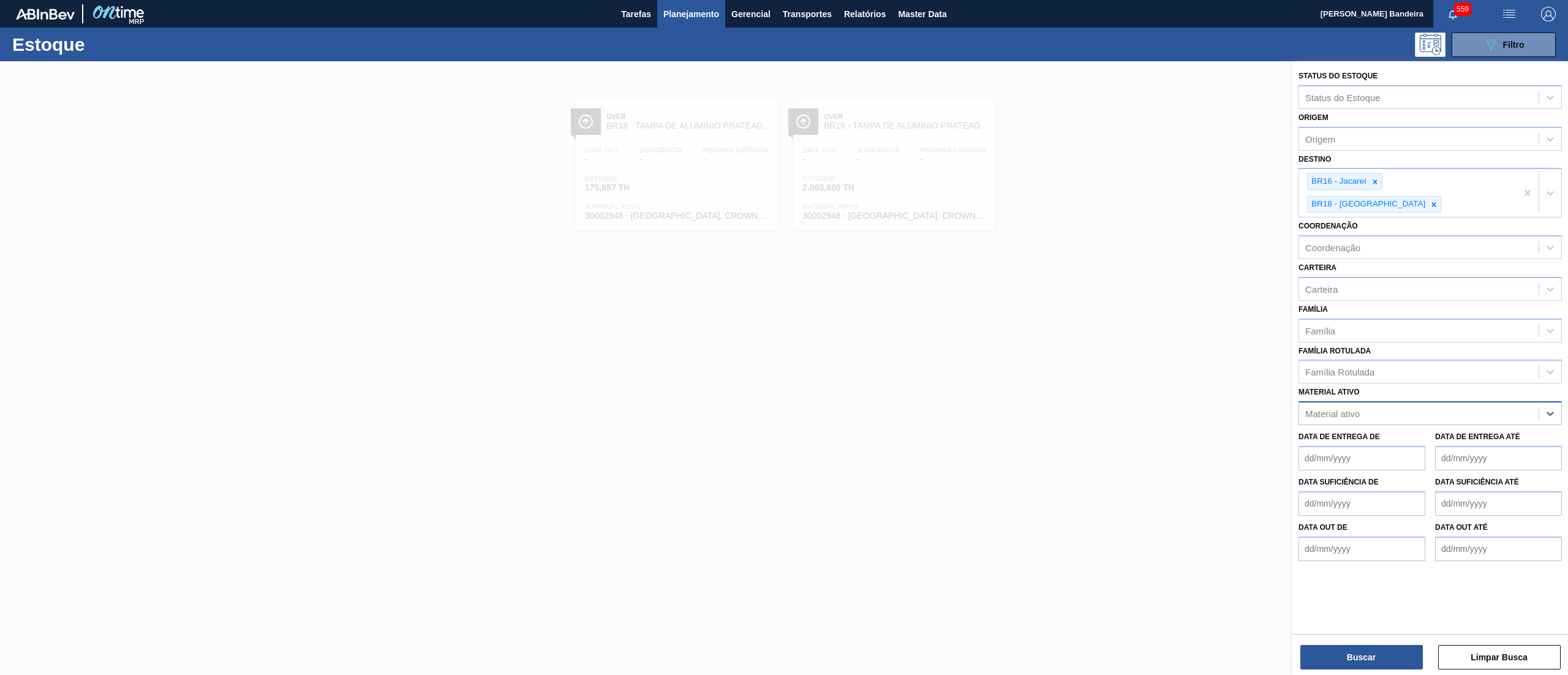
paste ativo "30034772"
type ativo "30034772"
click at [1444, 433] on div "30034772 - FILME CONTR 620X80 GREENMIX 269ML HO" at bounding box center [1430, 444] width 264 height 23
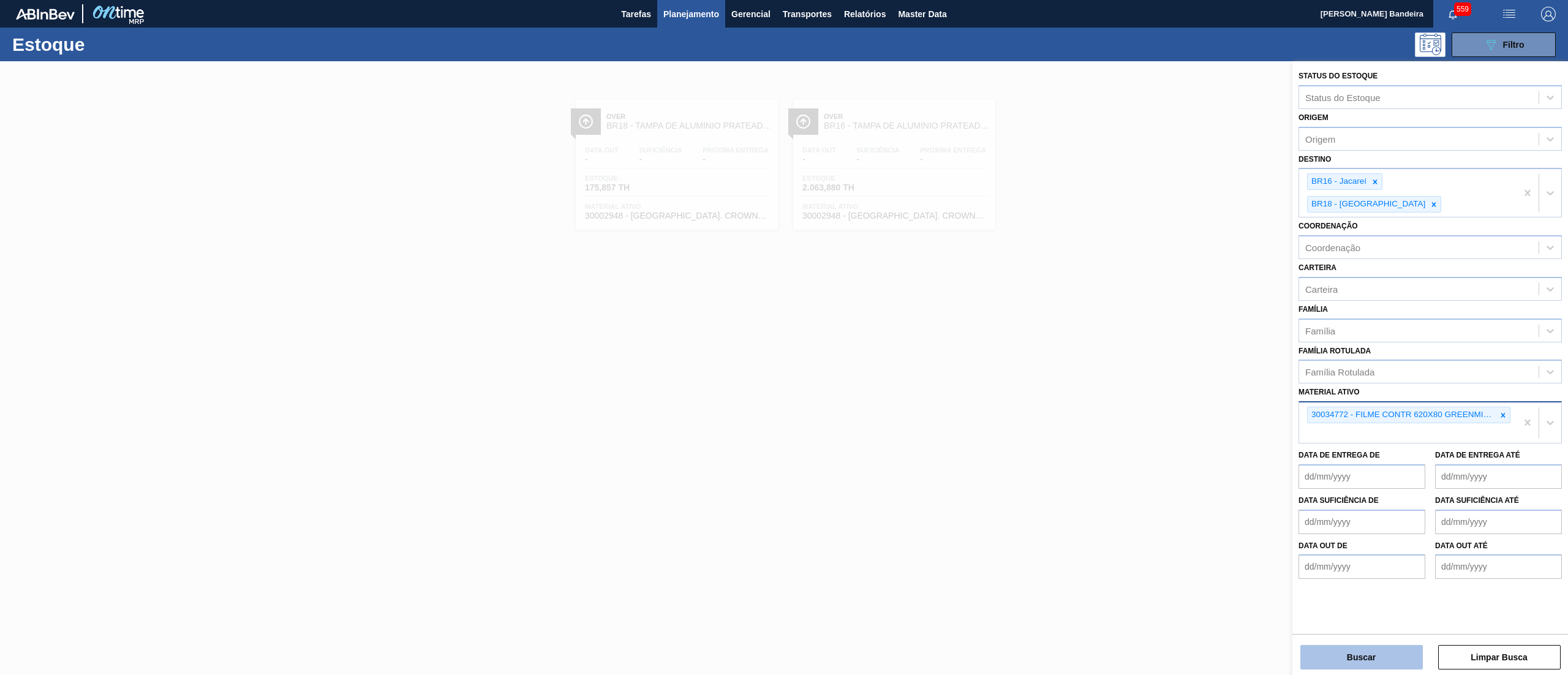
click at [1365, 663] on button "Buscar" at bounding box center [1361, 657] width 123 height 24
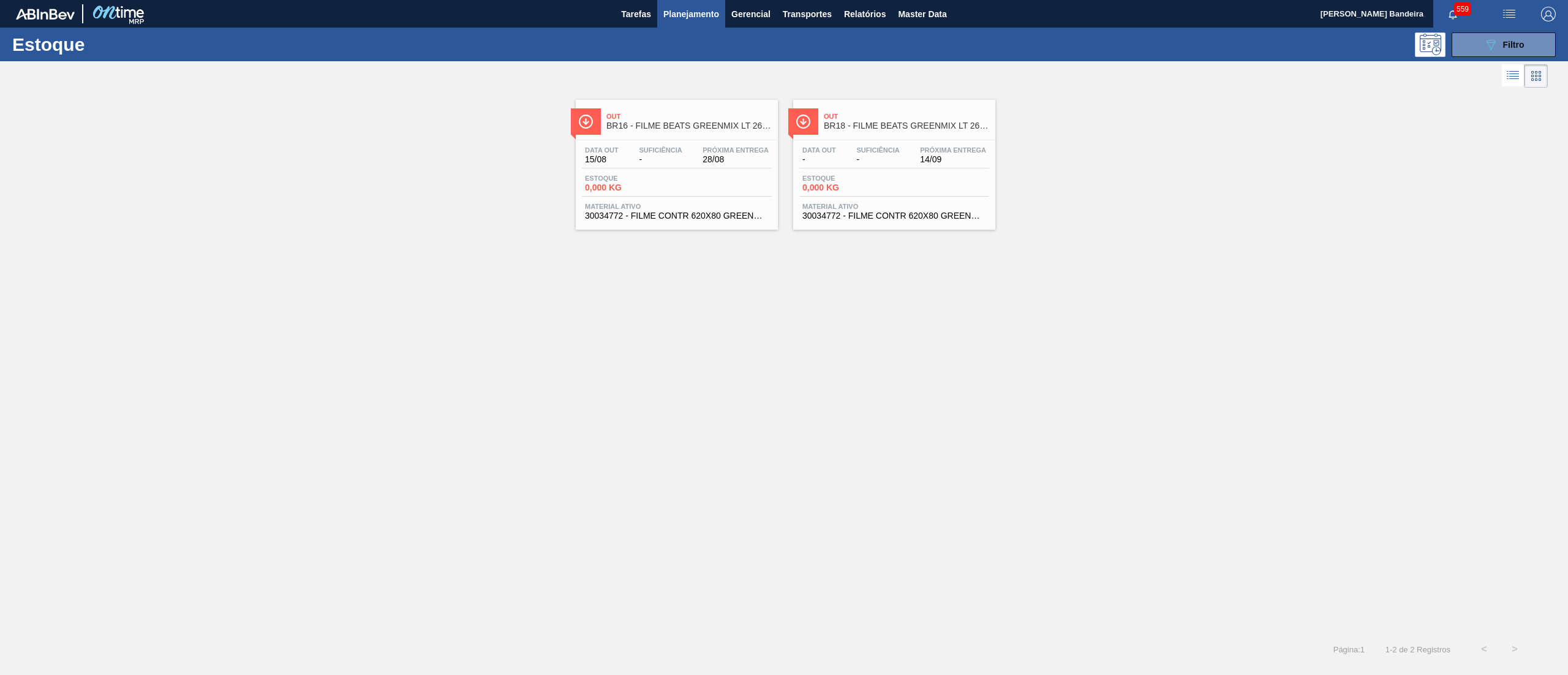
click at [703, 198] on div "Data out 15/08 Suficiência - Próxima Entrega 28/08 Estoque 0,000 KG Material at…" at bounding box center [677, 181] width 202 height 83
click at [864, 227] on div "Out BR18 - FILME BEATS GREENMIX LT 269ML Data out - Suficiência - Próxima Entre…" at bounding box center [894, 165] width 202 height 130
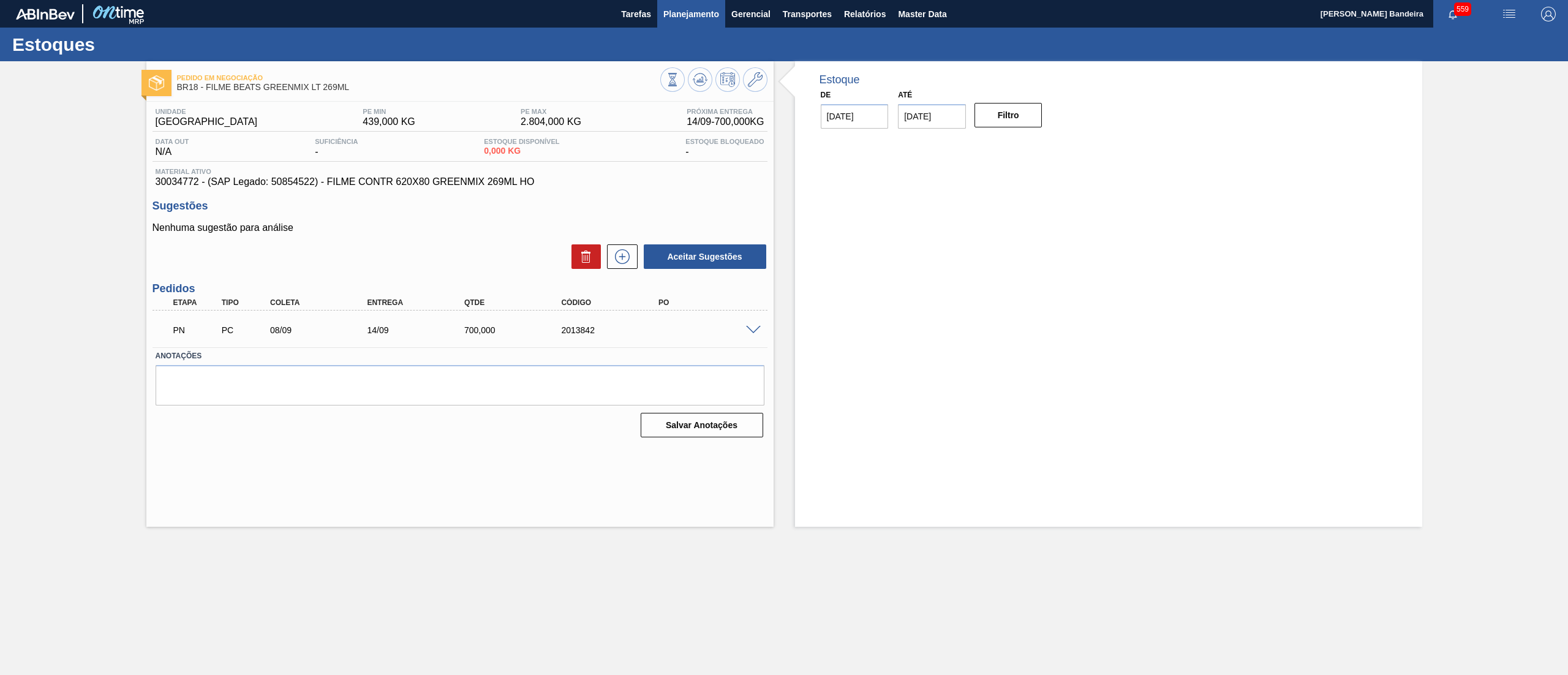
click at [692, 24] on button "Planejamento" at bounding box center [691, 14] width 68 height 28
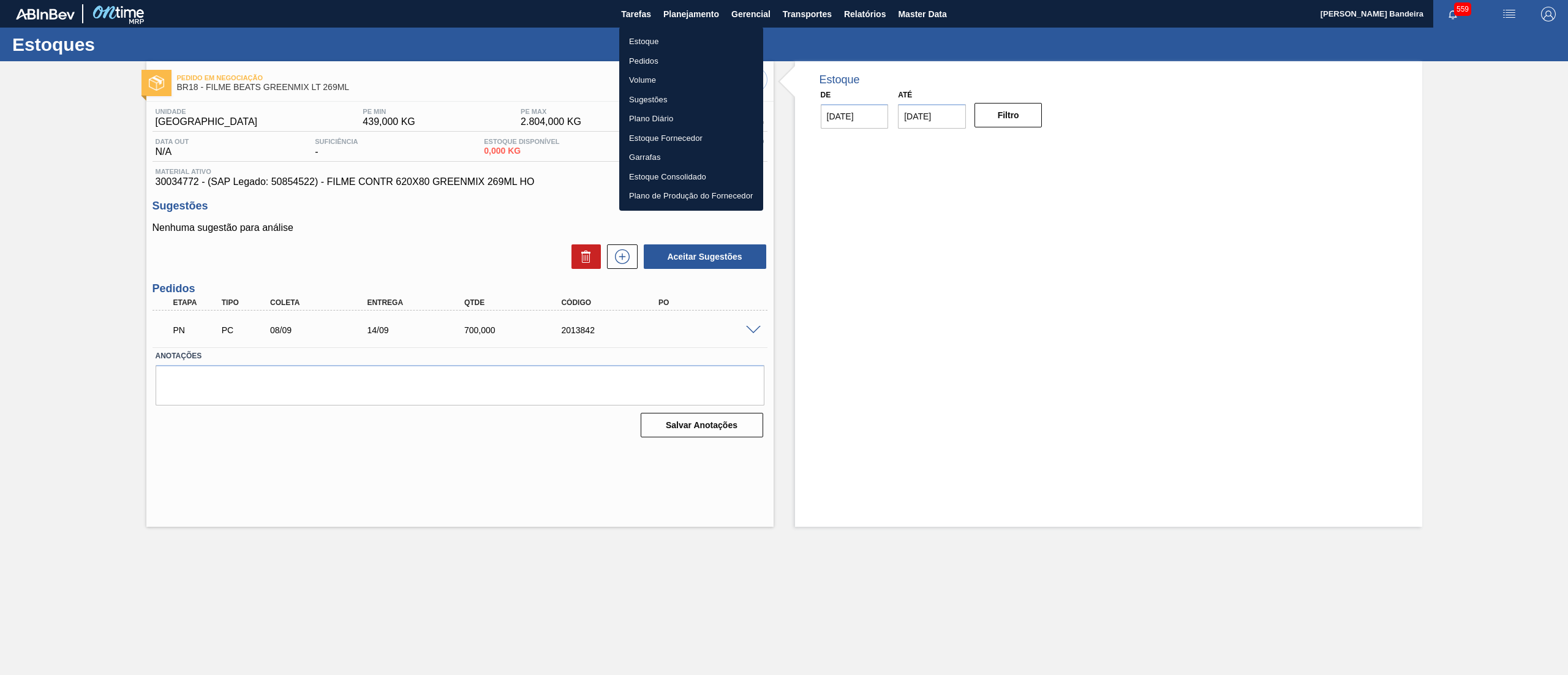
click at [686, 41] on li "Estoque" at bounding box center [690, 41] width 144 height 20
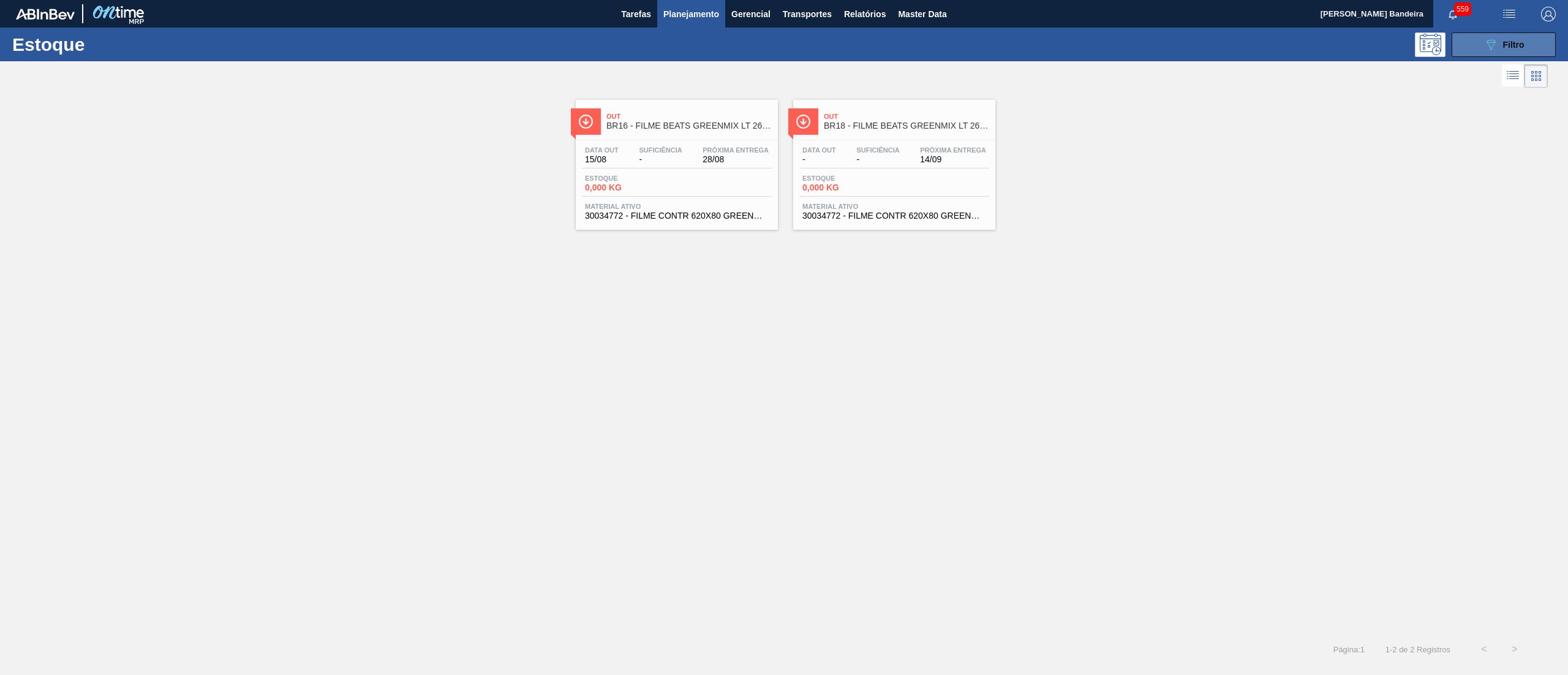
click at [1479, 43] on button "089F7B8B-B2A5-4AFE-B5C0-19BA573D28AC Filtro" at bounding box center [1504, 45] width 104 height 24
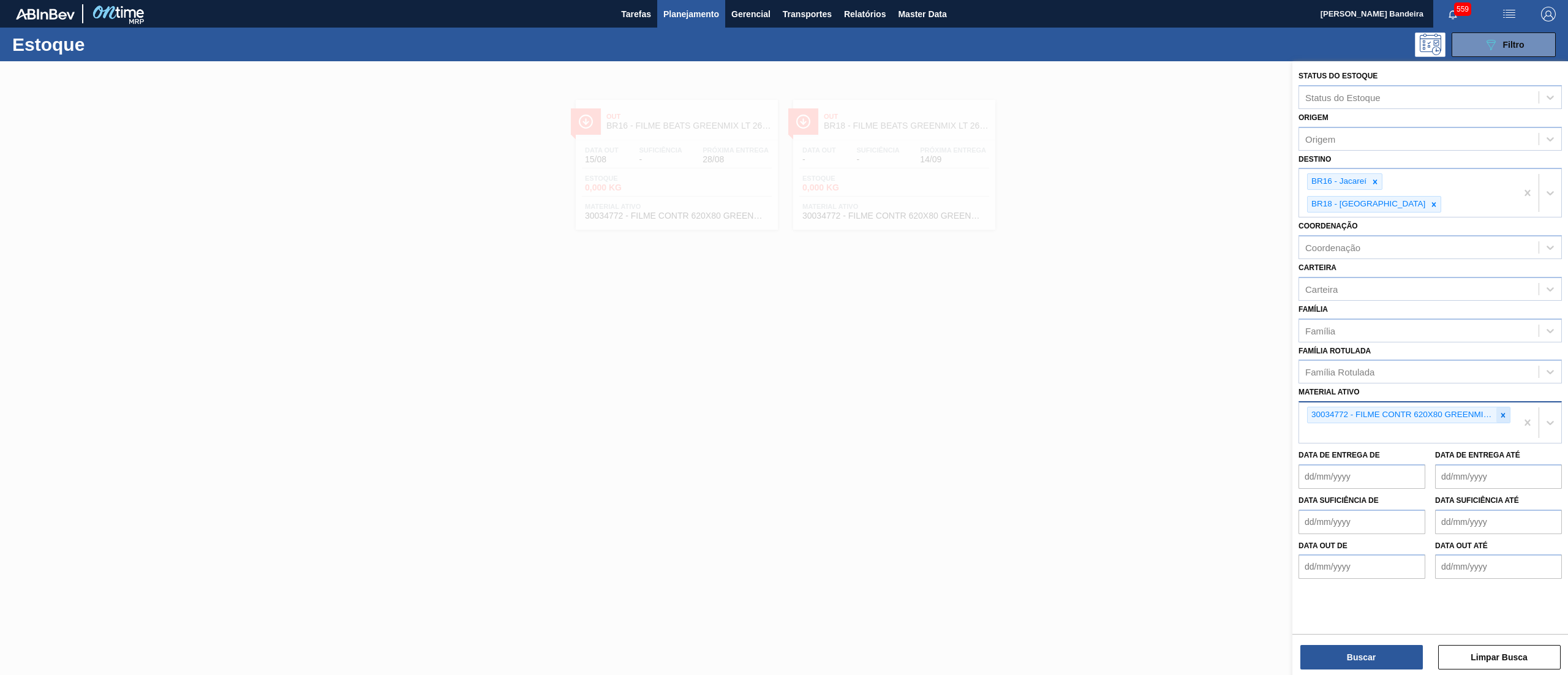
click at [1505, 407] on div at bounding box center [1503, 415] width 14 height 15
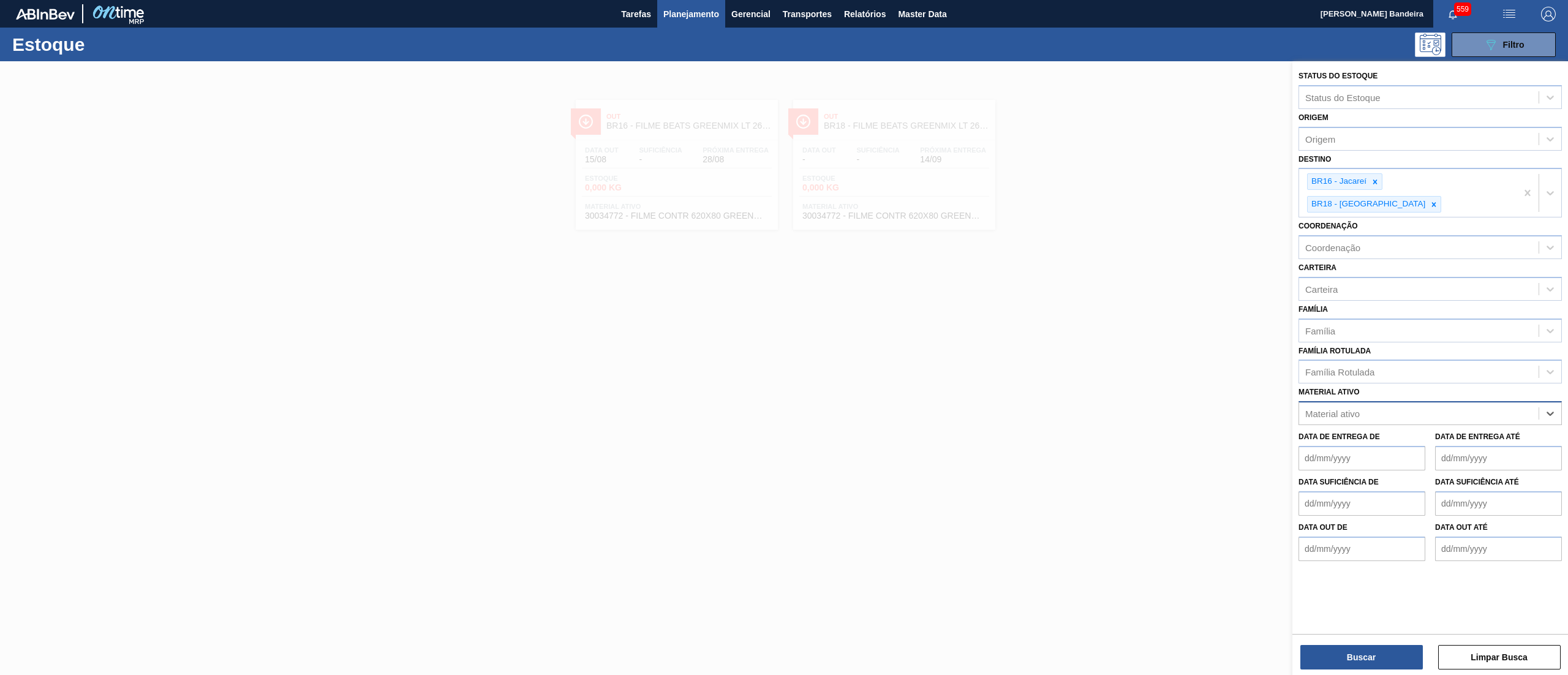
paste ativo "30034746"
type ativo "30034746"
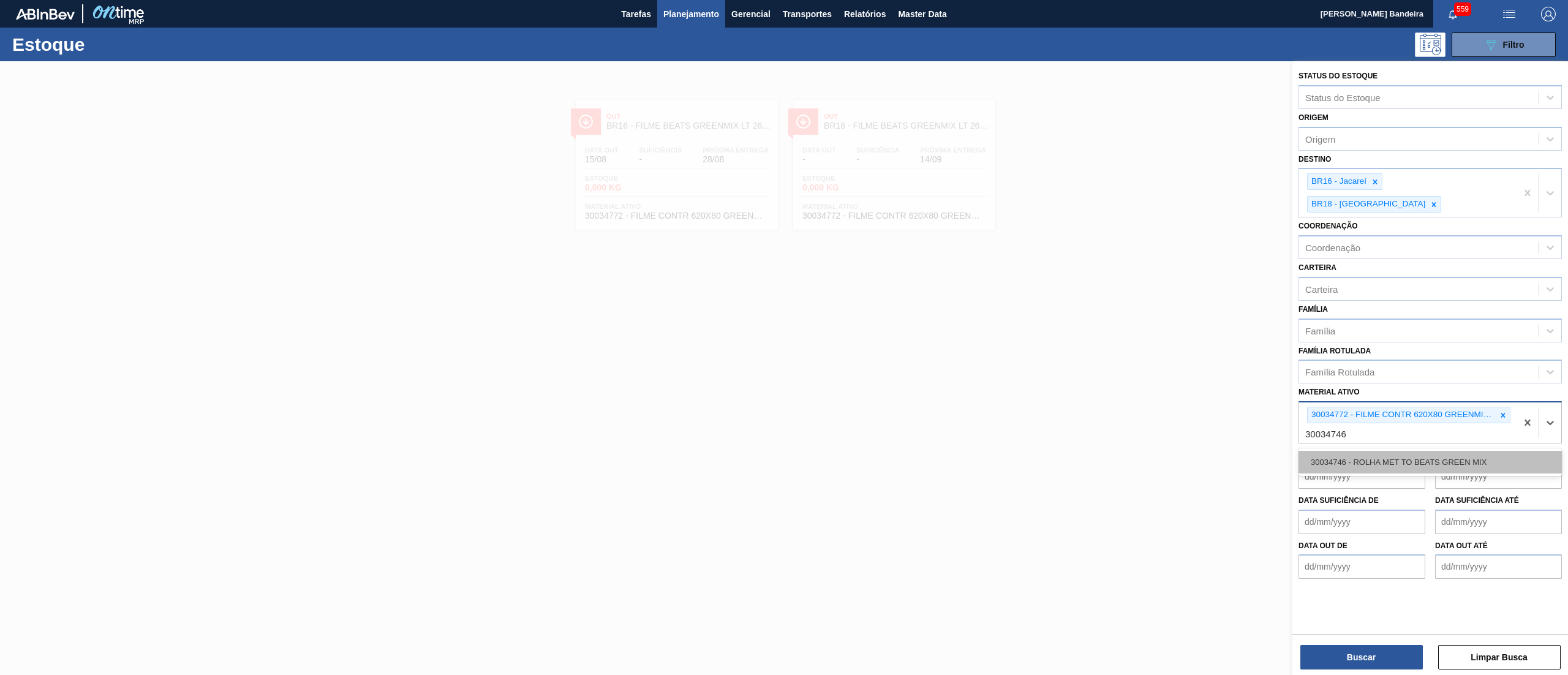
click at [1422, 451] on div "30034746 - ROLHA MET TO BEATS GREEN MIX" at bounding box center [1430, 462] width 264 height 23
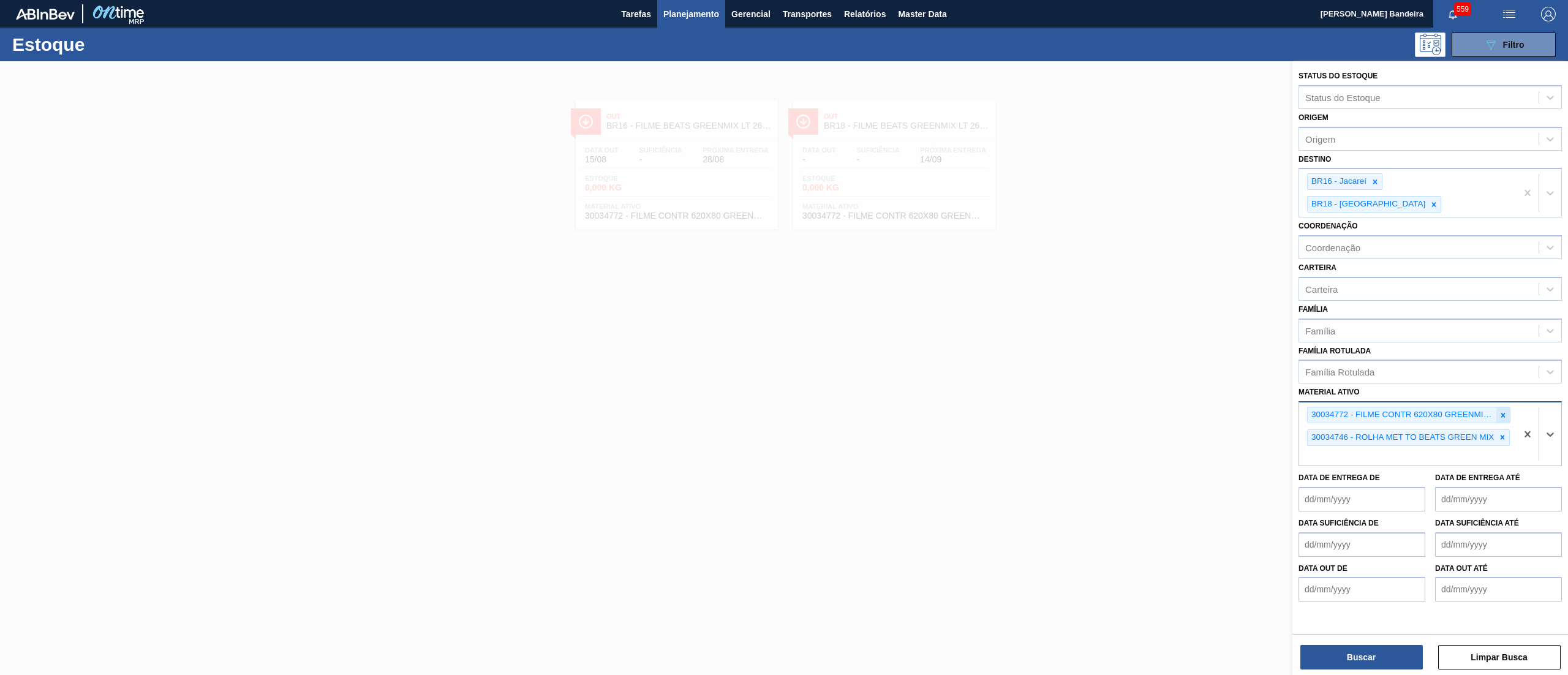
click at [1501, 411] on icon at bounding box center [1503, 415] width 9 height 9
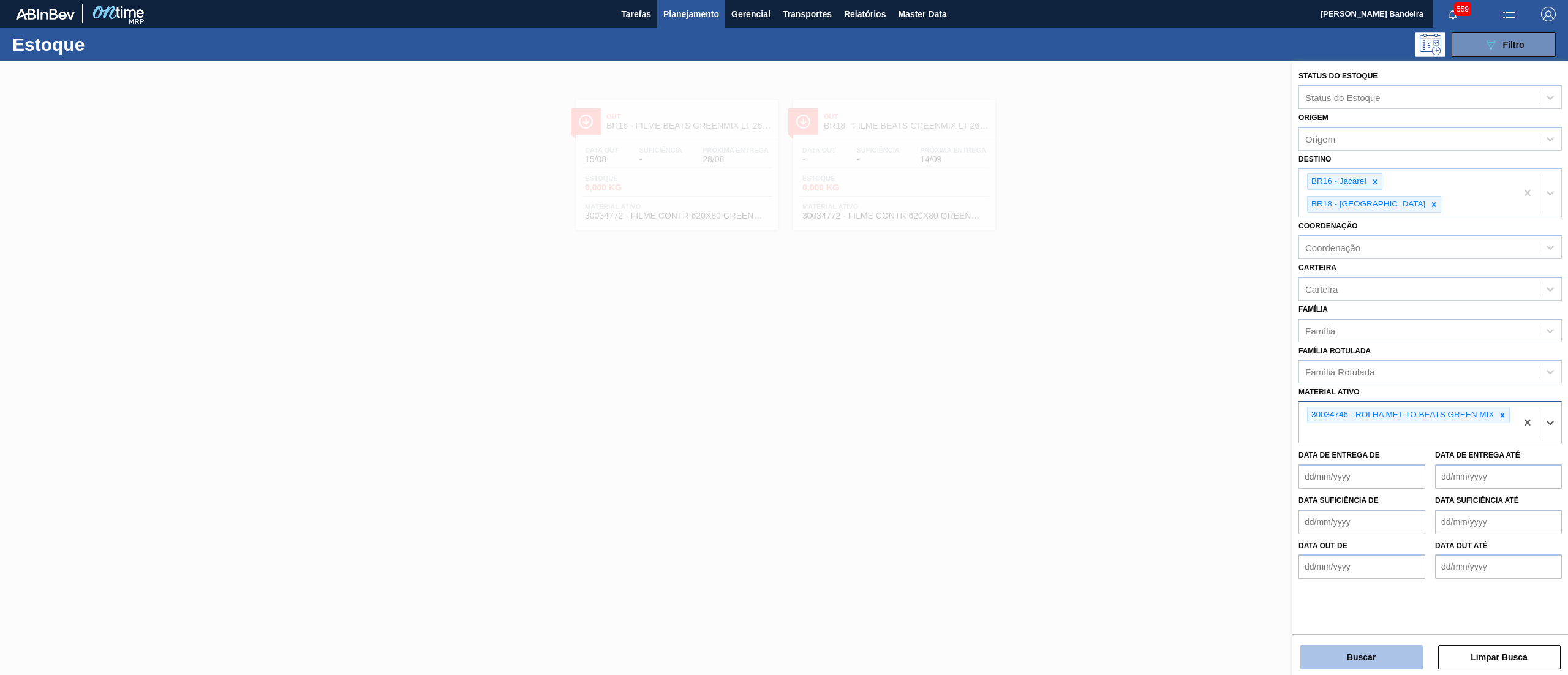
click at [1348, 651] on button "Buscar" at bounding box center [1361, 657] width 123 height 24
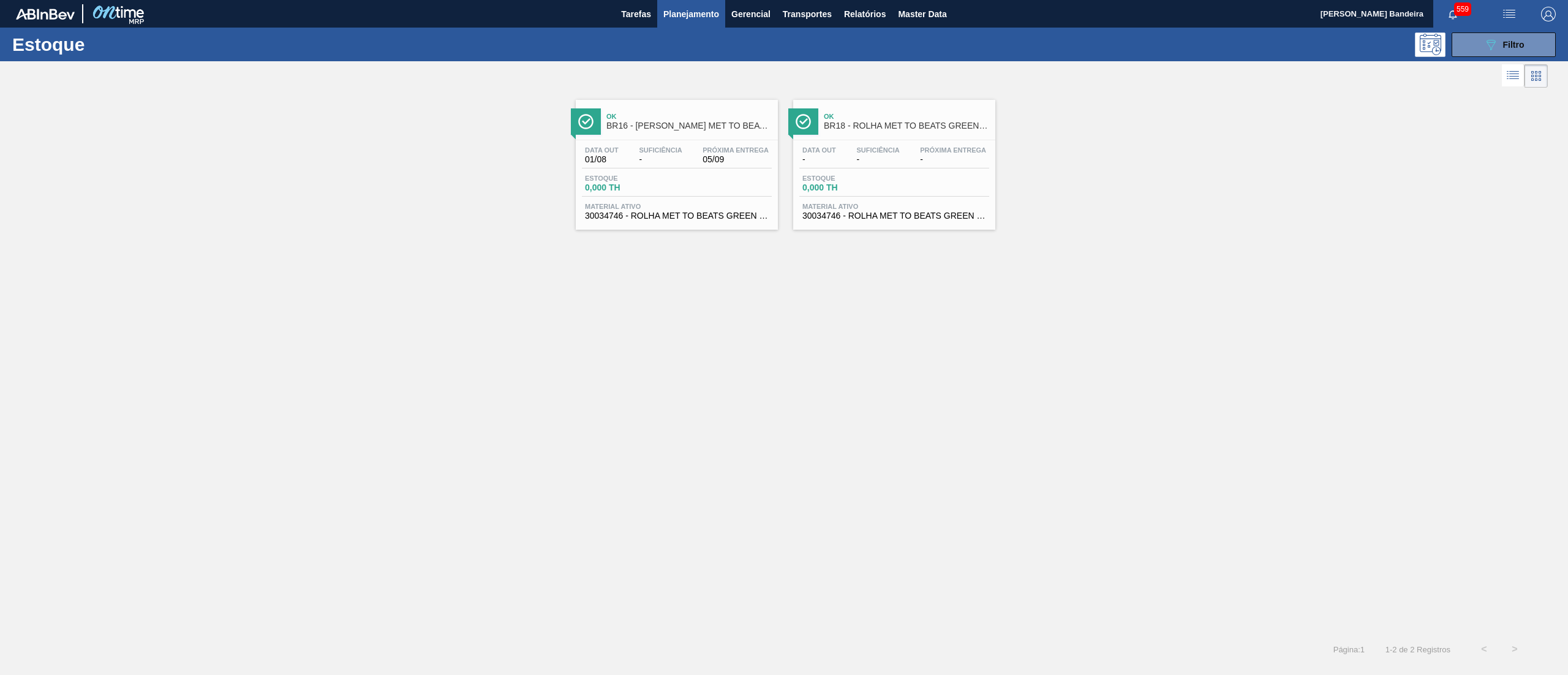
click at [755, 220] on span "30034746 - ROLHA MET TO BEATS GREEN MIX" at bounding box center [677, 216] width 184 height 9
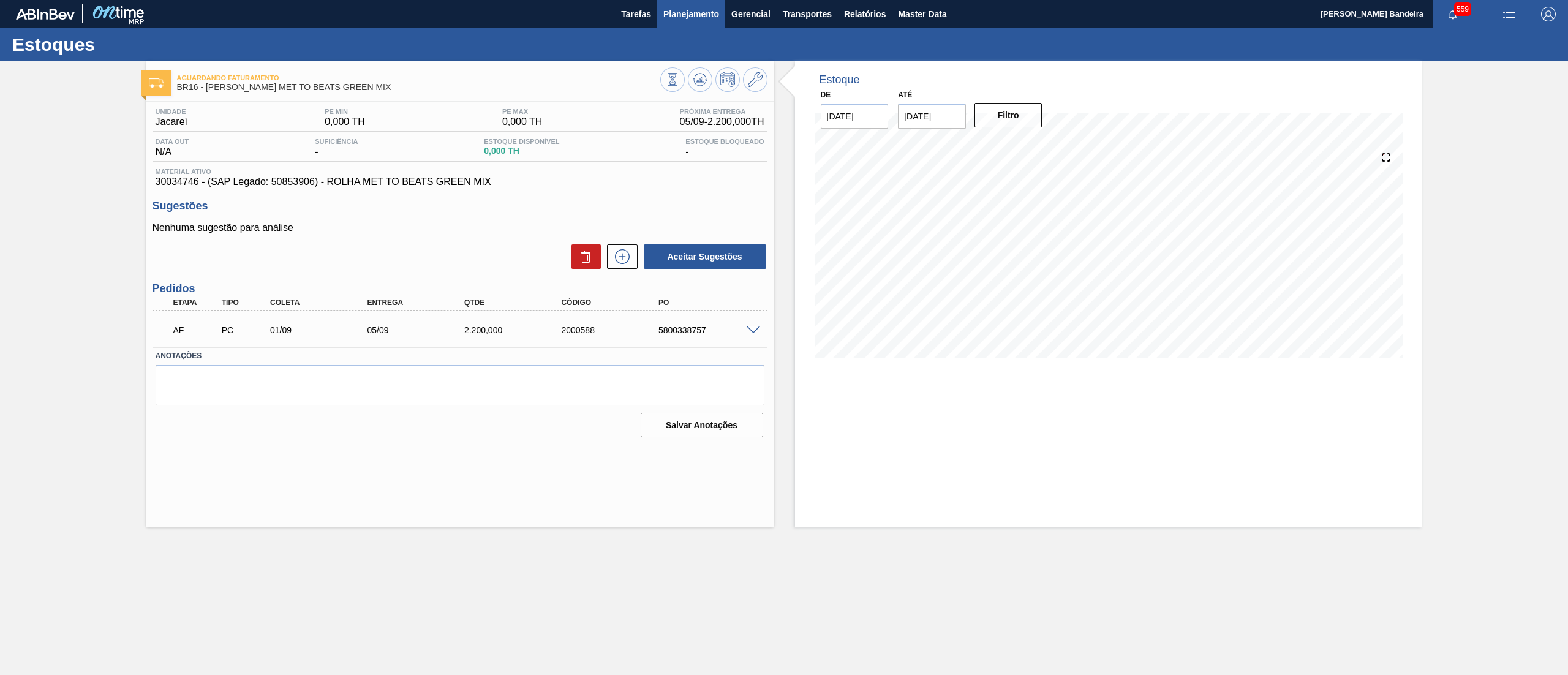
click at [689, 19] on span "Planejamento" at bounding box center [690, 14] width 56 height 15
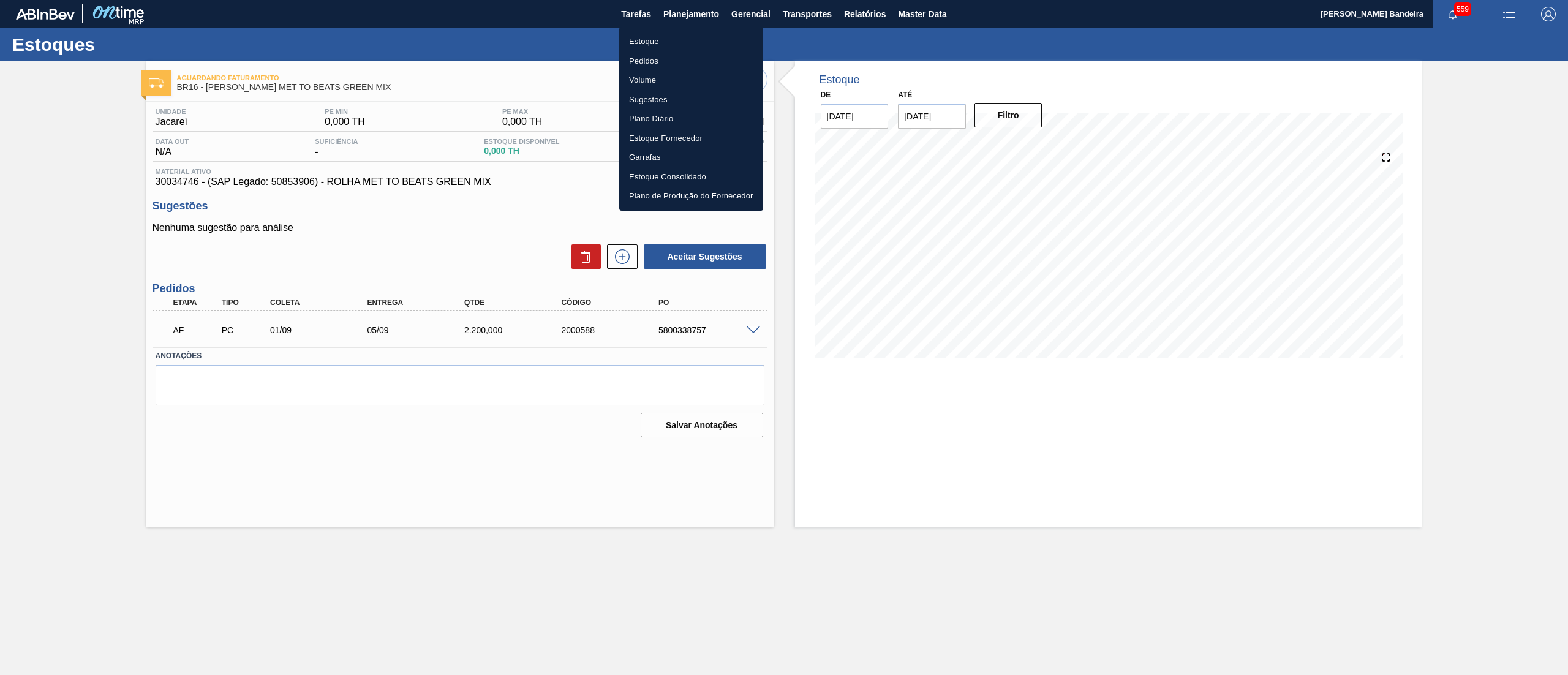
click at [677, 43] on li "Estoque" at bounding box center [690, 41] width 144 height 20
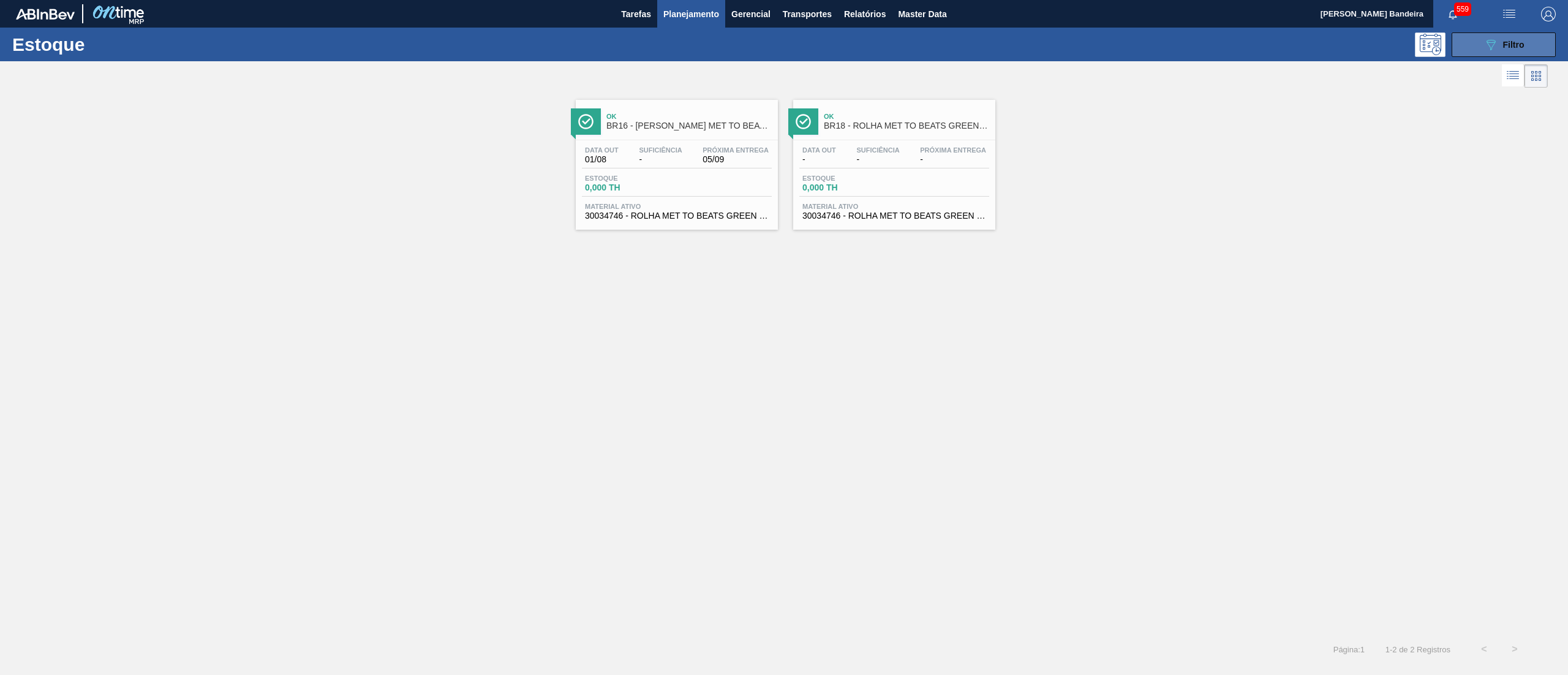
click at [1481, 49] on button "089F7B8B-B2A5-4AFE-B5C0-19BA573D28AC Filtro" at bounding box center [1504, 45] width 104 height 24
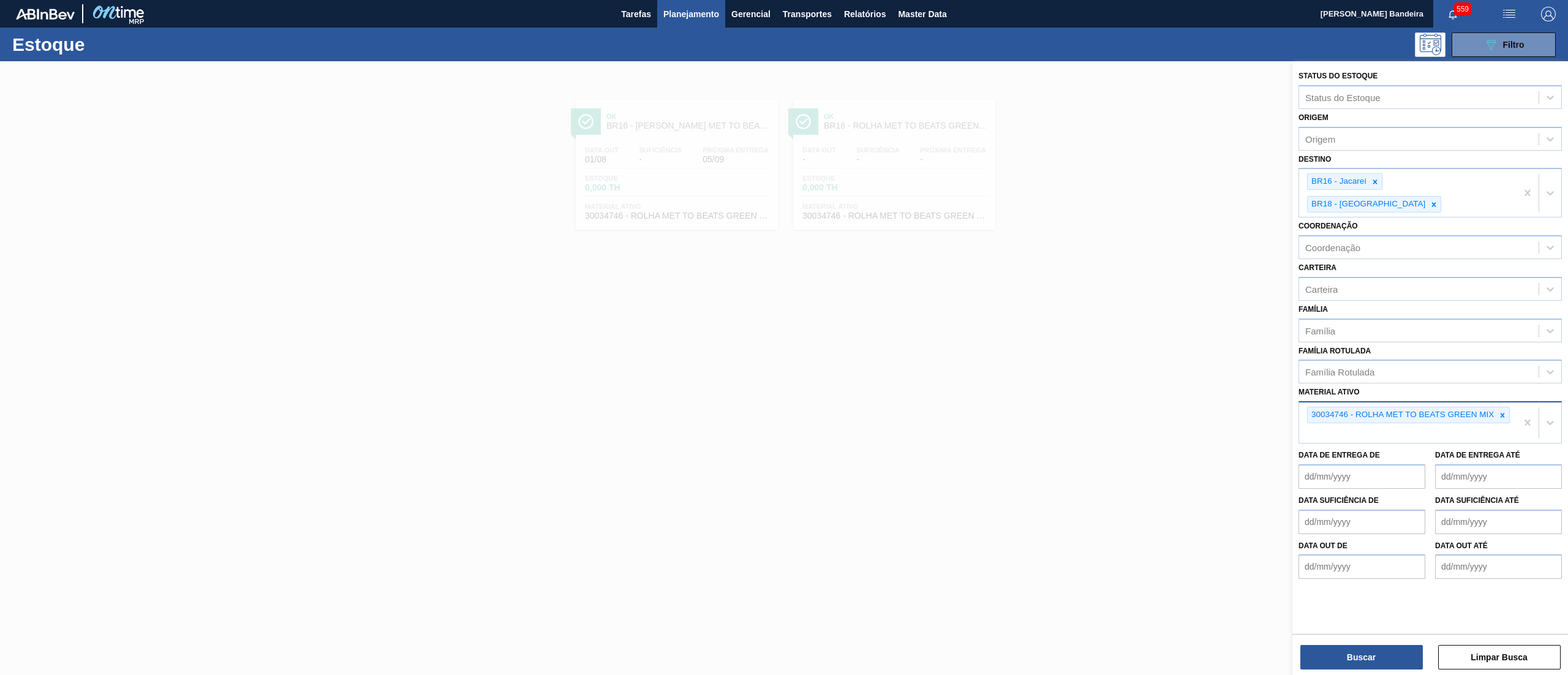
click at [1496, 407] on div at bounding box center [1502, 415] width 14 height 15
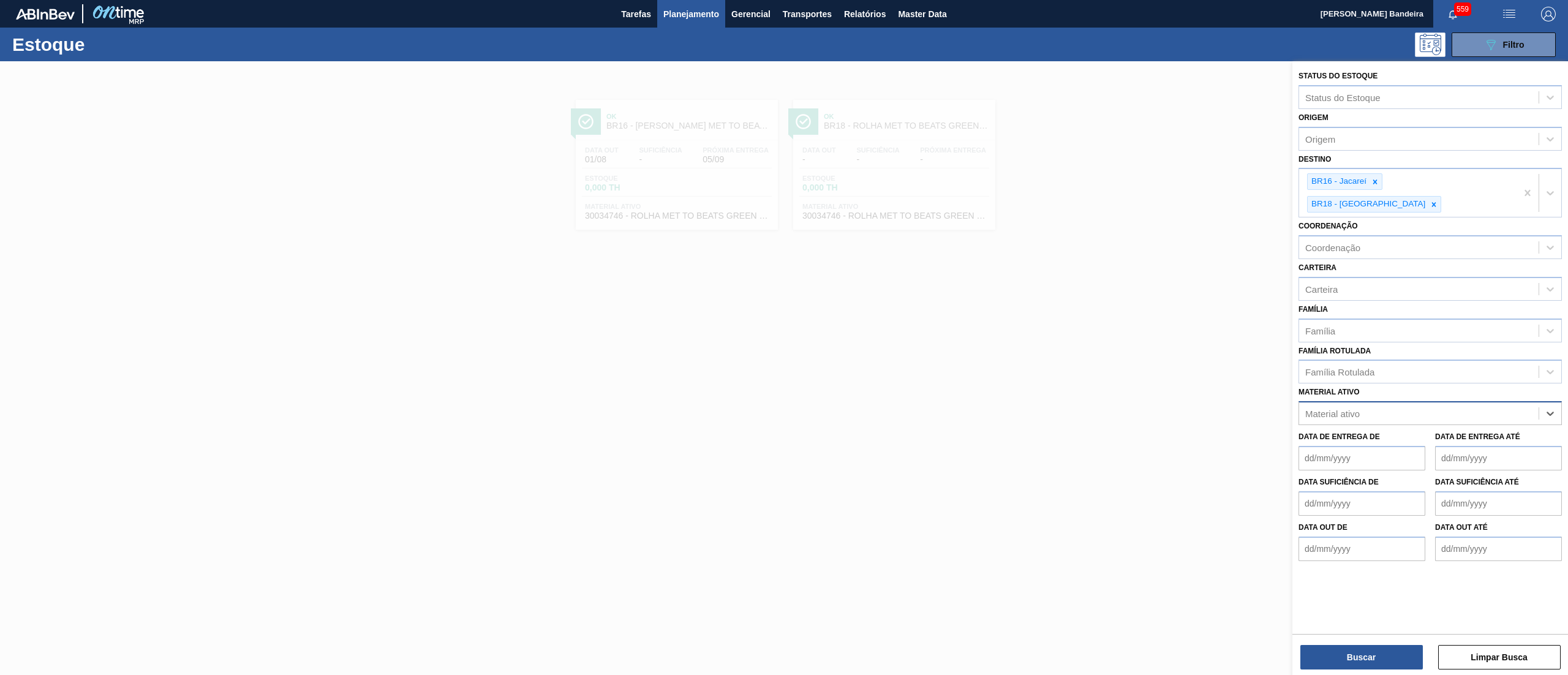
paste ativo "30007850"
type ativo "30007850"
click at [1474, 433] on div "30007850 - FILME CONTRATIL LISO 480x50" at bounding box center [1430, 444] width 264 height 23
click at [1365, 666] on button "Buscar" at bounding box center [1361, 657] width 123 height 24
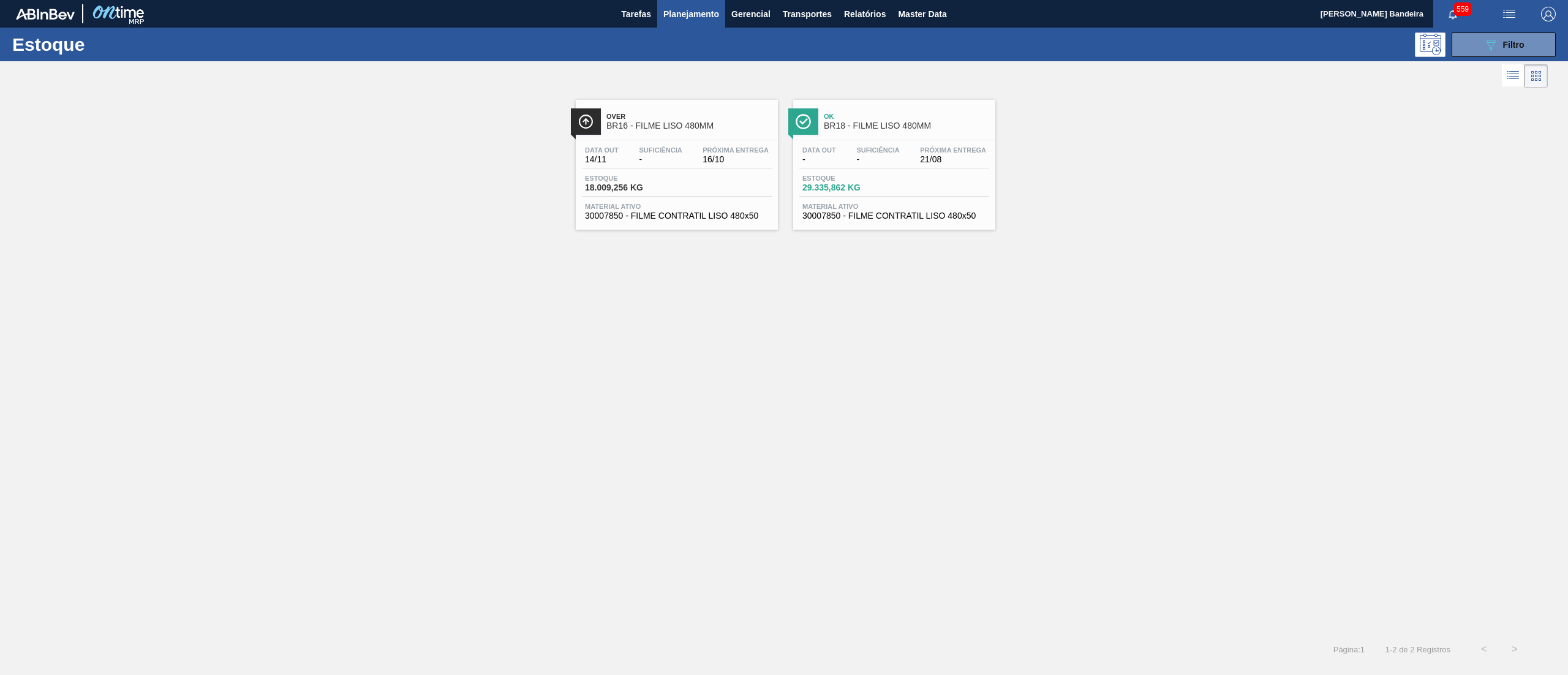
click at [692, 217] on span "30007850 - FILME CONTRATIL LISO 480x50" at bounding box center [677, 216] width 184 height 9
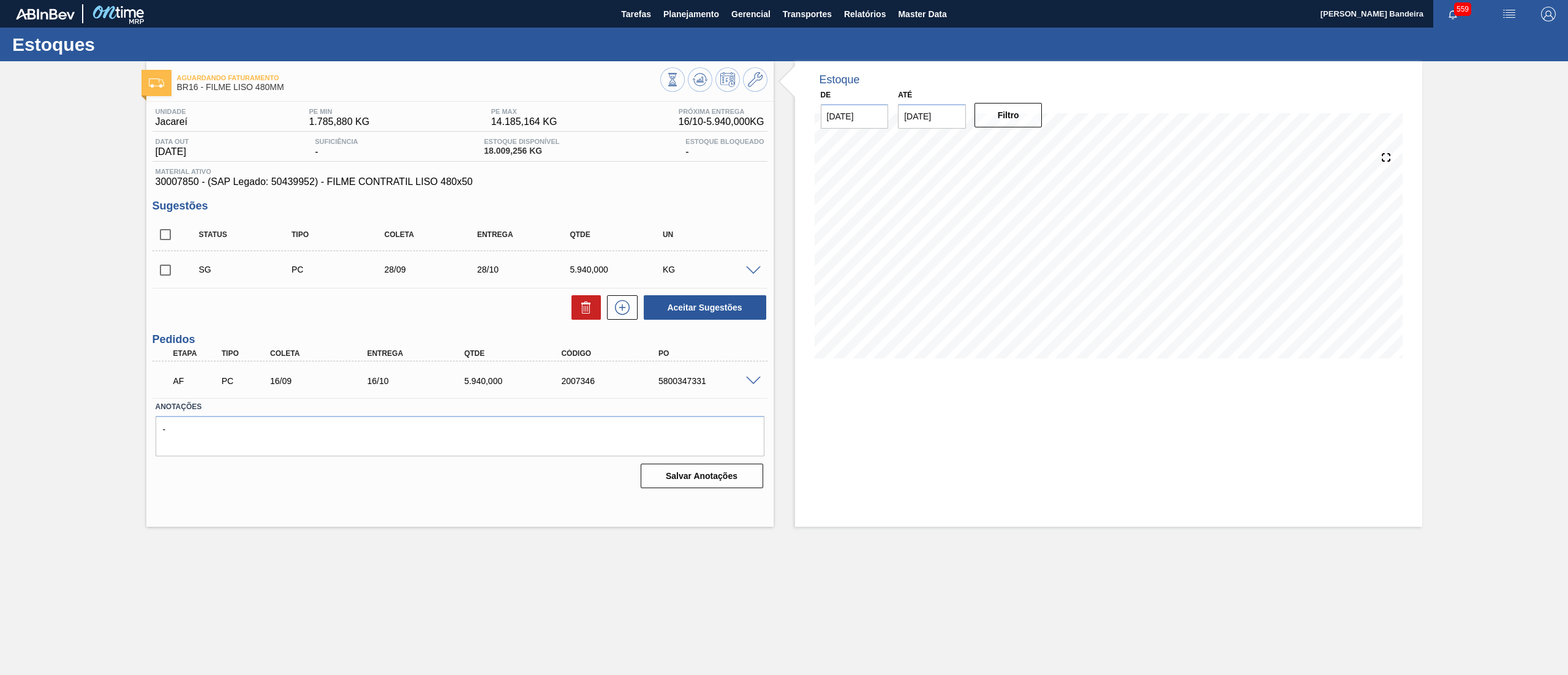
click at [750, 380] on span at bounding box center [753, 381] width 15 height 9
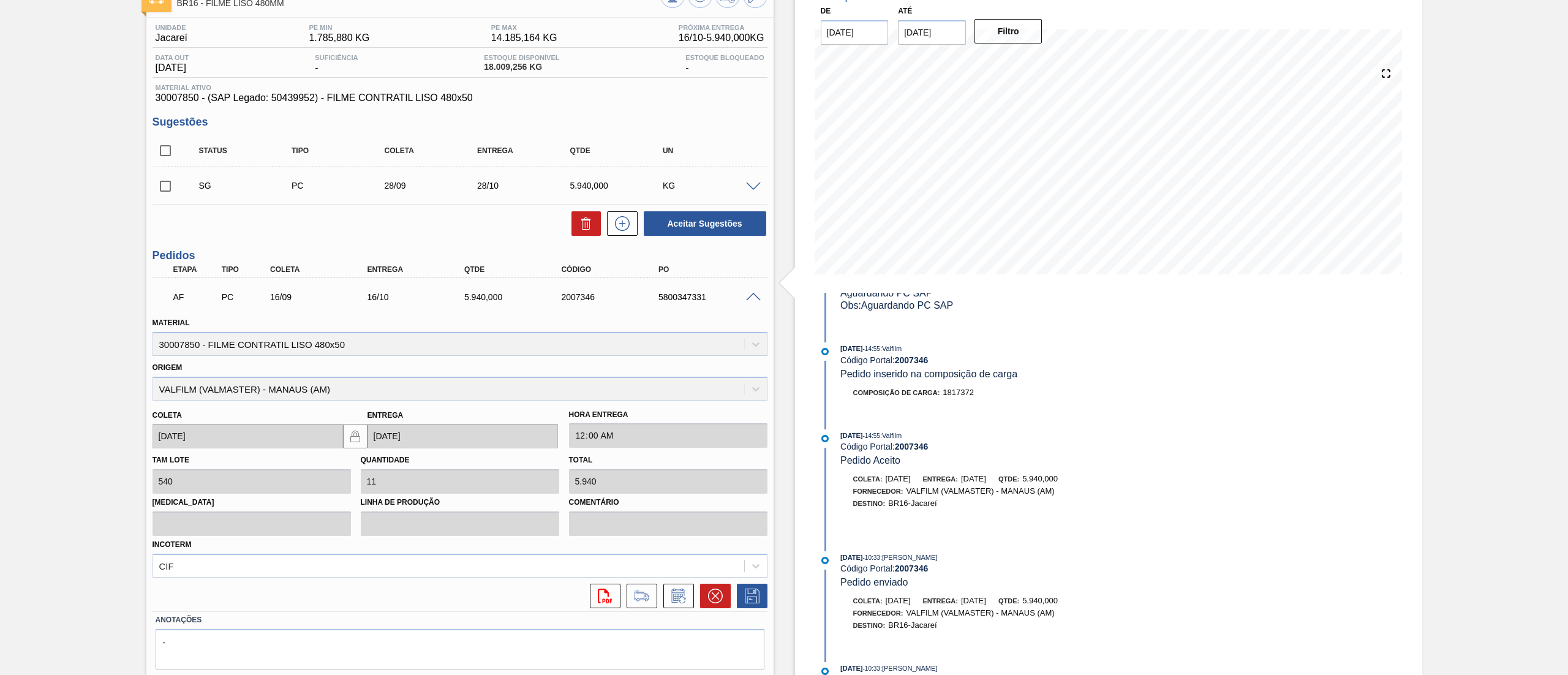
scroll to position [120, 0]
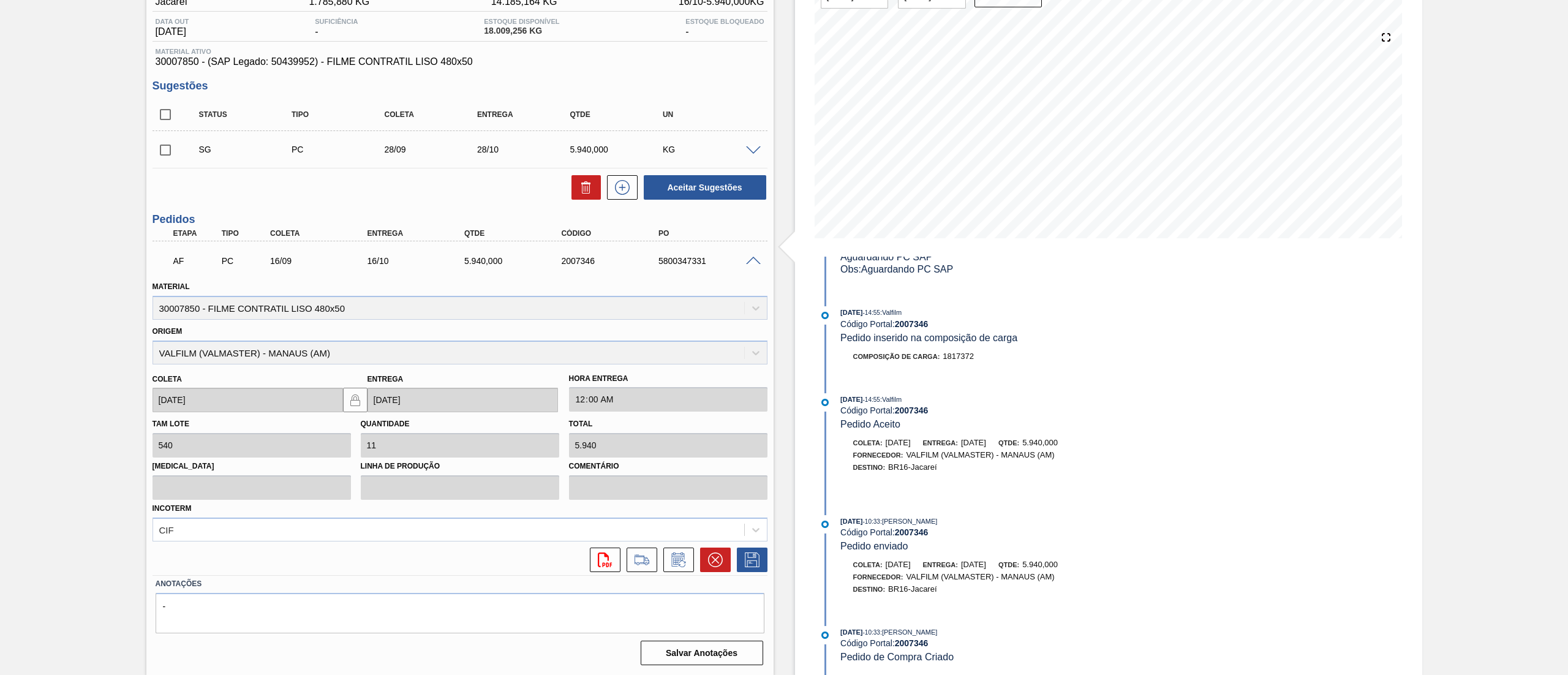
click at [595, 262] on div "2007346" at bounding box center [613, 261] width 111 height 10
drag, startPoint x: 520, startPoint y: 267, endPoint x: 455, endPoint y: 266, distance: 65.0
click at [455, 266] on div "AF PC 16/09 16/10 5.940,000 2007346 5800347331" at bounding box center [456, 259] width 582 height 24
copy div "5.940,000"
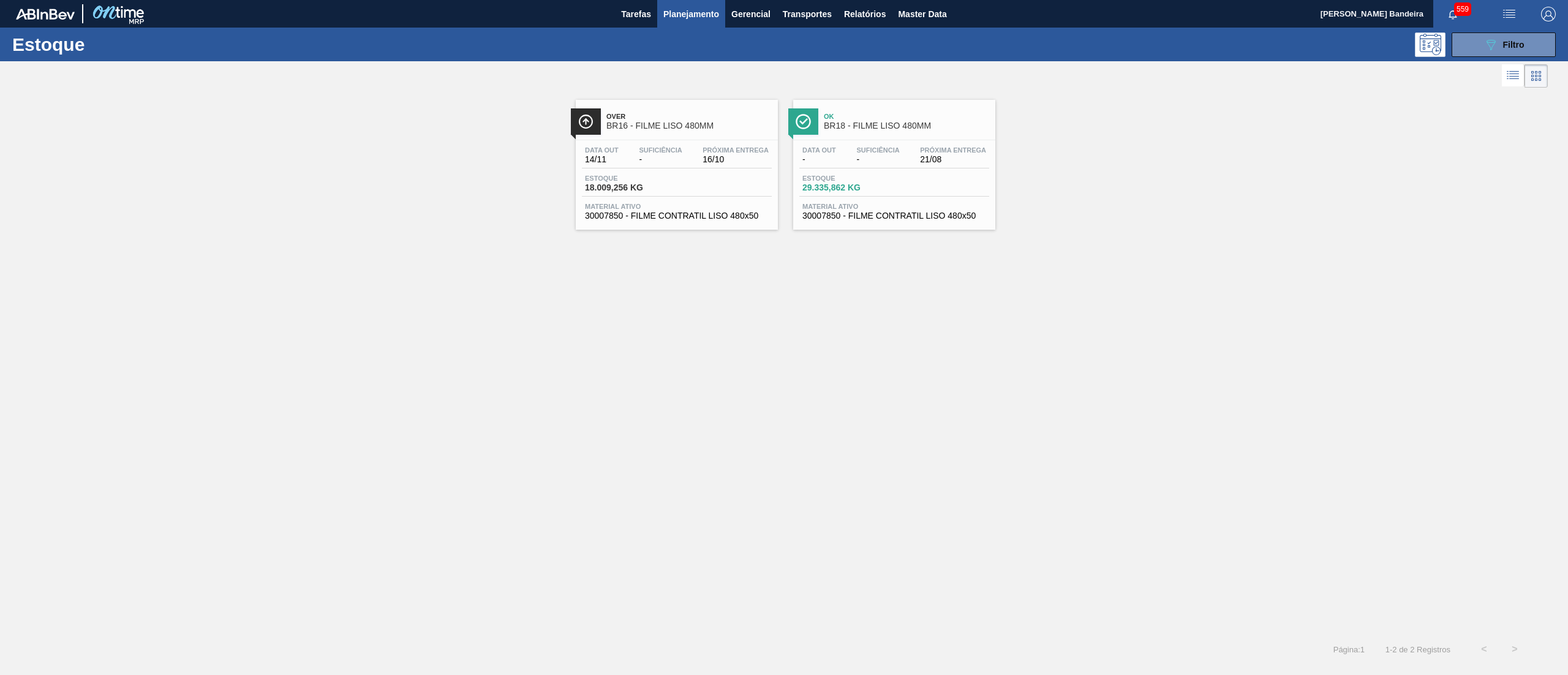
click at [929, 217] on span "30007850 - FILME CONTRATIL LISO 480x50" at bounding box center [894, 216] width 184 height 9
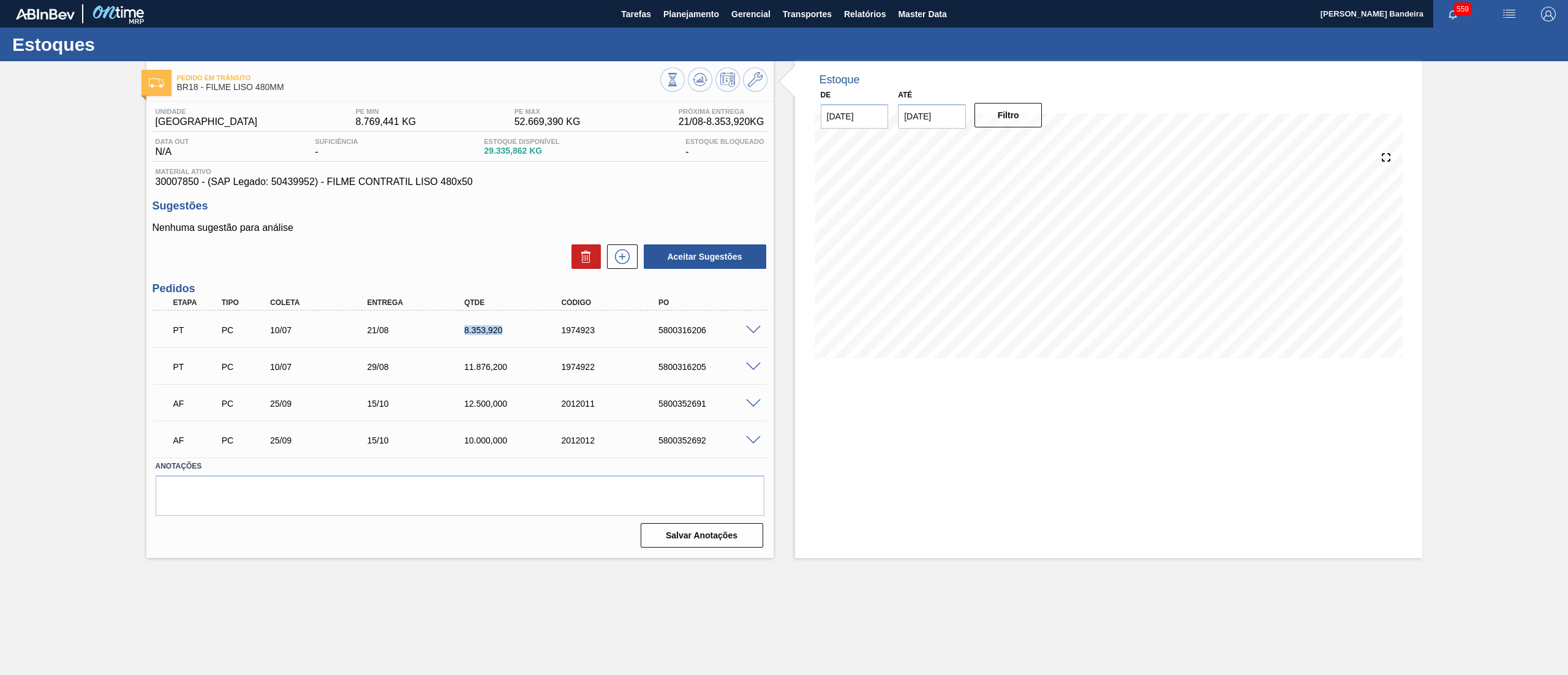
drag, startPoint x: 455, startPoint y: 333, endPoint x: 516, endPoint y: 333, distance: 61.0
click at [516, 333] on div "8.353,920" at bounding box center [504, 330] width 97 height 10
copy div "8.353,920"
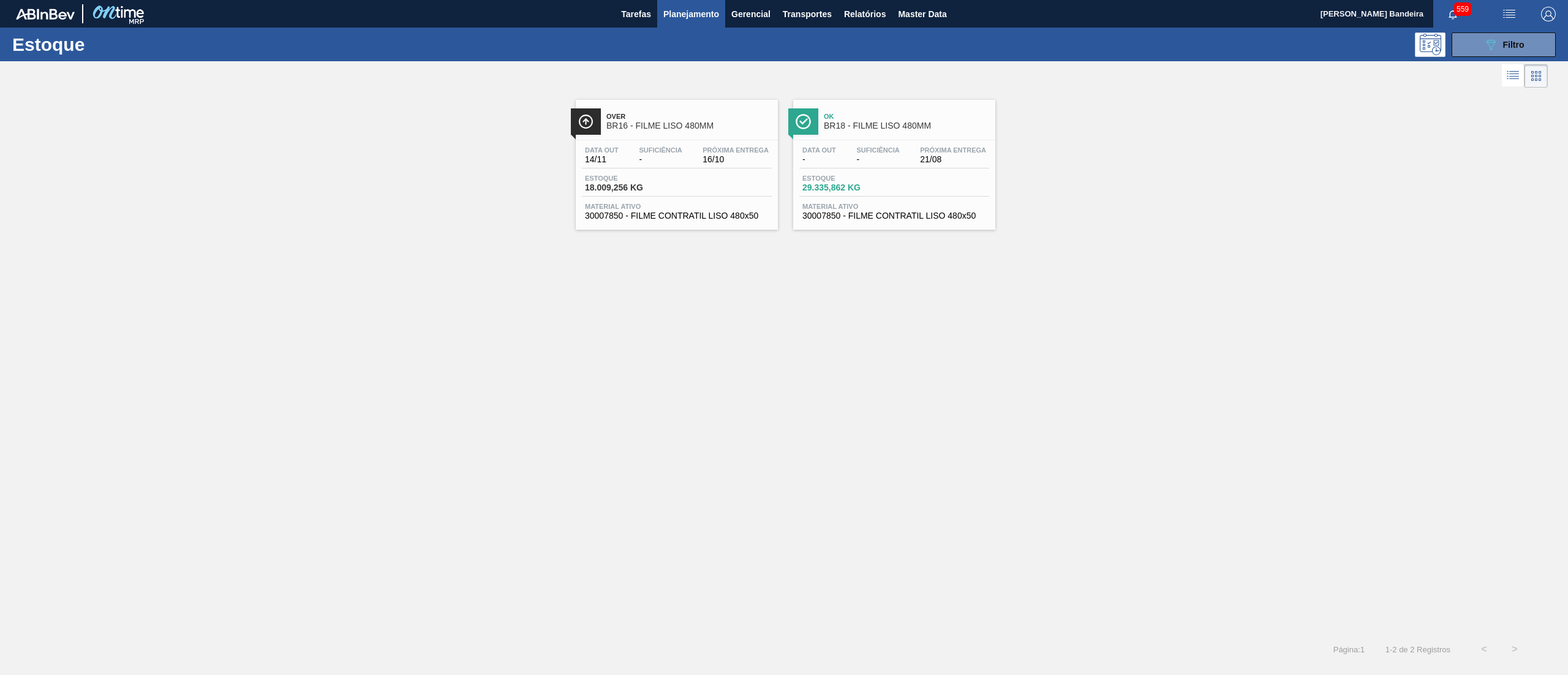
click at [635, 217] on span "30007850 - FILME CONTRATIL LISO 480x50" at bounding box center [677, 216] width 184 height 9
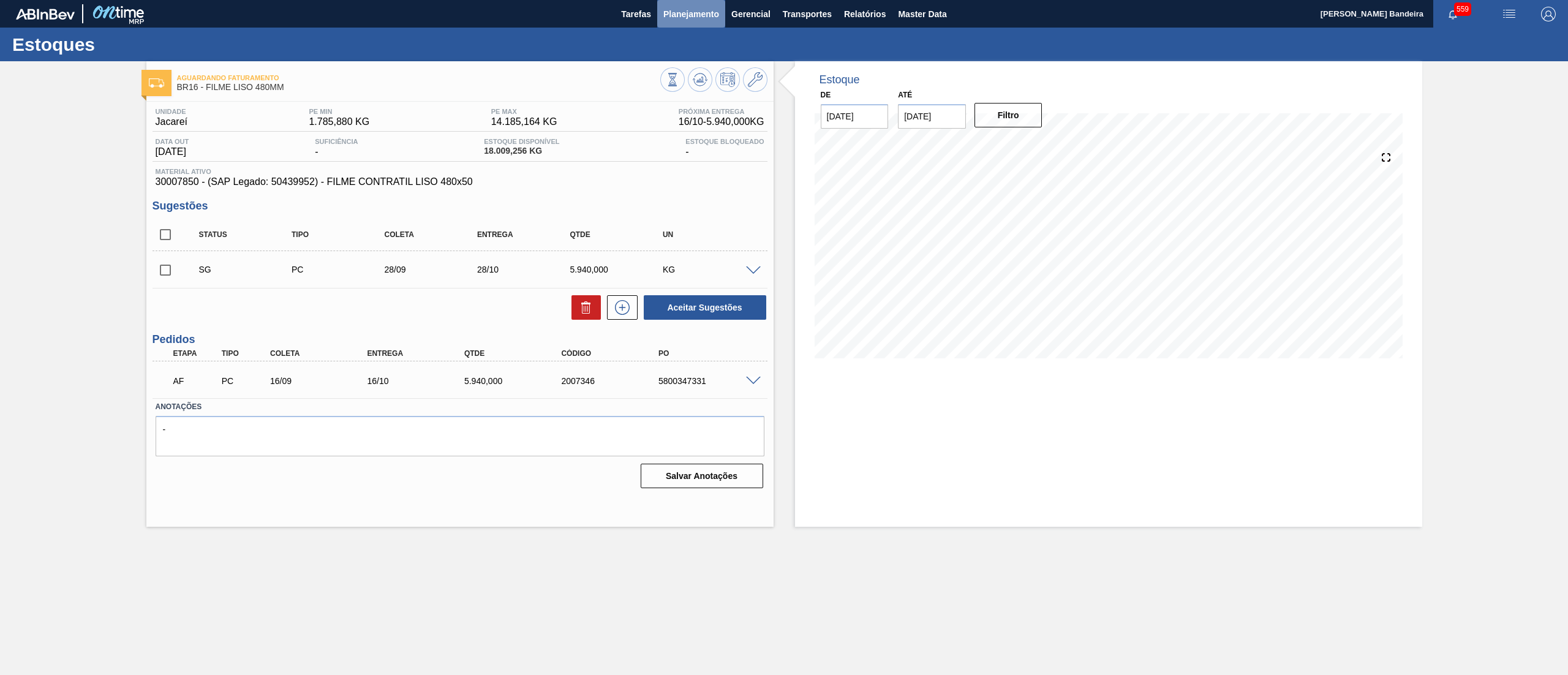
click at [682, 11] on span "Planejamento" at bounding box center [690, 14] width 56 height 15
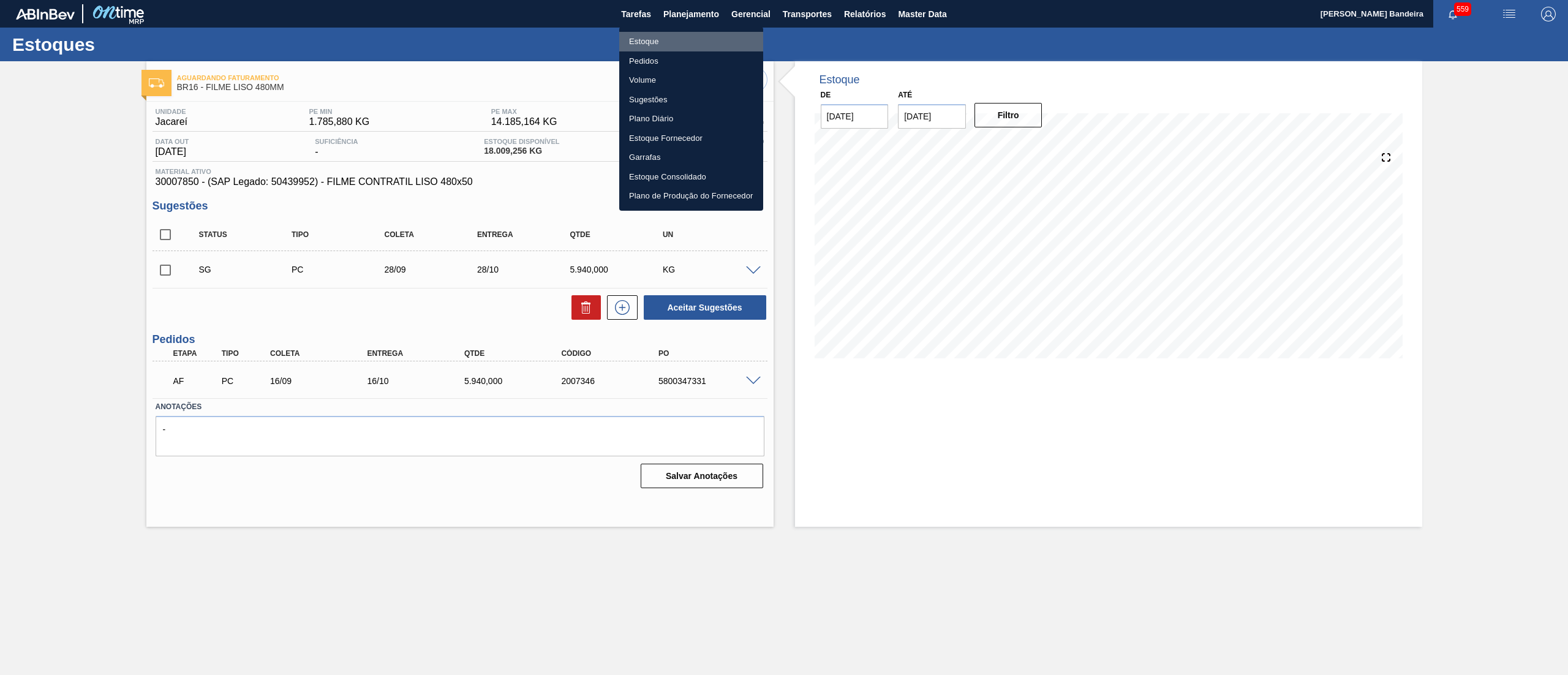
click at [677, 37] on li "Estoque" at bounding box center [690, 41] width 144 height 20
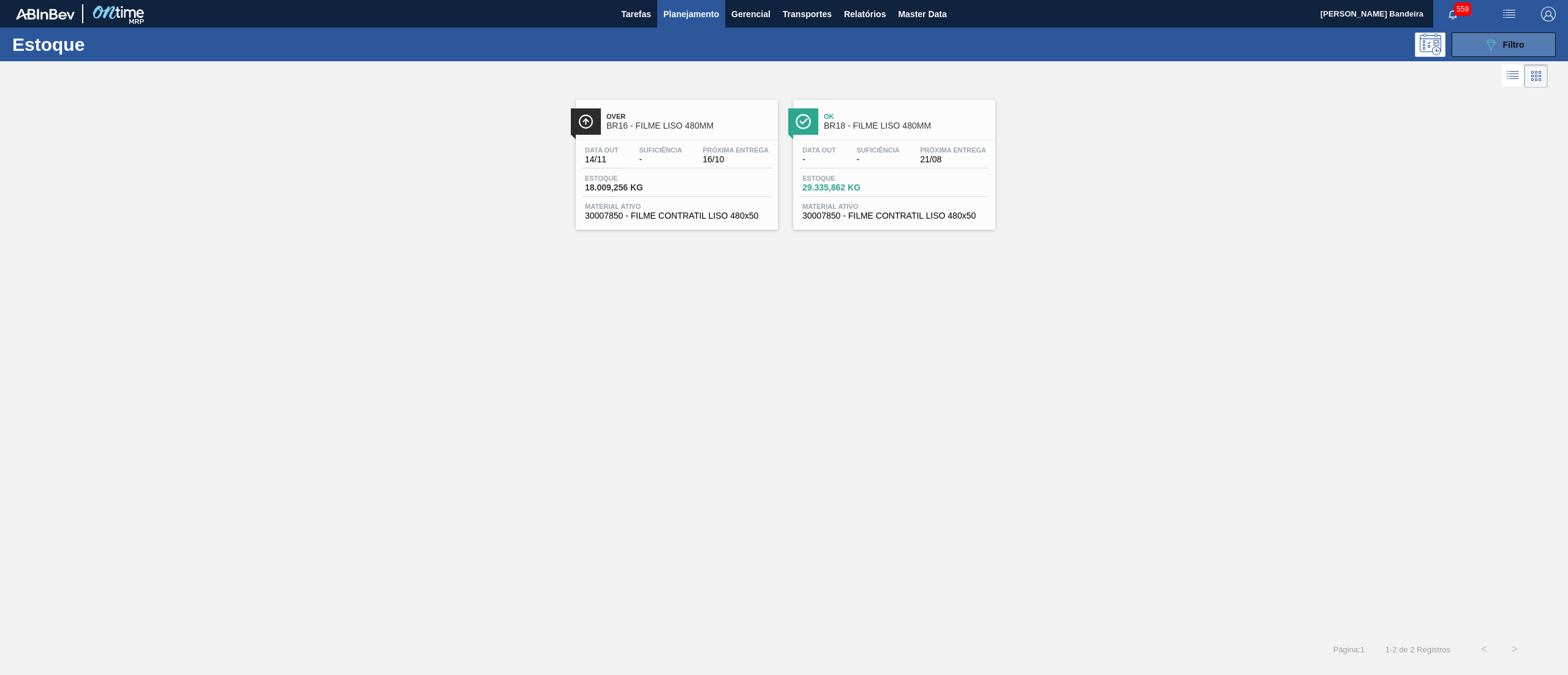
click at [1496, 50] on icon "089F7B8B-B2A5-4AFE-B5C0-19BA573D28AC" at bounding box center [1491, 45] width 15 height 15
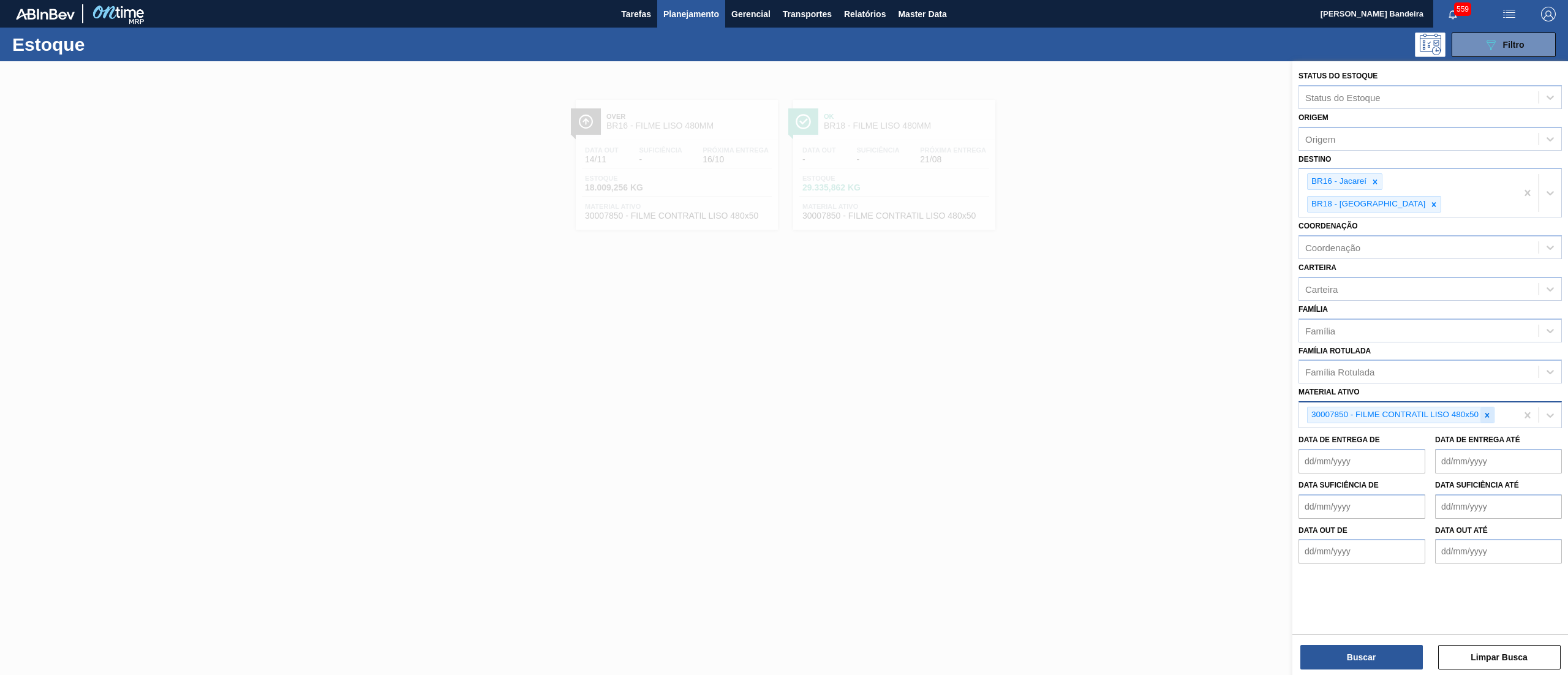
click at [1483, 411] on icon at bounding box center [1487, 415] width 9 height 9
paste ativo "20009694"
type ativo "20009694"
click at [1412, 408] on div "Status do Estoque Status do Estoque Origem Origem Destino BR16 - Jacareí BR18 -…" at bounding box center [1430, 315] width 276 height 508
paste ativo "20009694"
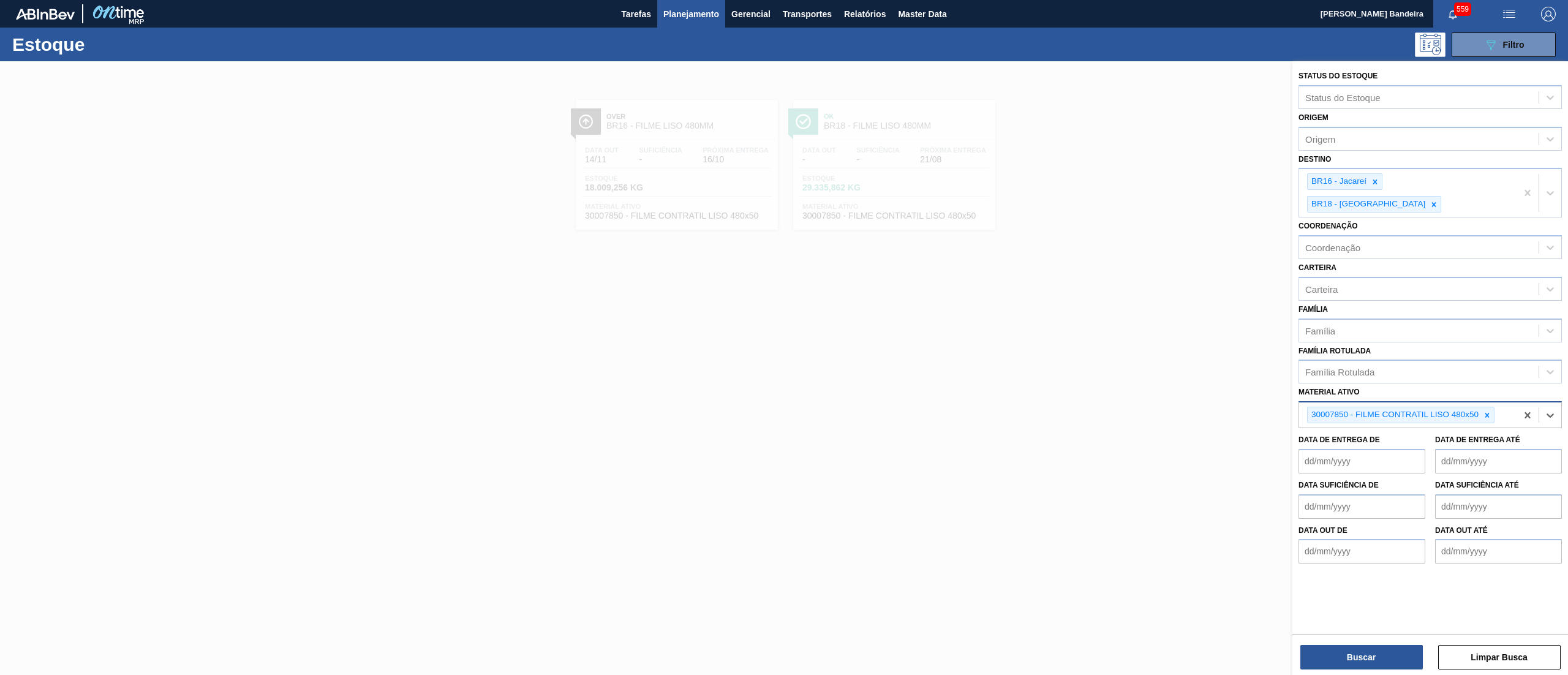
type ativo "20009694"
click at [1480, 407] on div at bounding box center [1487, 415] width 14 height 15
click at [1435, 405] on div "Material ativo" at bounding box center [1418, 414] width 239 height 18
paste ativo "20009694"
type ativo "20009694"
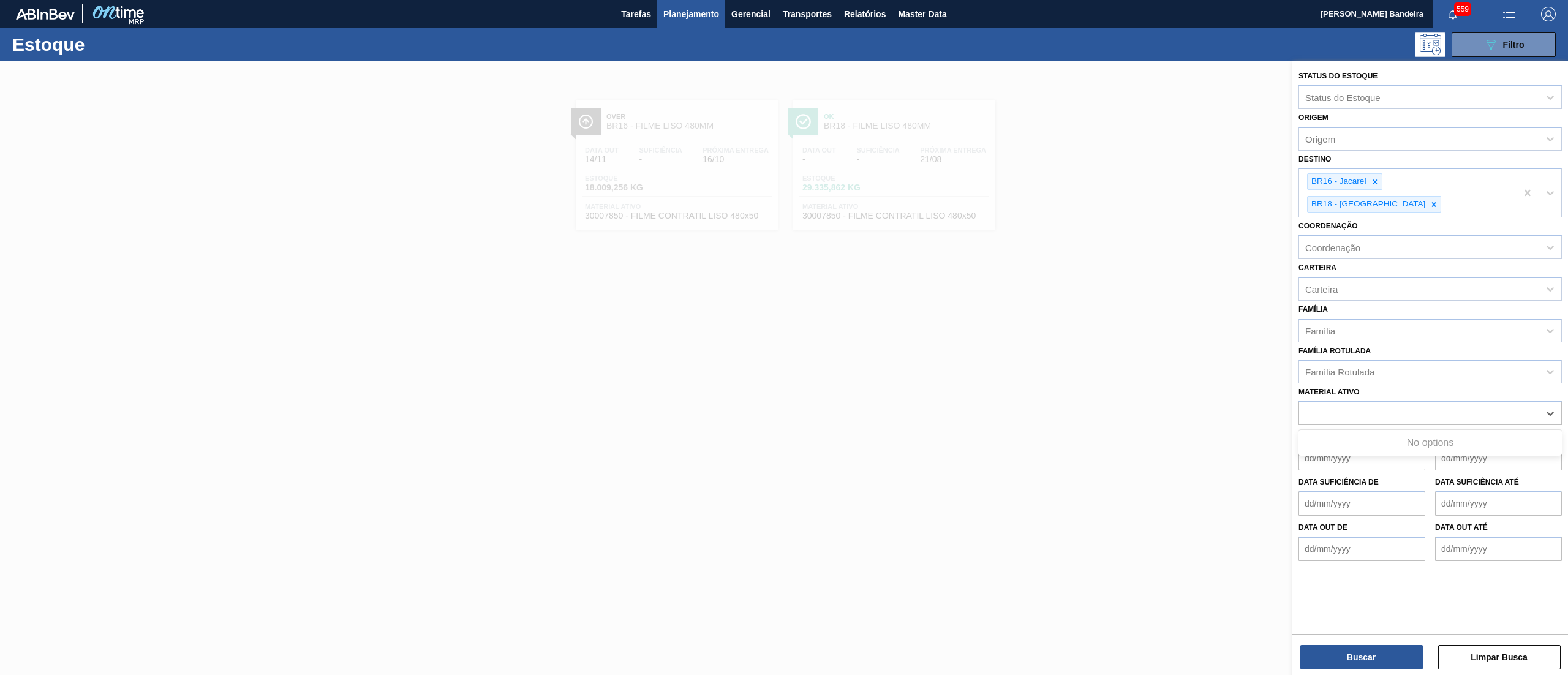
click at [848, 530] on div at bounding box center [784, 398] width 1568 height 675
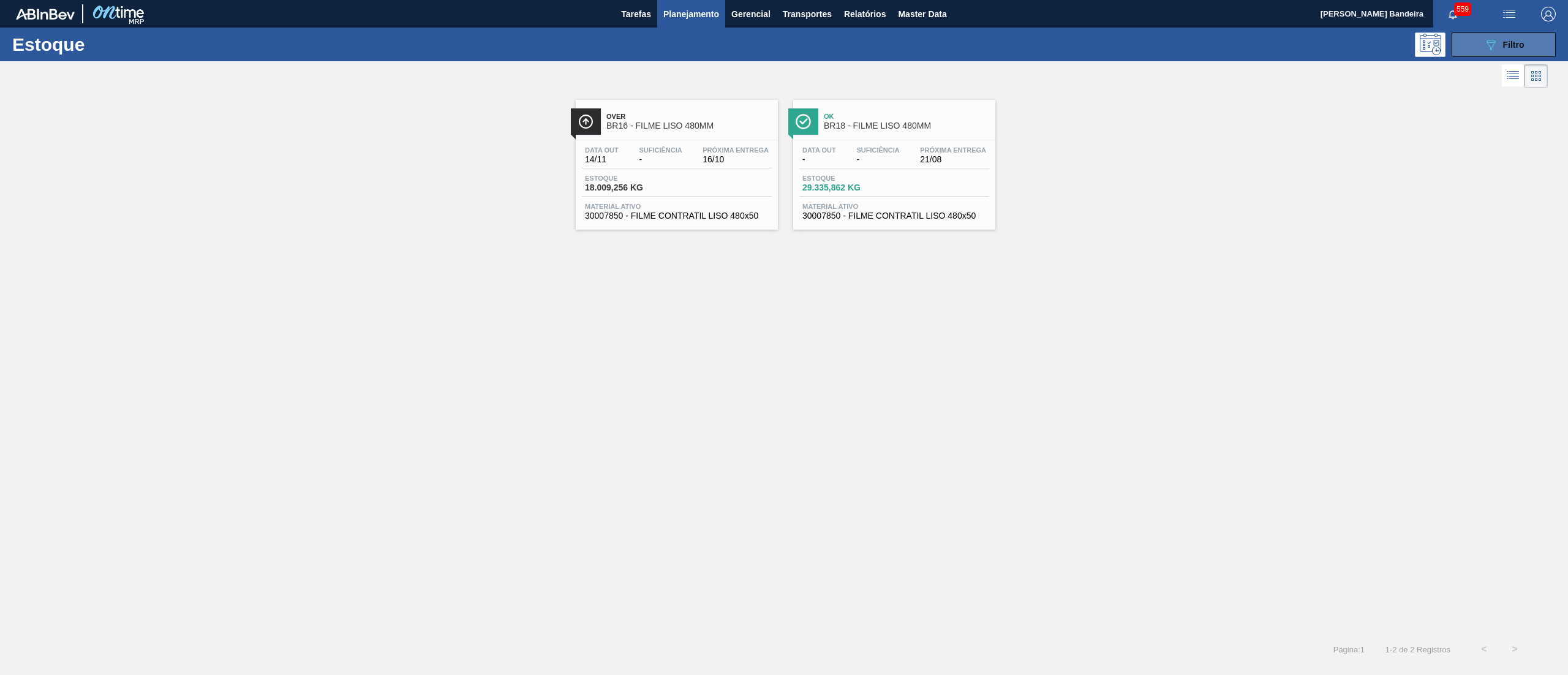
click at [1483, 54] on button "089F7B8B-B2A5-4AFE-B5C0-19BA573D28AC Filtro" at bounding box center [1504, 45] width 104 height 24
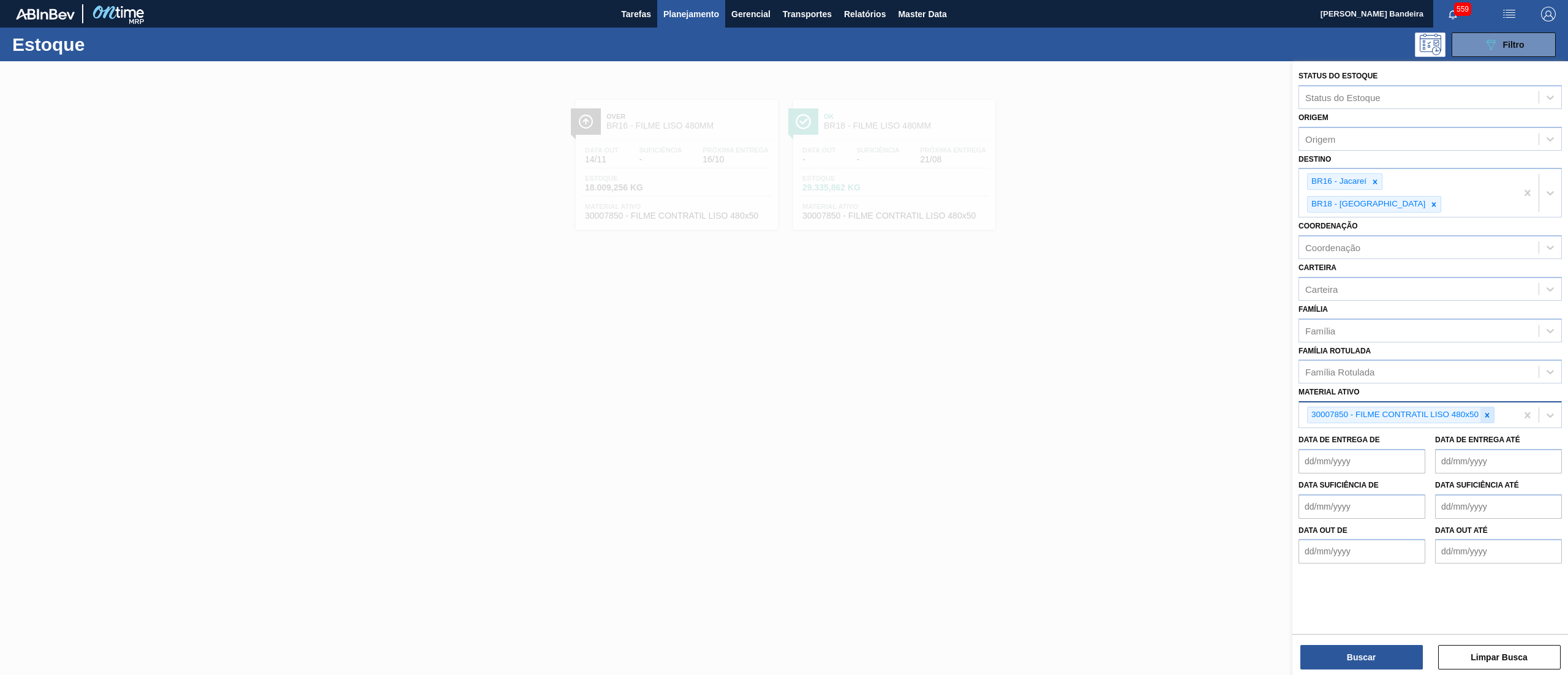
click at [1487, 411] on icon at bounding box center [1487, 415] width 9 height 9
paste ativo "30034045"
type ativo "30034045"
click at [1431, 433] on div "30034045 - ROT GATORADE 500ML TANGERINA H NIV25" at bounding box center [1430, 444] width 264 height 23
click at [1438, 200] on icon at bounding box center [1433, 204] width 9 height 9
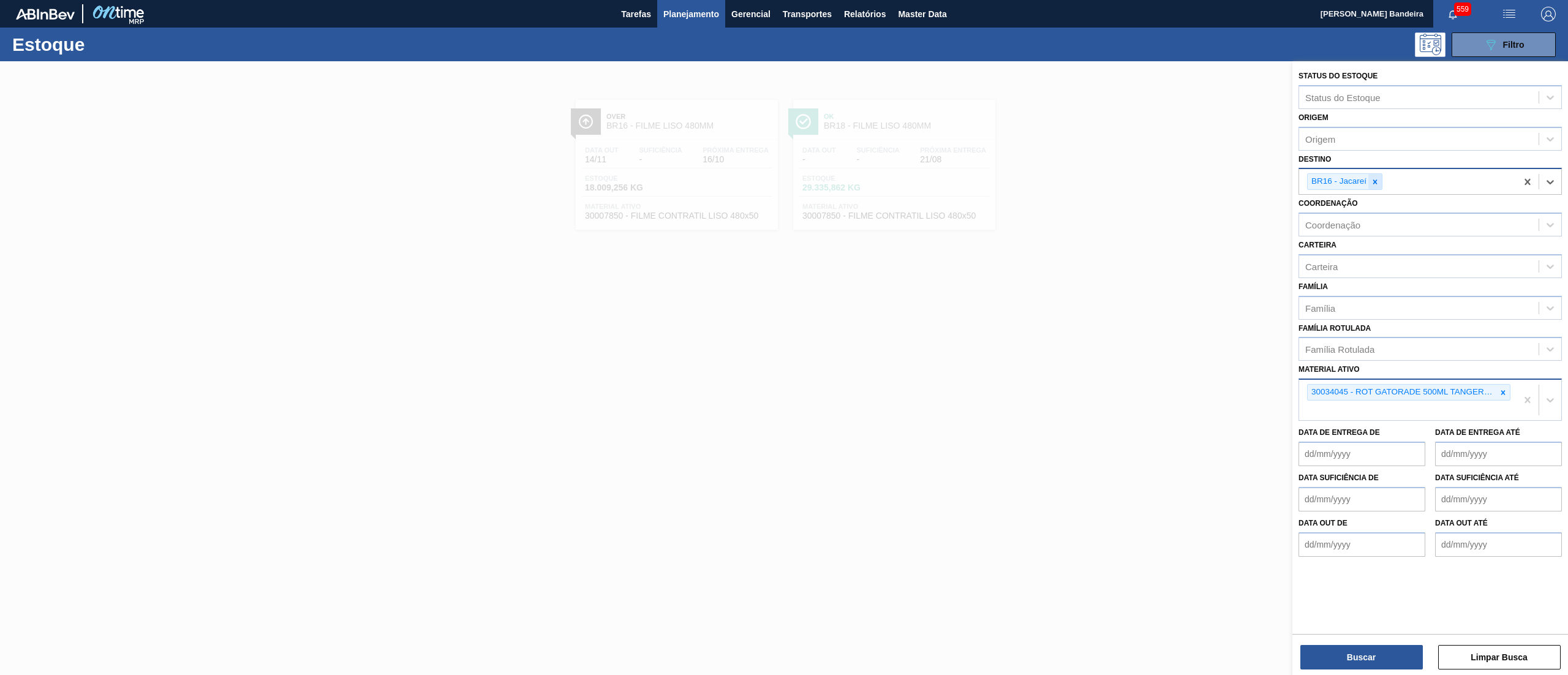
click at [1374, 182] on icon at bounding box center [1374, 181] width 4 height 4
click at [1360, 653] on button "Buscar" at bounding box center [1361, 657] width 123 height 24
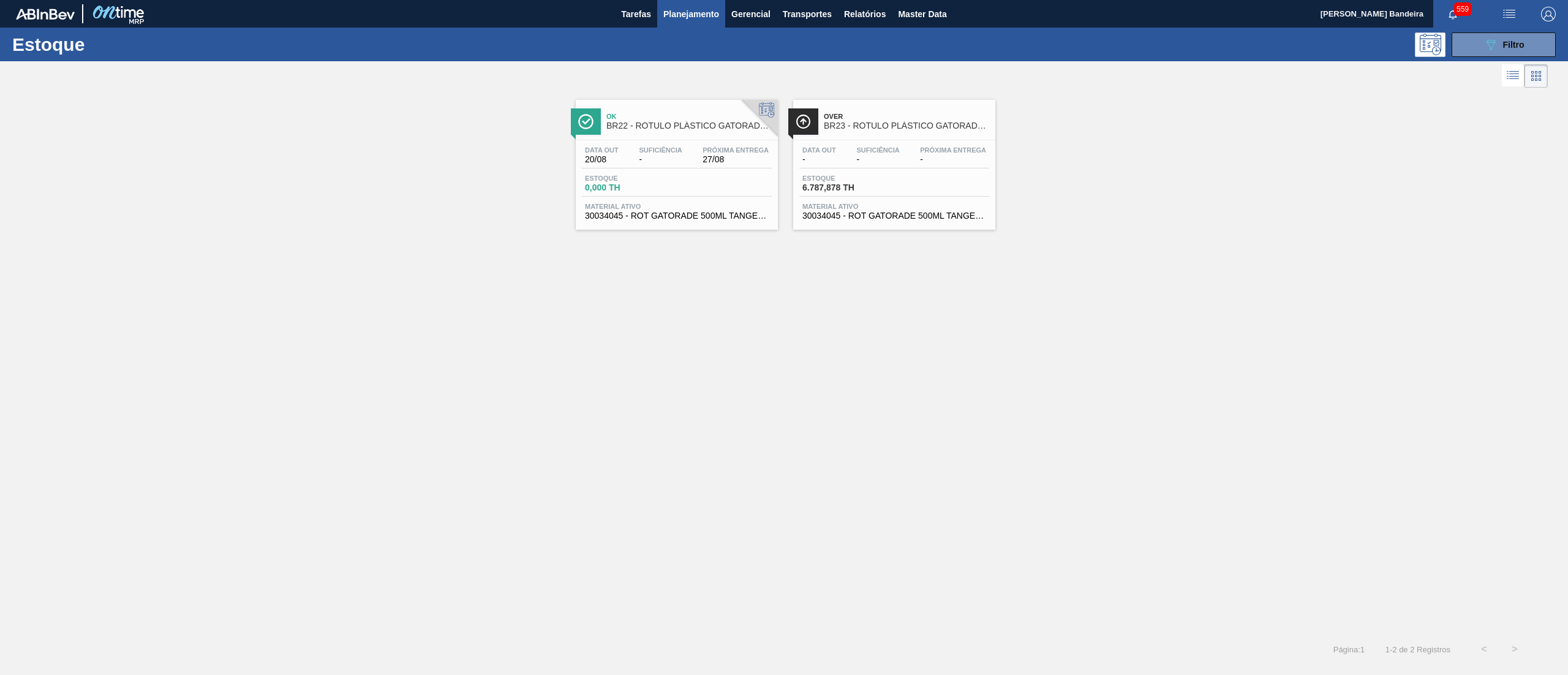
click at [834, 223] on div "Data out - Suficiência - Próxima Entrega - Estoque 6.787,878 TH Material ativo …" at bounding box center [894, 181] width 202 height 83
click at [680, 213] on span "30034045 - ROT GATORADE 500ML TANGERINA H NIV25" at bounding box center [677, 216] width 184 height 9
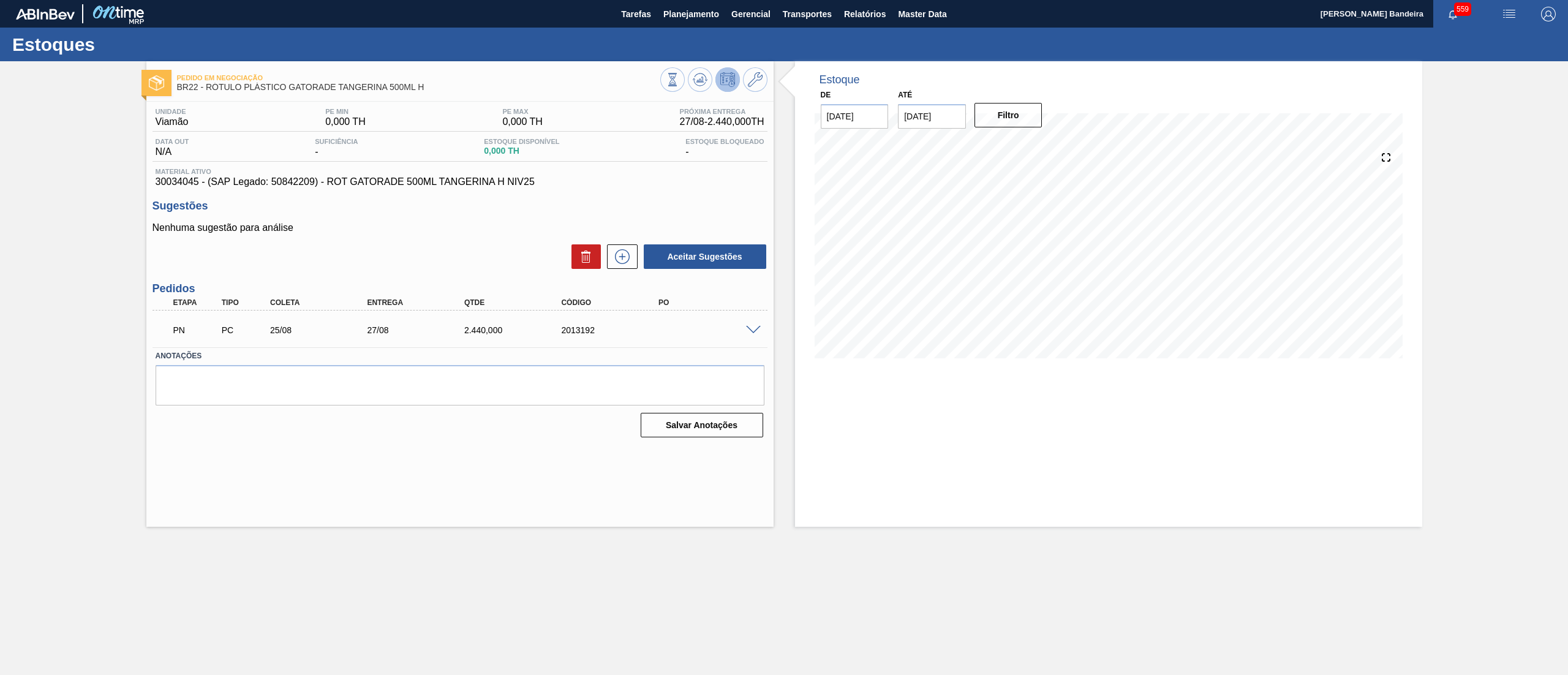
click at [747, 333] on span at bounding box center [753, 330] width 15 height 9
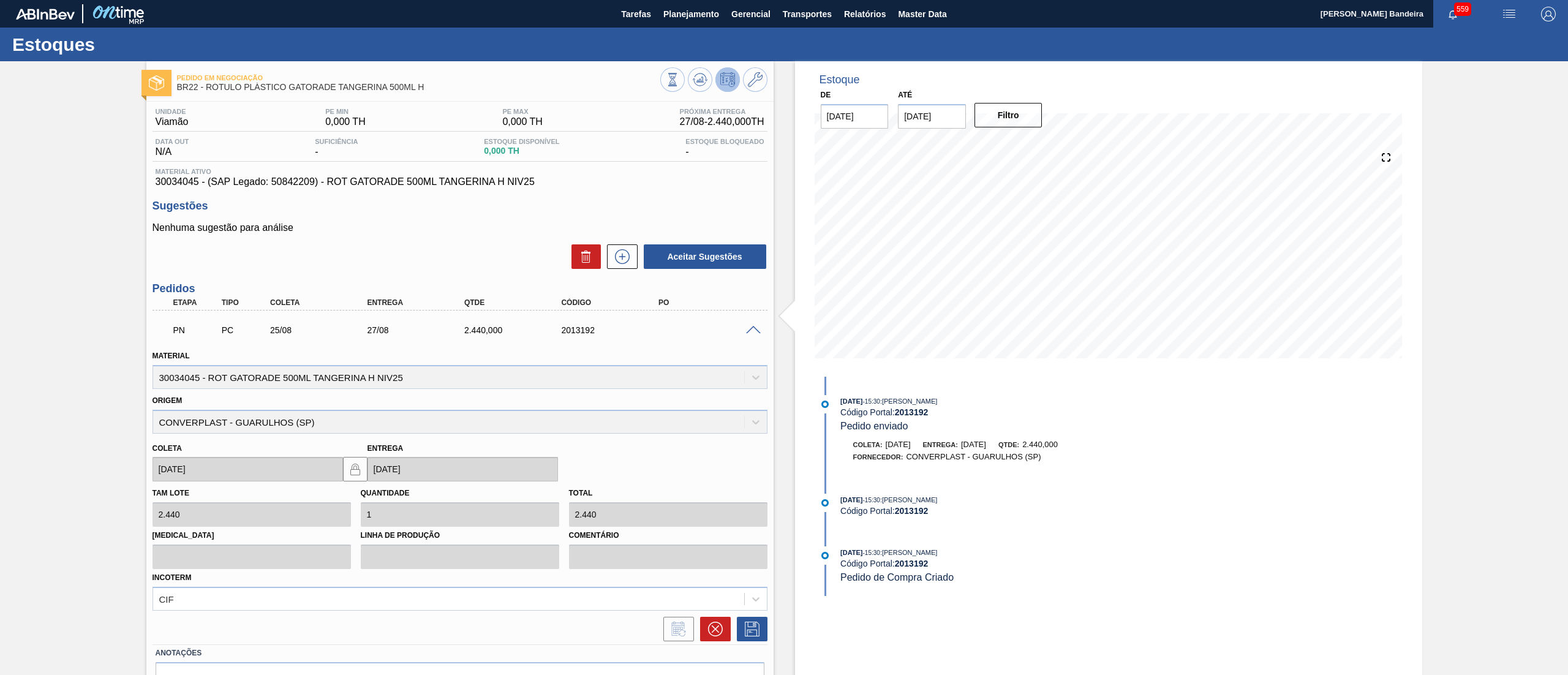
click at [750, 328] on span at bounding box center [753, 330] width 15 height 9
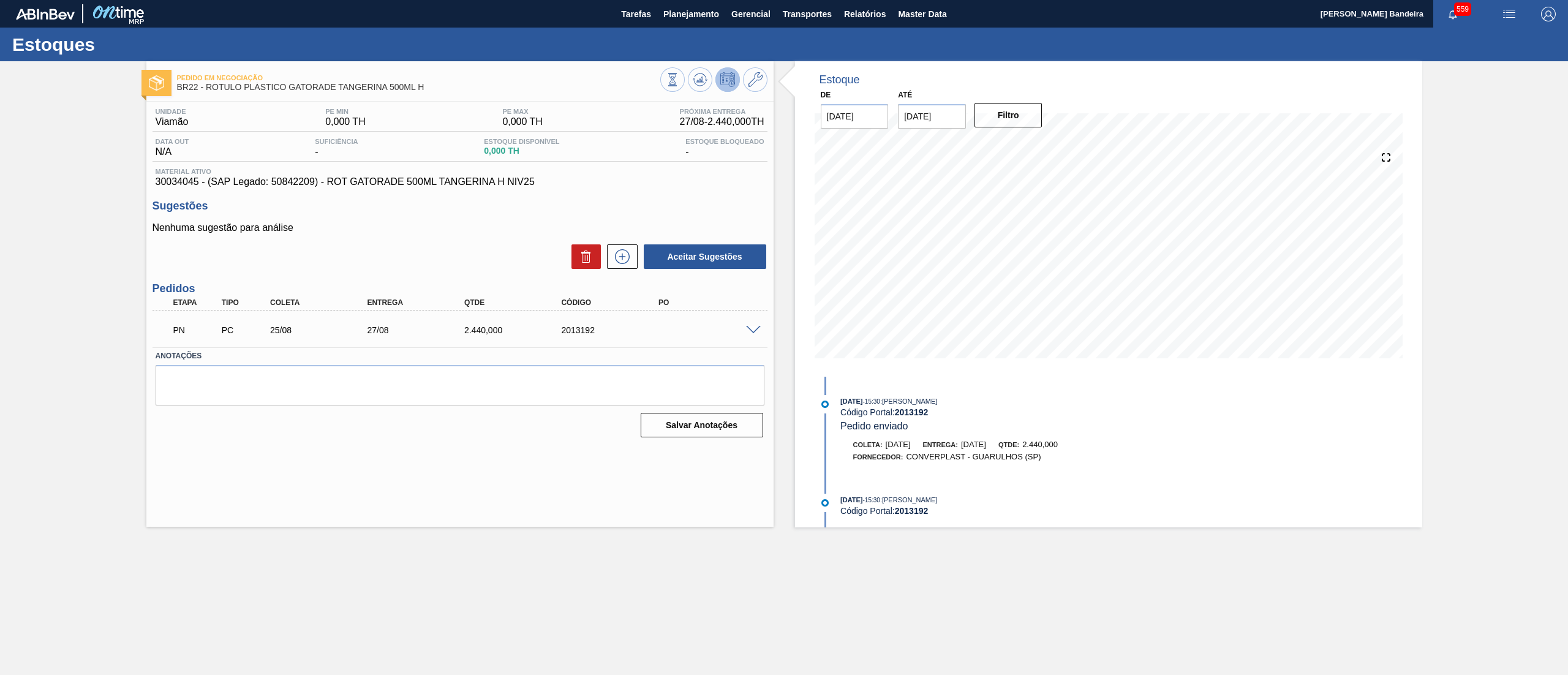
click at [750, 328] on span at bounding box center [753, 330] width 15 height 9
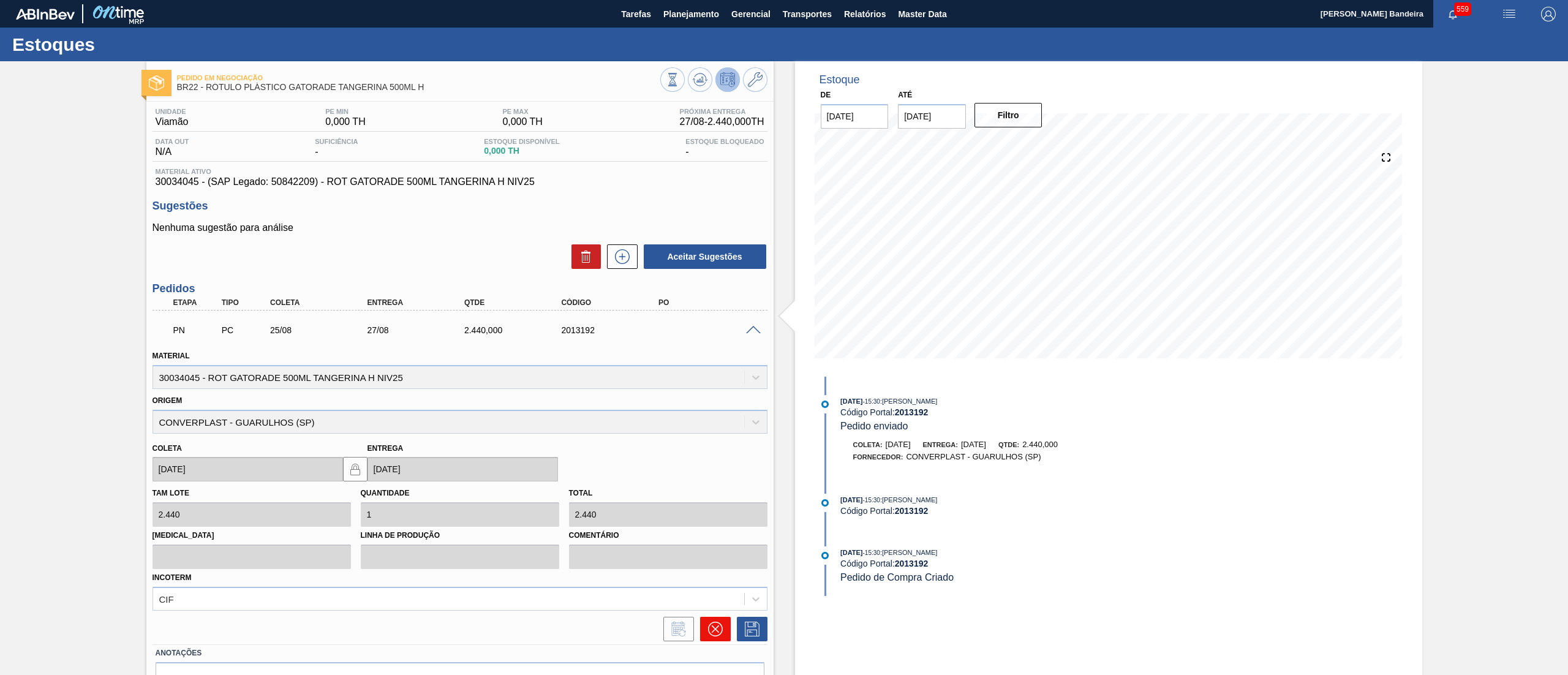
click at [716, 631] on icon at bounding box center [715, 629] width 15 height 15
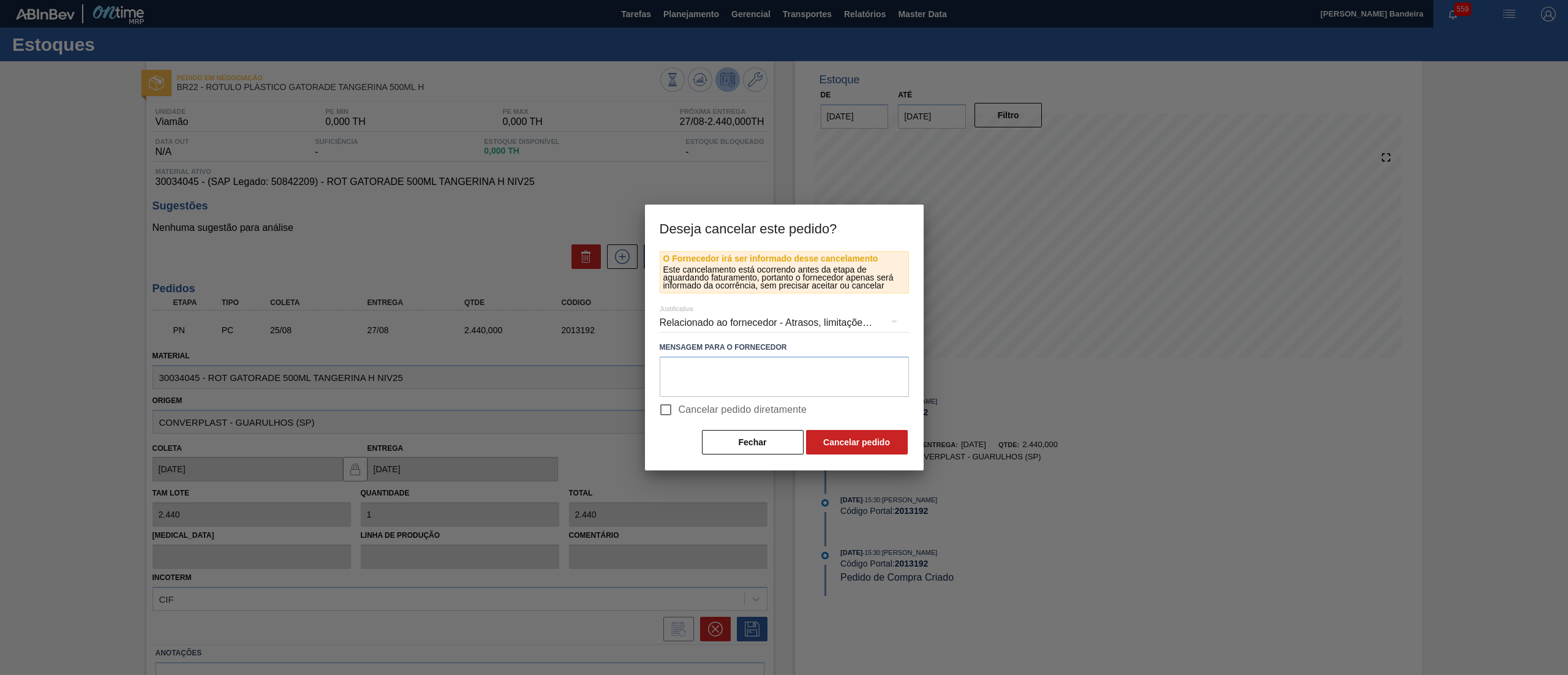
click at [731, 324] on div "Relacionado ao fornecedor - Atrasos, limitações de capacidade, etc." at bounding box center [784, 323] width 249 height 34
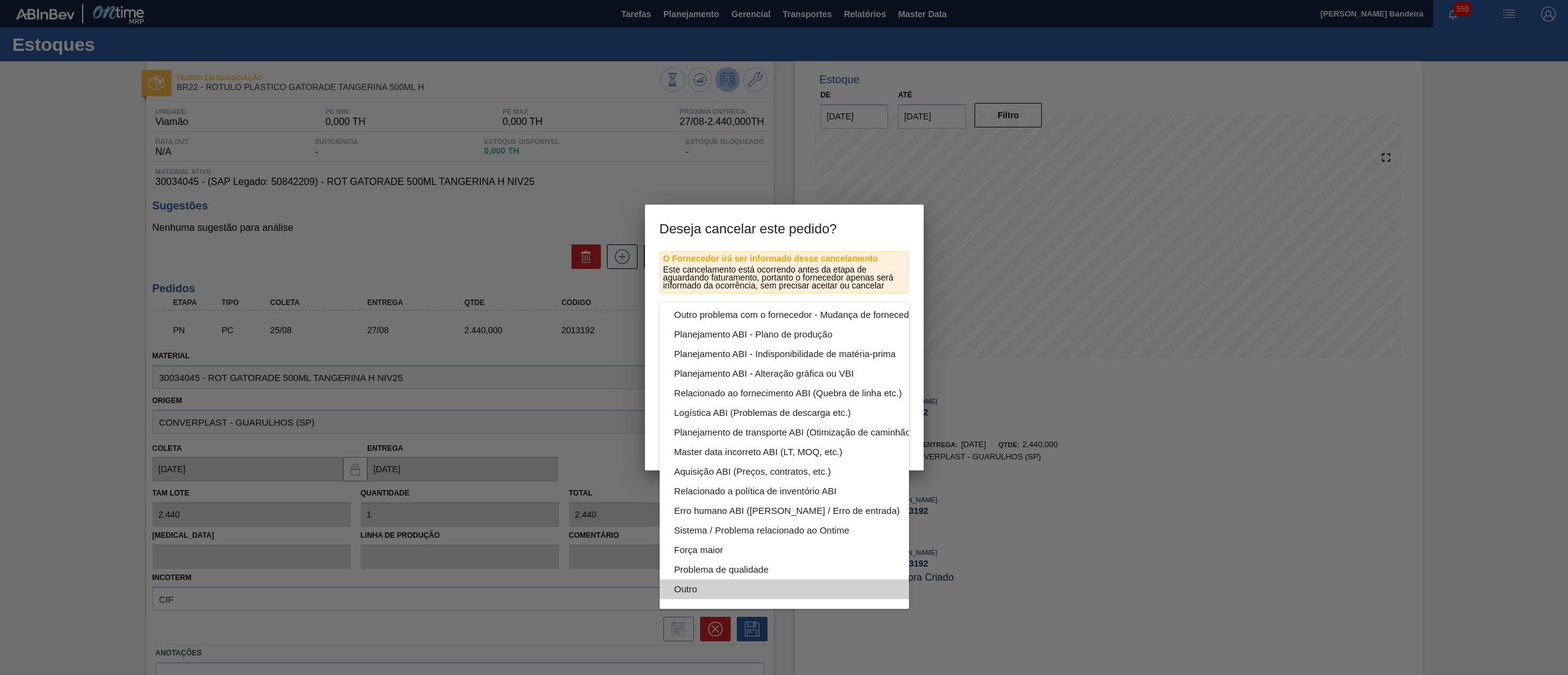
click at [728, 579] on div "Outro" at bounding box center [812, 589] width 277 height 20
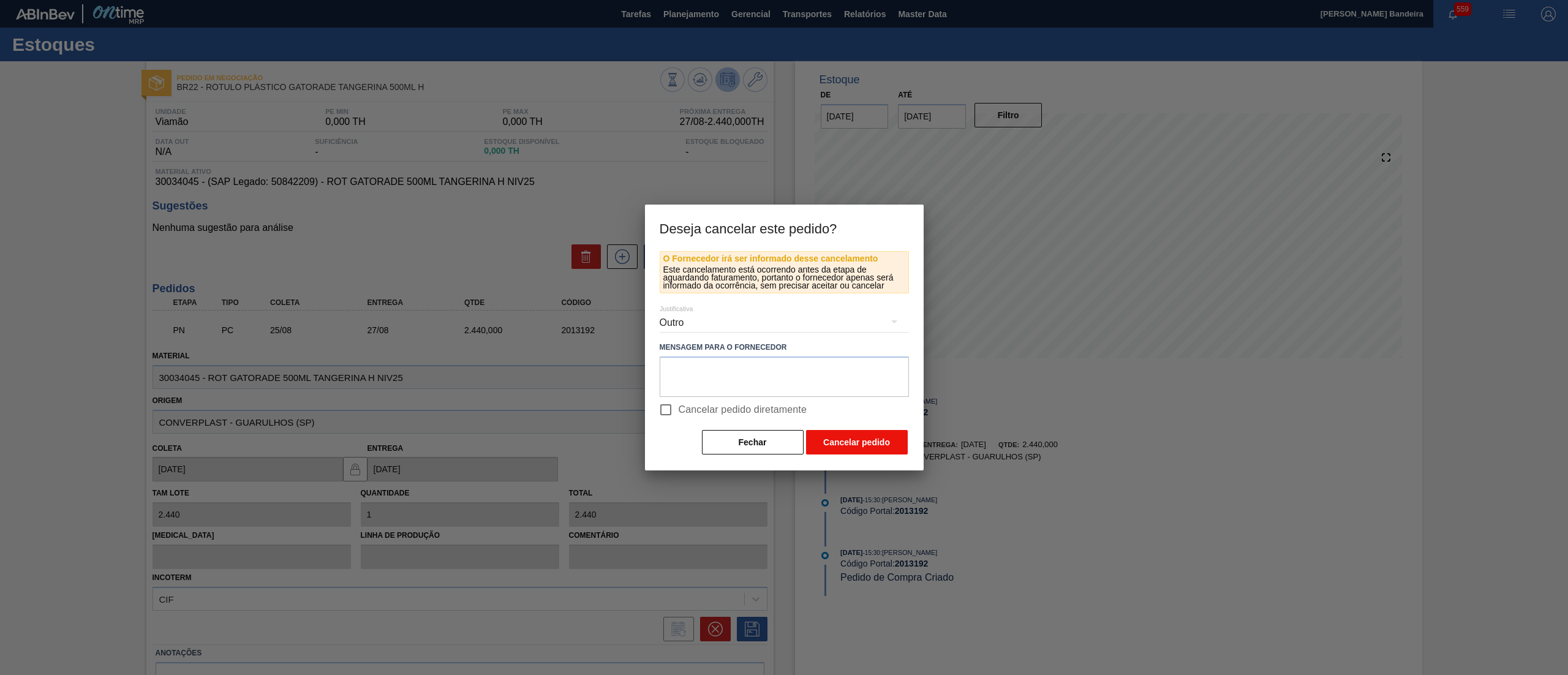
click at [835, 440] on button "Cancelar pedido" at bounding box center [856, 442] width 102 height 24
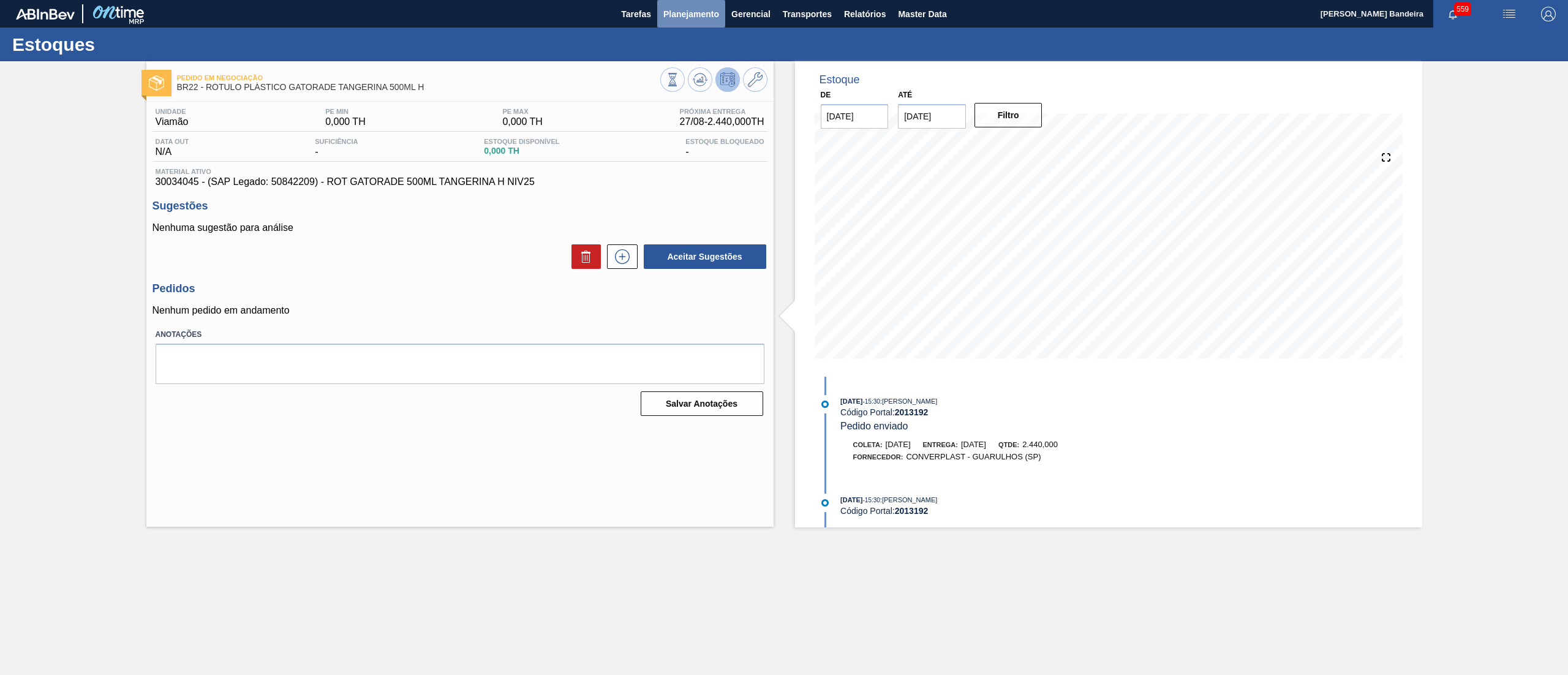
click at [687, 12] on span "Planejamento" at bounding box center [690, 14] width 56 height 15
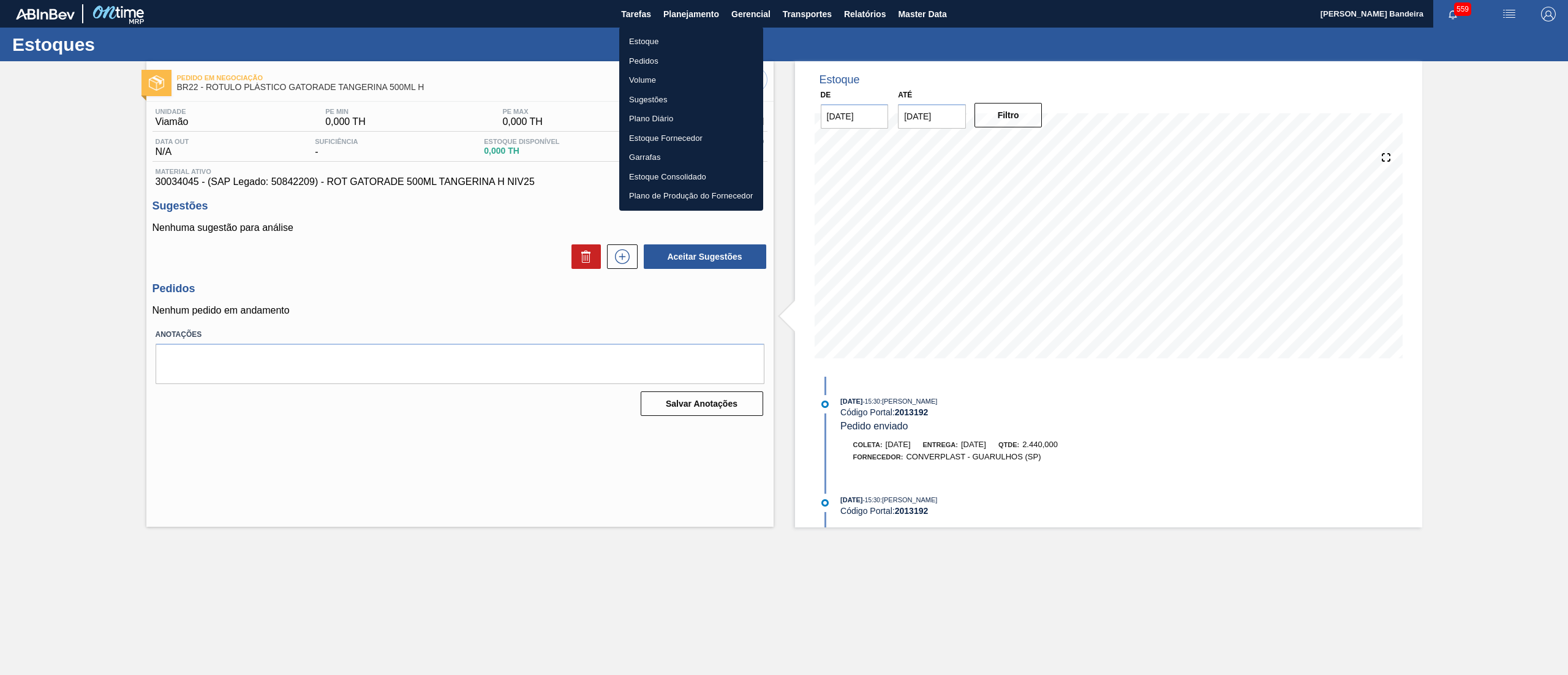
click at [669, 36] on li "Estoque" at bounding box center [690, 41] width 144 height 20
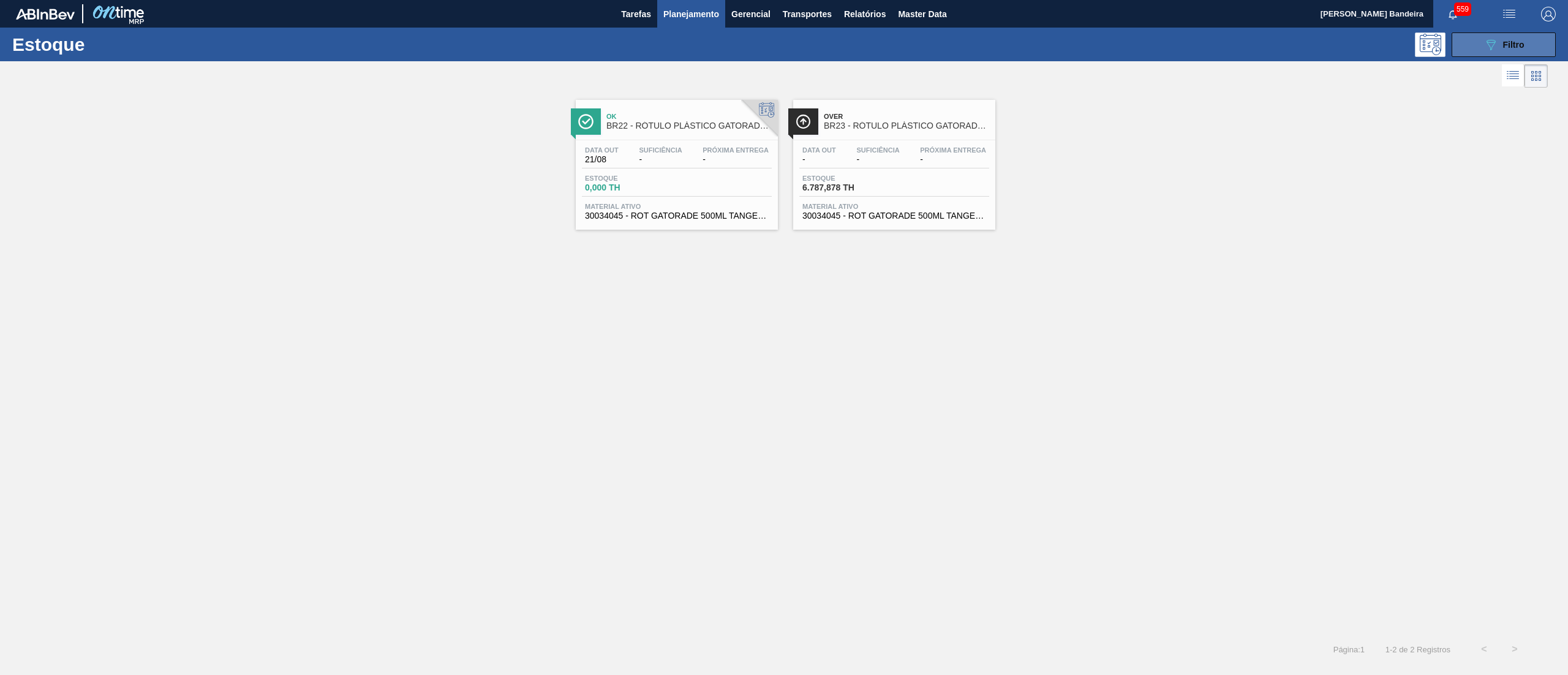
click at [1483, 51] on button "089F7B8B-B2A5-4AFE-B5C0-19BA573D28AC Filtro" at bounding box center [1504, 45] width 104 height 24
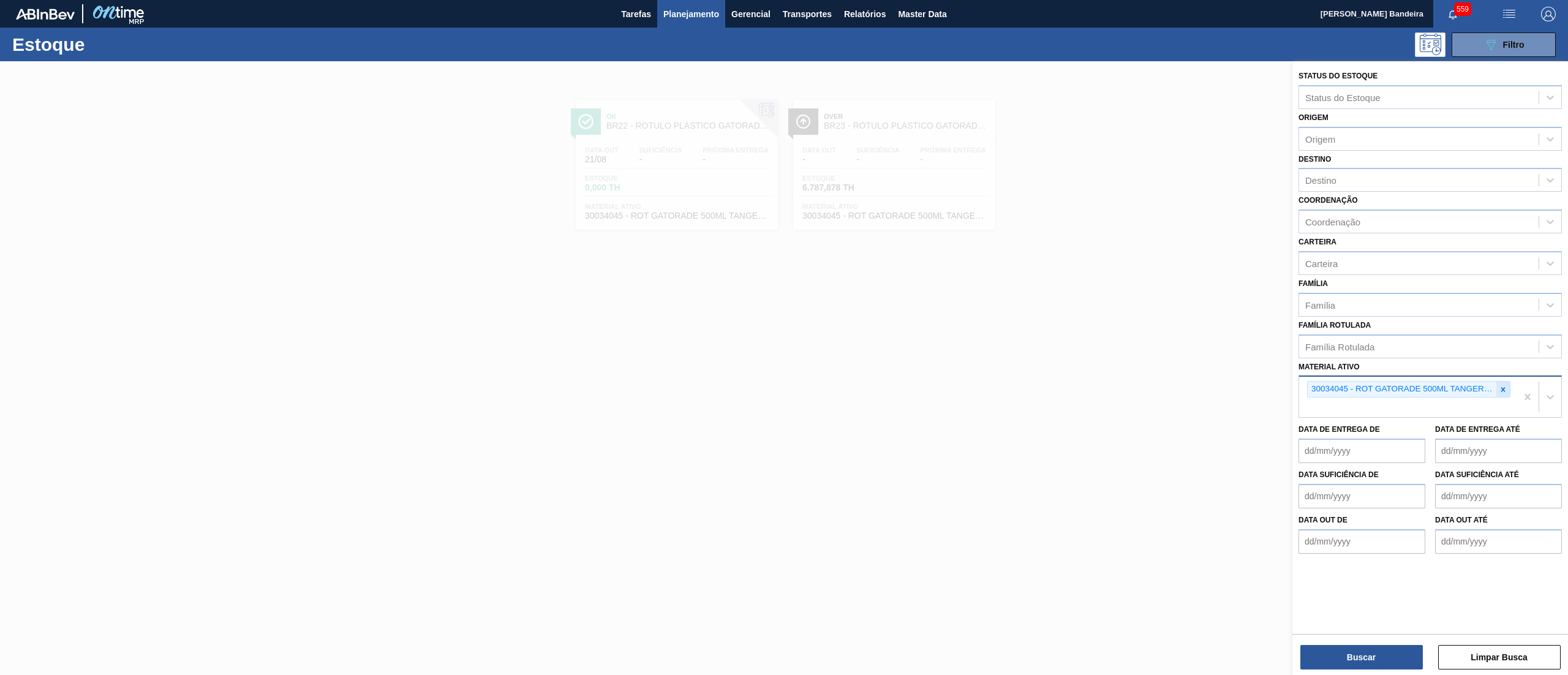
click at [1505, 385] on icon at bounding box center [1503, 390] width 9 height 9
paste ativo "30034471"
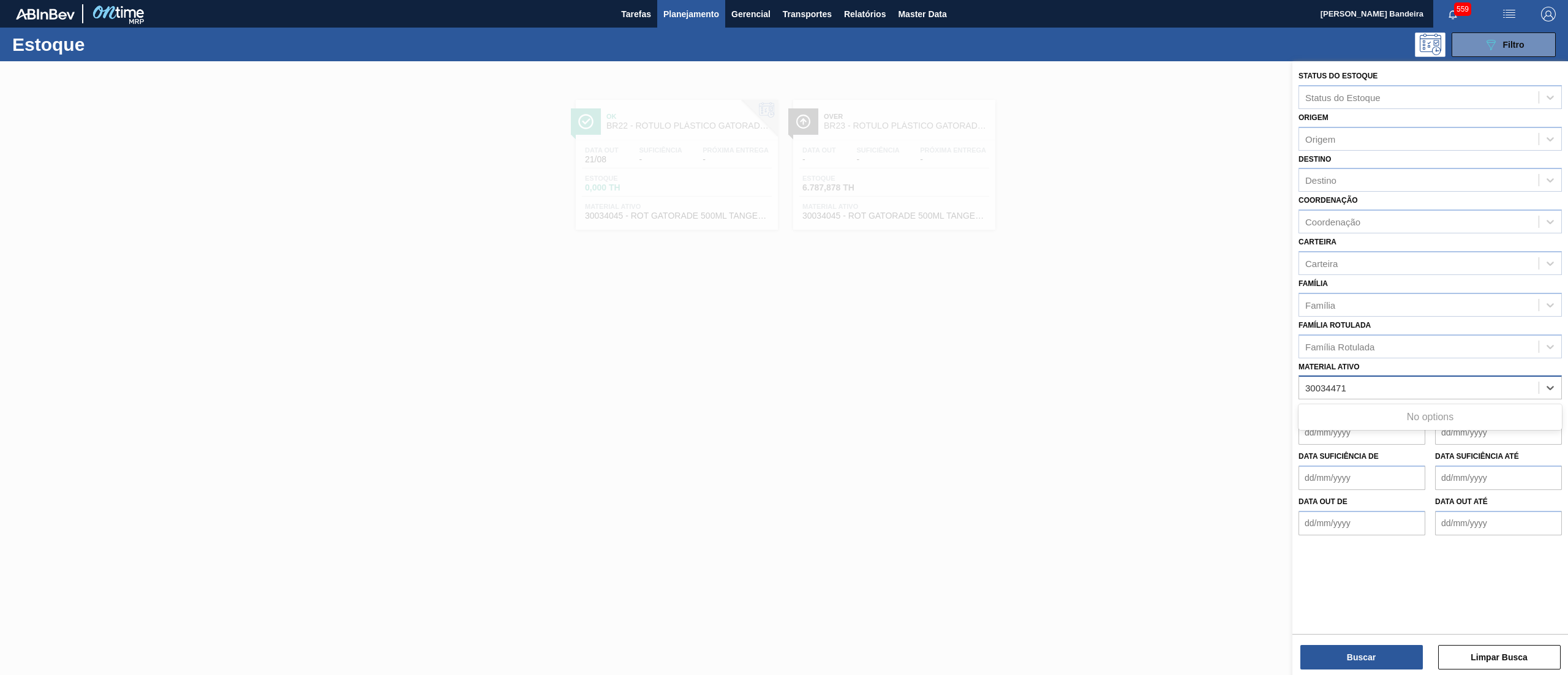
type ativo "30034471"
click at [1147, 352] on div at bounding box center [784, 398] width 1568 height 675
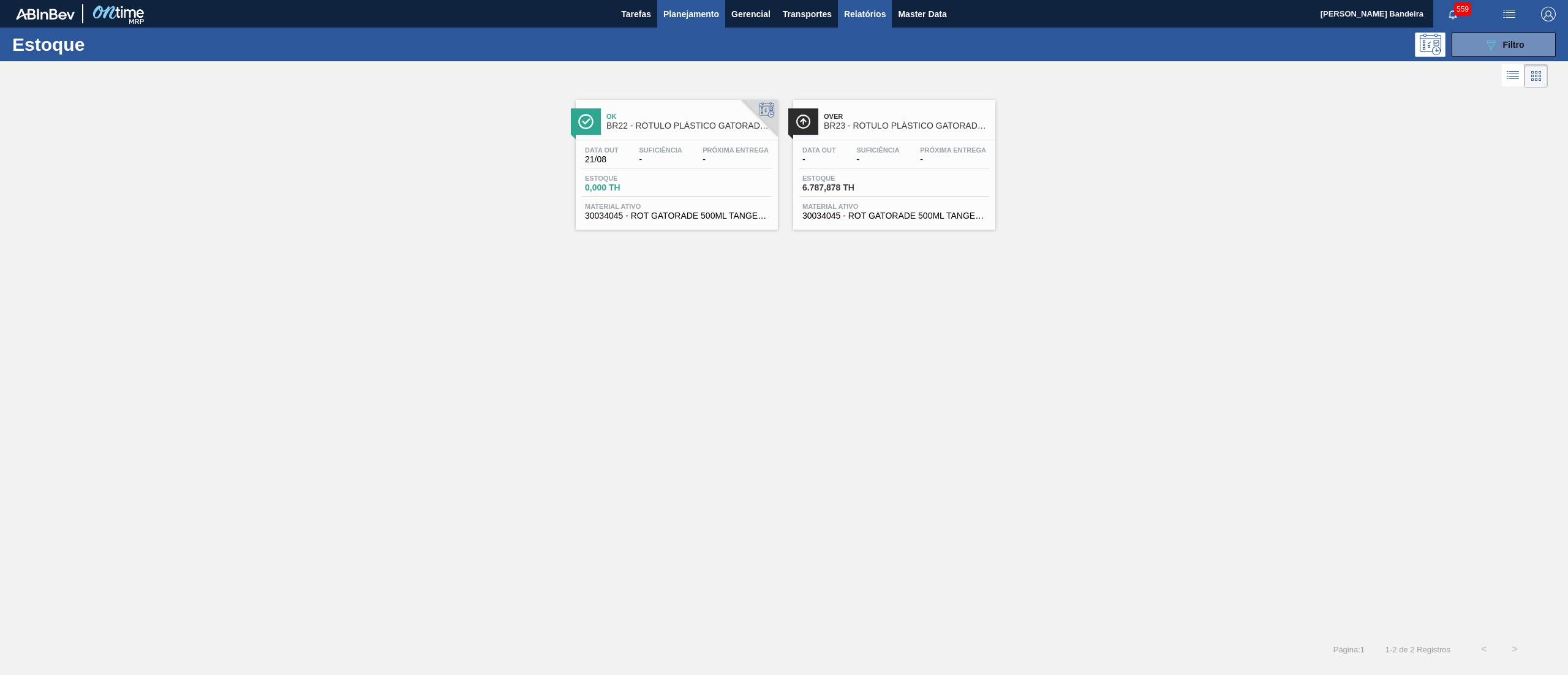
click at [851, 14] on span "Relatórios" at bounding box center [865, 14] width 41 height 15
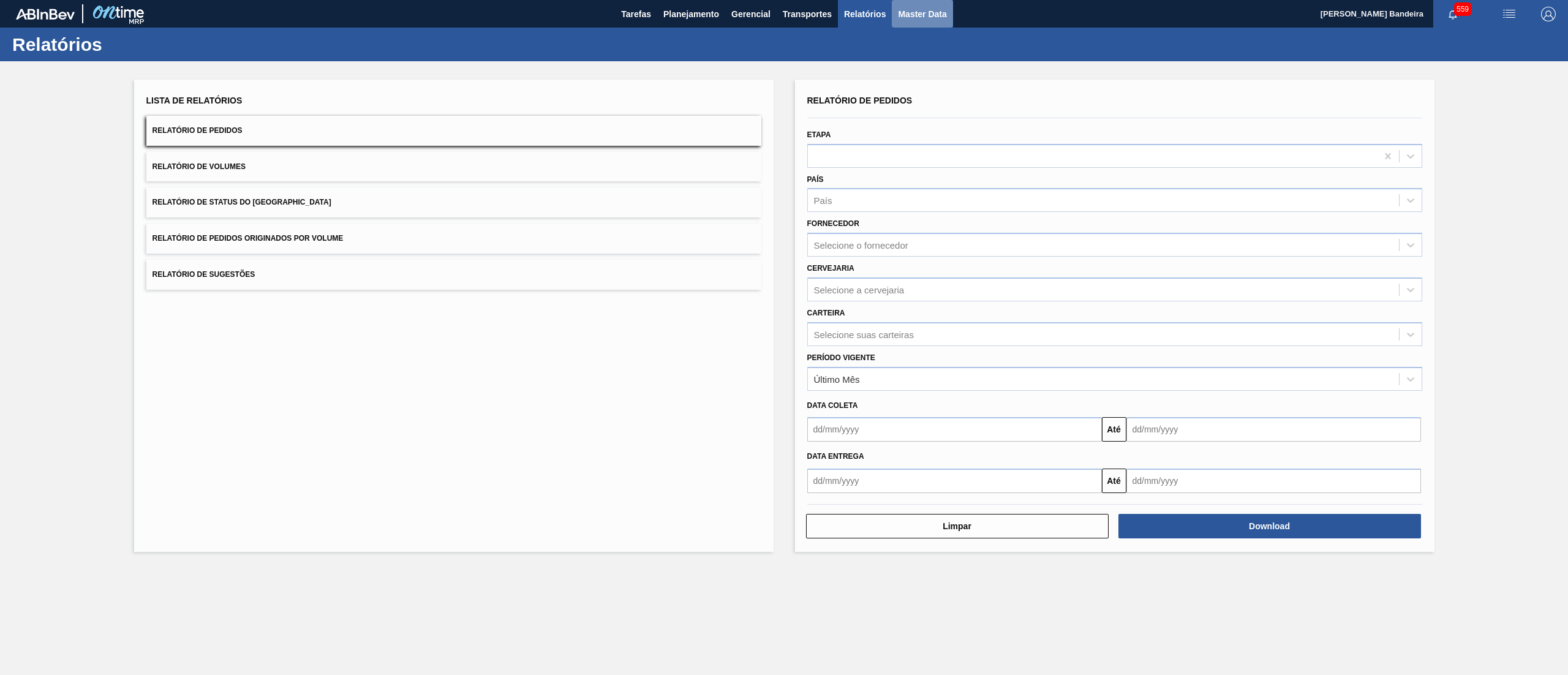
click at [912, 16] on span "Master Data" at bounding box center [921, 14] width 48 height 15
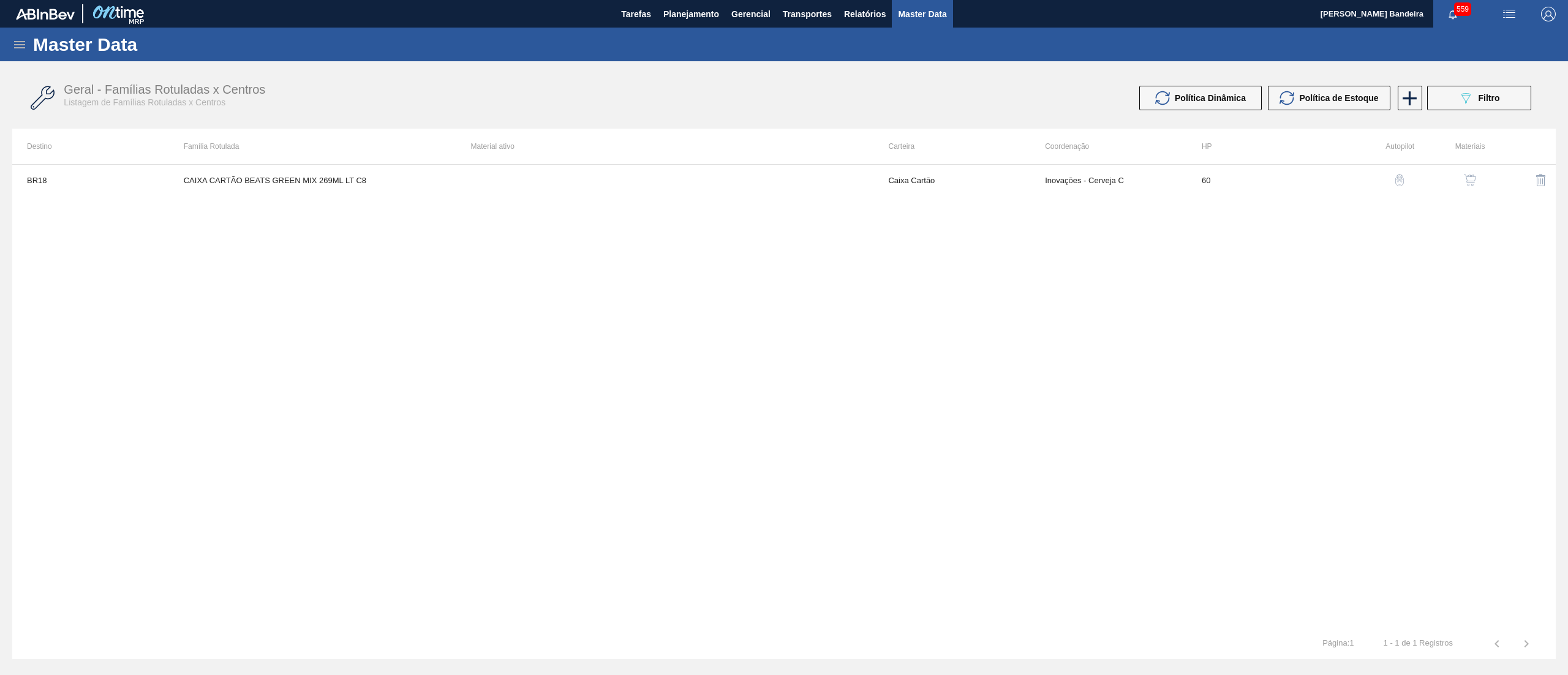
click at [11, 36] on div "Master Data" at bounding box center [784, 44] width 1568 height 33
click at [20, 39] on icon at bounding box center [20, 45] width 15 height 15
